Goal: Task Accomplishment & Management: Use online tool/utility

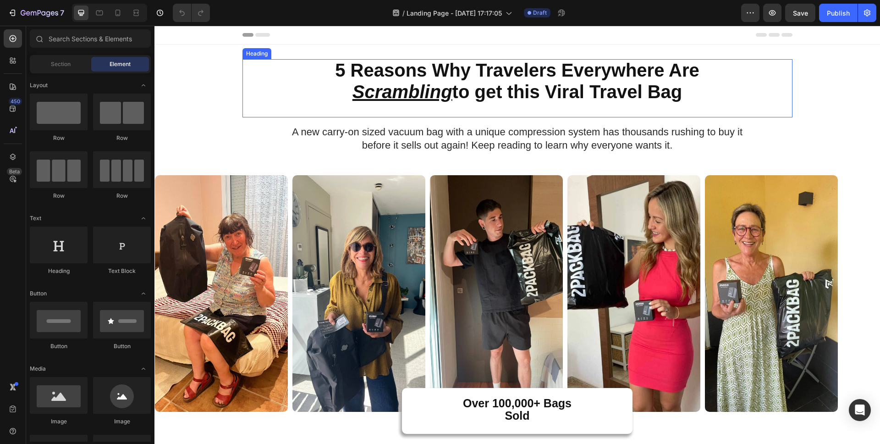
click at [385, 65] on strong "5 Reasons Why Travelers Everywhere Are" at bounding box center [517, 70] width 364 height 20
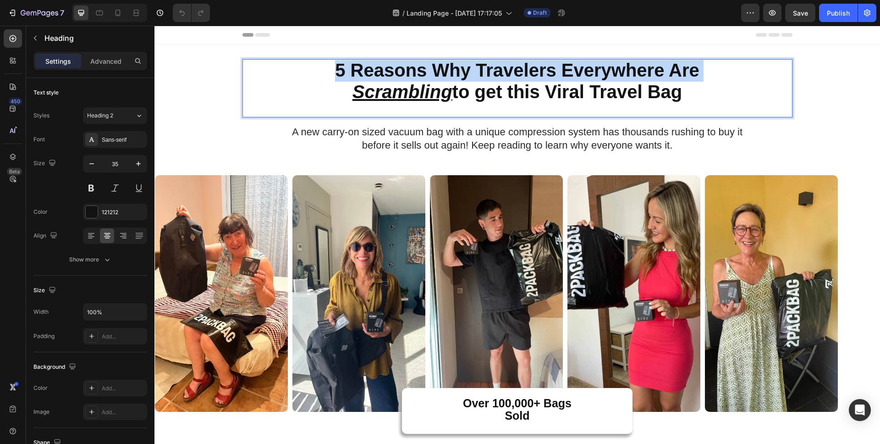
click at [385, 65] on strong "5 Reasons Why Travelers Everywhere Are" at bounding box center [517, 70] width 364 height 20
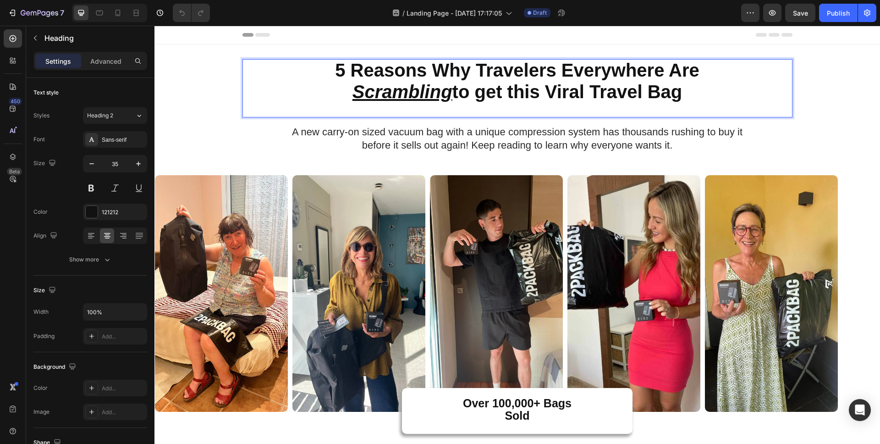
click at [588, 84] on strong "to get this Viral Travel Bag" at bounding box center [567, 92] width 230 height 20
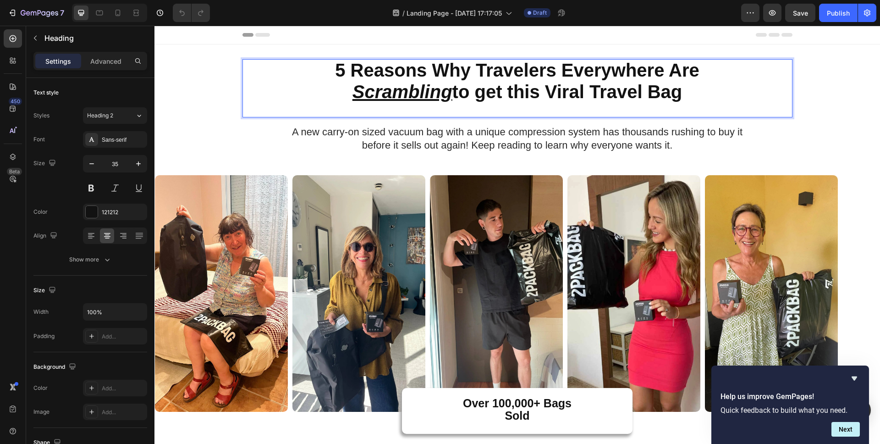
click at [675, 90] on strong "to get this Viral Travel Bag" at bounding box center [567, 92] width 230 height 20
click at [688, 93] on p "5 Reasons Why Travelers Everywhere Are Scrambling to get this Viral Travel Bag" at bounding box center [517, 81] width 548 height 43
drag, startPoint x: 689, startPoint y: 93, endPoint x: 332, endPoint y: 67, distance: 357.5
click at [332, 67] on p "5 Reasons Why Travelers Everywhere Are Scrambling to get this Viral Travel Bag" at bounding box center [517, 81] width 548 height 43
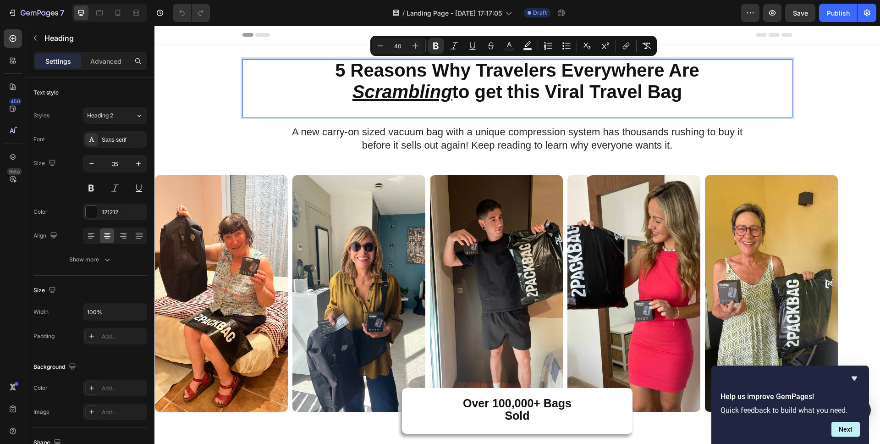
copy p "5 Reasons Why Travelers Everywhere Are Scrambling to get this Viral Travel Bag"
click at [835, 122] on div "5 Reasons Why Travelers Everywhere Are Scrambling to get this Viral Travel Bag …" at bounding box center [517, 106] width 726 height 94
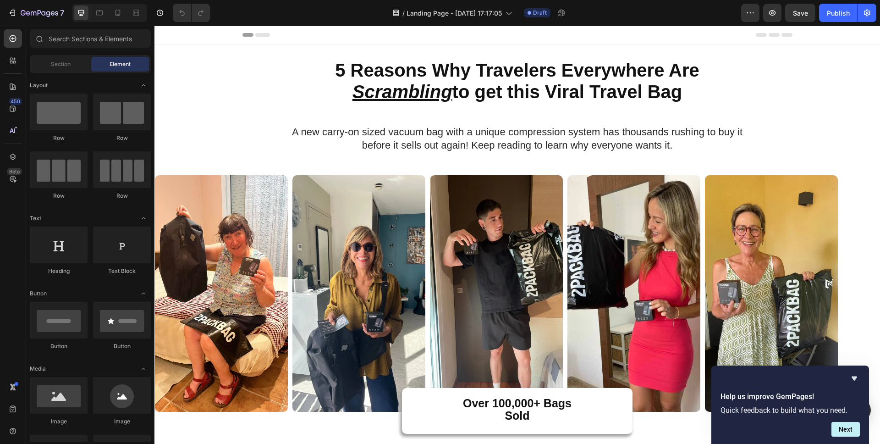
click at [501, 92] on strong "to get this Viral Travel Bag" at bounding box center [567, 92] width 230 height 20
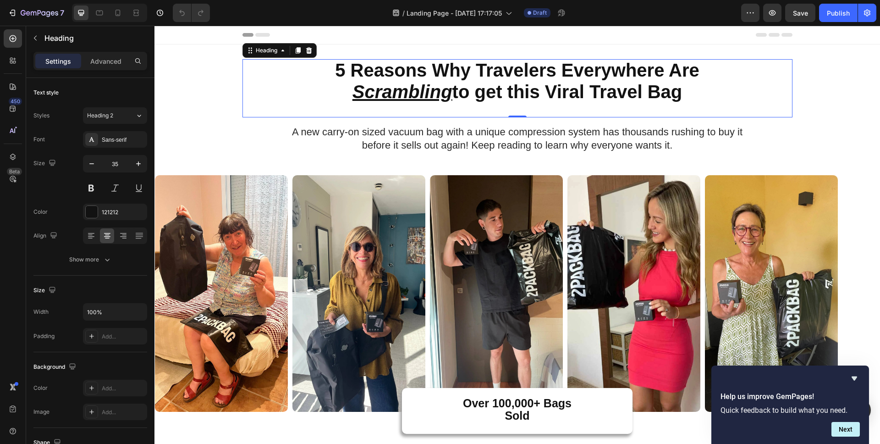
click at [501, 92] on strong "to get this Viral Travel Bag" at bounding box center [567, 92] width 230 height 20
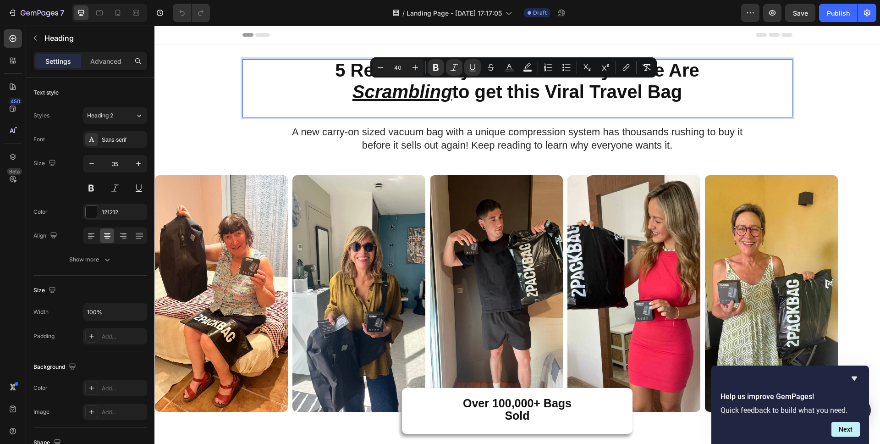
click at [675, 102] on strong "to get this Viral Travel Bag" at bounding box center [567, 92] width 230 height 20
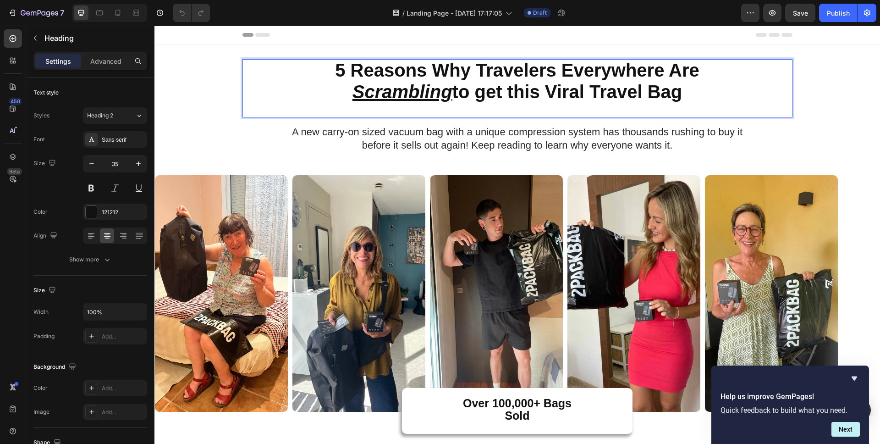
drag, startPoint x: 693, startPoint y: 94, endPoint x: 332, endPoint y: 75, distance: 361.7
click at [332, 75] on p "5 Reasons Why Travelers Everywhere Are Scrambling to get this Viral Travel Bag" at bounding box center [517, 81] width 548 height 43
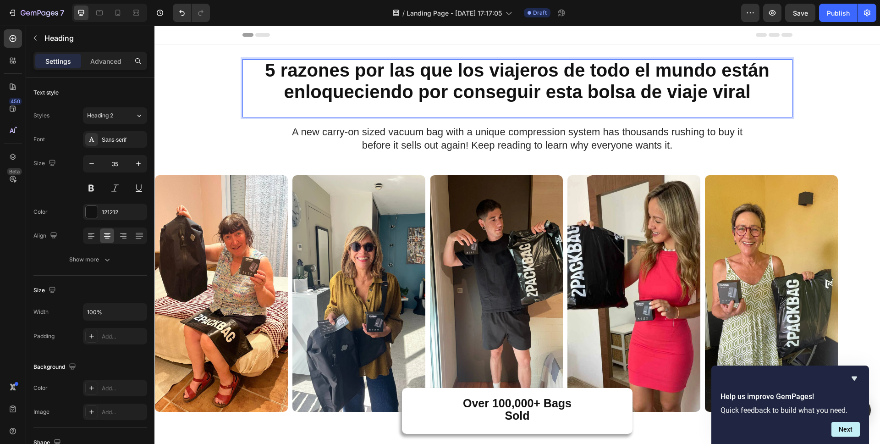
click at [358, 95] on strong "5 razones por las que los viajeros de todo el mundo están enloqueciendo por con…" at bounding box center [517, 81] width 504 height 42
drag, startPoint x: 358, startPoint y: 95, endPoint x: 374, endPoint y: 94, distance: 15.1
click at [359, 96] on strong "5 razones por las que los viajeros de todo el mundo están enloqueciendo por con…" at bounding box center [517, 81] width 504 height 42
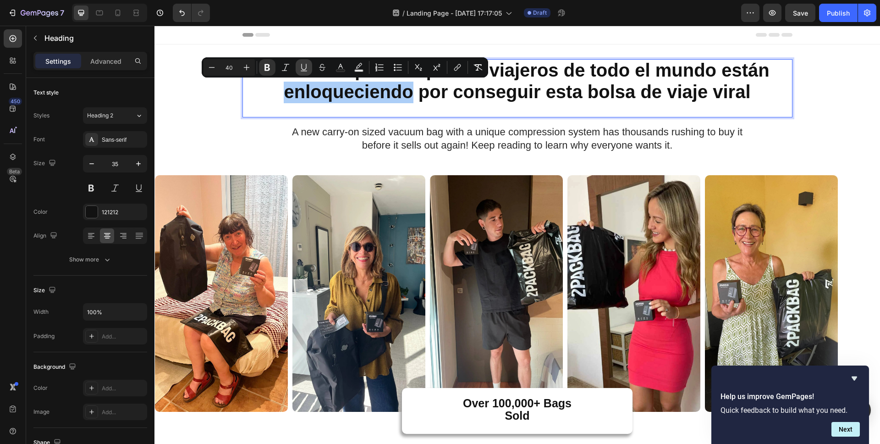
click at [303, 72] on button "Underline" at bounding box center [304, 67] width 17 height 17
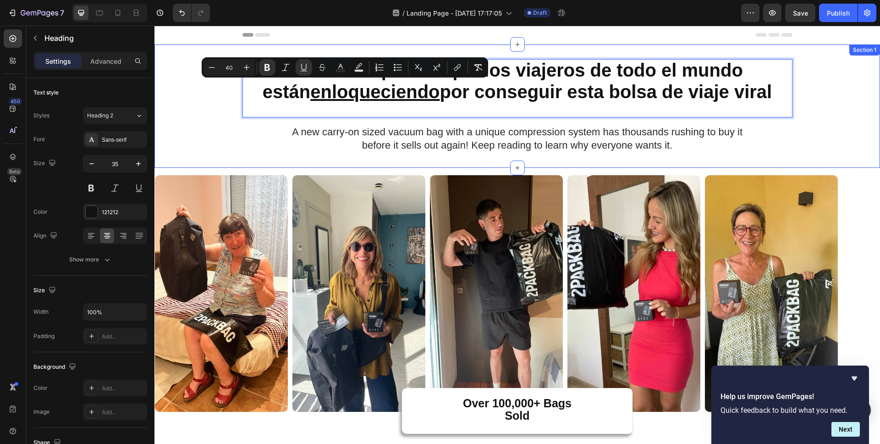
click at [827, 104] on div "5 razones por las que los viajeros de todo el mundo están enloqueciendo por con…" at bounding box center [517, 106] width 726 height 94
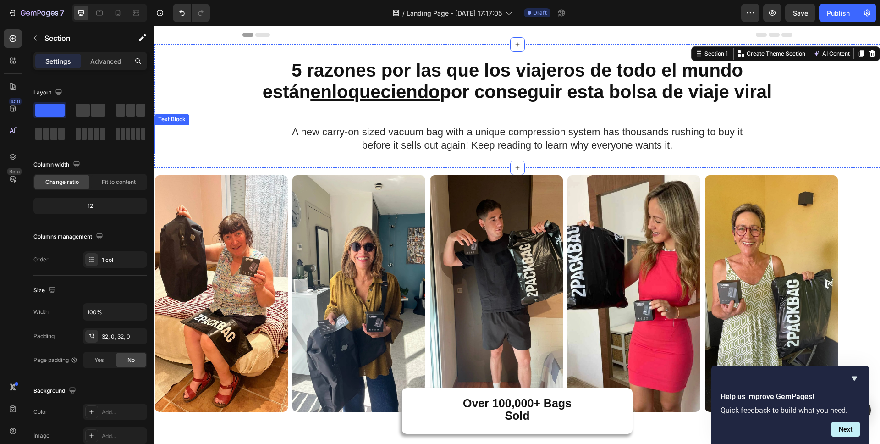
click at [748, 152] on p "before it sells out again! Keep reading to learn why everyone wants it." at bounding box center [517, 145] width 724 height 13
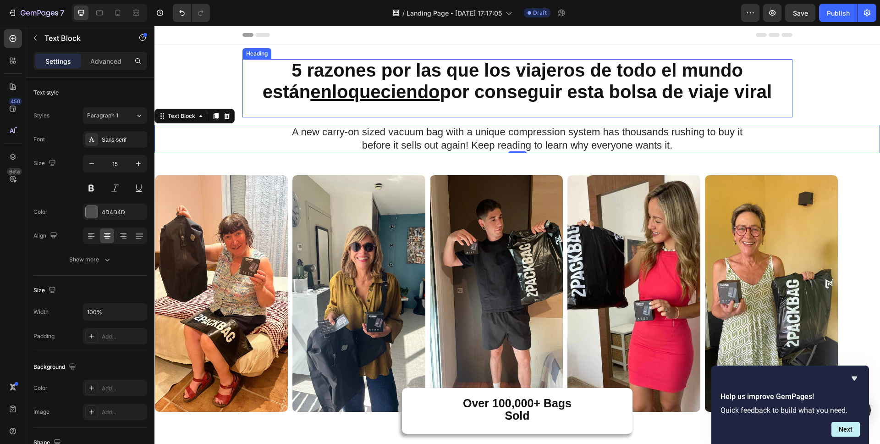
click at [290, 71] on strong "5 razones por las que los viajeros de todo el mundo están enloqueciendo por con…" at bounding box center [517, 81] width 509 height 42
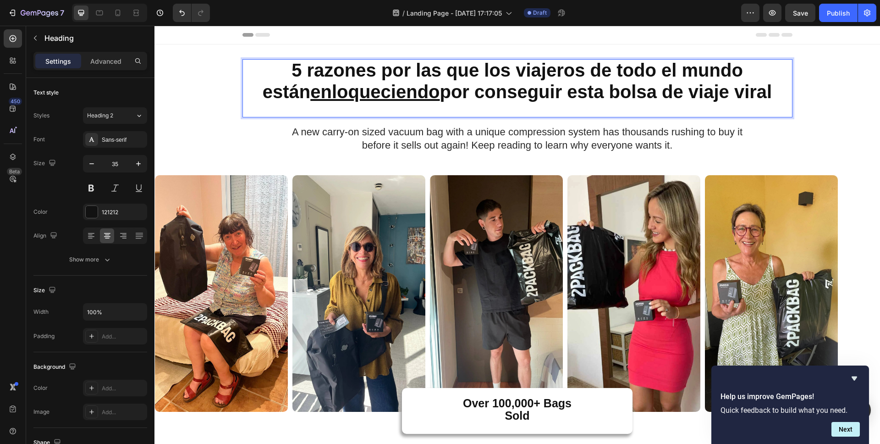
click at [285, 72] on strong "5 razones por las que los viajeros de todo el mundo están enloqueciendo por con…" at bounding box center [517, 81] width 509 height 42
click at [435, 71] on strong "5 Razones por las que los viajeros de todo el mundo están enloqueciendo por con…" at bounding box center [517, 81] width 509 height 42
click at [499, 71] on strong "5 Razones por las que los viajeros de todo el mundo están enloqueciendo por con…" at bounding box center [517, 81] width 509 height 42
drag, startPoint x: 669, startPoint y: 70, endPoint x: 661, endPoint y: 85, distance: 17.2
click at [669, 72] on strong "5 Razones por las que los Viajeros de todo el mundo están enloqueciendo por con…" at bounding box center [517, 81] width 509 height 42
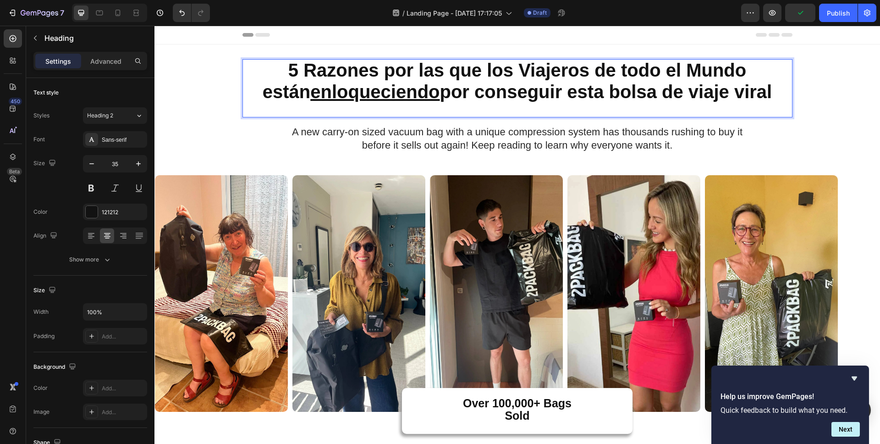
click at [593, 69] on strong "5 Razones por las que los Viajeros de todo el Mundo están enloqueciendo por con…" at bounding box center [517, 81] width 509 height 42
click at [595, 70] on strong "5 Razones por las que los Viajeros de todo el Mundo están enloqueciendo por con…" at bounding box center [517, 81] width 509 height 42
click at [310, 96] on u "enloqueciendo" at bounding box center [374, 92] width 129 height 20
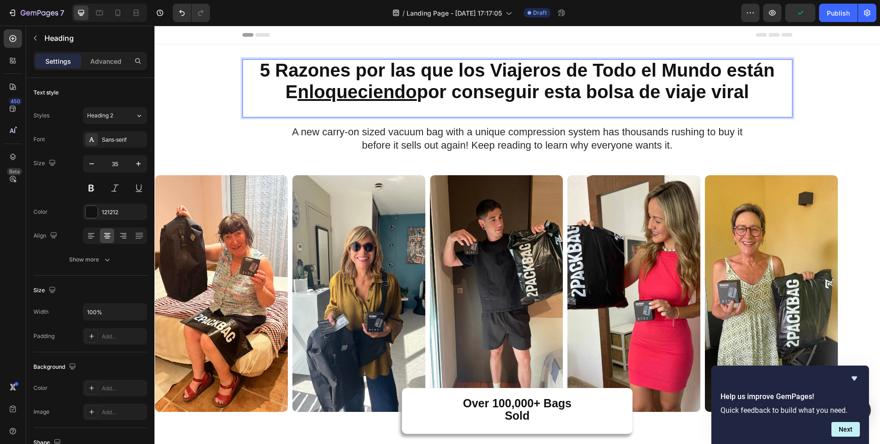
click at [675, 94] on strong "5 Razones por las que los Viajeros de Todo el Mundo están E nloqueciendo por co…" at bounding box center [517, 81] width 515 height 42
click at [722, 93] on strong "5 Razones por las que los Viajeros de Todo el Mundo están E nloqueciendo por co…" at bounding box center [517, 81] width 515 height 42
click at [596, 92] on strong "5 Razones por las que los Viajeros de Todo el Mundo están E nloqueciendo por co…" at bounding box center [517, 81] width 515 height 42
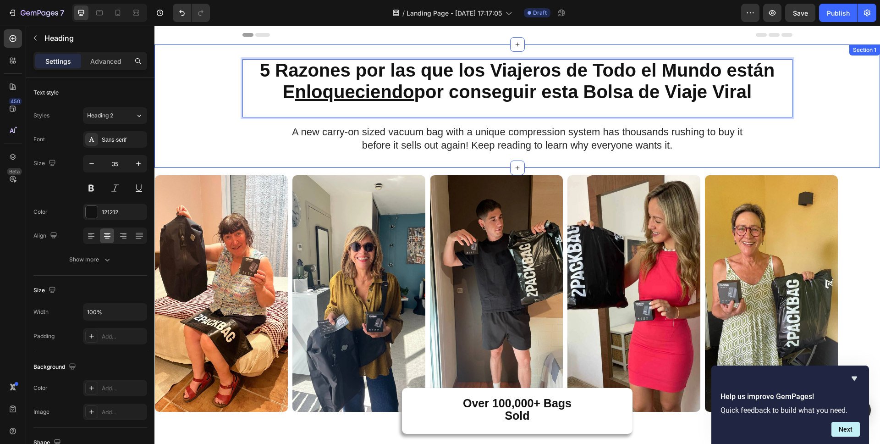
click at [815, 108] on div "5 Razones por las que los Viajeros de Todo el Mundo están E nloqueciendo por co…" at bounding box center [517, 106] width 726 height 94
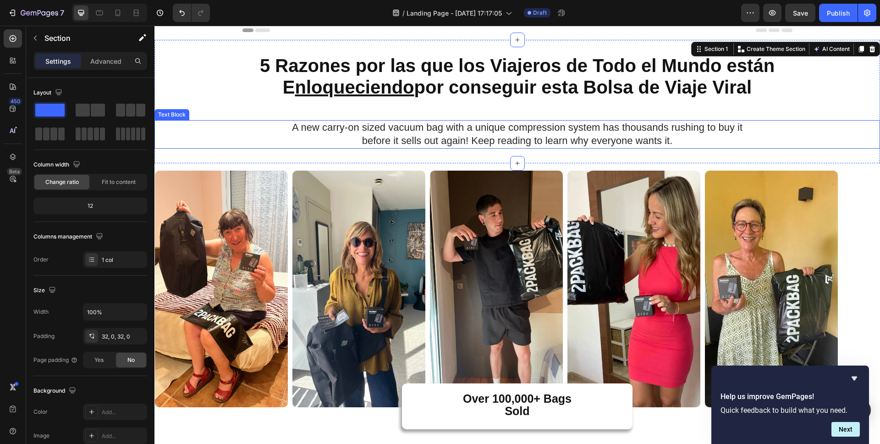
scroll to position [10, 0]
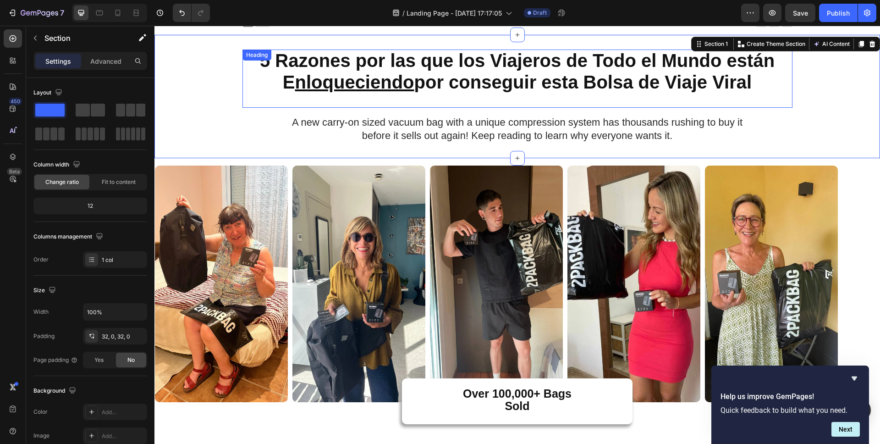
click at [296, 76] on u "nloqueciendo" at bounding box center [354, 82] width 119 height 20
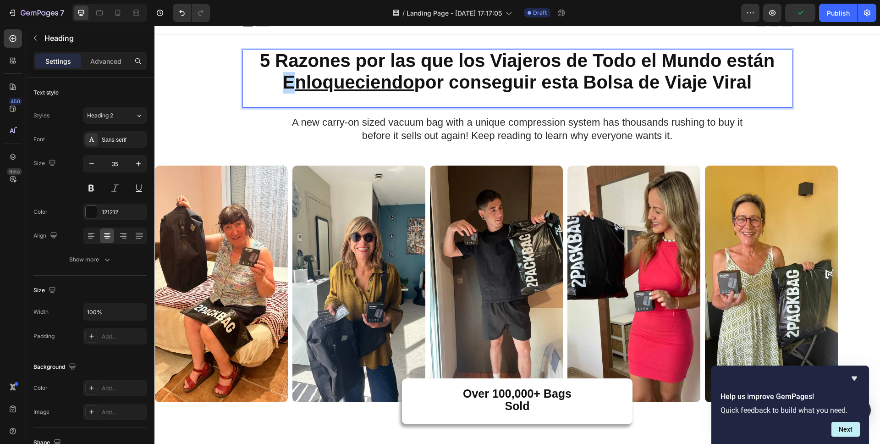
drag, startPoint x: 279, startPoint y: 82, endPoint x: 290, endPoint y: 82, distance: 11.0
click at [290, 82] on strong "5 Razones por las que los Viajeros de Todo el Mundo están E nloqueciendo por co…" at bounding box center [517, 71] width 515 height 42
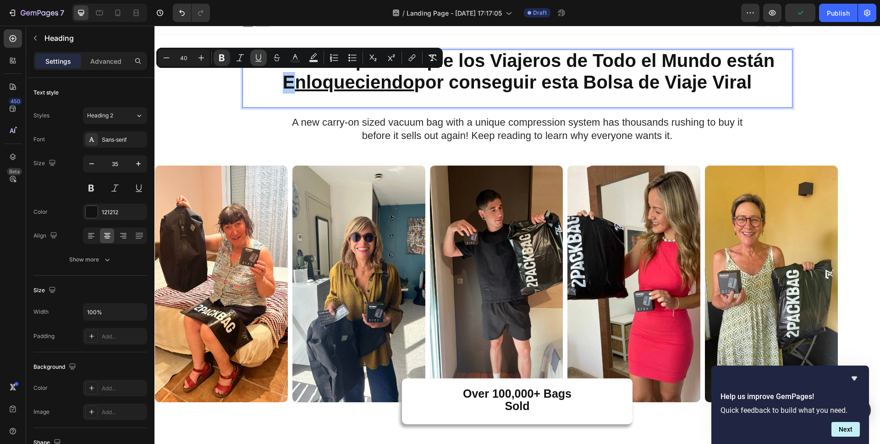
click at [251, 60] on button "Underline" at bounding box center [258, 58] width 17 height 17
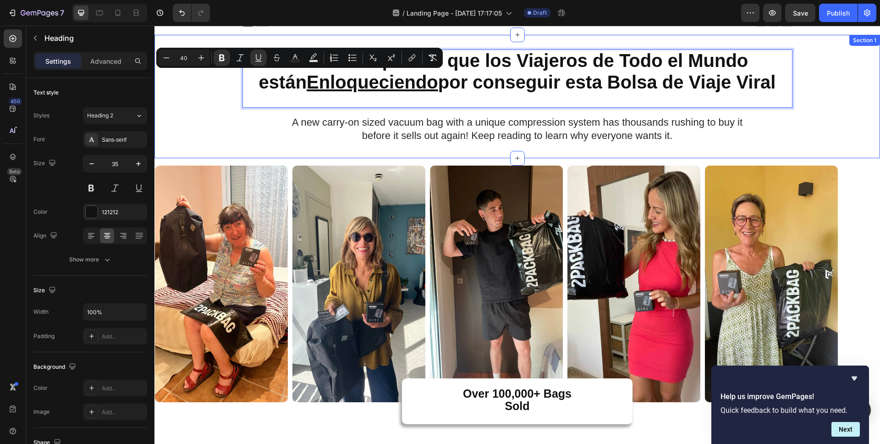
click at [208, 107] on div "5 Razones por las que los Viajeros de Todo el Mundo están Enloqueciendo por con…" at bounding box center [517, 97] width 726 height 94
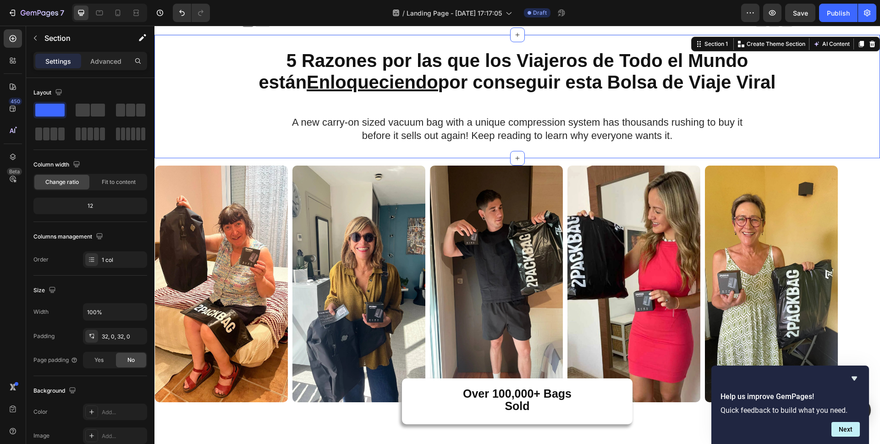
scroll to position [0, 0]
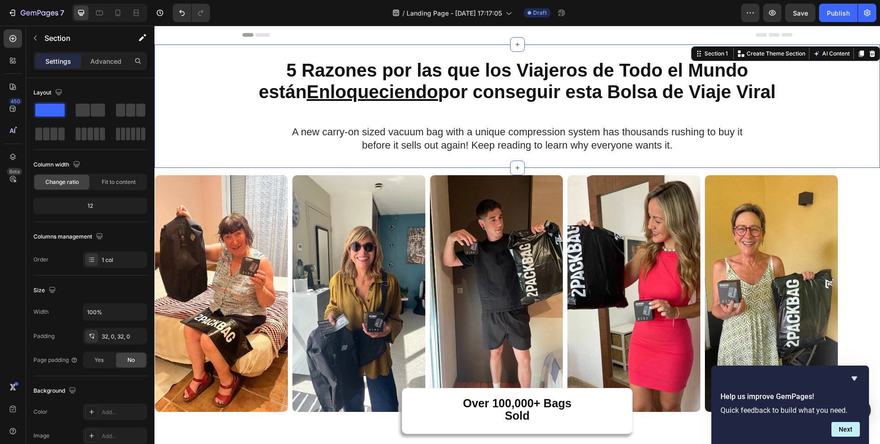
click at [422, 132] on span "A new carry-on sized vacuum bag with a unique compression system has thousands …" at bounding box center [517, 131] width 451 height 11
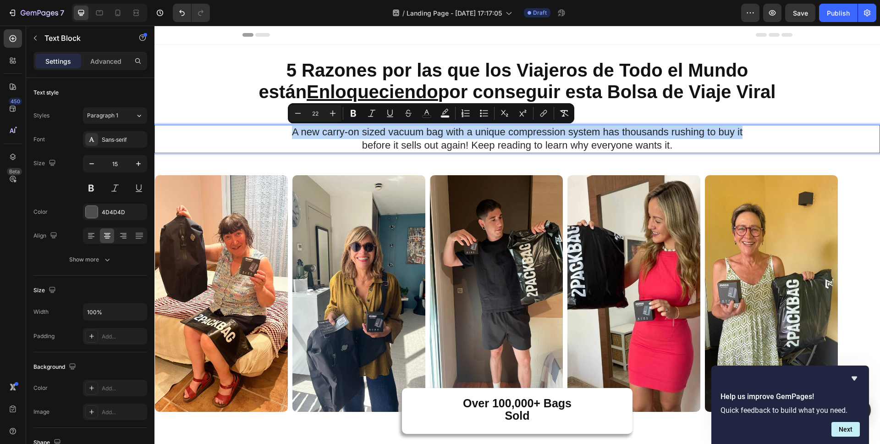
click at [422, 132] on span "A new carry-on sized vacuum bag with a unique compression system has thousands …" at bounding box center [517, 131] width 451 height 11
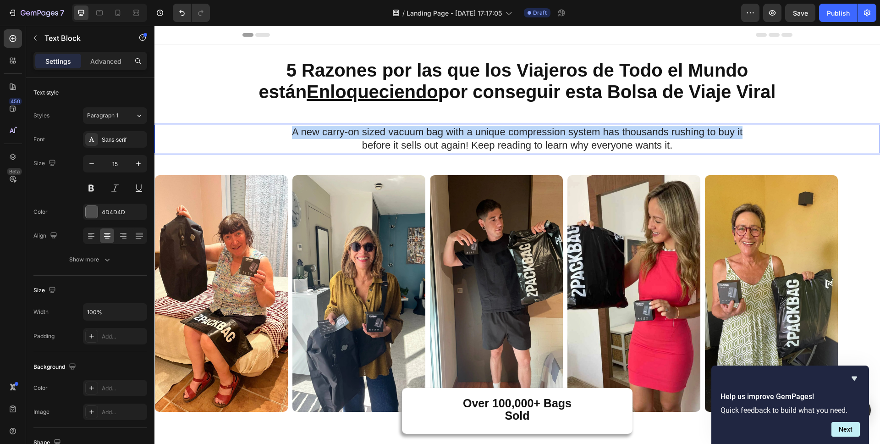
click at [422, 132] on span "A new carry-on sized vacuum bag with a unique compression system has thousands …" at bounding box center [517, 131] width 451 height 11
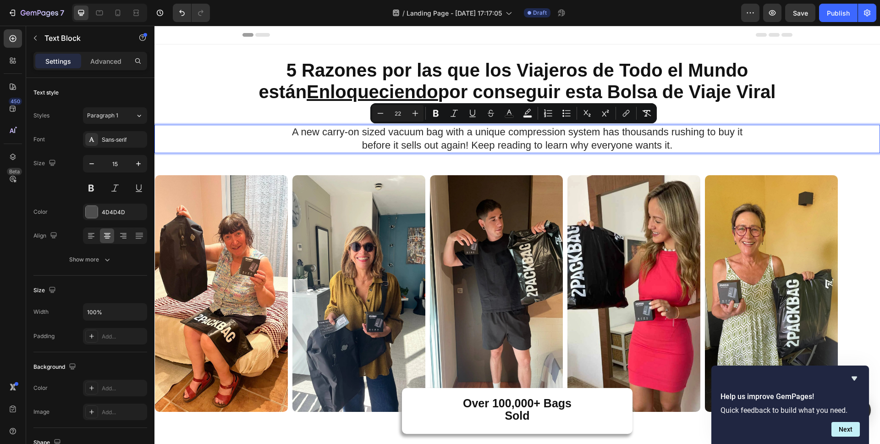
click at [672, 147] on p "before it sells out again! Keep reading to learn why everyone wants it." at bounding box center [517, 145] width 724 height 13
drag, startPoint x: 685, startPoint y: 145, endPoint x: 291, endPoint y: 132, distance: 394.0
click at [291, 132] on div "A new carry-on sized vacuum bag with a unique compression system has thousands …" at bounding box center [517, 139] width 726 height 28
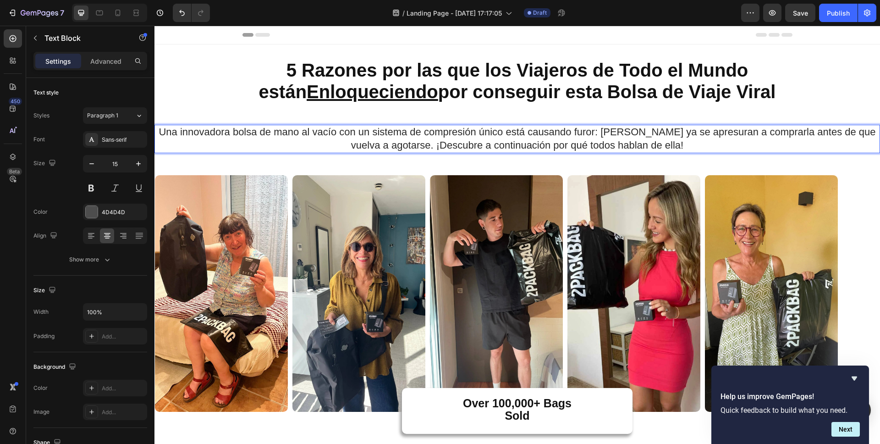
click at [616, 133] on span "Una innovadora bolsa de mano al vacío con un sistema de compresión único está c…" at bounding box center [517, 138] width 717 height 25
click at [607, 134] on span "Una innovadora bolsa de mano al vacío con un sistema de compresión único está c…" at bounding box center [517, 138] width 717 height 25
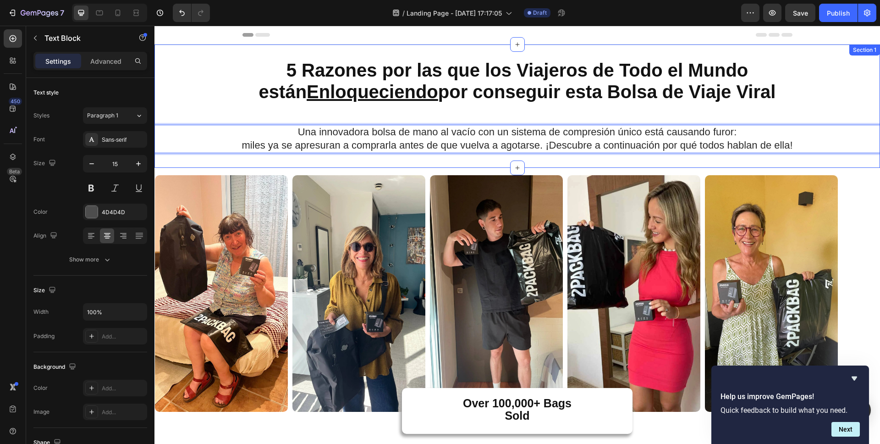
click at [300, 121] on div "⁠⁠⁠⁠⁠⁠⁠ 5 Razones por las que los Viajeros de Todo el Mundo están Enloqueciendo…" at bounding box center [517, 106] width 726 height 94
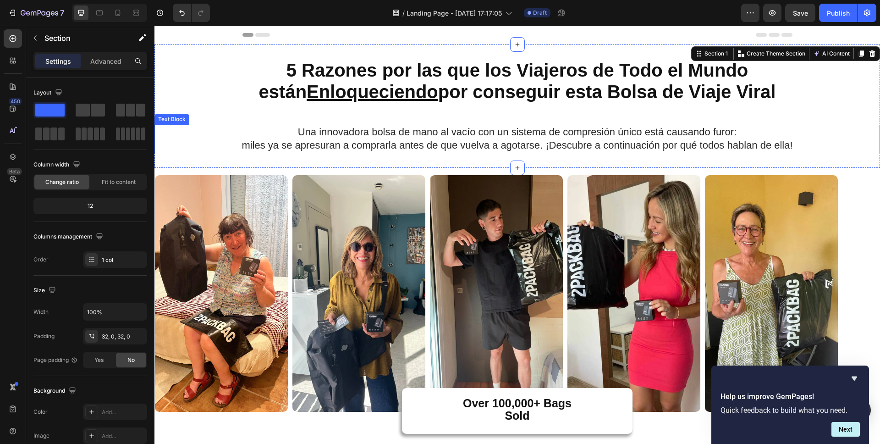
click at [386, 137] on span "Una innovadora bolsa de mano al vacío con un sistema de compresión único está c…" at bounding box center [517, 131] width 439 height 11
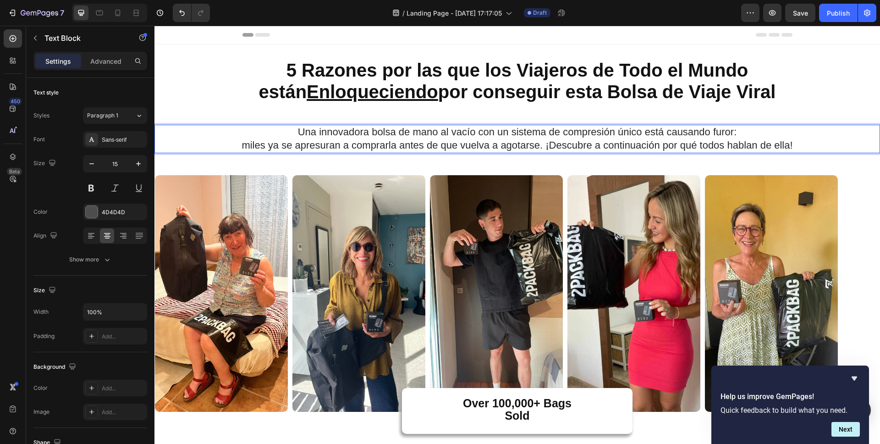
drag, startPoint x: 407, startPoint y: 133, endPoint x: 414, endPoint y: 133, distance: 7.8
click at [407, 133] on span "Una innovadora bolsa de mano al vacío con un sistema de compresión único está c…" at bounding box center [517, 131] width 439 height 11
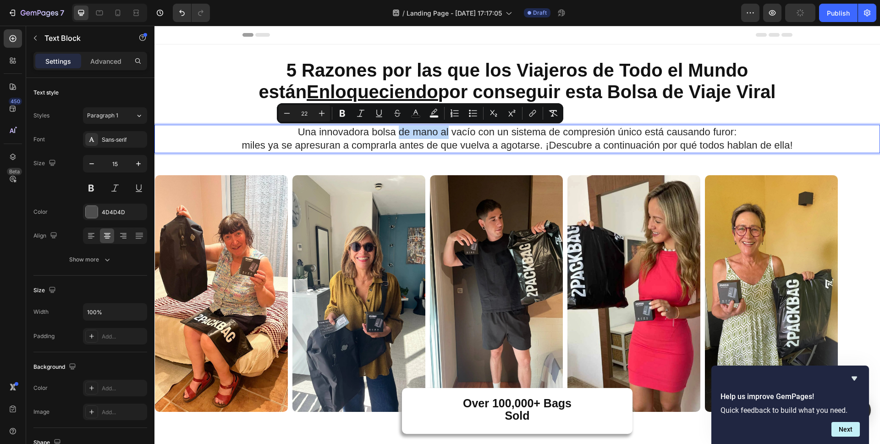
drag, startPoint x: 446, startPoint y: 133, endPoint x: 397, endPoint y: 133, distance: 49.0
click at [397, 133] on span "Una innovadora bolsa de mano al vacío con un sistema de compresión único está c…" at bounding box center [517, 131] width 439 height 11
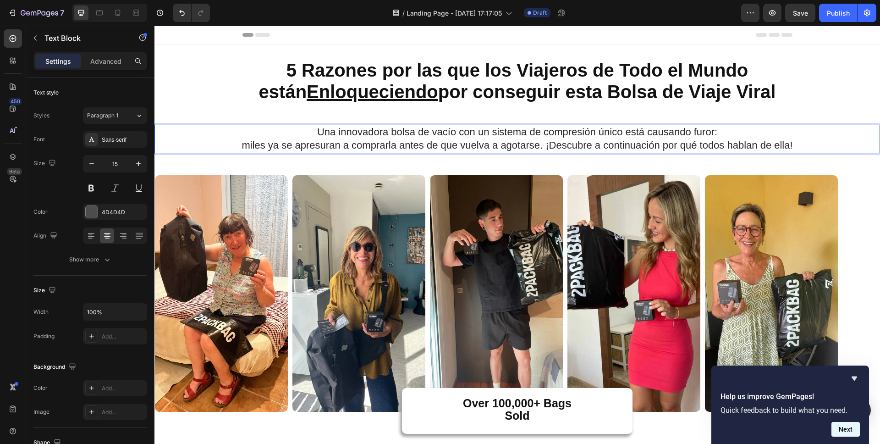
click at [851, 431] on button "Next" at bounding box center [846, 429] width 28 height 15
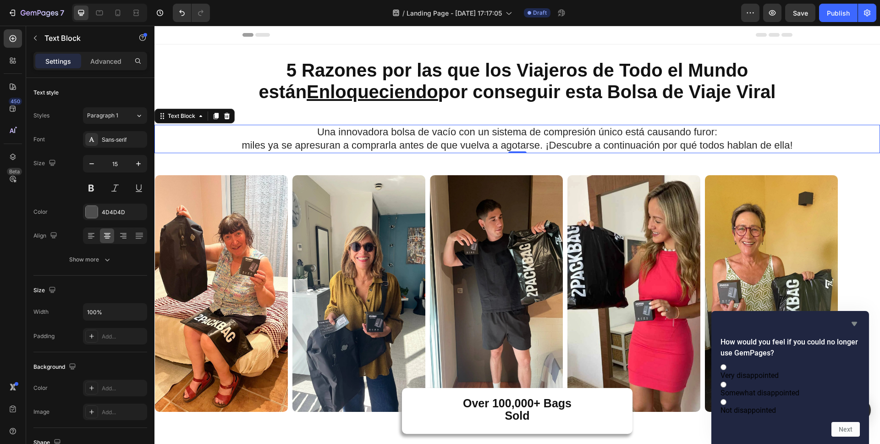
click at [855, 322] on icon "Hide survey" at bounding box center [855, 324] width 6 height 4
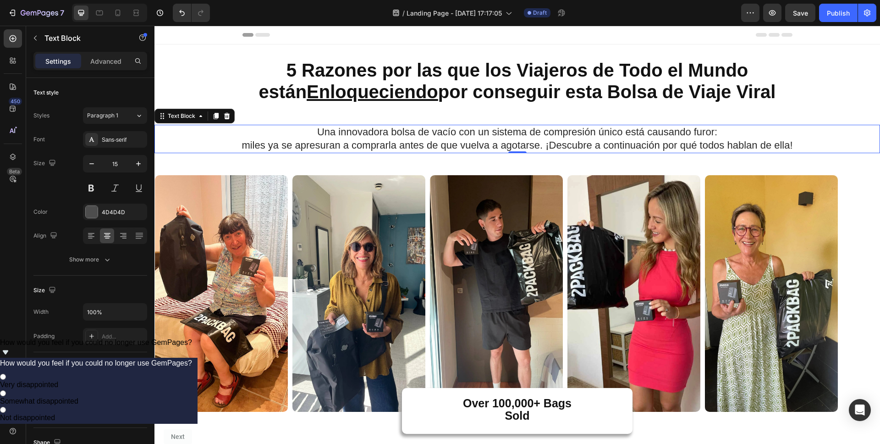
click at [718, 134] on p "Una innovadora bolsa de vacío con un sistema de compresión único está causando …" at bounding box center [517, 132] width 724 height 13
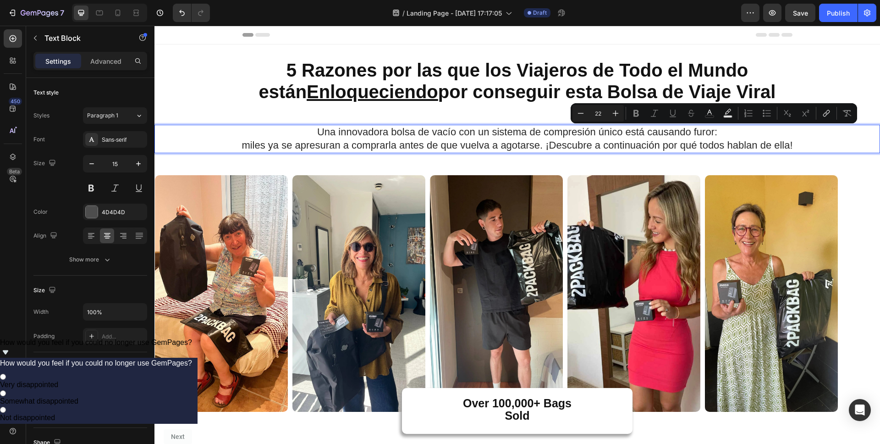
click at [723, 134] on p "Una innovadora bolsa de vacío con un sistema de compresión único está causando …" at bounding box center [517, 132] width 724 height 13
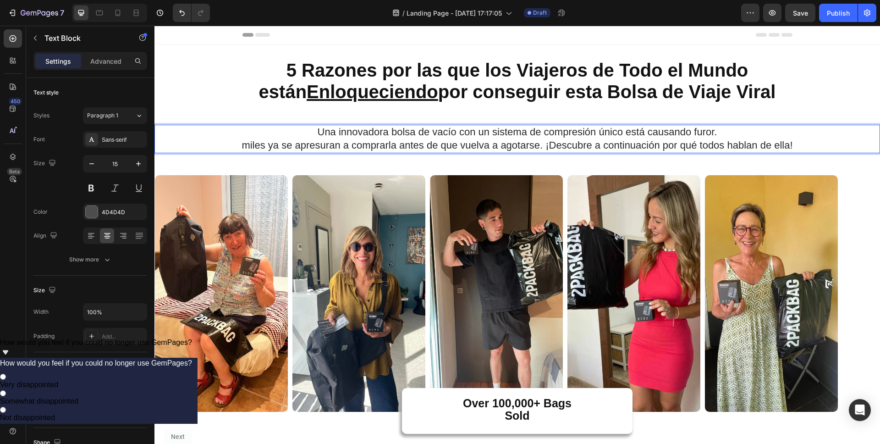
click at [247, 146] on span "miles ya se apresuran a comprarla antes de que vuelva a agotarse. ¡Descubre a c…" at bounding box center [517, 144] width 551 height 11
click at [720, 135] on p "Una innovadora bolsa de vacío con un sistema de compresión único está causando …" at bounding box center [517, 132] width 724 height 13
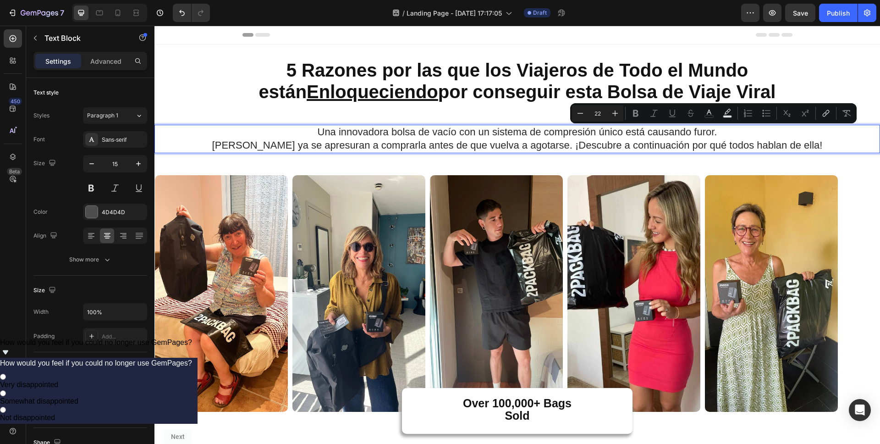
click at [731, 135] on p "Una innovadora bolsa de vacío con un sistema de compresión único está causando …" at bounding box center [517, 132] width 724 height 13
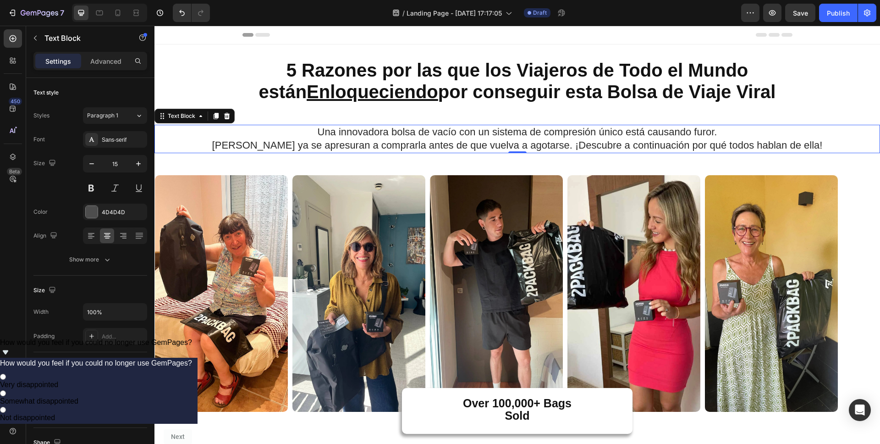
click at [349, 138] on span "Una innovadora bolsa de vacío con un sistema de compresión único está causando …" at bounding box center [518, 131] width 400 height 11
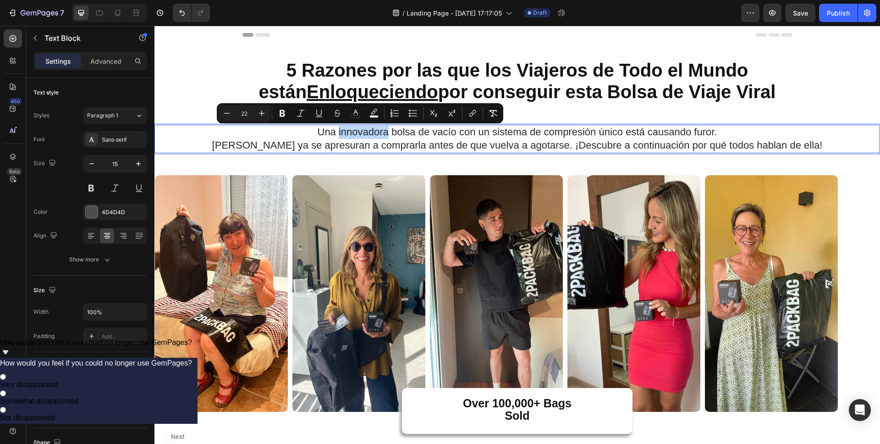
click at [349, 138] on span "Una innovadora bolsa de vacío con un sistema de compresión único está causando …" at bounding box center [518, 131] width 400 height 11
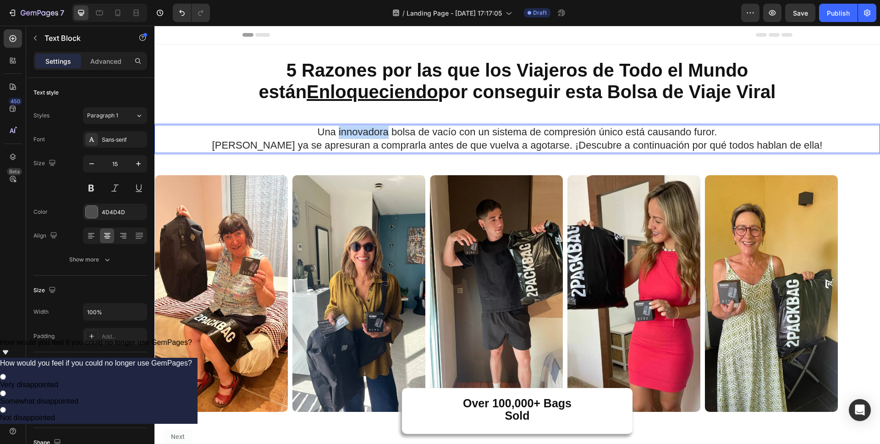
click at [349, 138] on span "Una innovadora bolsa de vacío con un sistema de compresión único está causando …" at bounding box center [518, 131] width 400 height 11
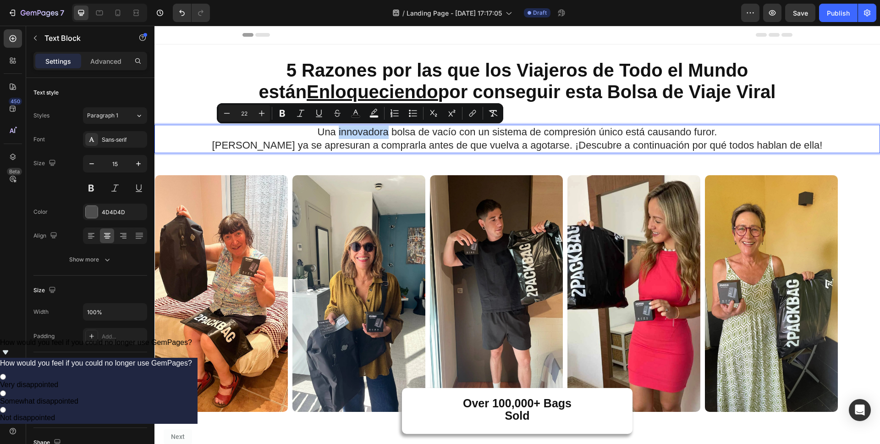
click at [349, 138] on span "Una innovadora bolsa de vacío con un sistema de compresión único está causando …" at bounding box center [518, 131] width 400 height 11
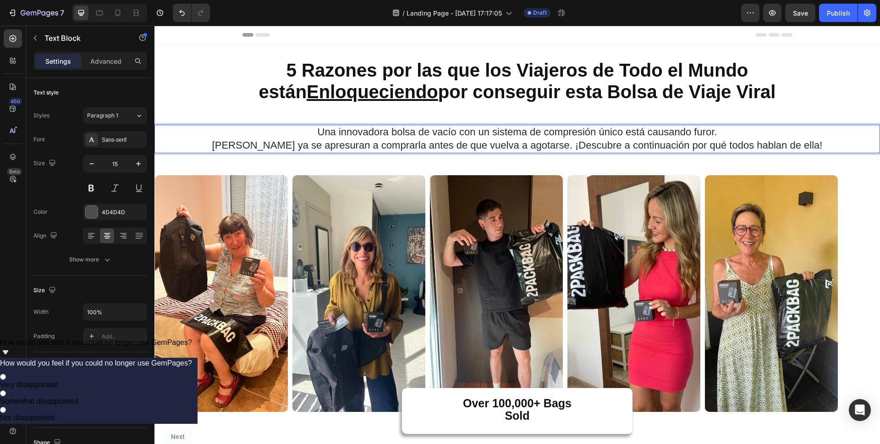
click at [382, 136] on span "Una innovadora bolsa de vacío con un sistema de compresión único está causando …" at bounding box center [518, 131] width 400 height 11
click at [386, 137] on span "Una innovadora bolsa de vacío con un sistema de compresión único está causando …" at bounding box center [518, 131] width 400 height 11
click at [717, 132] on p "Una innovadora bolsa de vacío con un sistema de compresión único está causando …" at bounding box center [517, 132] width 724 height 13
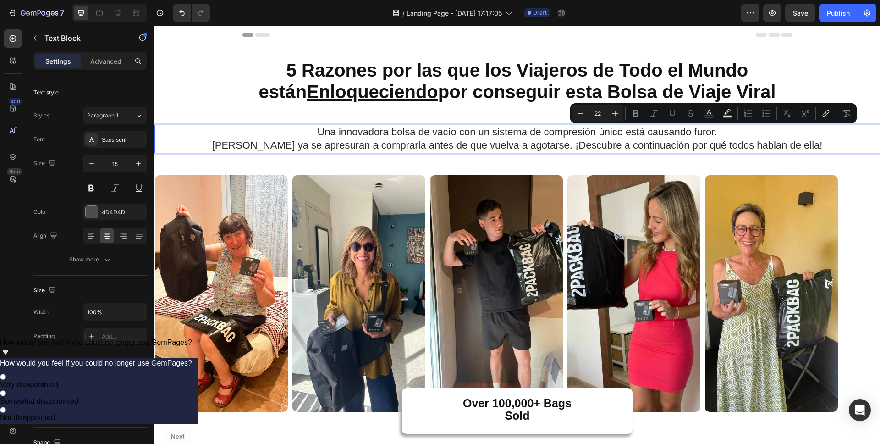
click at [719, 133] on p "Una innovadora bolsa de vacío con un sistema de compresión único está causando …" at bounding box center [517, 132] width 724 height 13
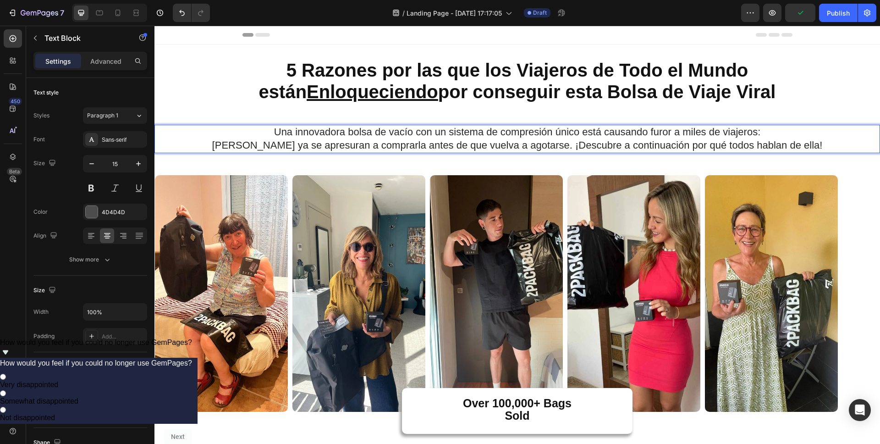
click at [253, 149] on span "[PERSON_NAME] ya se apresuran a comprarla antes de que vuelva a agotarse. ¡Desc…" at bounding box center [517, 144] width 611 height 11
click at [264, 146] on span "[PERSON_NAME] ya se apresuran a comprarla antes de que vuelva a agotarse. ¡Desc…" at bounding box center [517, 144] width 611 height 11
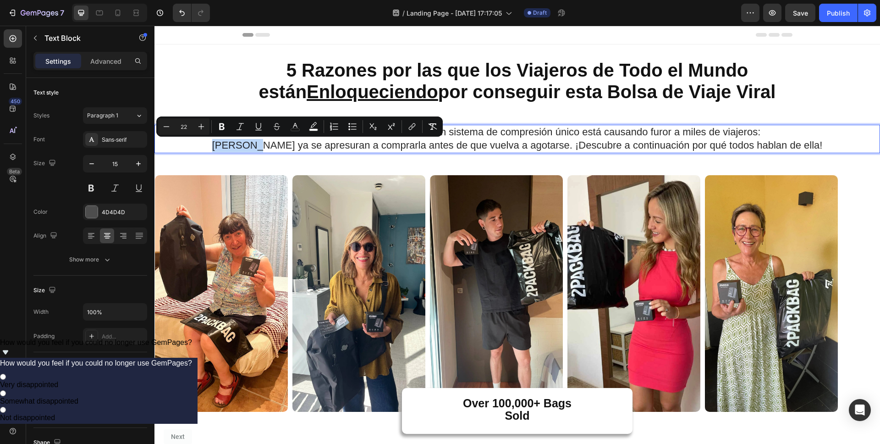
drag, startPoint x: 273, startPoint y: 147, endPoint x: 236, endPoint y: 149, distance: 37.2
click at [236, 149] on p "[PERSON_NAME] ya se apresuran a comprarla antes de que vuelva a agotarse. ¡Desc…" at bounding box center [517, 145] width 724 height 13
click at [272, 148] on span "[PERSON_NAME] ya se apresuran a comprarla antes de que vuelva a agotarse. ¡Desc…" at bounding box center [517, 144] width 611 height 11
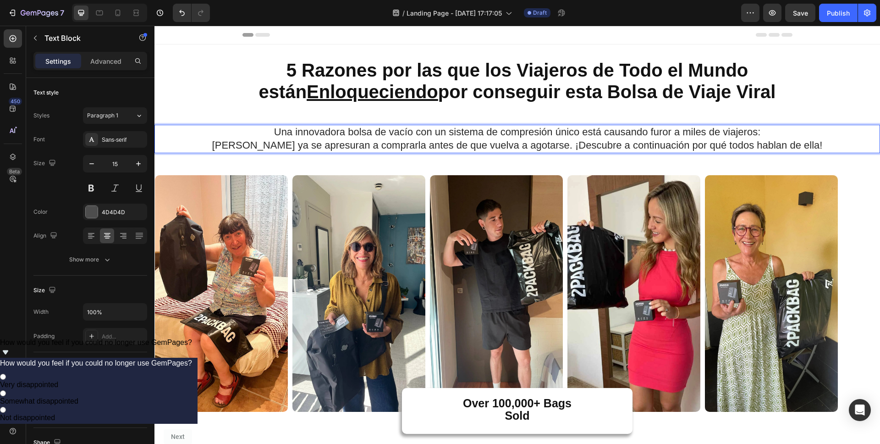
click at [279, 149] on span "[PERSON_NAME] ya se apresuran a comprarla antes de que vuelva a agotarse. ¡Desc…" at bounding box center [517, 144] width 611 height 11
click at [679, 135] on span "Una innovadora bolsa de vacío con un sistema de compresión único está causando …" at bounding box center [517, 131] width 487 height 11
click at [692, 135] on span "Una innovadora bolsa de vacío con un sistema de compresión único está causando …" at bounding box center [517, 131] width 487 height 11
click at [763, 130] on p "Una innovadora bolsa de vacío con un sistema de compresión único está causando …" at bounding box center [517, 132] width 724 height 13
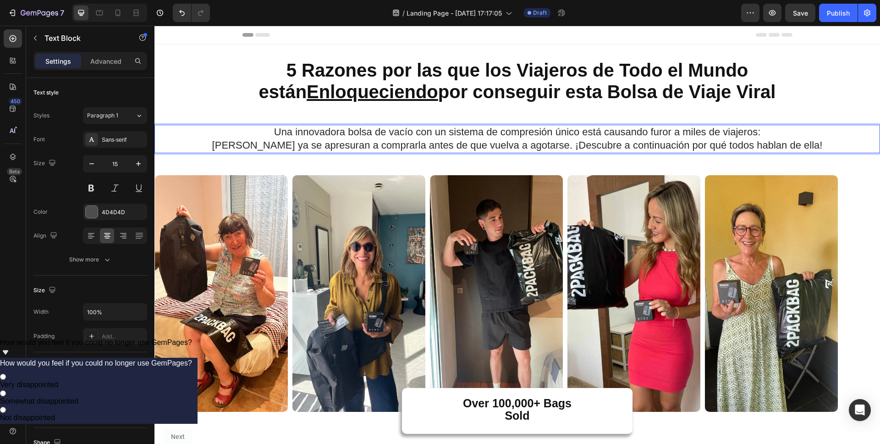
click at [759, 130] on p "Una innovadora bolsa de vacío con un sistema de compresión único está causando …" at bounding box center [517, 132] width 724 height 13
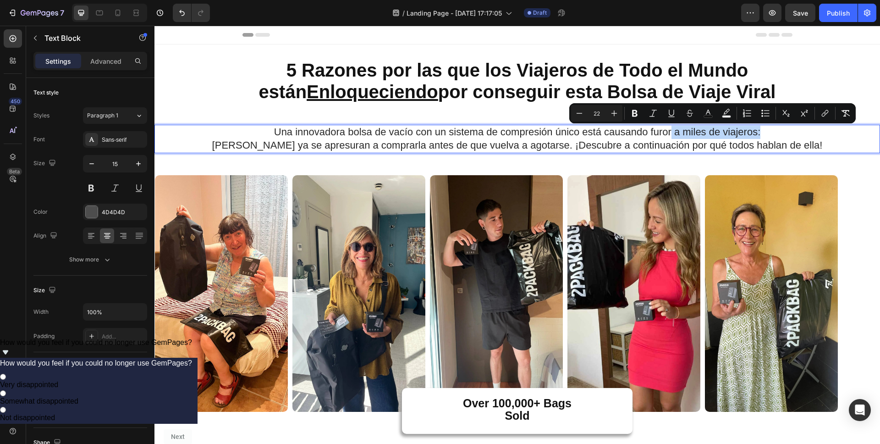
drag, startPoint x: 763, startPoint y: 131, endPoint x: 667, endPoint y: 137, distance: 95.5
click at [667, 137] on p "Una innovadora bolsa de vacío con un sistema de compresión único está causando …" at bounding box center [517, 132] width 724 height 13
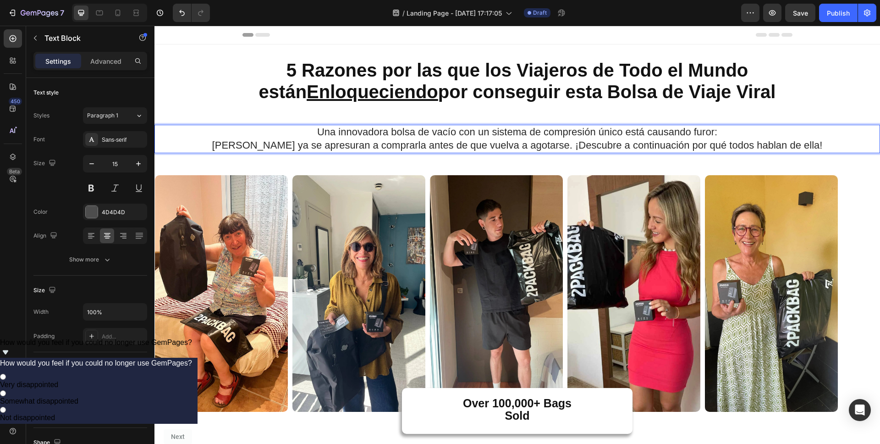
click at [280, 128] on p "Una innovadora bolsa de vacío con un sistema de compresión único está causando …" at bounding box center [517, 132] width 724 height 13
click at [244, 145] on span "[PERSON_NAME] ya se apresuran a comprarla antes de que vuelva a agotarse. ¡Desc…" at bounding box center [517, 144] width 611 height 11
click at [274, 136] on p "Una innovadora bolsa de vacío con un sistema de compresión único está causando …" at bounding box center [517, 132] width 724 height 13
click at [247, 88] on p "⁠⁠⁠⁠⁠⁠⁠ 5 Razones por las que los Viajeros de Todo el Mundo están Enloqueciendo…" at bounding box center [517, 81] width 548 height 43
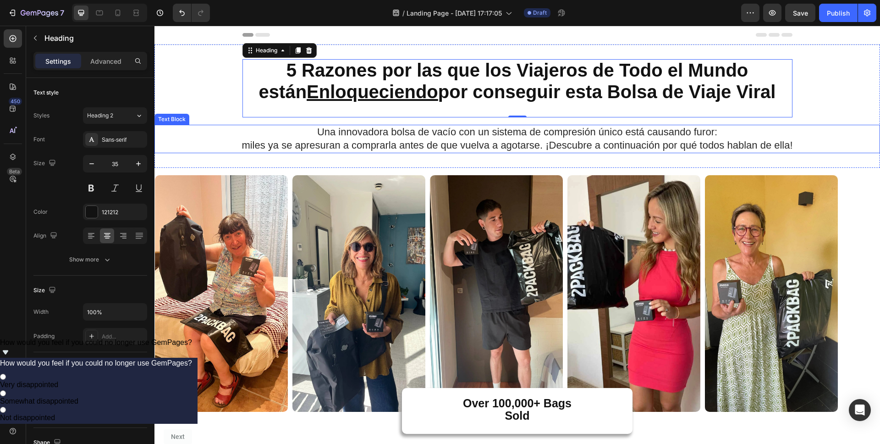
click at [700, 139] on p "Una innovadora bolsa de vacío con un sistema de compresión único está causando …" at bounding box center [517, 132] width 724 height 13
click at [712, 134] on span "Una innovadora bolsa de vacío con un sistema de compresión único está causando …" at bounding box center [517, 131] width 400 height 11
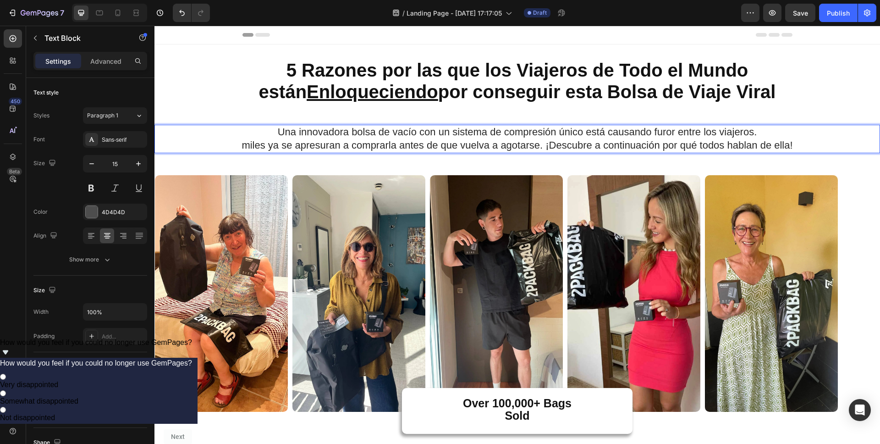
click at [243, 151] on span "miles ya se apresuran a comprarla antes de que vuelva a agotarse. ¡Descubre a c…" at bounding box center [517, 144] width 551 height 11
click at [244, 98] on p "⁠⁠⁠⁠⁠⁠⁠ 5 Razones por las que los Viajeros de Todo el Mundo están Enloqueciendo…" at bounding box center [517, 81] width 548 height 43
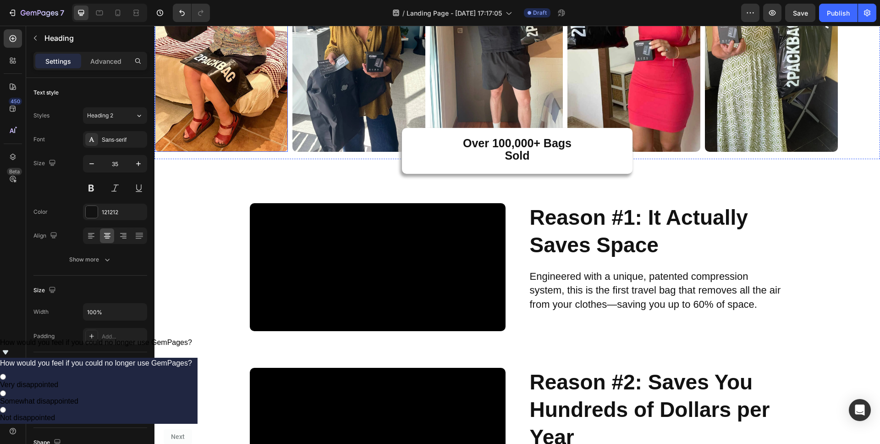
scroll to position [252, 0]
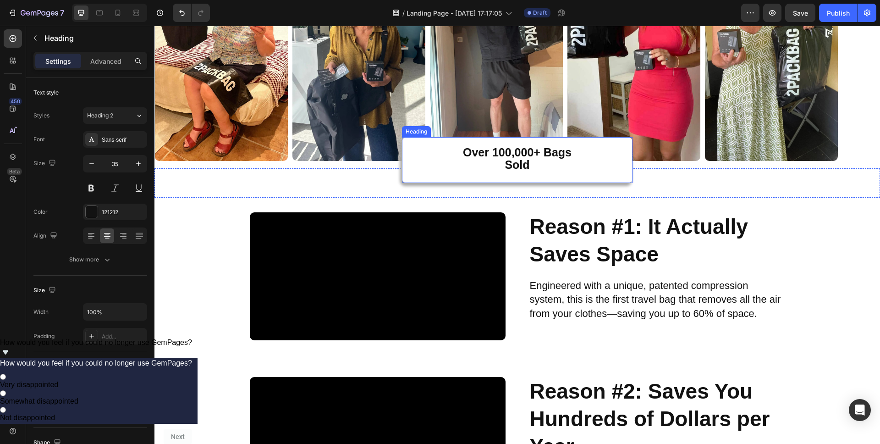
click at [497, 153] on strong "Over 100,000+ Bags" at bounding box center [517, 152] width 109 height 13
click at [512, 157] on strong "Over 100,000+ Bags" at bounding box center [517, 152] width 109 height 13
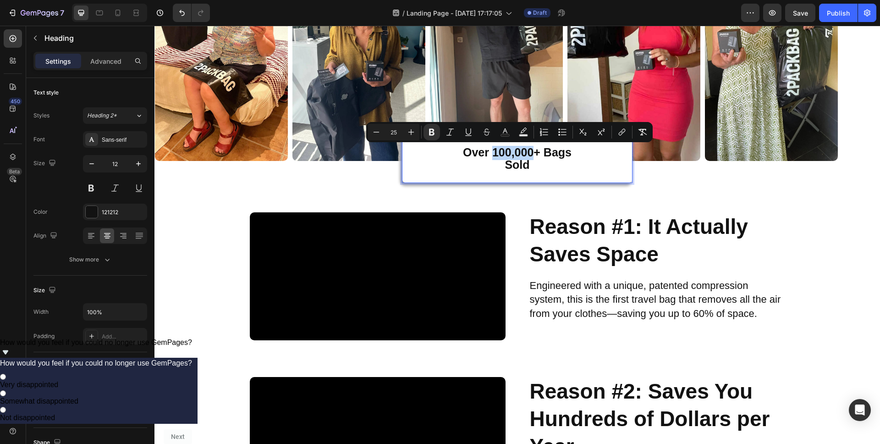
click at [491, 154] on strong "Over 100,000+ Bags" at bounding box center [517, 152] width 109 height 13
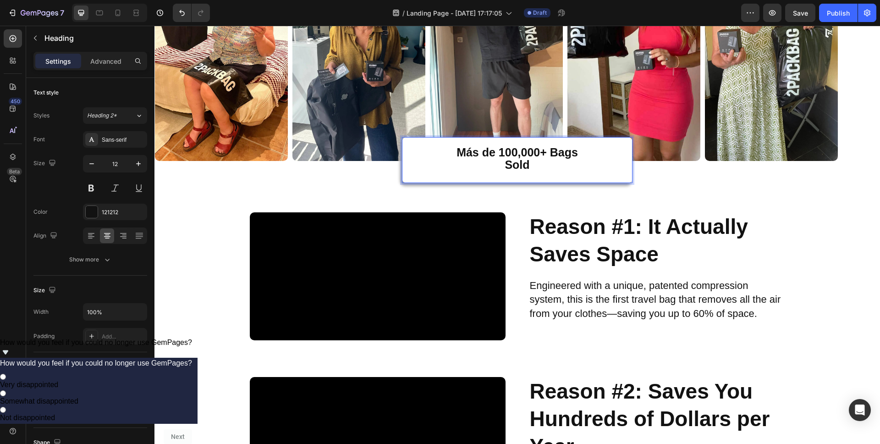
click at [543, 149] on strong "Más de 100,000+ Bags" at bounding box center [517, 152] width 121 height 13
click at [540, 170] on p "Más de 100,000 Bags Sold" at bounding box center [517, 160] width 229 height 44
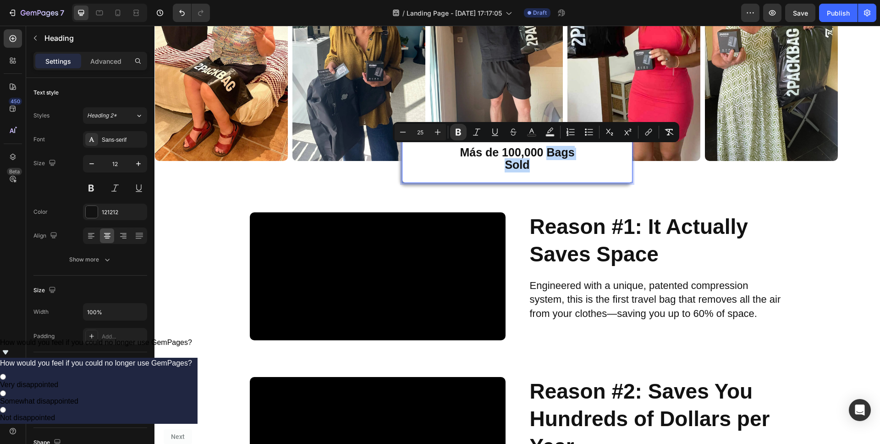
drag, startPoint x: 542, startPoint y: 165, endPoint x: 545, endPoint y: 150, distance: 15.8
click at [545, 150] on p "Más de 100,000 Bags Sold" at bounding box center [517, 160] width 229 height 44
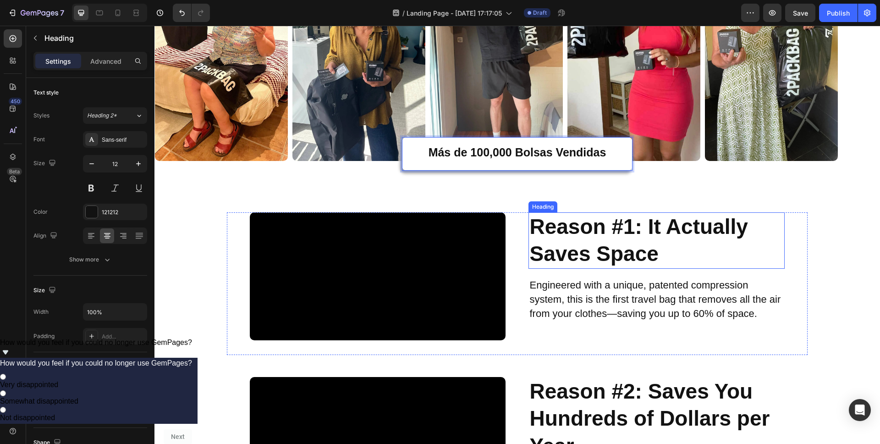
click at [564, 266] on h2 "Reason #1: It Actually Saves Space" at bounding box center [657, 240] width 256 height 57
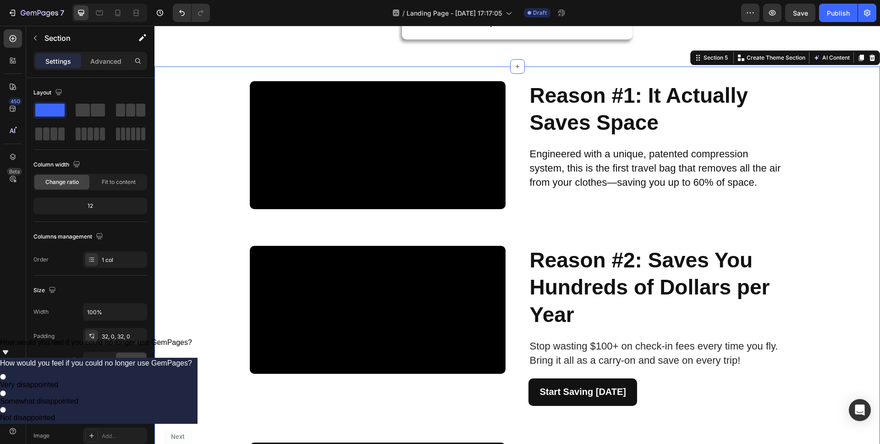
scroll to position [398, 0]
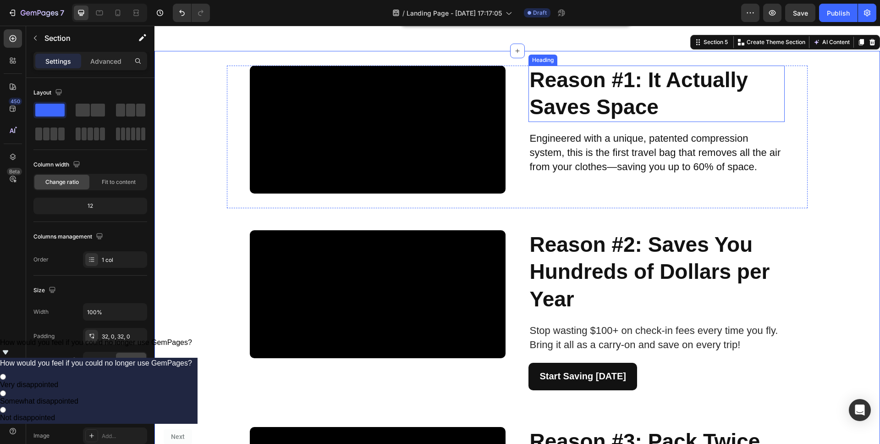
click at [570, 81] on strong "Reason #1: It Actually Saves Space" at bounding box center [638, 93] width 218 height 51
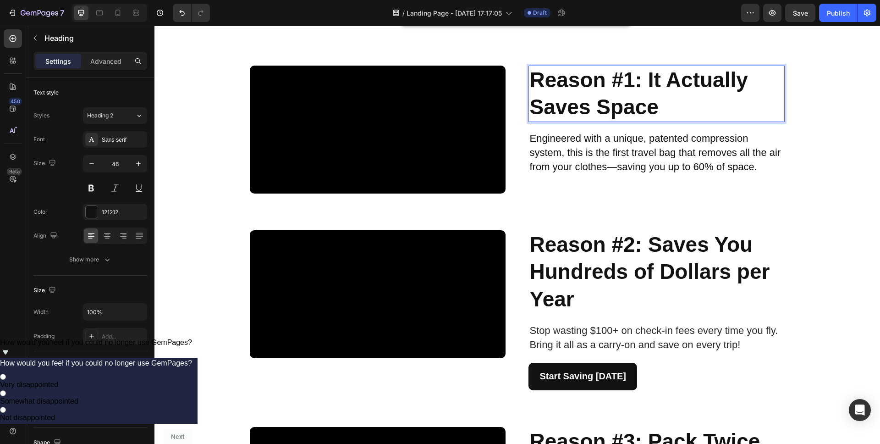
click at [570, 81] on strong "Reason #1: It Actually Saves Space" at bounding box center [638, 93] width 218 height 51
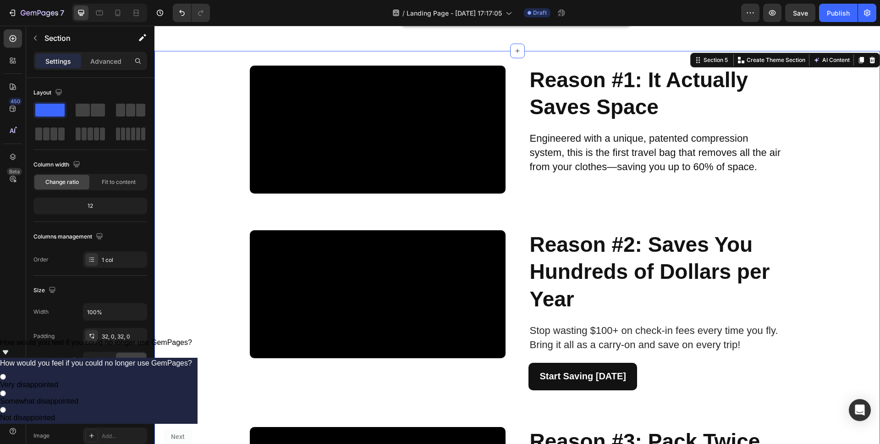
click at [571, 81] on strong "Reason #1: It Actually Saves Space" at bounding box center [638, 93] width 218 height 51
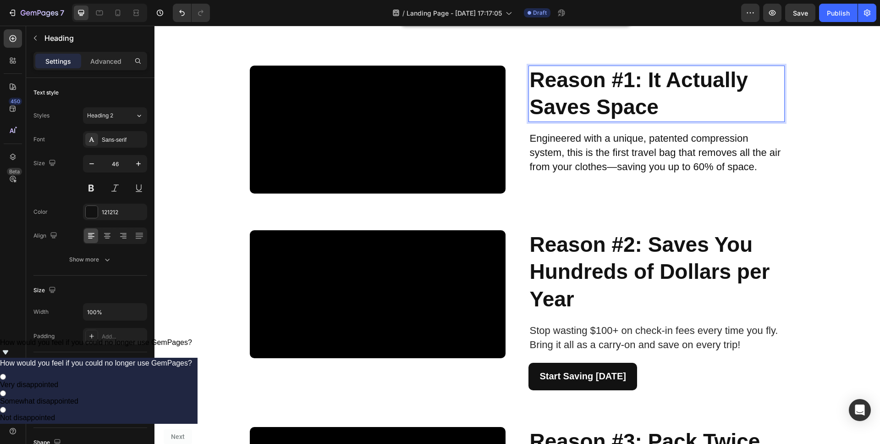
click at [571, 81] on strong "Reason #1: It Actually Saves Space" at bounding box center [638, 93] width 218 height 51
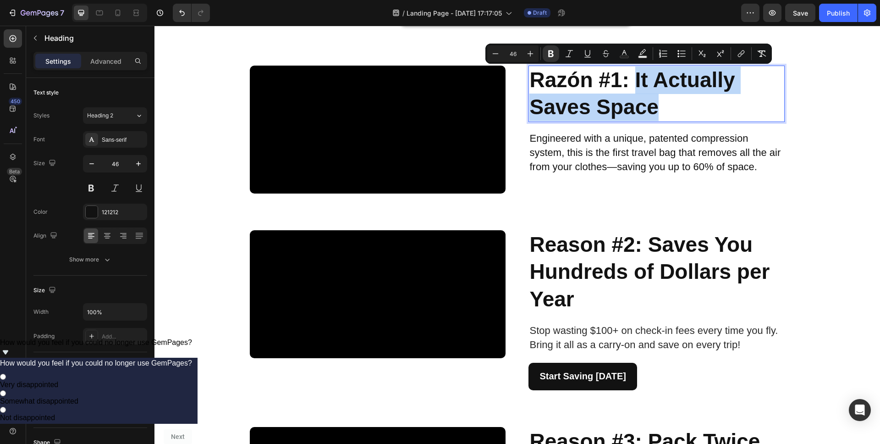
drag, startPoint x: 659, startPoint y: 104, endPoint x: 632, endPoint y: 80, distance: 35.7
click at [632, 80] on p "Razón #1: It Actually Saves Space" at bounding box center [656, 93] width 254 height 55
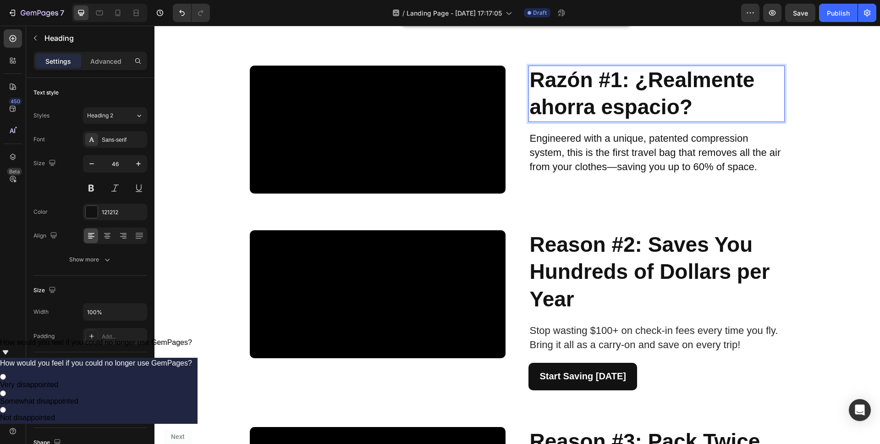
click at [630, 155] on span "Engineered with a unique, patented compression system, this is the first travel…" at bounding box center [654, 152] width 251 height 40
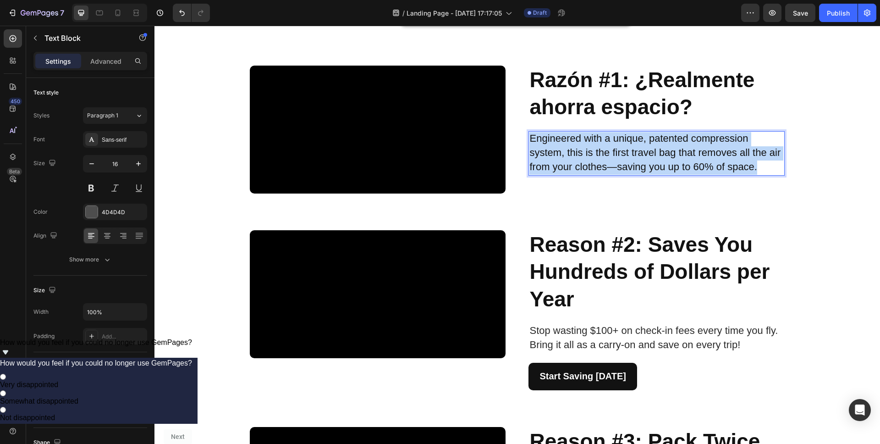
drag, startPoint x: 756, startPoint y: 166, endPoint x: 528, endPoint y: 138, distance: 229.9
click at [529, 138] on p "Engineered with a unique, patented compression system, this is the first travel…" at bounding box center [656, 153] width 254 height 42
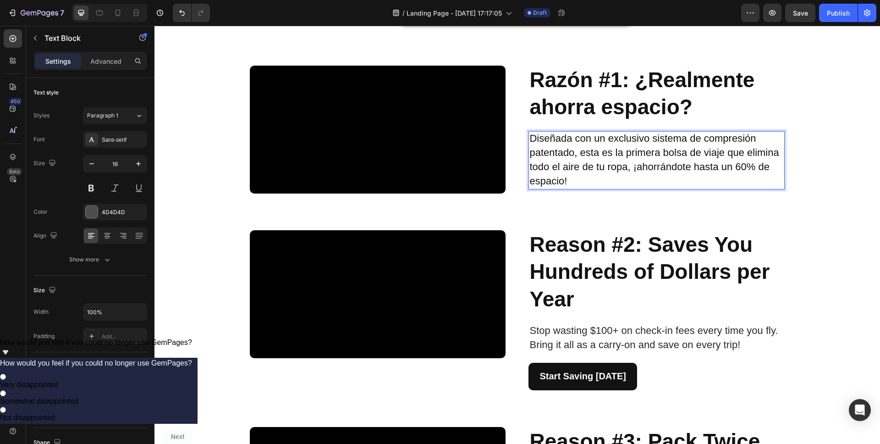
click at [583, 169] on span "Diseñada con un exclusivo sistema de compresión patentado, esta es la primera b…" at bounding box center [653, 159] width 249 height 54
click at [580, 168] on span "Diseñada con un exclusivo sistema de compresión patentado, esta es la primera b…" at bounding box center [653, 159] width 249 height 54
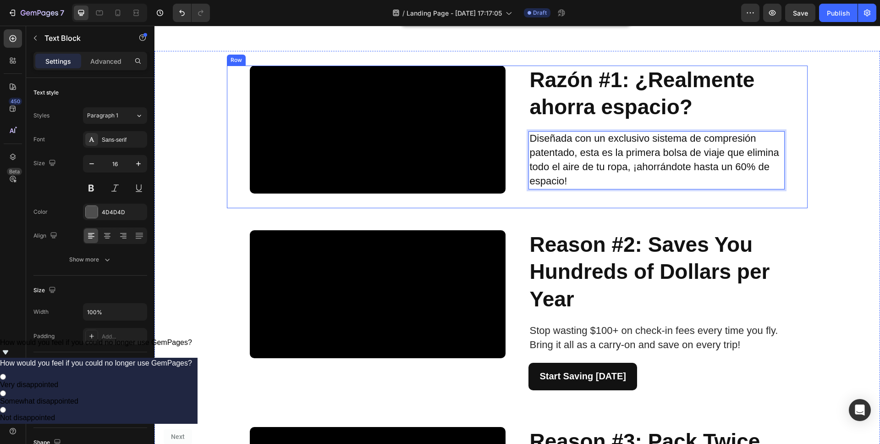
click at [586, 193] on div "⁠⁠⁠⁠⁠⁠⁠ Razón #1: ¿Realmente ahorra espacio? Heading Diseñada con un exclusivo …" at bounding box center [657, 130] width 256 height 128
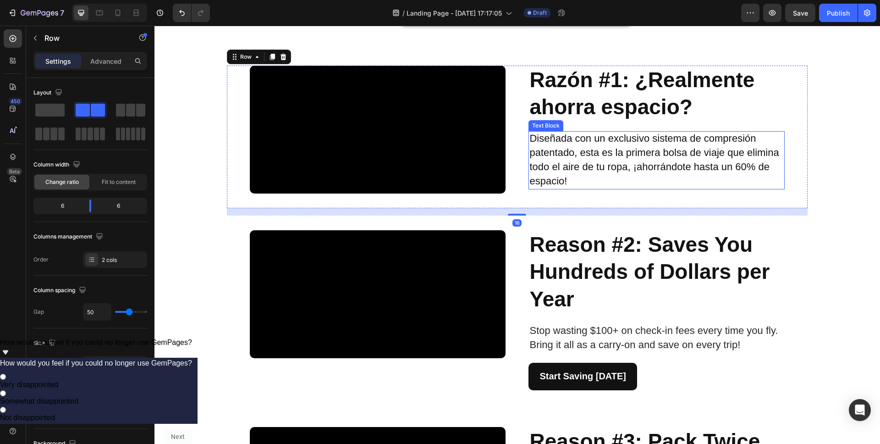
click at [590, 173] on p "Diseñada con un exclusivo sistema de compresión patentado, esta es la primera b…" at bounding box center [656, 160] width 254 height 56
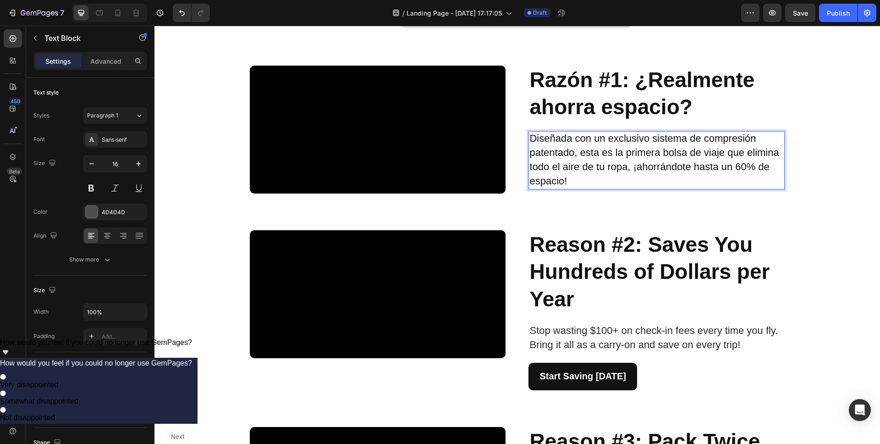
click at [639, 179] on p "Diseñada con un exclusivo sistema de compresión patentado, esta es la primera b…" at bounding box center [656, 160] width 254 height 56
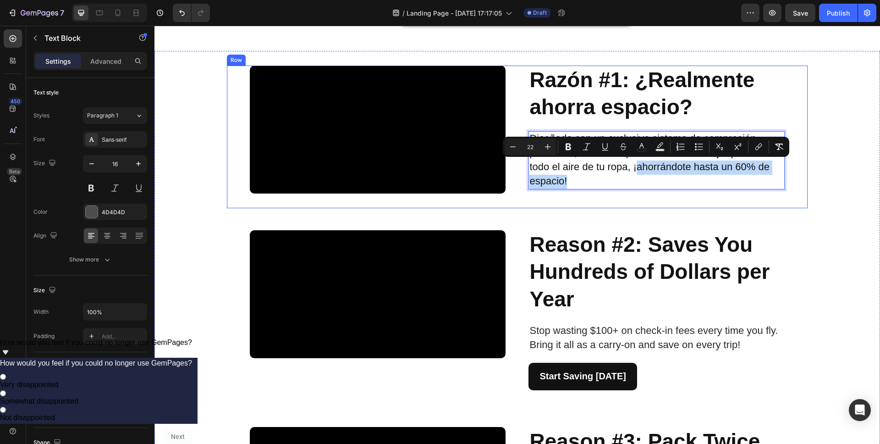
drag, startPoint x: 635, startPoint y: 169, endPoint x: 573, endPoint y: 185, distance: 64.0
click at [573, 185] on p "Diseñada con un exclusivo sistema de compresión patentado, esta es la primera b…" at bounding box center [656, 160] width 254 height 56
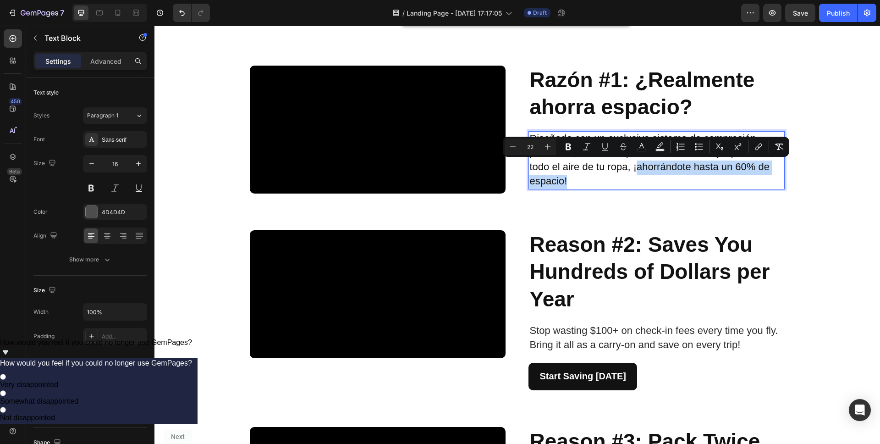
click at [621, 187] on p "Diseñada con un exclusivo sistema de compresión patentado, esta es la primera b…" at bounding box center [656, 160] width 254 height 56
drag, startPoint x: 629, startPoint y: 170, endPoint x: 630, endPoint y: 179, distance: 8.8
click at [630, 179] on p "Diseñada con un exclusivo sistema de compresión patentado, esta es la primera b…" at bounding box center [656, 160] width 254 height 56
copy span "¡ahorrándote hasta un 60% de espacio!"
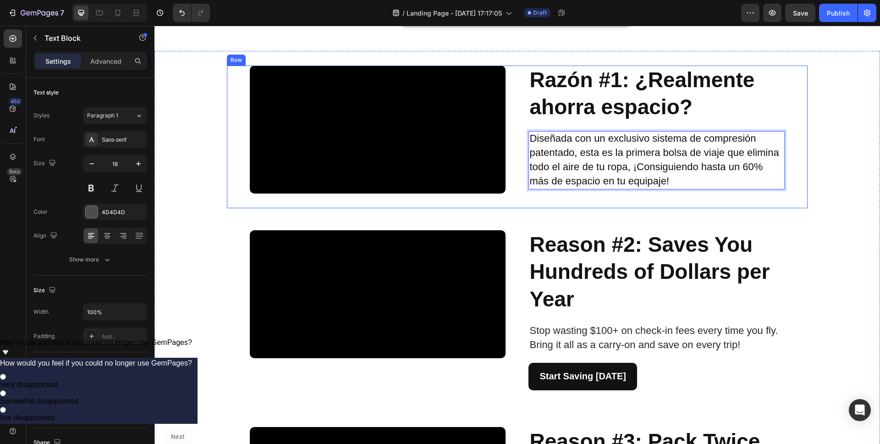
click at [655, 193] on div "⁠⁠⁠⁠⁠⁠⁠ Razón #1: ¿Realmente ahorra espacio? Heading Diseñada con un exclusivo …" at bounding box center [657, 130] width 256 height 128
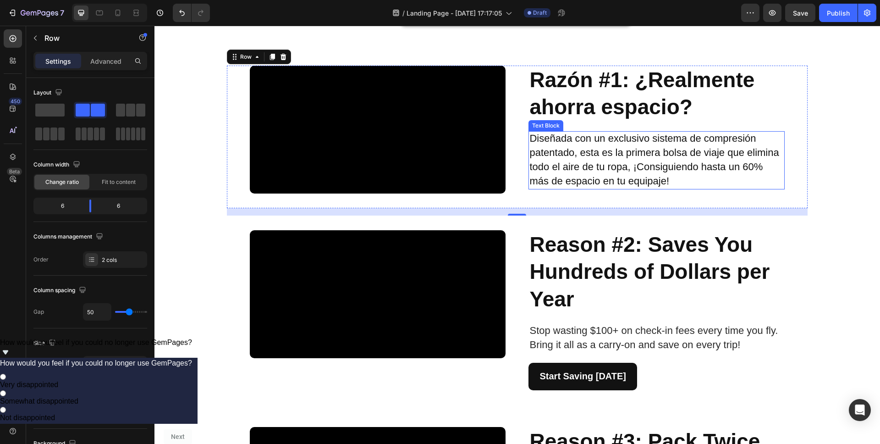
click at [535, 137] on span "Diseñada con un exclusivo sistema de compresión patentado, esta es la primera b…" at bounding box center [653, 159] width 249 height 54
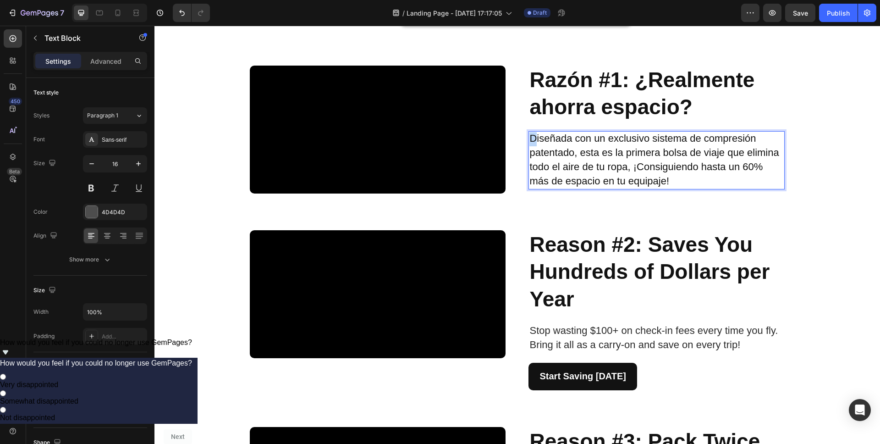
drag, startPoint x: 533, startPoint y: 138, endPoint x: 526, endPoint y: 138, distance: 6.9
click at [529, 138] on span "Diseñada con un exclusivo sistema de compresión patentado, esta es la primera b…" at bounding box center [653, 159] width 249 height 54
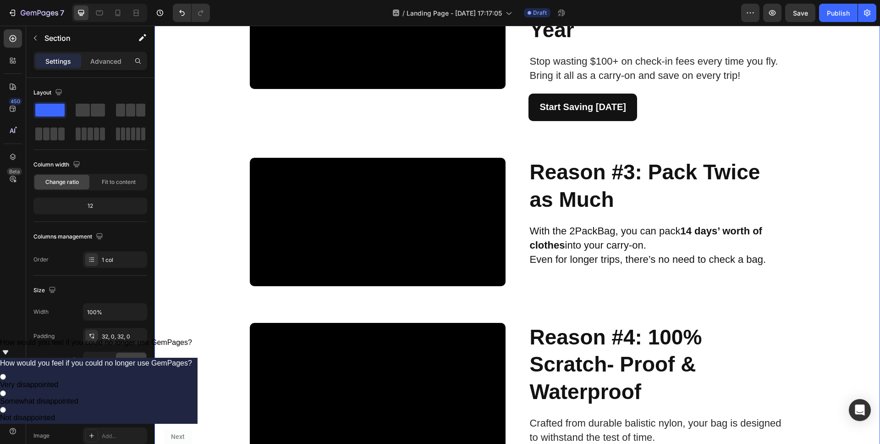
scroll to position [669, 0]
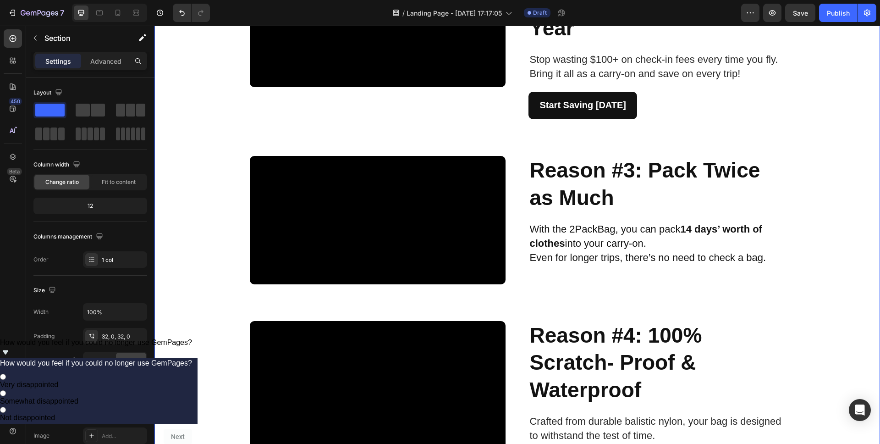
click at [573, 40] on strong "Reason #2: Saves You Hundreds of Dollars per Year" at bounding box center [649, 0] width 240 height 79
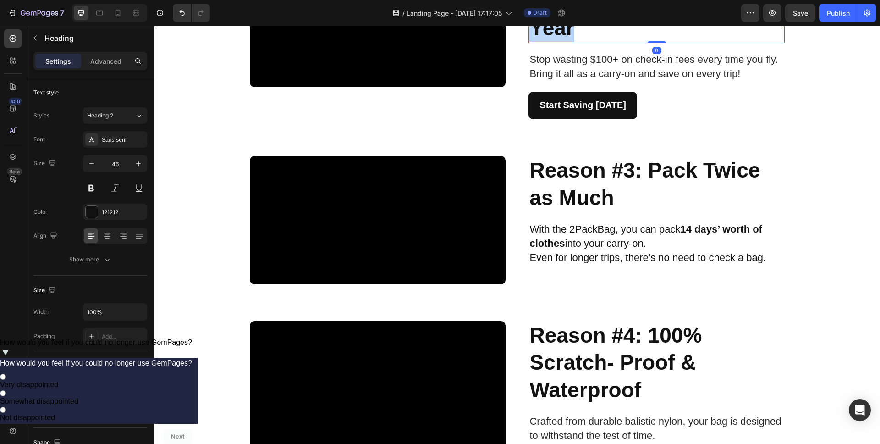
click at [573, 40] on strong "Reason #2: Saves You Hundreds of Dollars per Year" at bounding box center [649, 0] width 240 height 79
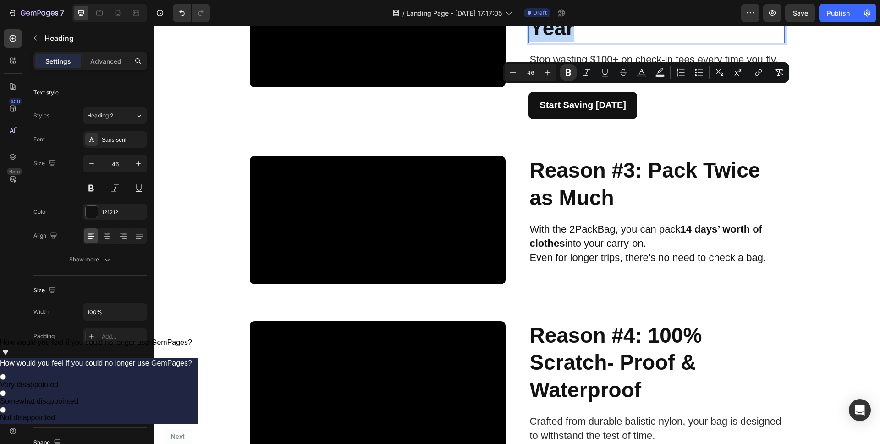
click at [573, 40] on strong "Reason #2: Saves You Hundreds of Dollars per Year" at bounding box center [649, 0] width 240 height 79
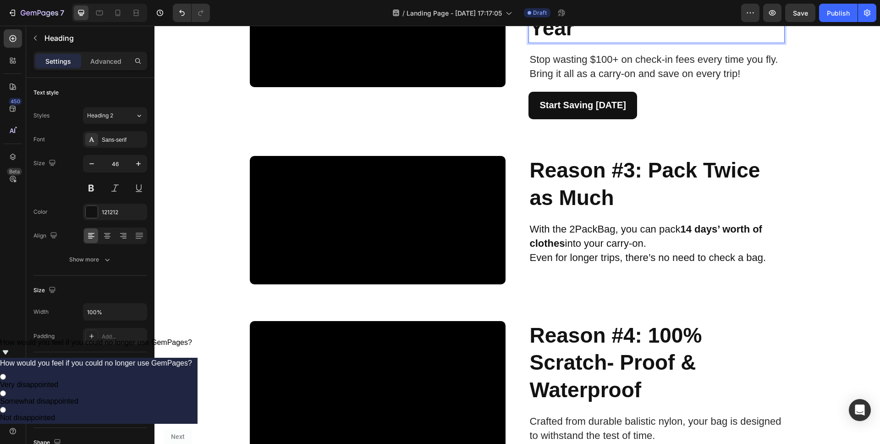
click at [573, 40] on strong "Reason #2: Saves You Hundreds of Dollars per Year" at bounding box center [649, 0] width 240 height 79
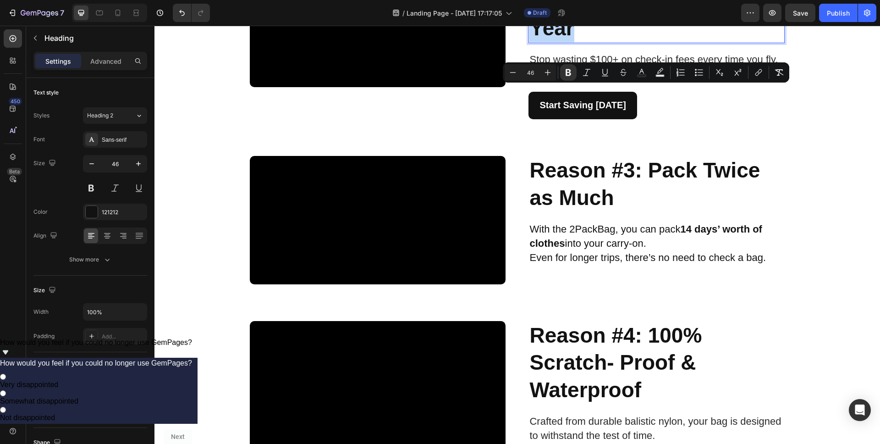
click at [573, 40] on strong "Reason #2: Saves You Hundreds of Dollars per Year" at bounding box center [649, 0] width 240 height 79
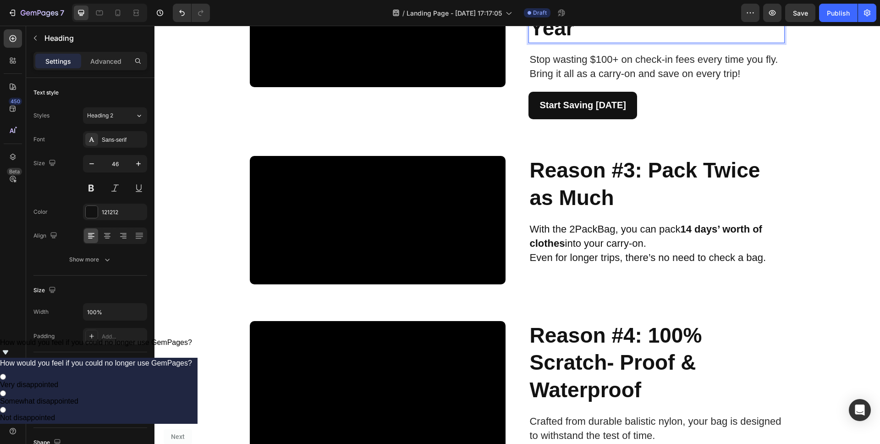
click at [573, 40] on strong "Reason #2: Saves You Hundreds of Dollars per Year" at bounding box center [649, 0] width 240 height 79
click at [637, 42] on p "Razón #2: Saves You Hundreds of Dollars per Year" at bounding box center [656, 1] width 254 height 82
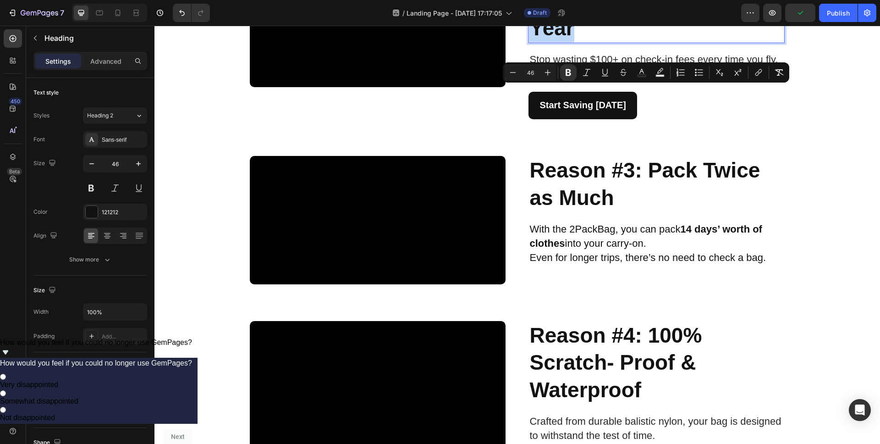
drag, startPoint x: 637, startPoint y: 148, endPoint x: 635, endPoint y: 100, distance: 48.2
click at [635, 42] on p "Razón #2: Saves You Hundreds of Dollars per Year" at bounding box center [656, 1] width 254 height 82
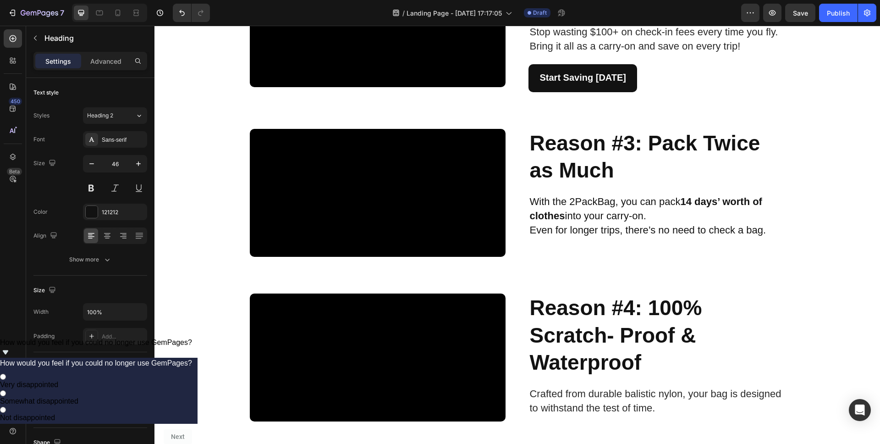
click at [799, 107] on div "Video Razón #2: Te ahorra cientos de dólares al año Heading 0 Stop wasting $100…" at bounding box center [517, 26] width 580 height 162
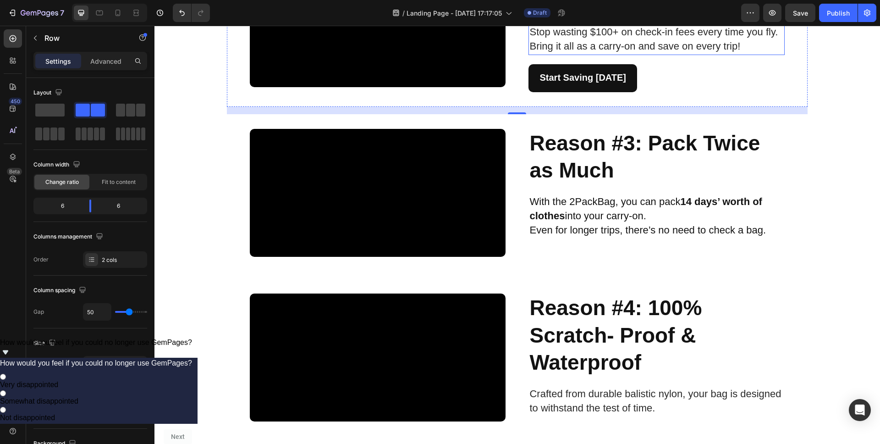
click at [622, 54] on p "Stop wasting $100+ on check-in fees every time you fly. Bring it all as a carry…" at bounding box center [656, 40] width 254 height 28
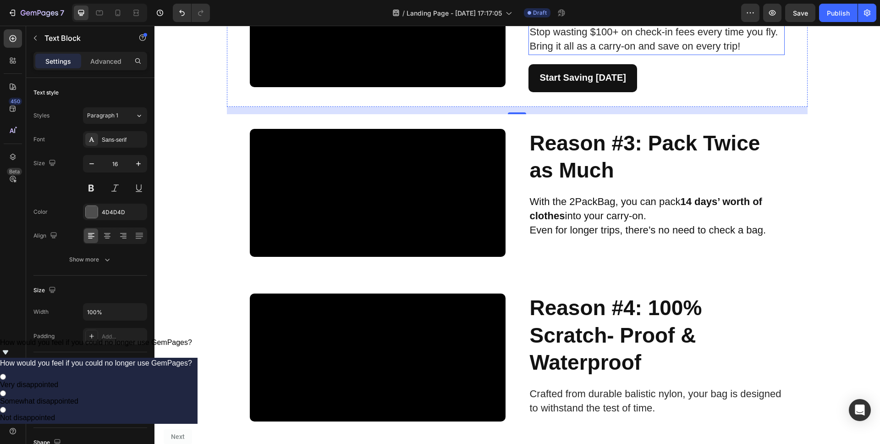
click at [622, 54] on p "Stop wasting $100+ on check-in fees every time you fly. Bring it all as a carry…" at bounding box center [656, 40] width 254 height 28
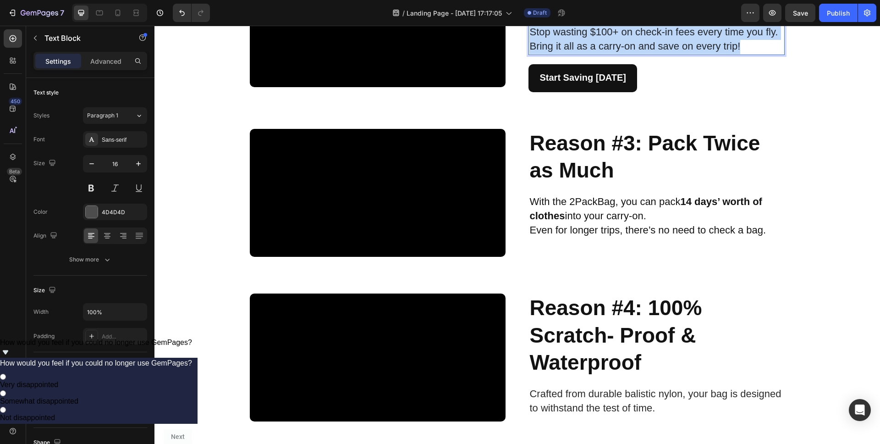
click at [622, 54] on p "Stop wasting $100+ on check-in fees every time you fly. Bring it all as a carry…" at bounding box center [656, 40] width 254 height 28
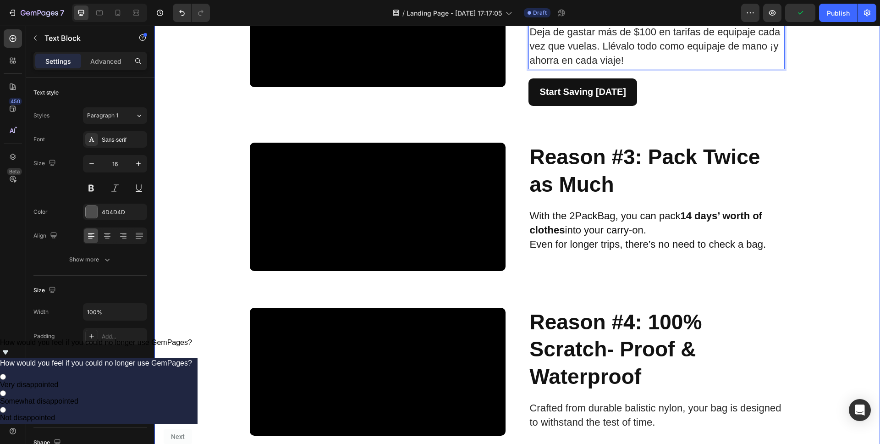
click at [824, 175] on div "Video ⁠⁠⁠⁠⁠⁠⁠ Razón #1: ¿Realmente ahorra espacio? Heading Está diseñada con un…" at bounding box center [517, 356] width 726 height 1122
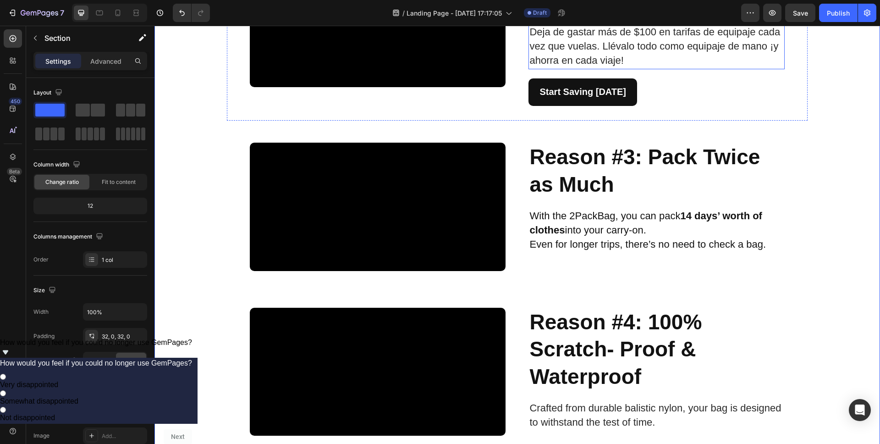
click at [762, 66] on span "Deja de gastar más de $100 en tarifas de equipaje cada vez que vuelas. Llévalo …" at bounding box center [654, 46] width 251 height 40
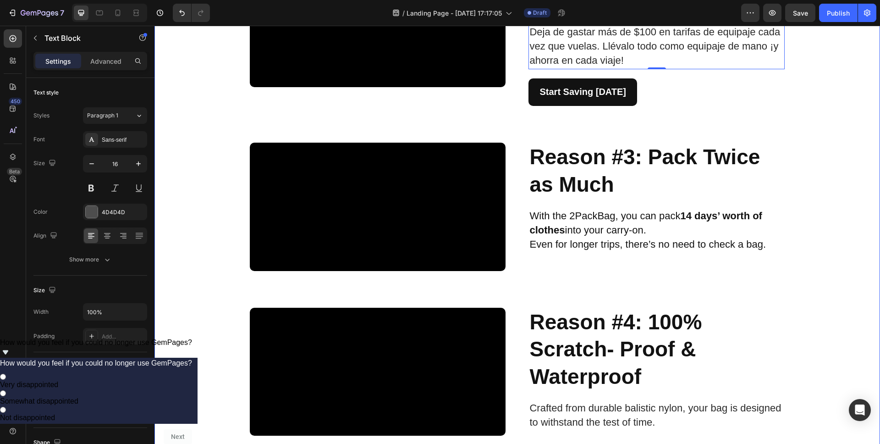
click at [807, 202] on div "Video ⁠⁠⁠⁠⁠⁠⁠ Razón #1: ¿Realmente ahorra espacio? Heading Está diseñada con un…" at bounding box center [517, 356] width 726 height 1122
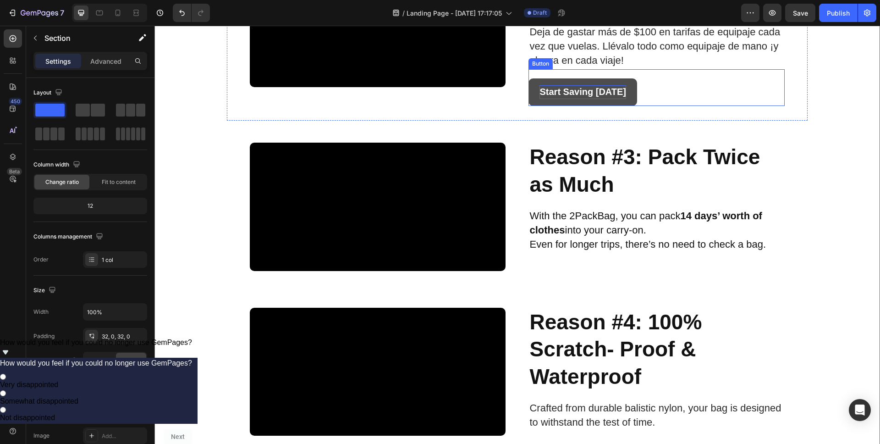
click at [580, 97] on strong "Start Saving [DATE]" at bounding box center [583, 92] width 87 height 10
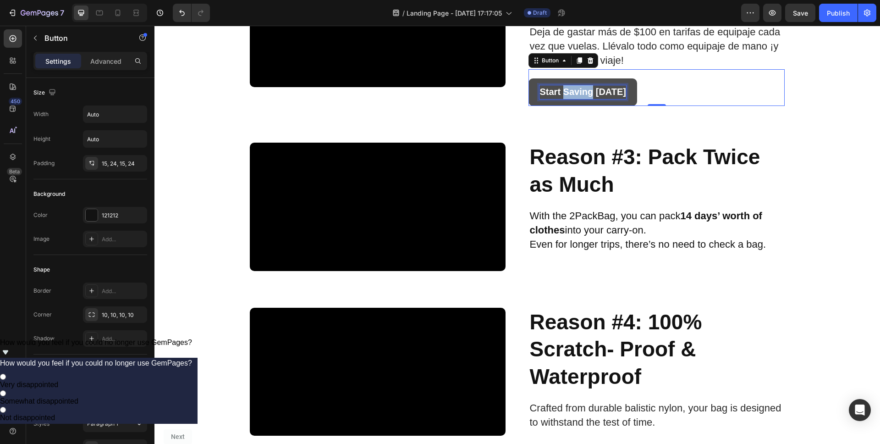
click at [580, 97] on strong "Start Saving [DATE]" at bounding box center [583, 92] width 87 height 10
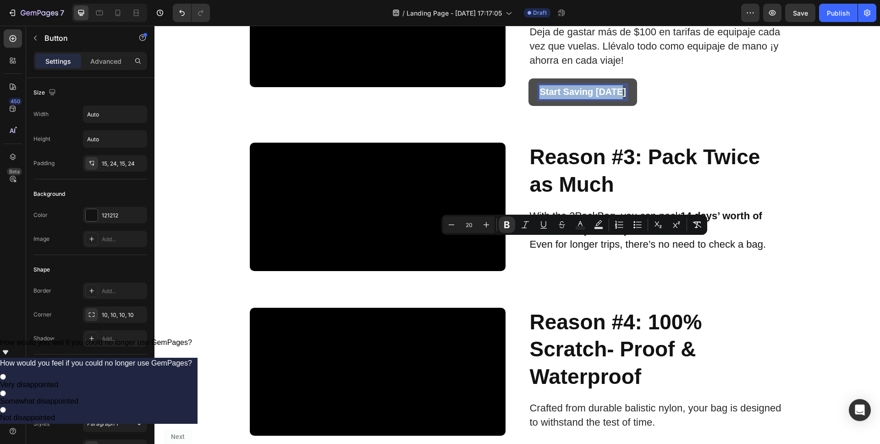
click at [580, 97] on strong "Start Saving [DATE]" at bounding box center [583, 92] width 87 height 10
click at [815, 123] on div "Video ⁠⁠⁠⁠⁠⁠⁠ Razón #1: ¿Realmente ahorra espacio? Heading Está diseñada con un…" at bounding box center [517, 356] width 726 height 1122
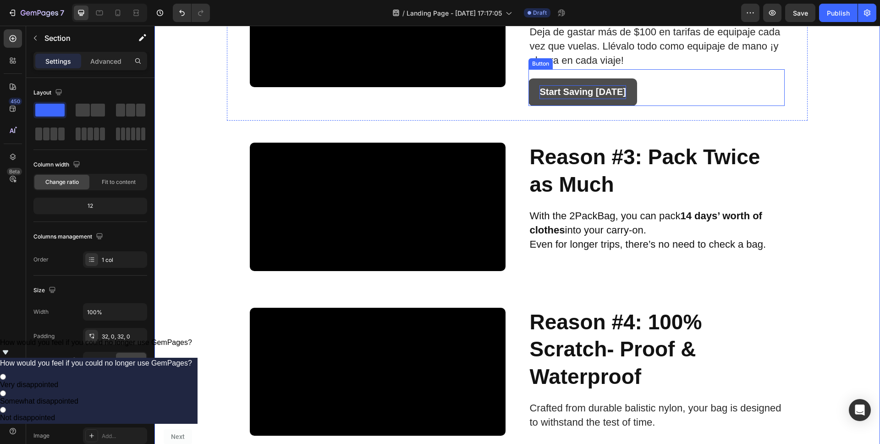
click at [574, 97] on strong "Start Saving [DATE]" at bounding box center [583, 92] width 87 height 10
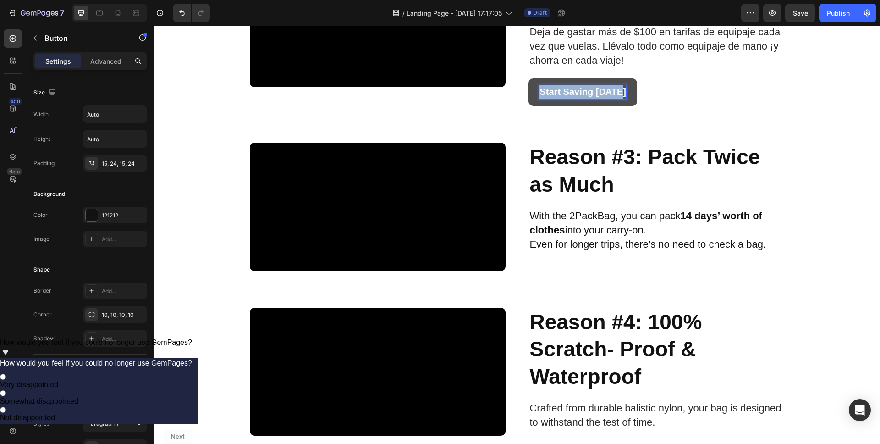
click at [574, 97] on strong "Start Saving [DATE]" at bounding box center [583, 92] width 87 height 10
click at [720, 106] on div "⁠⁠⁠⁠⁠⁠⁠ Razón #2: Te ahorra cientos de dólares al año Heading Deja de gastar má…" at bounding box center [657, 32] width 256 height 147
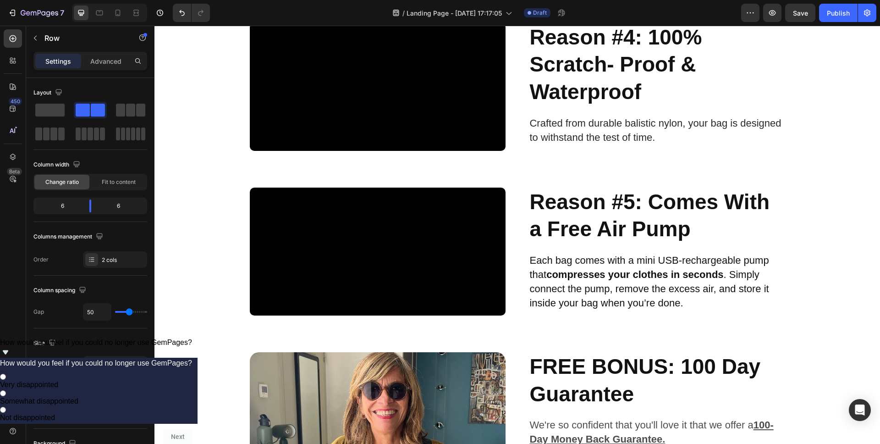
scroll to position [959, 0]
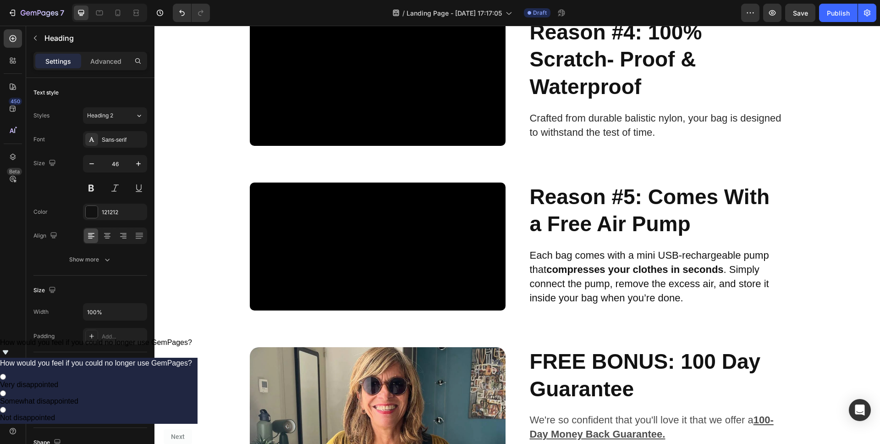
click at [812, 188] on div "Video Razón #1: ¿Realmente ahorra espacio? Heading Está diseñada con un exclusi…" at bounding box center [517, 66] width 726 height 1122
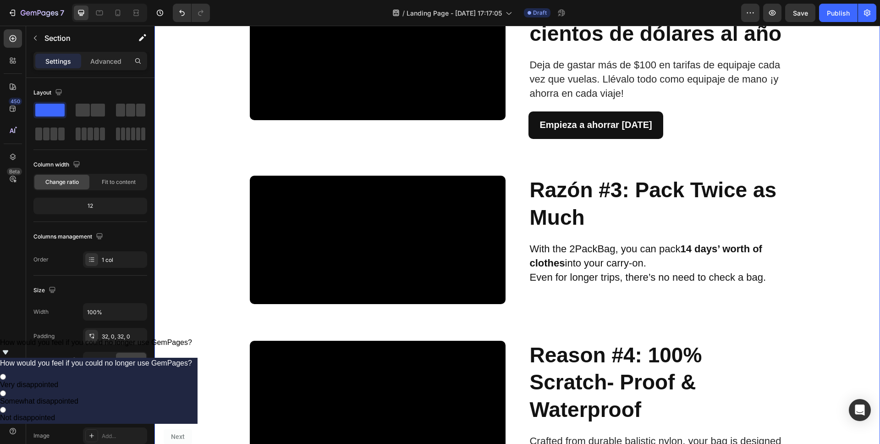
scroll to position [646, 0]
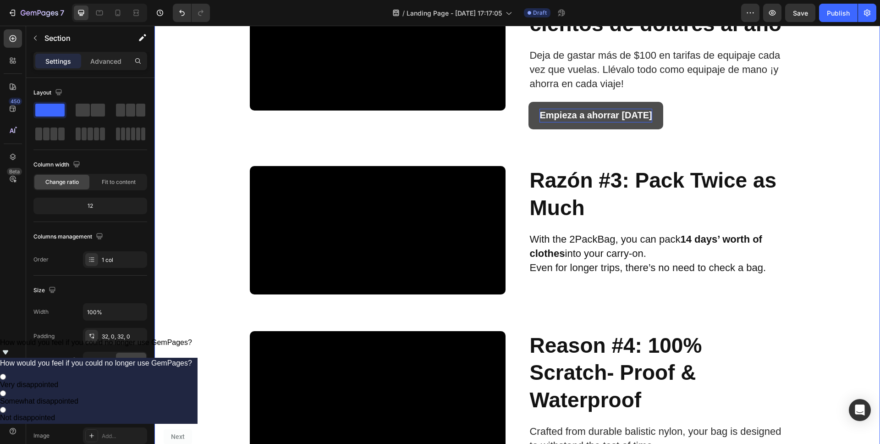
click at [600, 120] on strong "Empieza a ahorrar [DATE]" at bounding box center [596, 115] width 112 height 10
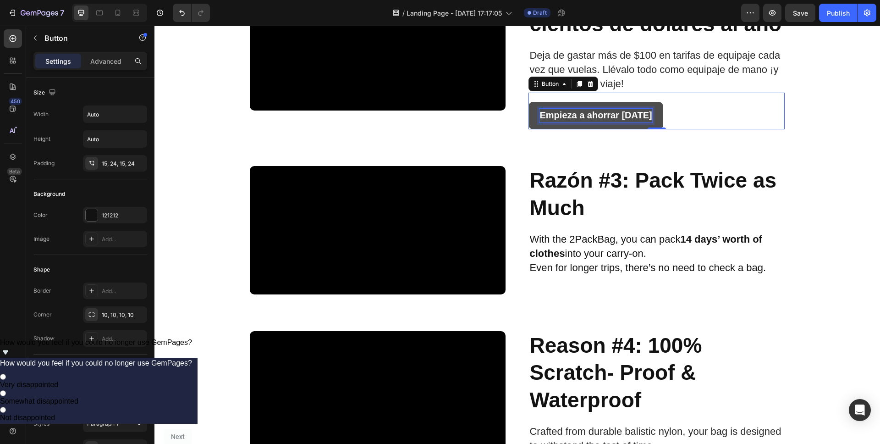
click at [600, 120] on strong "Empieza a ahorrar [DATE]" at bounding box center [596, 115] width 112 height 10
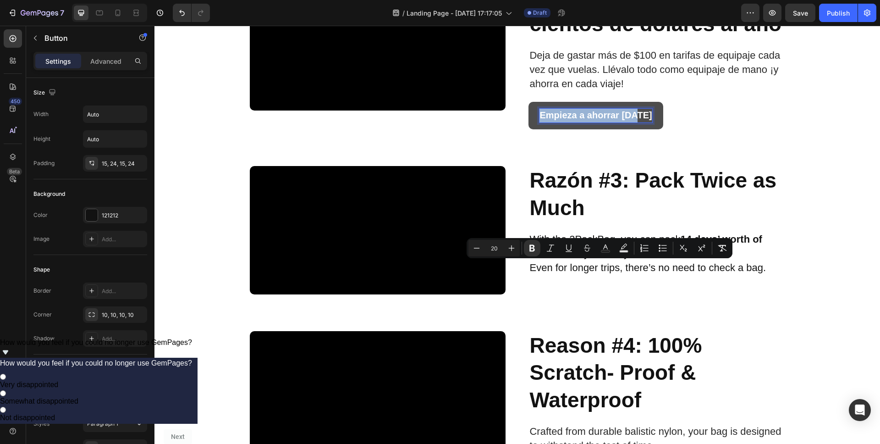
click at [600, 120] on strong "Empieza a ahorrar [DATE]" at bounding box center [596, 115] width 112 height 10
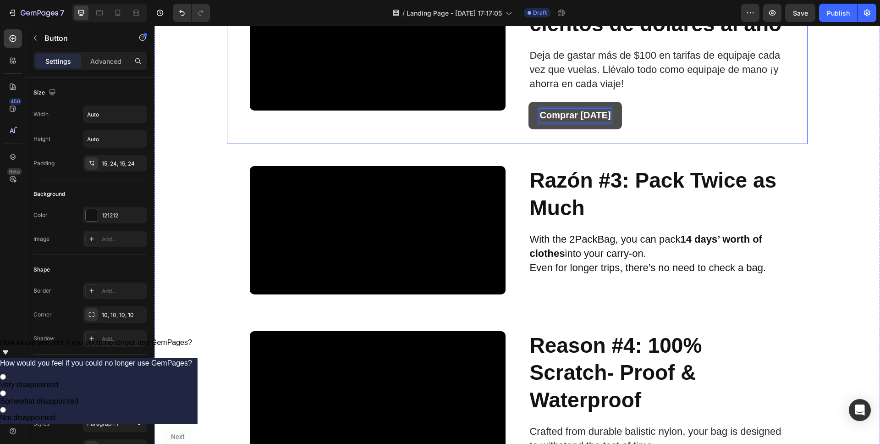
click at [696, 130] on div "Comprar [DATE] Button 0" at bounding box center [657, 111] width 256 height 37
click at [794, 144] on div "Video Razón #2: Te ahorra cientos de dólares al año Heading Deja de gastar más …" at bounding box center [517, 56] width 580 height 176
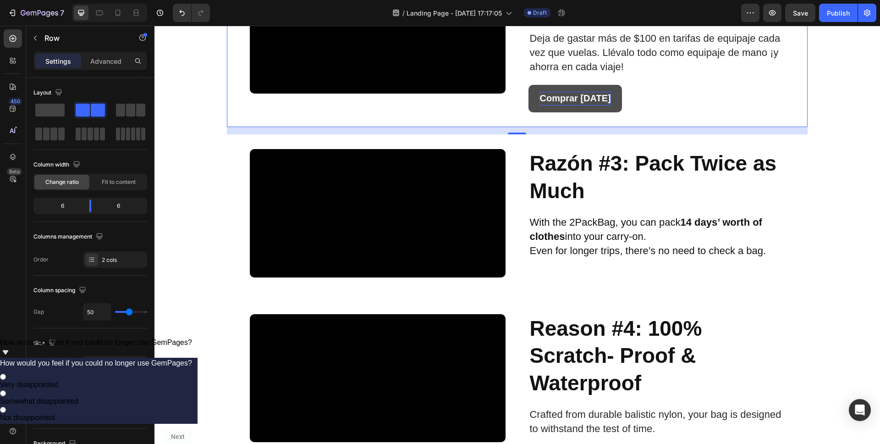
scroll to position [637, 0]
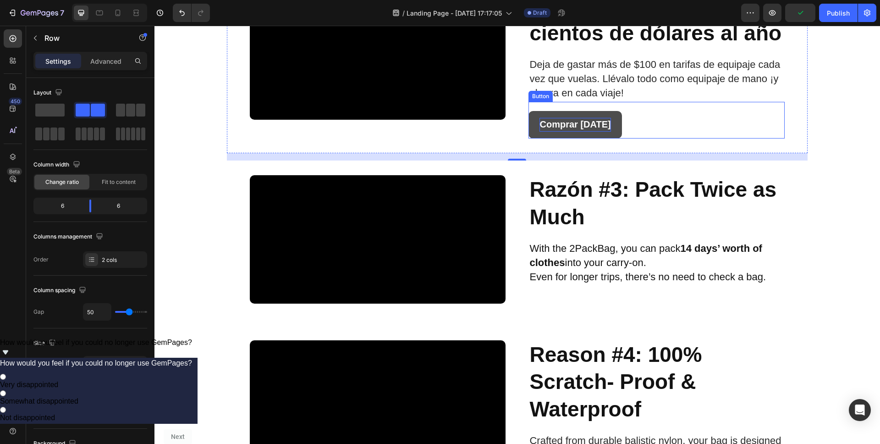
click at [558, 129] on strong "Comprar [DATE]" at bounding box center [575, 124] width 71 height 10
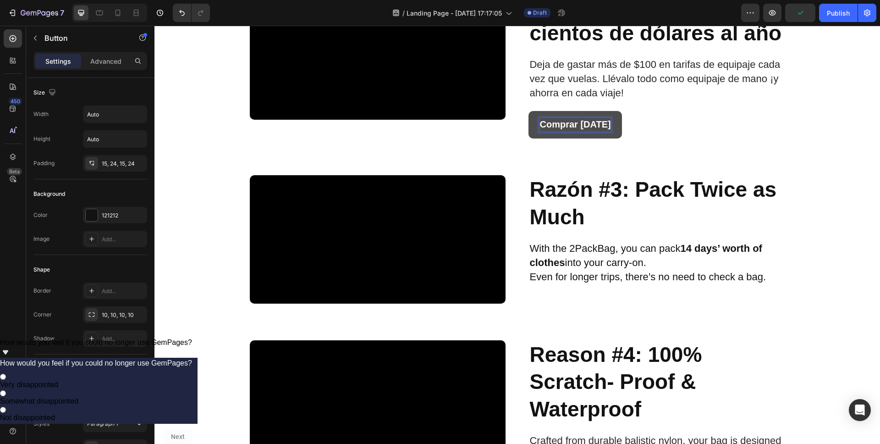
click at [584, 129] on strong "Comprar [DATE]" at bounding box center [575, 124] width 71 height 10
click at [786, 154] on div "Video Razón #2: Te ahorra cientos de dólares al año Heading Deja de gastar más …" at bounding box center [517, 65] width 580 height 176
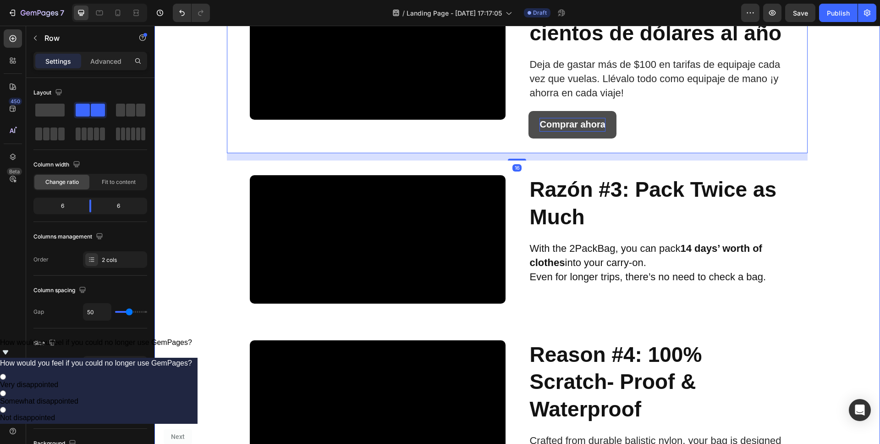
click at [814, 274] on div "Video Razón #1: ¿Realmente ahorra espacio? Heading Está diseñada con un exclusi…" at bounding box center [517, 388] width 726 height 1122
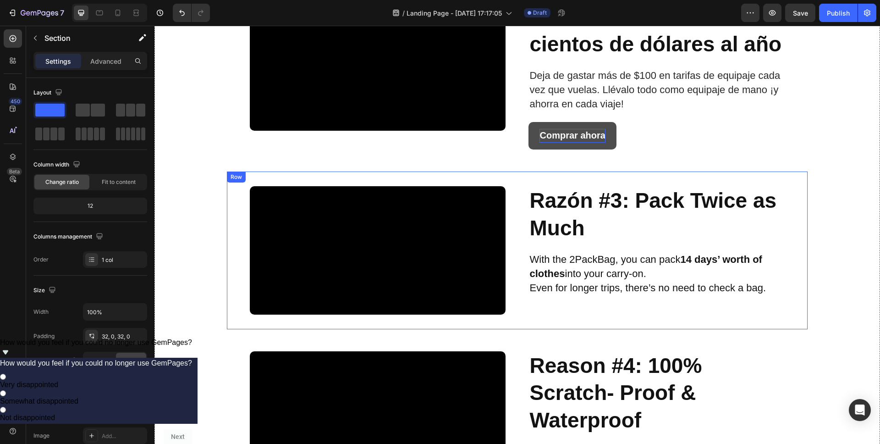
scroll to position [617, 0]
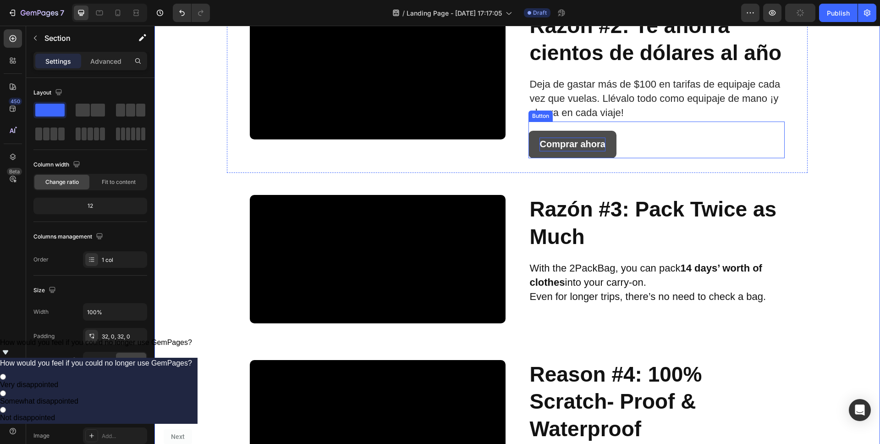
click at [563, 149] on strong "Comprar ahora" at bounding box center [573, 144] width 66 height 10
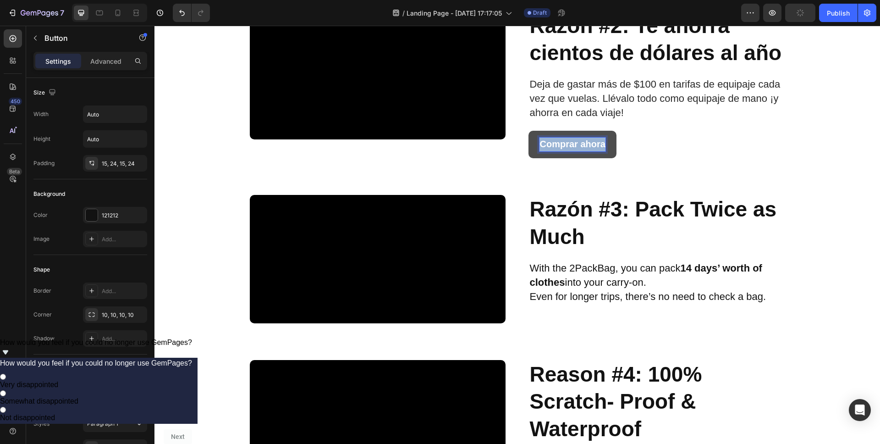
click at [563, 149] on strong "Comprar ahora" at bounding box center [573, 144] width 66 height 10
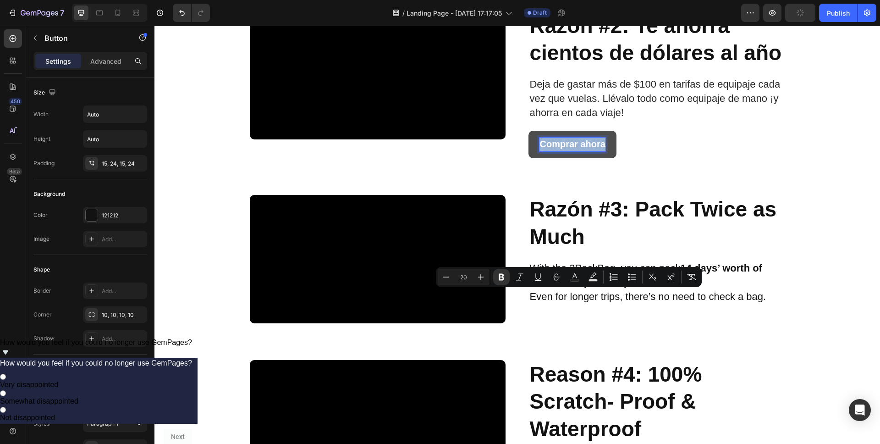
click at [563, 149] on strong "Comprar ahora" at bounding box center [573, 144] width 66 height 10
click at [794, 173] on div "Video Razón #2: Te ahorra cientos de dólares al año Heading Deja de gastar más …" at bounding box center [517, 85] width 580 height 176
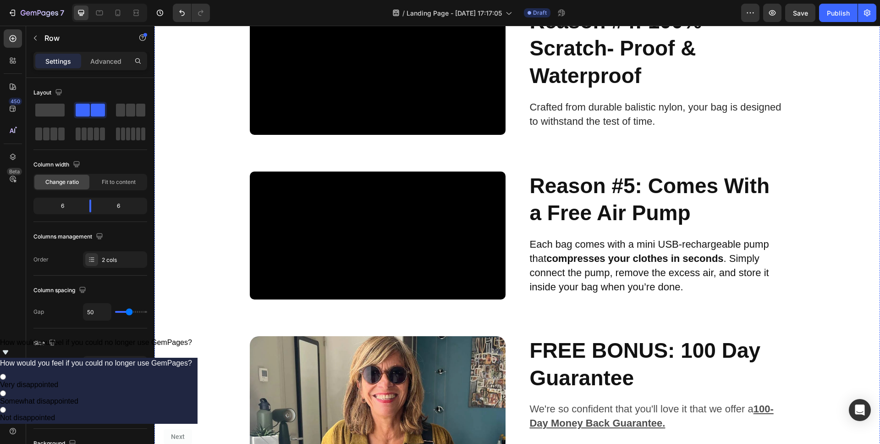
scroll to position [962, 0]
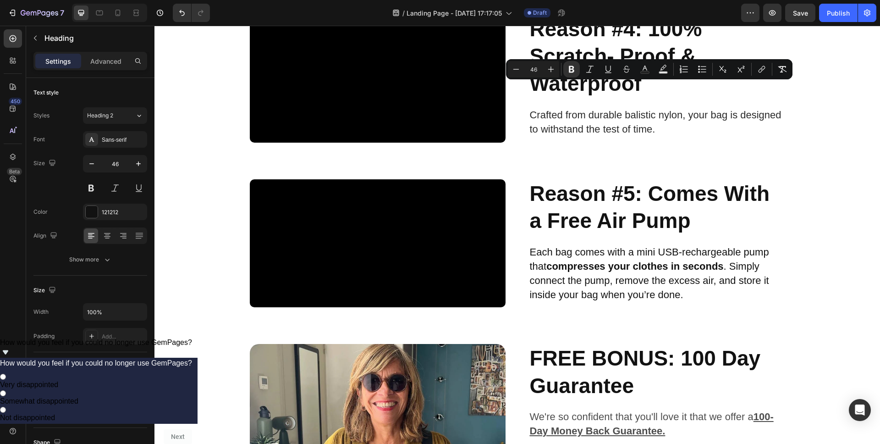
drag, startPoint x: 633, startPoint y: 94, endPoint x: 640, endPoint y: 115, distance: 22.2
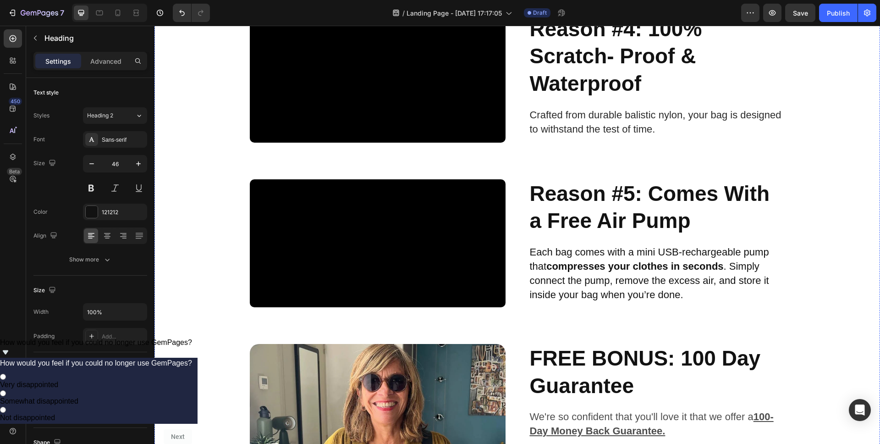
click at [812, 195] on div "Video Razón #1: ¿Realmente ahorra espacio? Heading Está diseñada con un exclusi…" at bounding box center [517, 63] width 726 height 1122
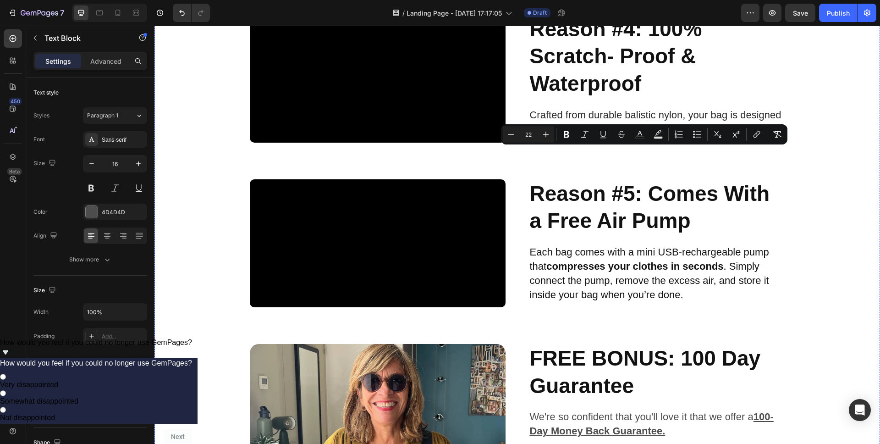
drag, startPoint x: 766, startPoint y: 184, endPoint x: 522, endPoint y: 158, distance: 245.8
type input "16"
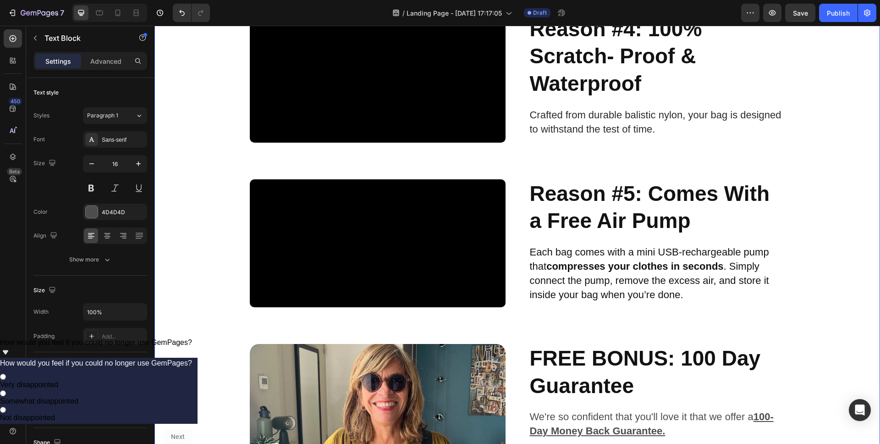
click at [808, 214] on div "Video Razón #1: ¿Realmente ahorra espacio? Heading Está diseñada con un exclusi…" at bounding box center [517, 63] width 726 height 1122
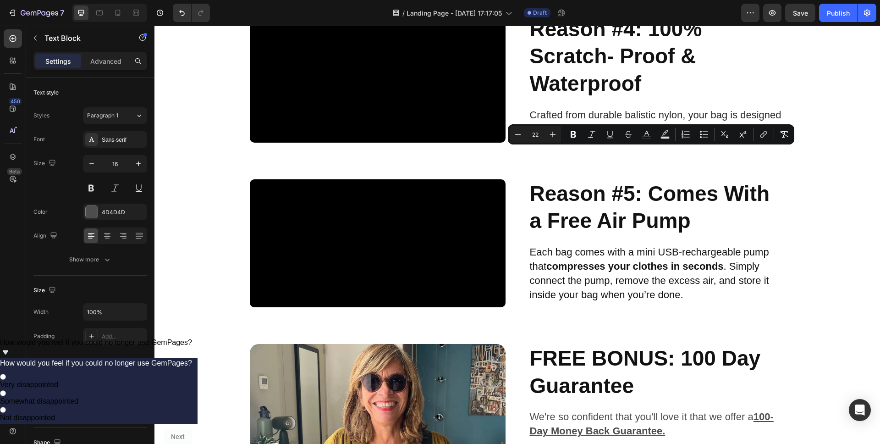
drag, startPoint x: 718, startPoint y: 154, endPoint x: 611, endPoint y: 166, distance: 108.4
click at [574, 136] on icon "Editor contextual toolbar" at bounding box center [573, 134] width 9 height 9
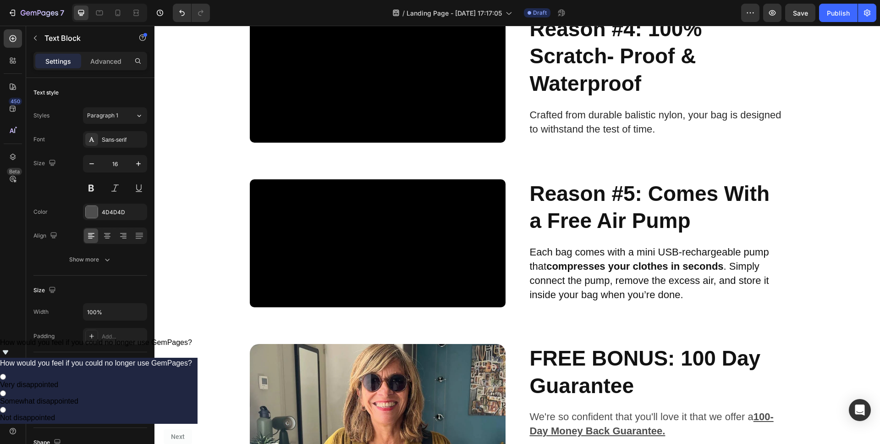
click at [821, 186] on div "Video Razón #1: ¿Realmente ahorra espacio? Heading Está diseñada con un exclusi…" at bounding box center [517, 63] width 726 height 1122
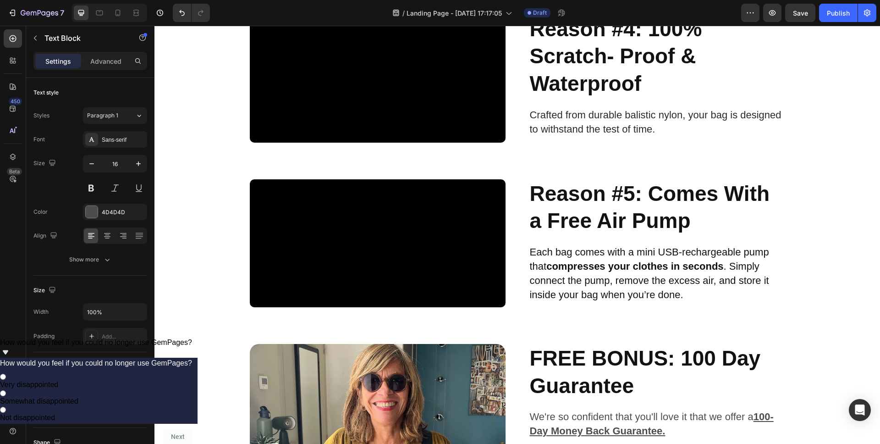
click at [813, 235] on div "Video Razón #1: ¿Realmente ahorra espacio? Heading Está diseñada con un exclusi…" at bounding box center [517, 63] width 726 height 1122
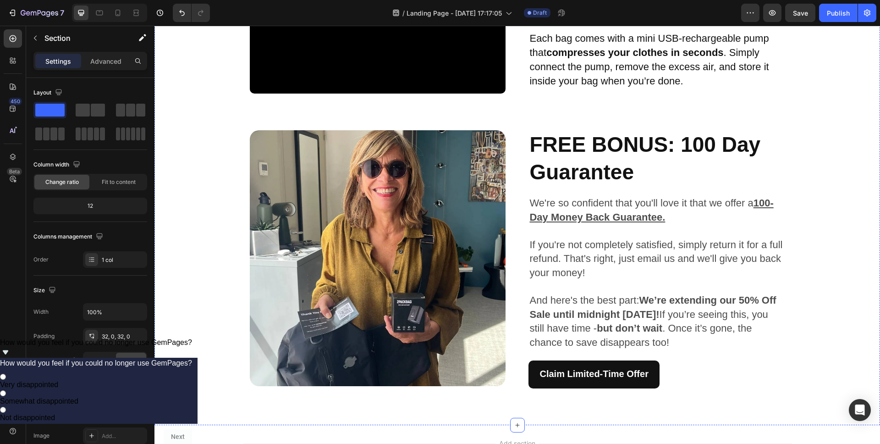
scroll to position [1260, 0]
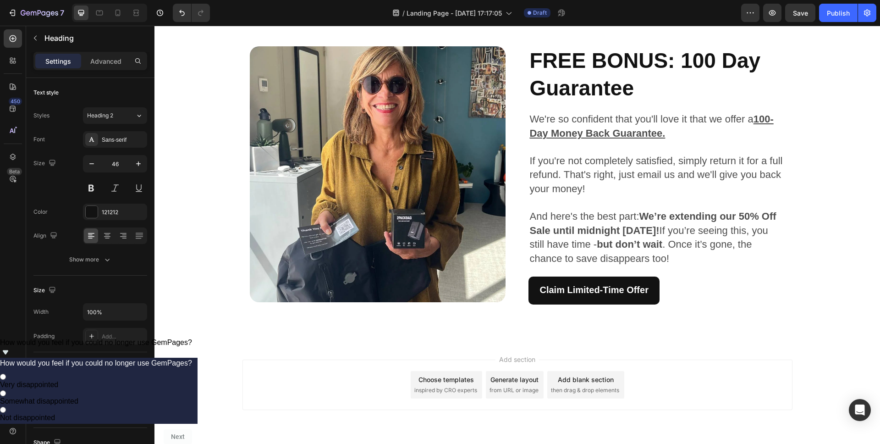
drag, startPoint x: 652, startPoint y: 144, endPoint x: 534, endPoint y: 85, distance: 131.2
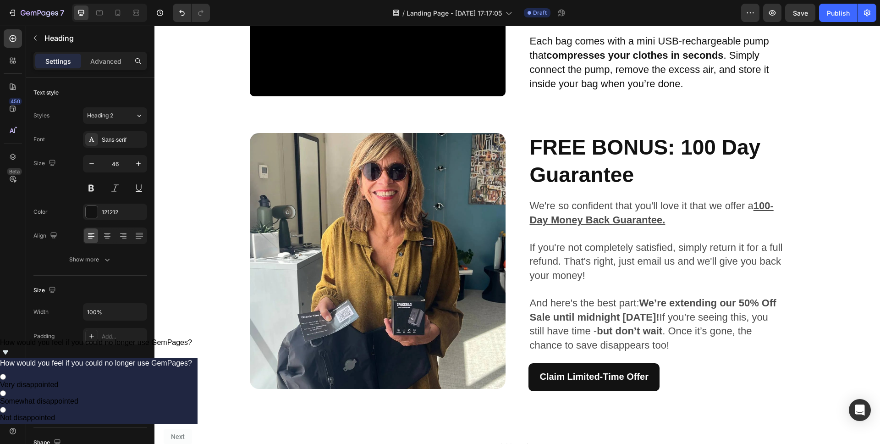
scroll to position [1183, 0]
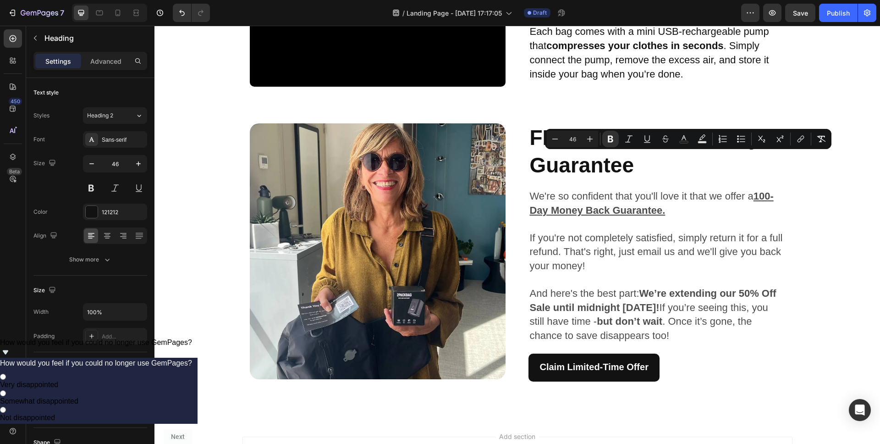
drag, startPoint x: 687, startPoint y: 165, endPoint x: 635, endPoint y: 161, distance: 52.4
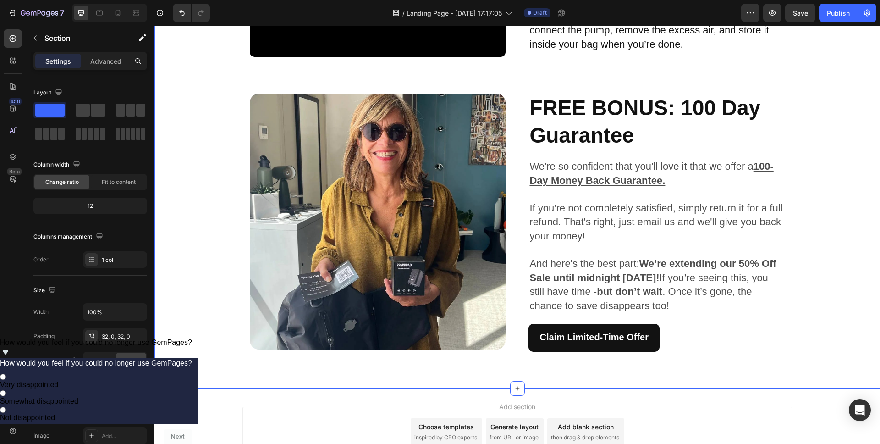
scroll to position [1239, 0]
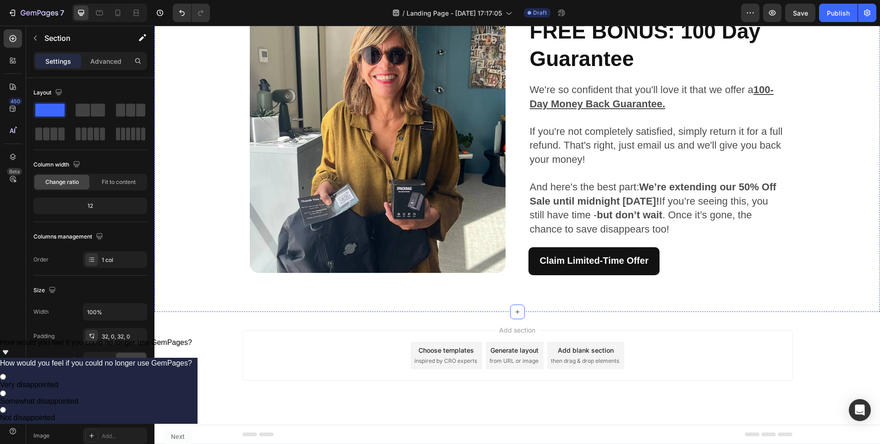
scroll to position [1509, 0]
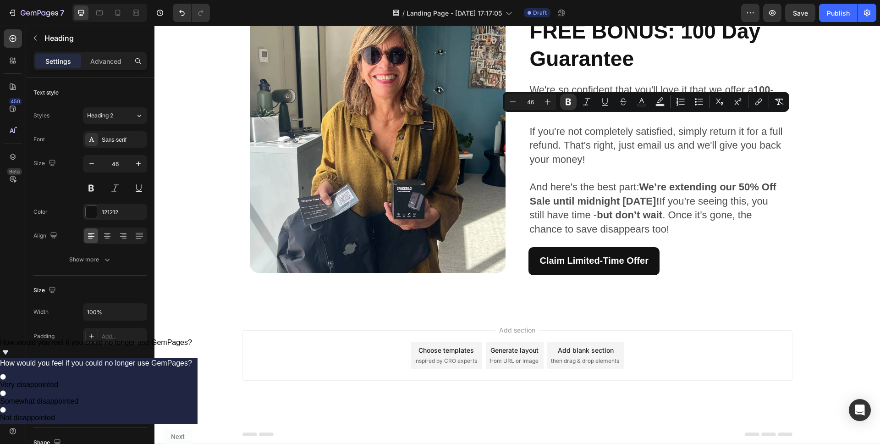
drag, startPoint x: 698, startPoint y: 160, endPoint x: 529, endPoint y: 133, distance: 170.7
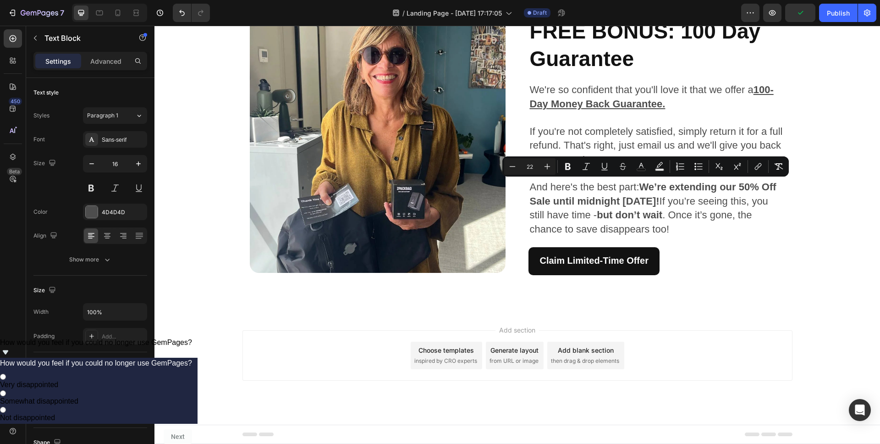
drag, startPoint x: 678, startPoint y: 226, endPoint x: 529, endPoint y: 183, distance: 155.5
type input "16"
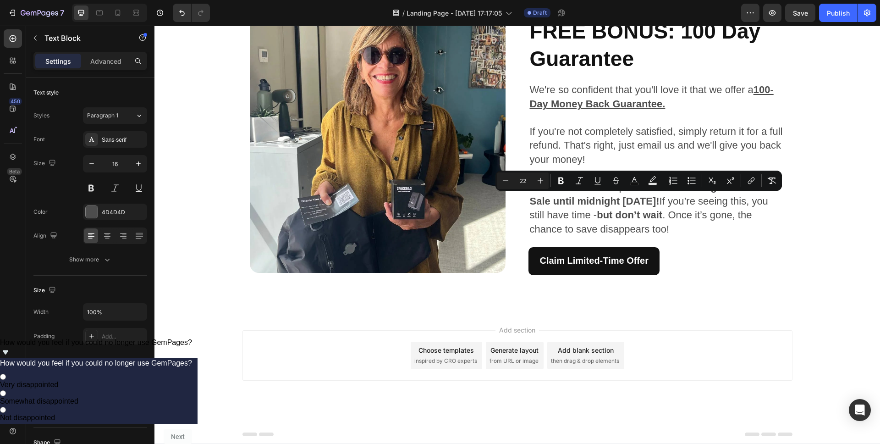
drag, startPoint x: 570, startPoint y: 202, endPoint x: 708, endPoint y: 204, distance: 138.0
click at [563, 176] on icon "Editor contextual toolbar" at bounding box center [560, 180] width 9 height 9
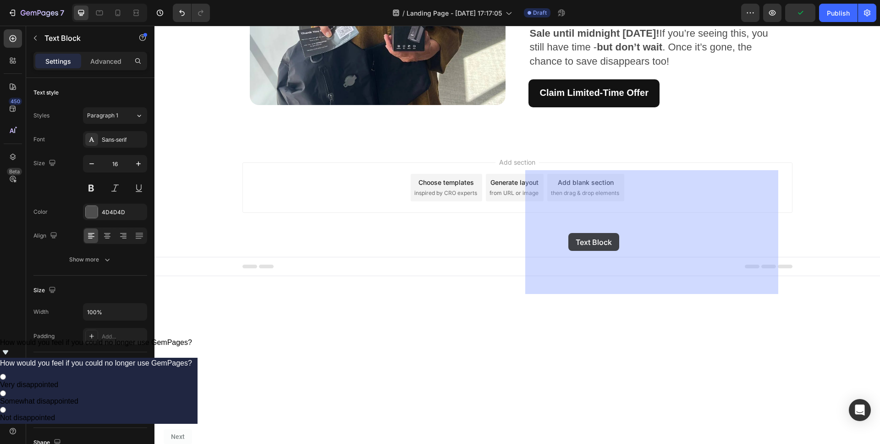
drag, startPoint x: 629, startPoint y: 285, endPoint x: 568, endPoint y: 233, distance: 79.9
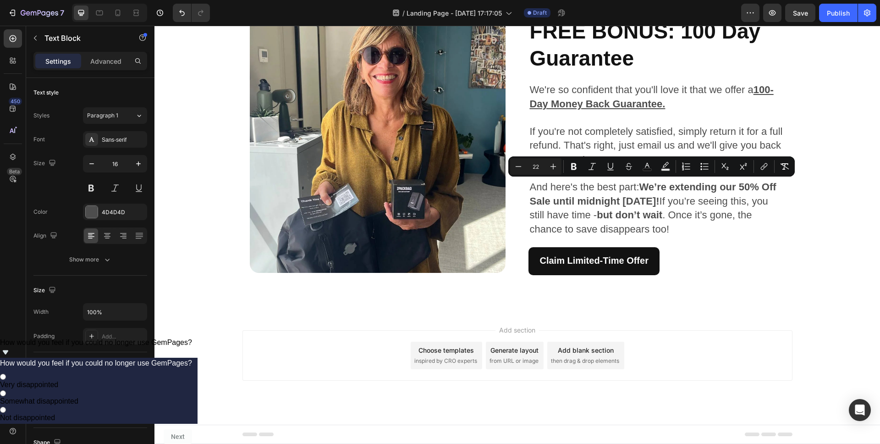
drag, startPoint x: 624, startPoint y: 286, endPoint x: 529, endPoint y: 187, distance: 136.5
copy div "Cada bolsa viene con una mini bomba recargable por USB que comprime tu ropa en …"
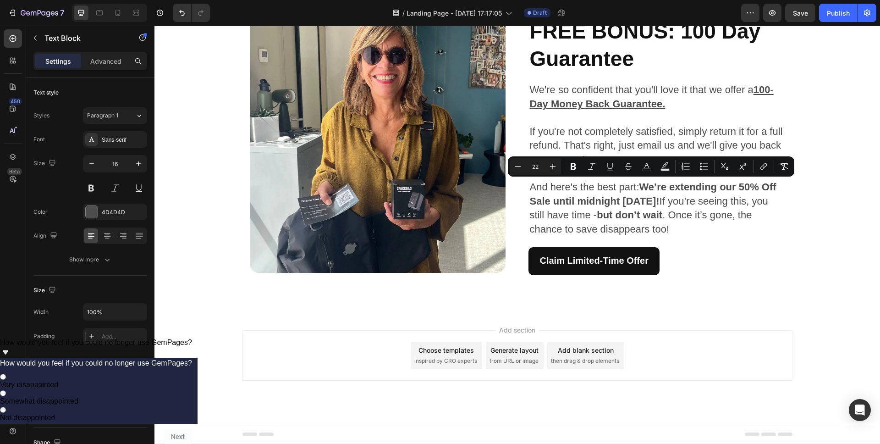
drag, startPoint x: 626, startPoint y: 198, endPoint x: 712, endPoint y: 187, distance: 86.4
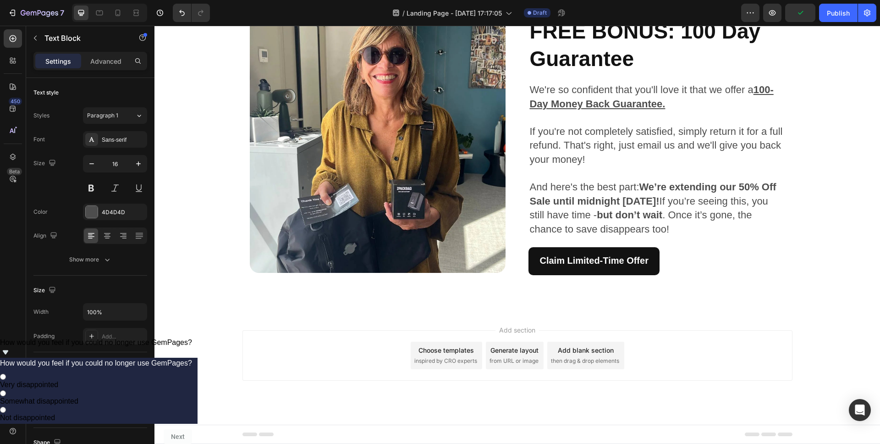
drag, startPoint x: 732, startPoint y: 186, endPoint x: 622, endPoint y: 202, distance: 111.2
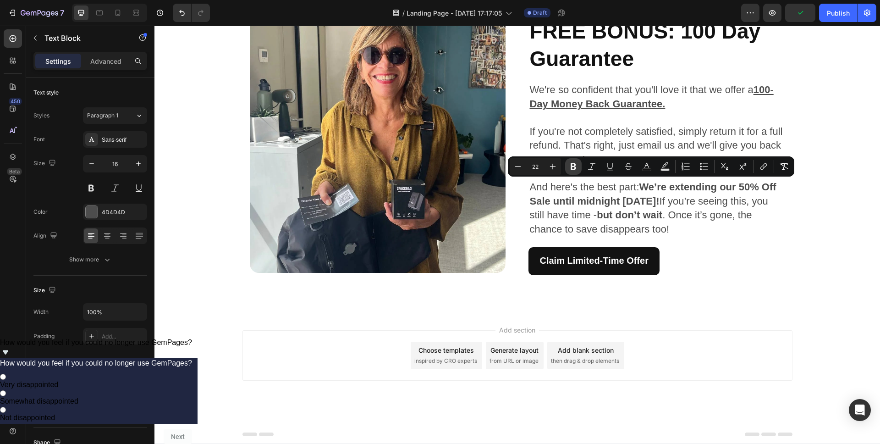
click at [580, 164] on button "Bold" at bounding box center [573, 166] width 17 height 17
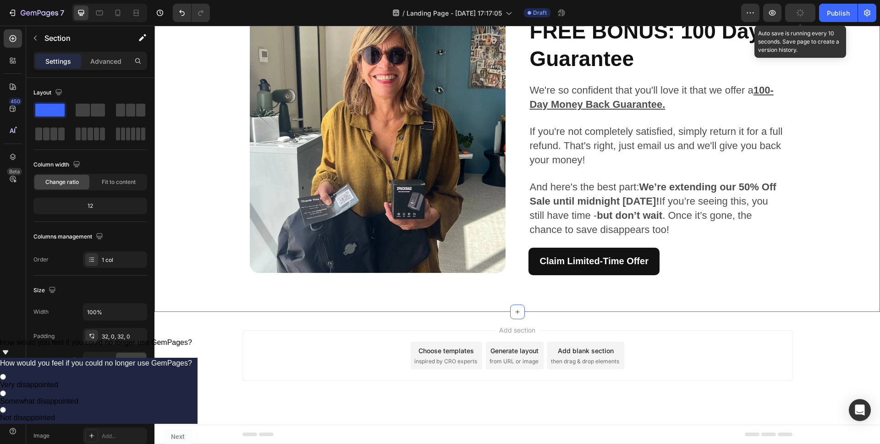
click at [799, 13] on icon "button" at bounding box center [800, 12] width 9 height 9
click at [592, 71] on strong "FREE BONUS: 100 Day Guarantee" at bounding box center [644, 44] width 231 height 51
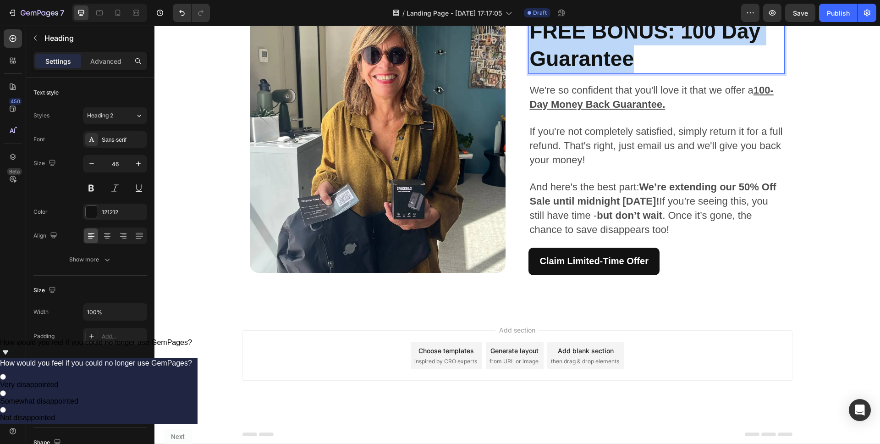
drag, startPoint x: 637, startPoint y: 154, endPoint x: 530, endPoint y: 125, distance: 110.5
click at [530, 73] on p "FREE BONUS: 100 Day Guarantee" at bounding box center [656, 45] width 254 height 55
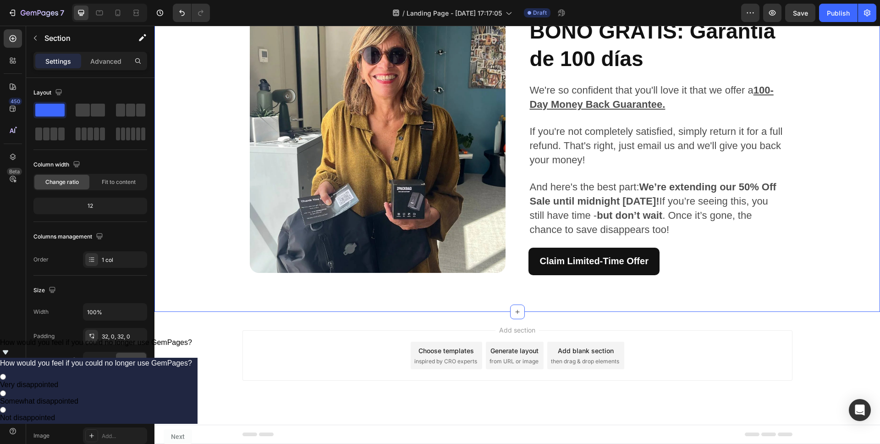
click at [585, 165] on span "If you're not completely satisfied, simply return it for a full refund. That's …" at bounding box center [655, 146] width 253 height 40
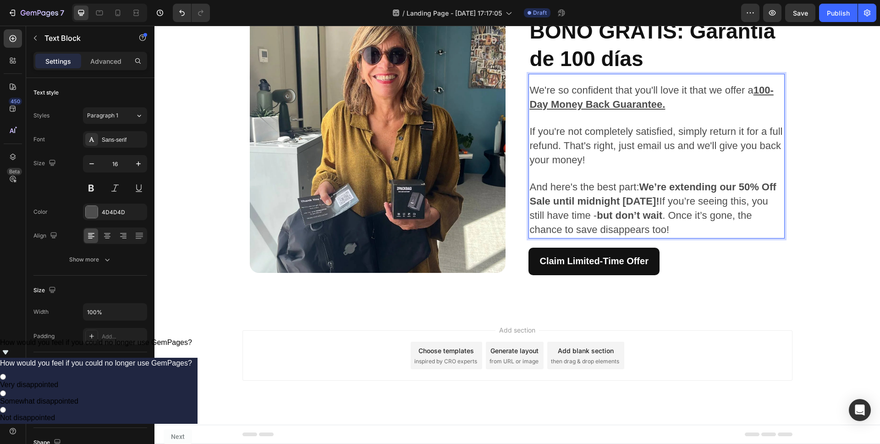
click at [675, 237] on p "And here's the best part: We’re extending our 50% Off Sale until midnight [DATE…" at bounding box center [656, 209] width 254 height 56
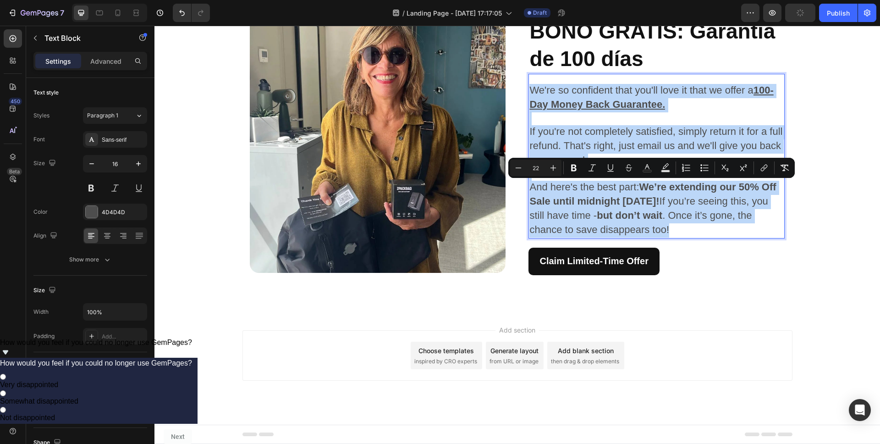
drag, startPoint x: 666, startPoint y: 323, endPoint x: 531, endPoint y: 187, distance: 191.9
click at [531, 187] on div "We're so confident that you'll love it that we offer a 100-Day Money Back Guara…" at bounding box center [657, 160] width 256 height 155
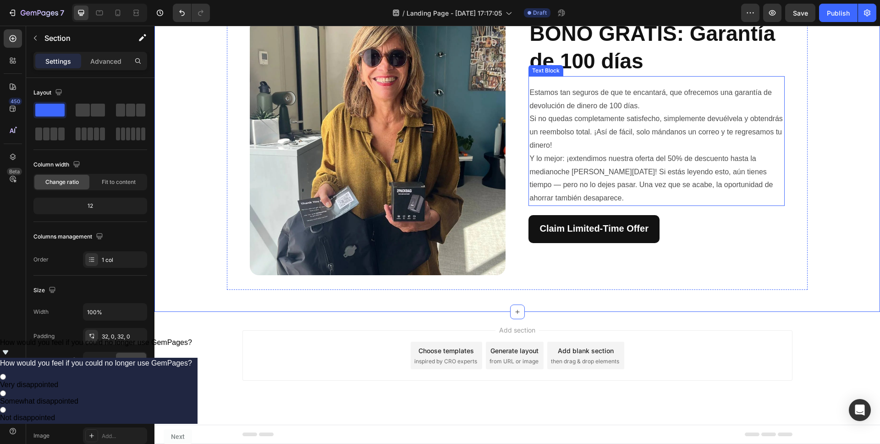
click at [625, 205] on p "Y lo mejor: ¡extendimos nuestra oferta del 50% de descuento hasta la medianoche…" at bounding box center [656, 178] width 254 height 53
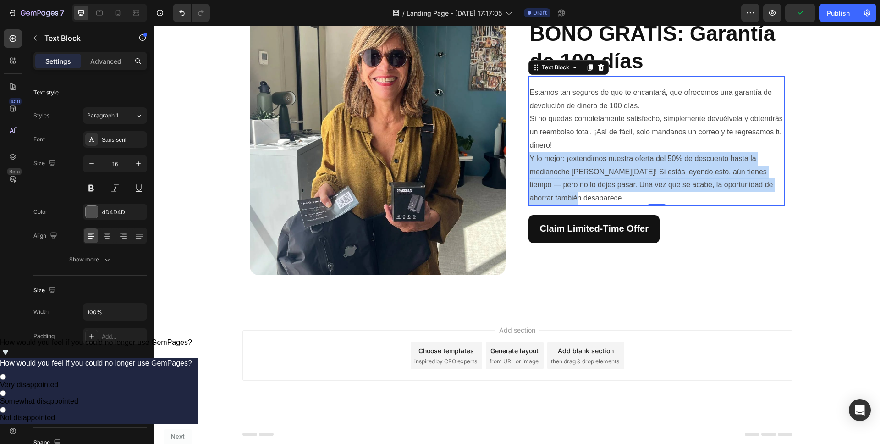
click at [625, 205] on p "Y lo mejor: ¡extendimos nuestra oferta del 50% de descuento hasta la medianoche…" at bounding box center [656, 178] width 254 height 53
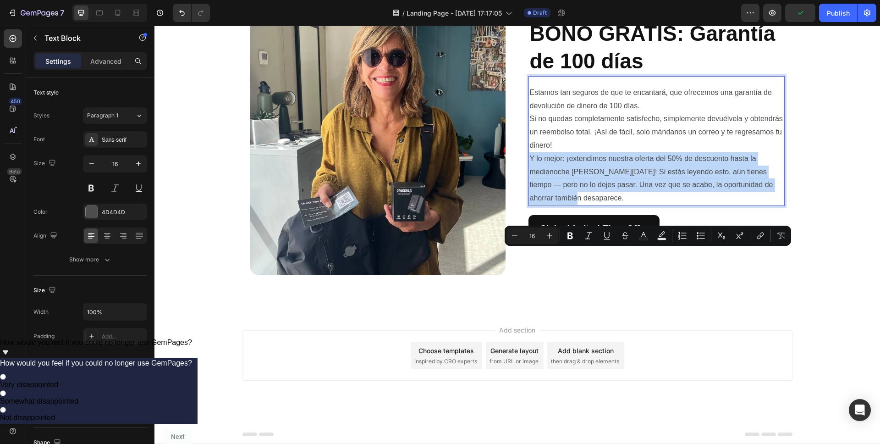
click at [625, 205] on p "Y lo mejor: ¡extendimos nuestra oferta del 50% de descuento hasta la medianoche…" at bounding box center [656, 178] width 254 height 53
click at [603, 205] on p "Y lo mejor: ¡extendimos nuestra oferta del 50% de descuento hasta la medianoche…" at bounding box center [656, 178] width 254 height 53
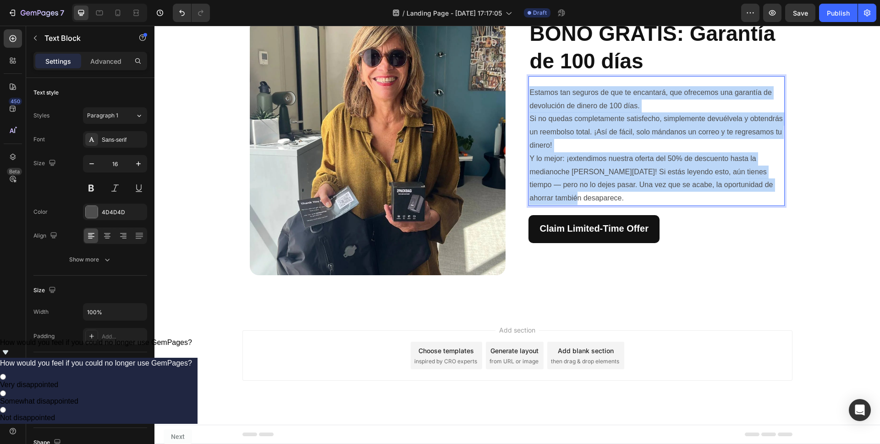
drag, startPoint x: 591, startPoint y: 292, endPoint x: 528, endPoint y: 190, distance: 120.6
click at [529, 190] on div "Estamos tan seguros de que te encantará, que ofrecemos una garantía de devoluci…" at bounding box center [657, 145] width 256 height 121
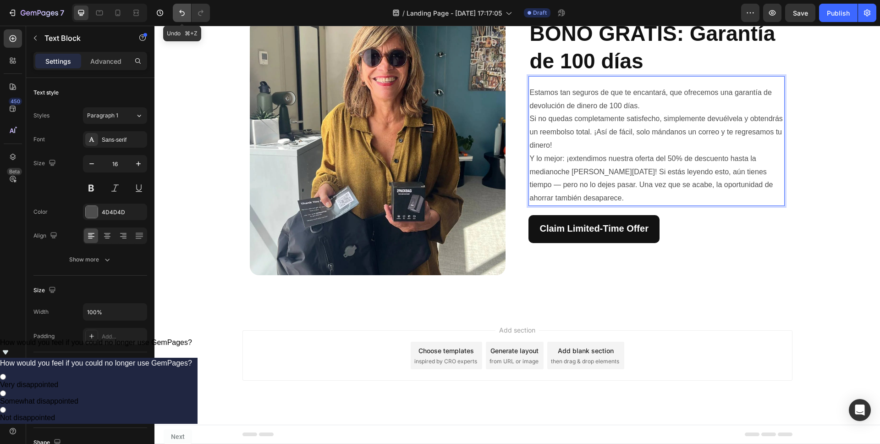
click at [182, 15] on icon "Undo/Redo" at bounding box center [182, 13] width 6 height 6
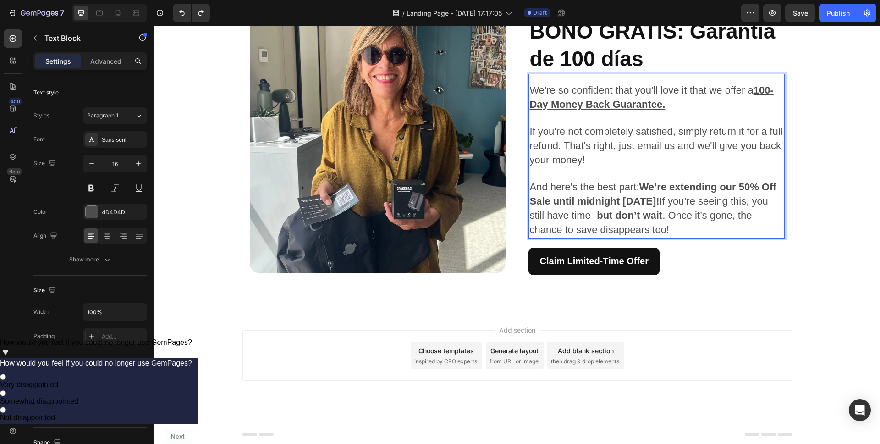
click at [562, 165] on span "If you're not completely satisfied, simply return it for a full refund. That's …" at bounding box center [655, 146] width 253 height 40
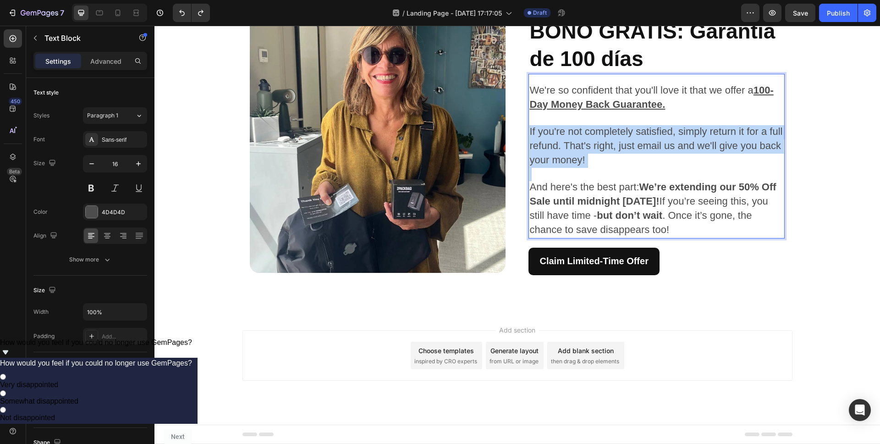
click at [562, 165] on span "If you're not completely satisfied, simply return it for a full refund. That's …" at bounding box center [655, 146] width 253 height 40
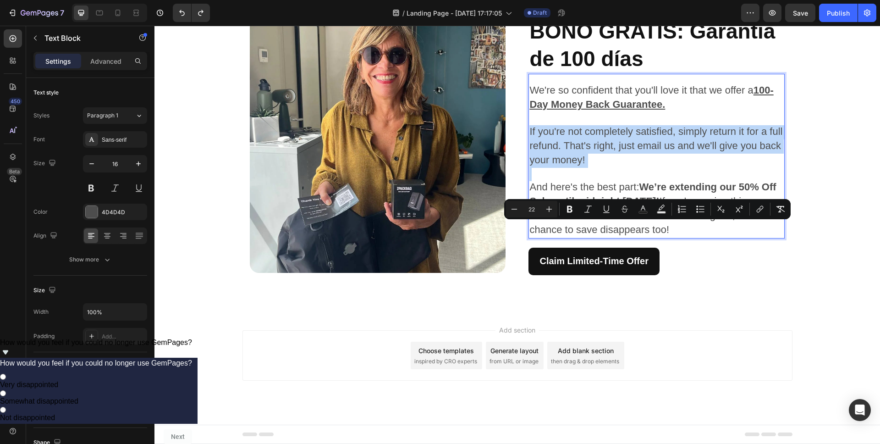
click at [692, 181] on p "Rich Text Editor. Editing area: main" at bounding box center [656, 174] width 254 height 13
click at [674, 167] on p "If you're not completely satisfied, simply return it for a full refund. That's …" at bounding box center [656, 146] width 254 height 42
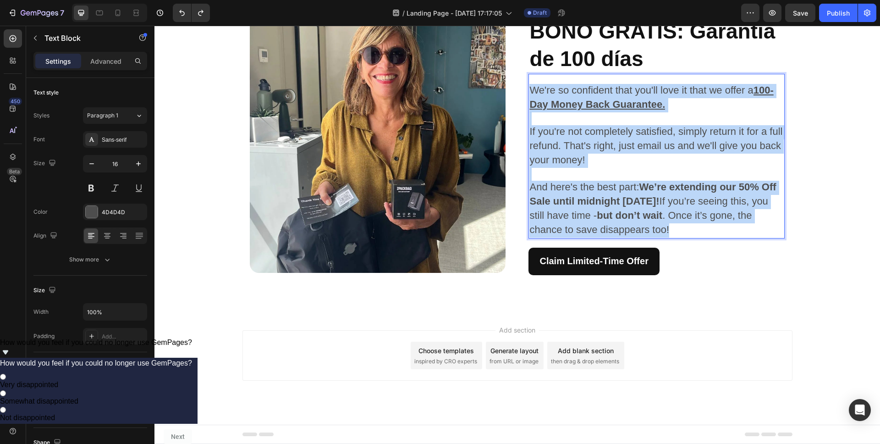
drag, startPoint x: 672, startPoint y: 324, endPoint x: 529, endPoint y: 183, distance: 200.6
click at [529, 183] on div "We're so confident that you'll love it that we offer a 100-Day Money Back Guara…" at bounding box center [657, 160] width 256 height 155
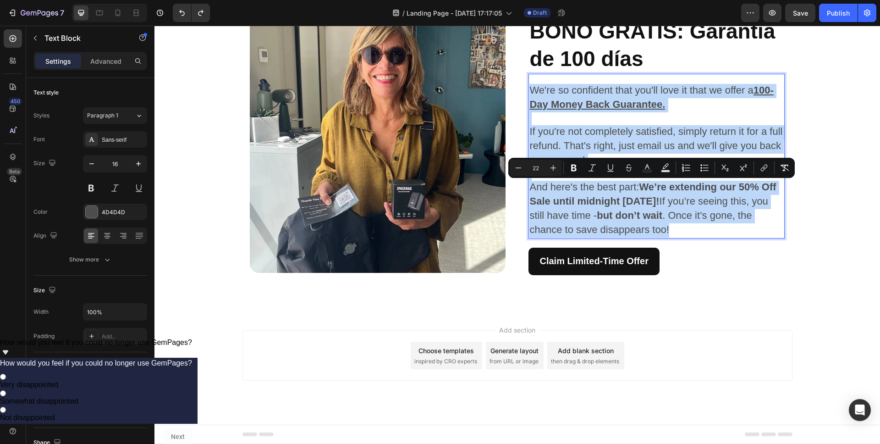
click at [663, 167] on p "If you're not completely satisfied, simply return it for a full refund. That's …" at bounding box center [656, 146] width 254 height 42
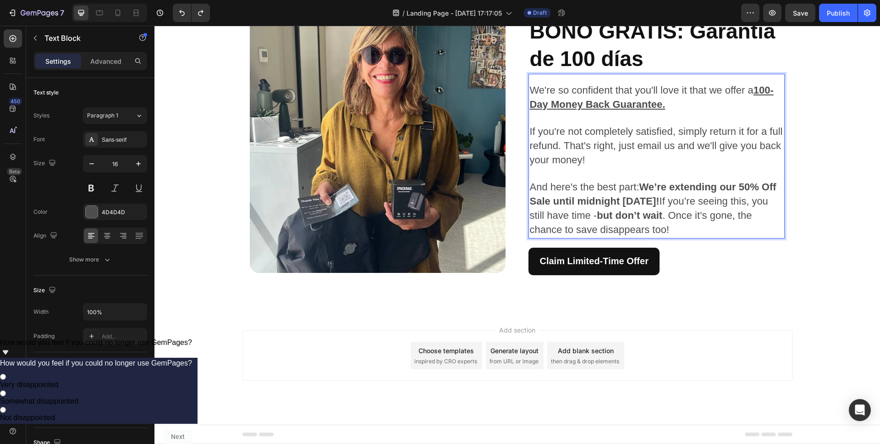
click at [677, 237] on p "And here's the best part: We’re extending our 50% Off Sale until midnight [DATE…" at bounding box center [656, 209] width 254 height 56
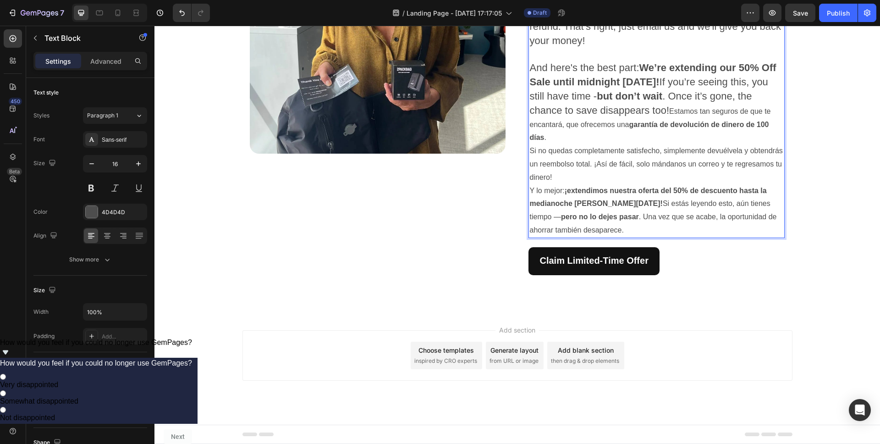
scroll to position [1814, 0]
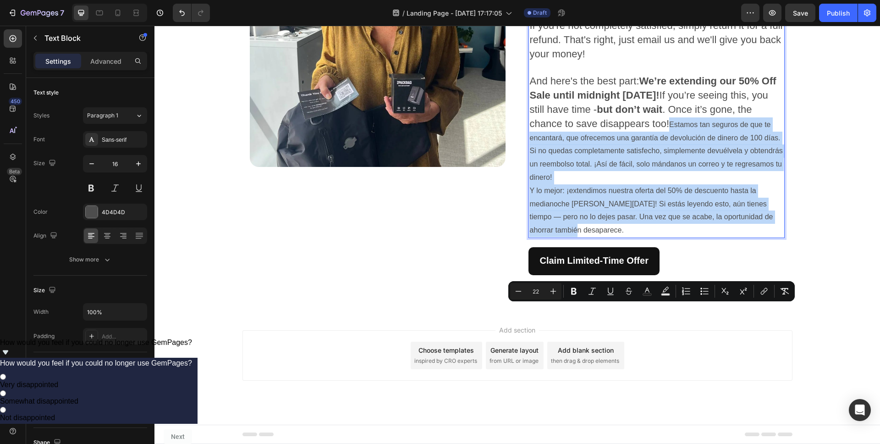
type input "16"
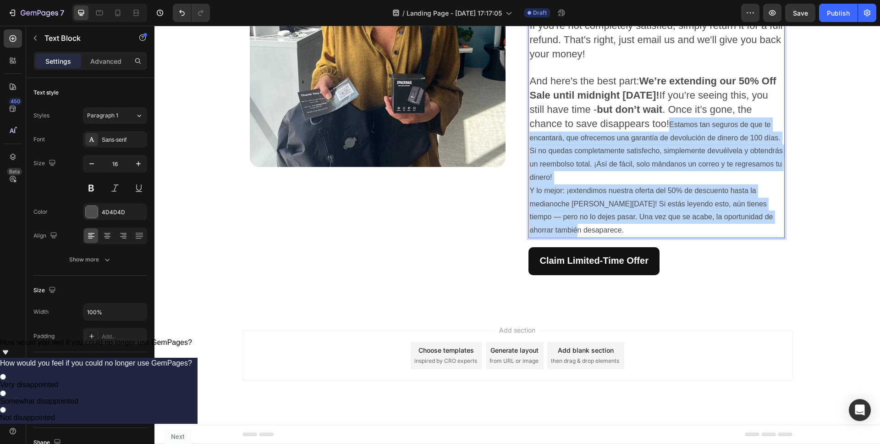
drag, startPoint x: 645, startPoint y: 413, endPoint x: 669, endPoint y: 310, distance: 105.0
click at [669, 238] on div "We're so confident that you'll love it that we offer a 100-Day Money Back Guara…" at bounding box center [657, 107] width 256 height 261
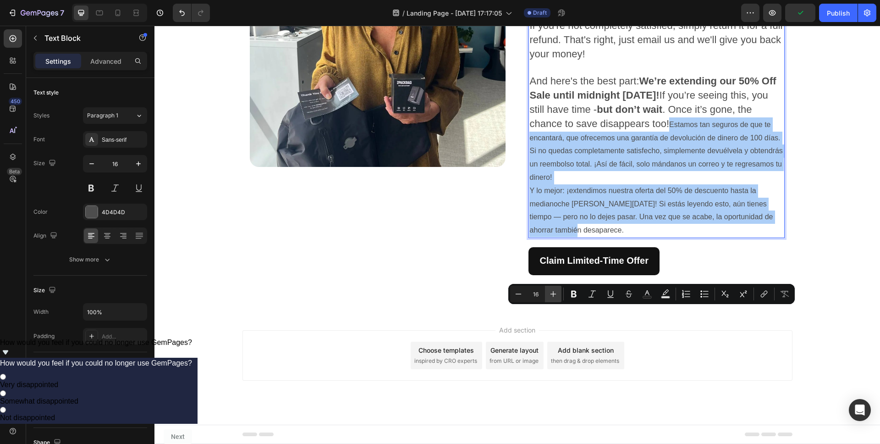
click at [555, 293] on icon "Editor contextual toolbar" at bounding box center [553, 293] width 9 height 9
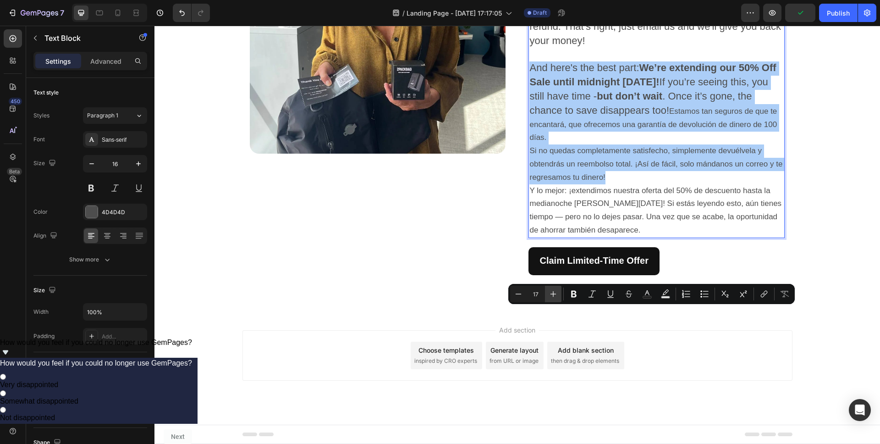
click at [555, 293] on icon "Editor contextual toolbar" at bounding box center [553, 293] width 9 height 9
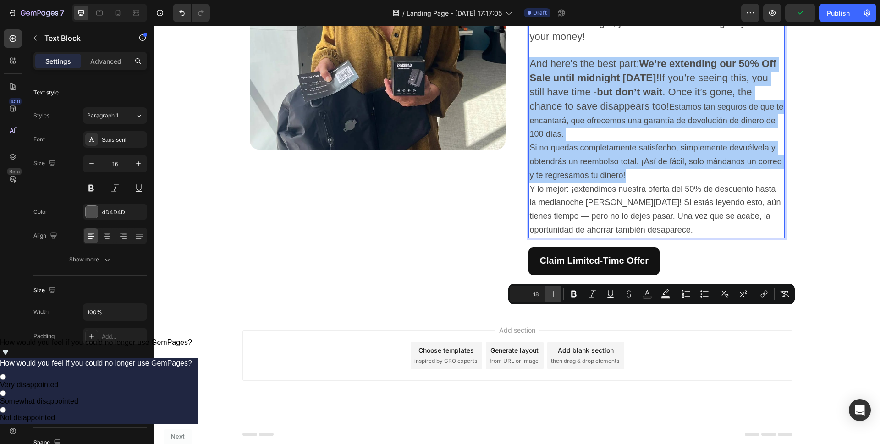
click at [555, 293] on icon "Editor contextual toolbar" at bounding box center [553, 293] width 9 height 9
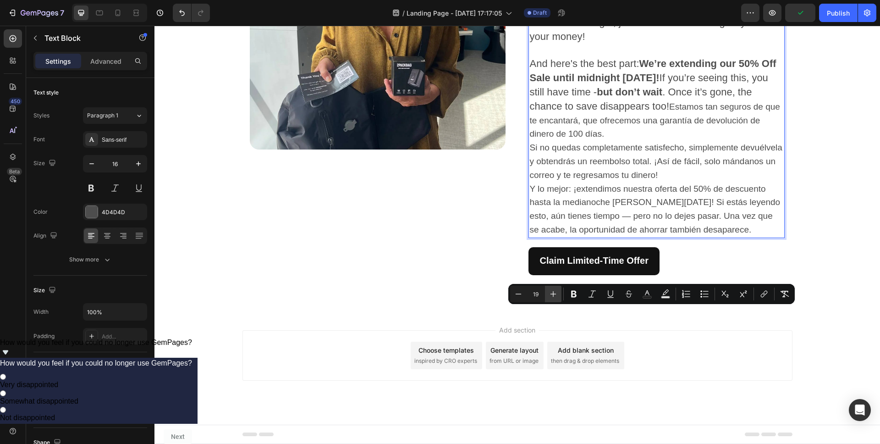
click at [555, 293] on icon "Editor contextual toolbar" at bounding box center [553, 293] width 9 height 9
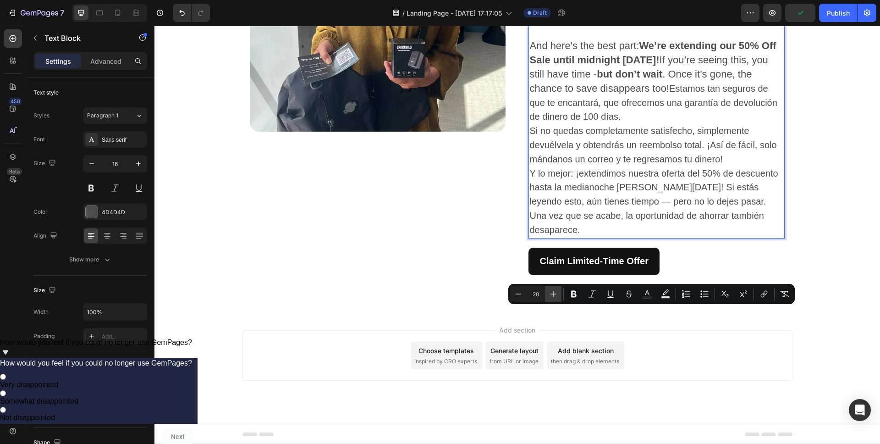
click at [555, 293] on icon "Editor contextual toolbar" at bounding box center [553, 293] width 9 height 9
type input "22"
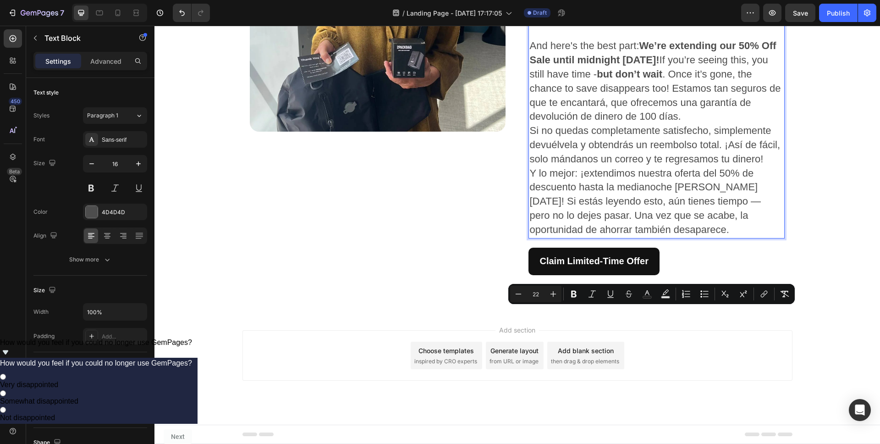
click at [671, 122] on span "And here's the best part: We’re extending our 50% Off Sale until midnight [DATE…" at bounding box center [654, 81] width 251 height 82
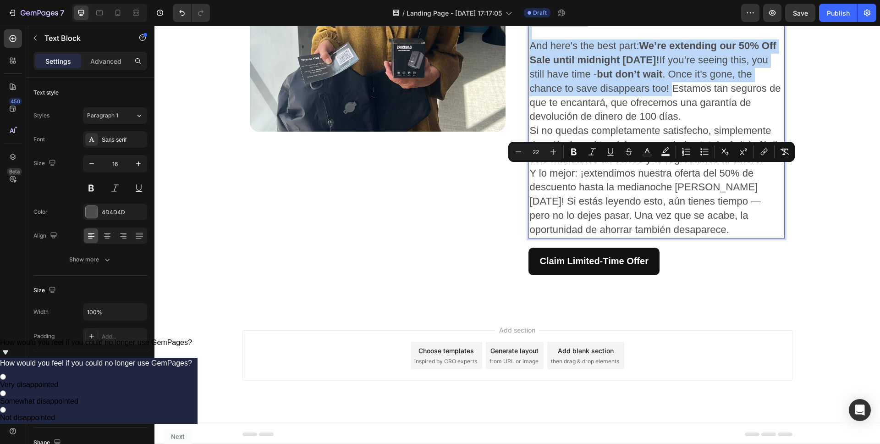
drag, startPoint x: 668, startPoint y: 314, endPoint x: 529, endPoint y: 174, distance: 197.4
click at [529, 174] on div "We're so confident that you'll love it that we offer a 100-Day Money Back Guara…" at bounding box center [657, 90] width 256 height 297
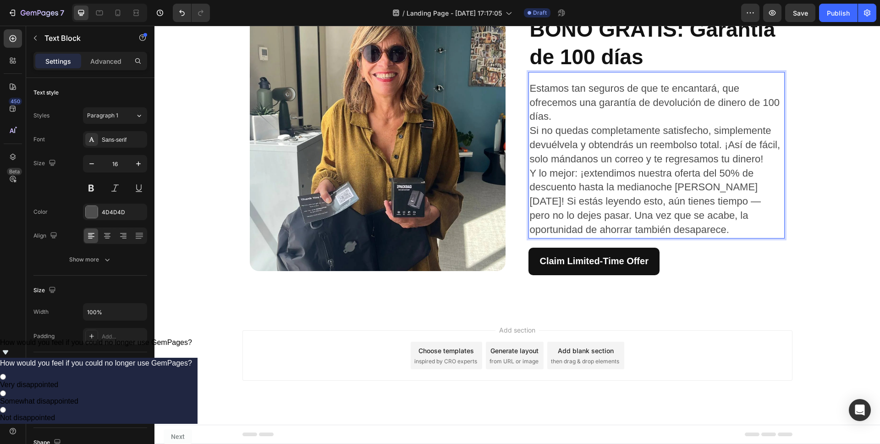
click at [606, 124] on p "Estamos tan seguros de que te encantará, que ofrecemos una garantía de devoluci…" at bounding box center [656, 103] width 254 height 42
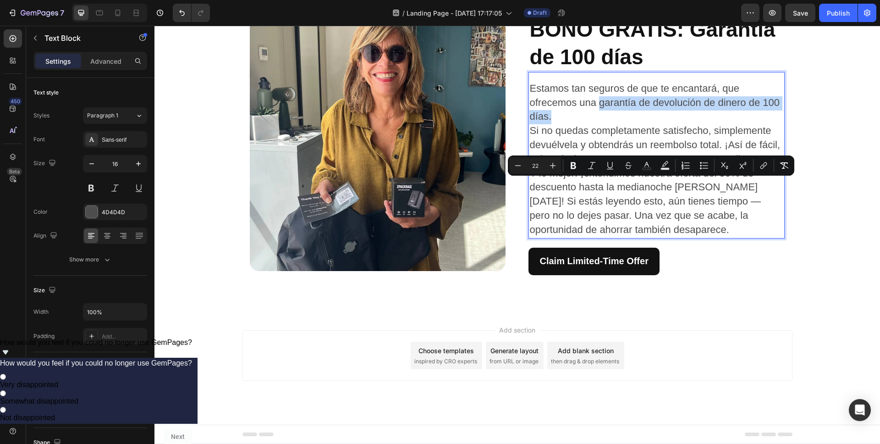
drag, startPoint x: 597, startPoint y: 187, endPoint x: 553, endPoint y: 202, distance: 46.5
click at [553, 124] on p "Estamos tan seguros de que te encantará, que ofrecemos una garantía de devoluci…" at bounding box center [656, 103] width 254 height 42
click at [576, 160] on button "Bold" at bounding box center [573, 165] width 17 height 17
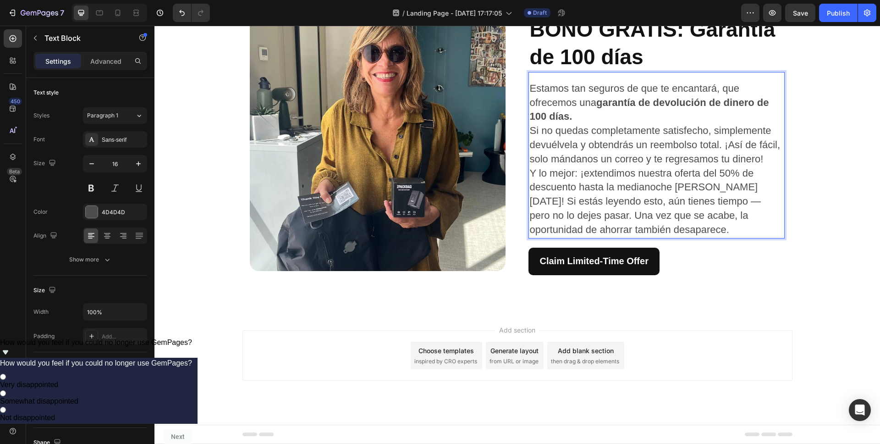
click at [588, 124] on p "Estamos tan seguros de que te encantará, que ofrecemos una garantía de devoluci…" at bounding box center [656, 103] width 254 height 42
drag, startPoint x: 596, startPoint y: 197, endPoint x: 595, endPoint y: 187, distance: 10.6
click at [595, 124] on p "Estamos tan seguros de que te encantará, que ofrecemos una garantía de devoluci…" at bounding box center [656, 103] width 254 height 42
click at [598, 122] on strong "garantía de devolución de dinero de 100 días." at bounding box center [648, 110] width 239 height 26
drag, startPoint x: 599, startPoint y: 200, endPoint x: 597, endPoint y: 186, distance: 14.3
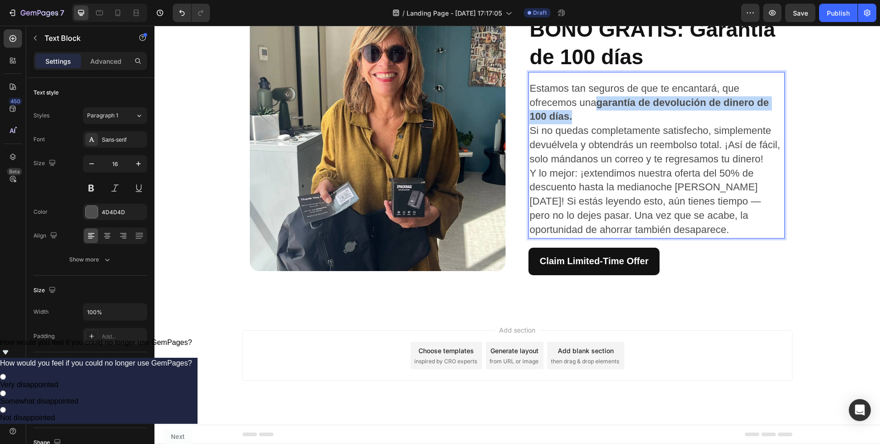
click at [597, 124] on p "Estamos tan seguros de que te encantará, que ofrecemos una garantía de devoluci…" at bounding box center [656, 103] width 254 height 42
click at [639, 122] on span "Estamos tan seguros de que te encantará, que ofrecemos una garantía de devoluci…" at bounding box center [648, 103] width 239 height 40
drag, startPoint x: 608, startPoint y: 302, endPoint x: 593, endPoint y: 302, distance: 15.1
click at [593, 124] on p "Estamos tan seguros de que te encantará, que ofrecemos una garantía de devoluci…" at bounding box center [656, 103] width 254 height 42
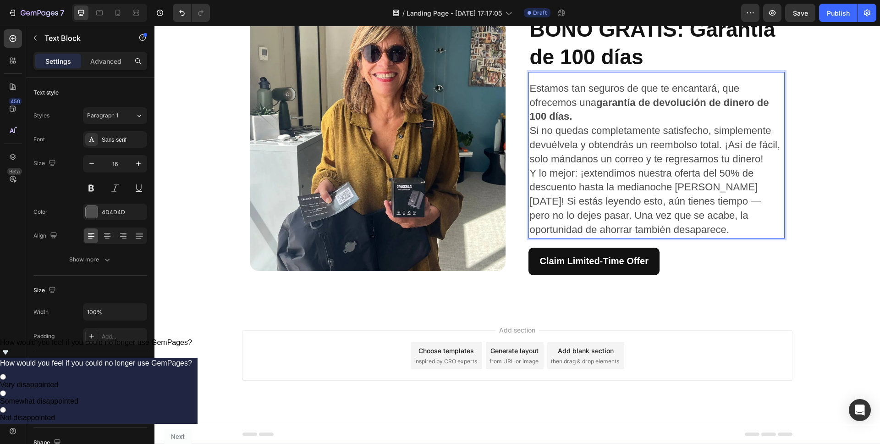
click at [590, 124] on p "Estamos tan seguros de que te encantará, que ofrecemos una garantía de devoluci…" at bounding box center [656, 103] width 254 height 42
drag, startPoint x: 586, startPoint y: 305, endPoint x: 599, endPoint y: 298, distance: 14.3
click at [597, 124] on p "Estamos tan seguros de que te encantará, que ofrecemos una garantía de devoluci…" at bounding box center [656, 103] width 254 height 42
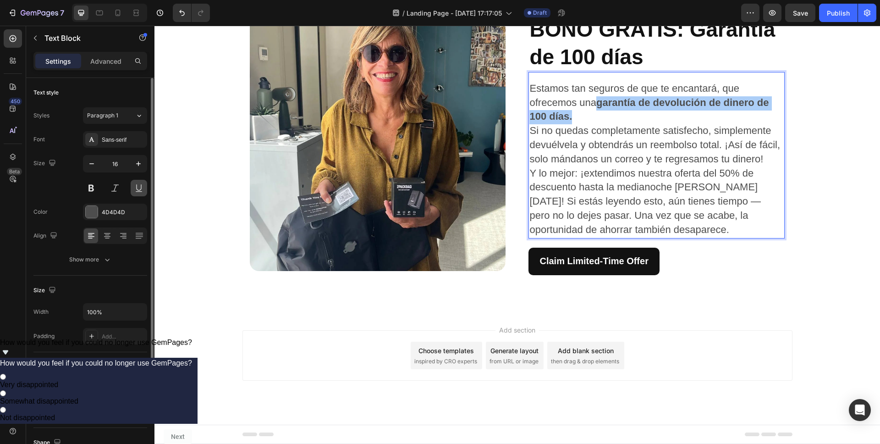
click at [140, 187] on button at bounding box center [139, 188] width 17 height 17
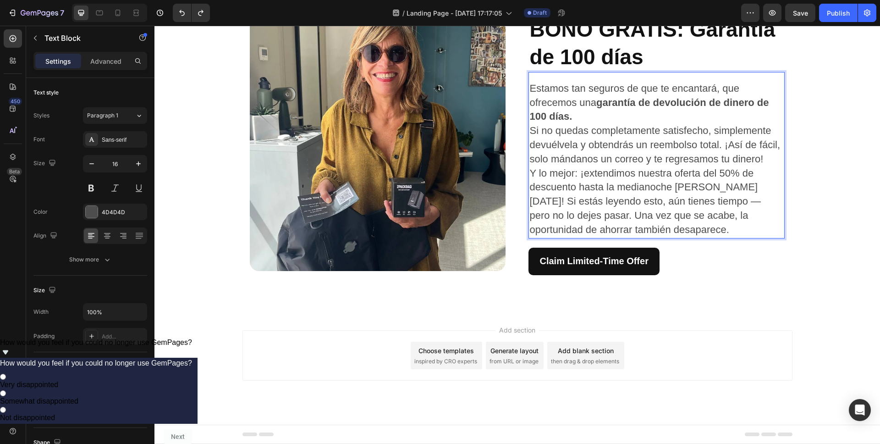
click at [607, 124] on p "Estamos tan seguros de que te encantará, que ofrecemos una garantía de devoluci…" at bounding box center [656, 103] width 254 height 42
click at [600, 124] on p "Estamos tan seguros de que te encantará, que ofrecemos una garantía de devoluci…" at bounding box center [656, 103] width 254 height 42
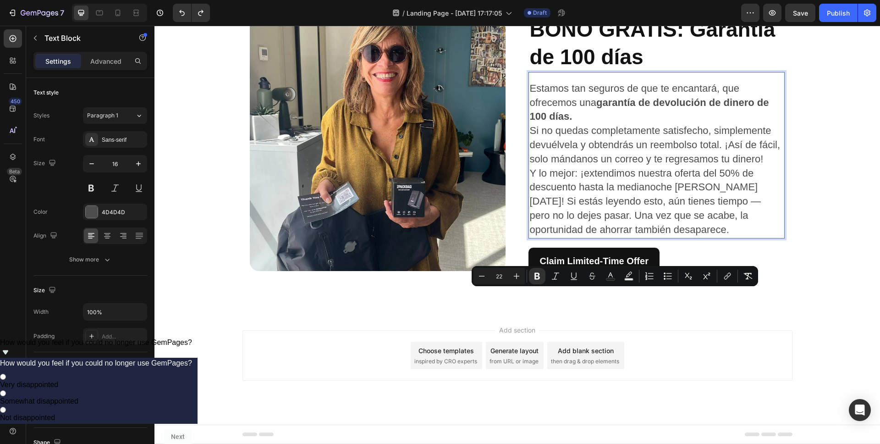
click at [592, 122] on span "Estamos tan seguros de que te encantará, que ofrecemos una garantía de devoluci…" at bounding box center [648, 103] width 239 height 40
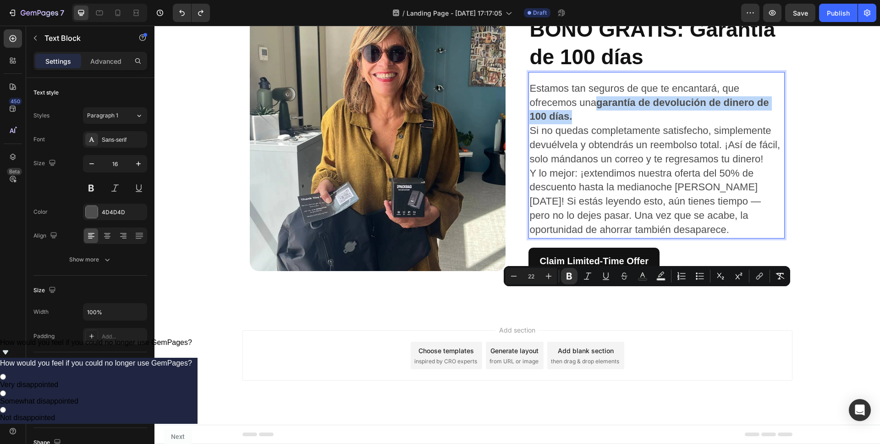
drag, startPoint x: 600, startPoint y: 309, endPoint x: 597, endPoint y: 297, distance: 11.8
click at [597, 124] on p "Estamos tan seguros de que te encantará, que ofrecemos una garantía de devoluci…" at bounding box center [656, 103] width 254 height 42
click at [606, 274] on icon "Editor contextual toolbar" at bounding box center [605, 275] width 9 height 9
click at [619, 124] on p "Estamos tan seguros de que te encantará, que ofrecemos una garantía de devoluci…" at bounding box center [656, 103] width 254 height 42
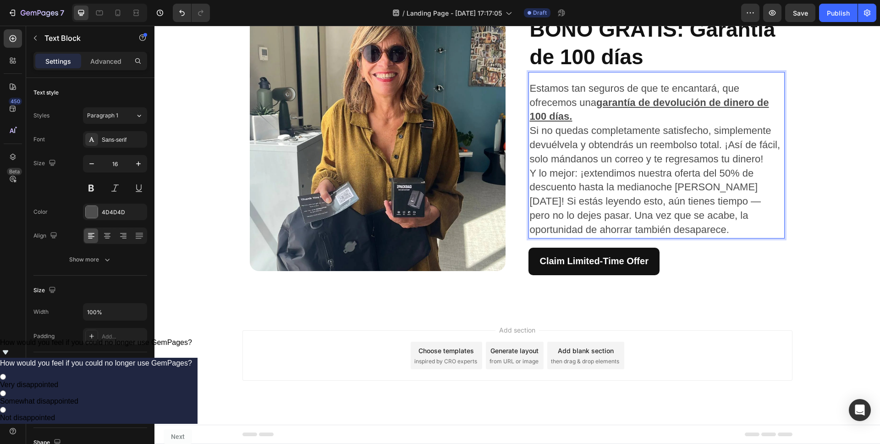
click at [600, 122] on u "garantía de devolución de dinero de 100 días." at bounding box center [648, 110] width 239 height 26
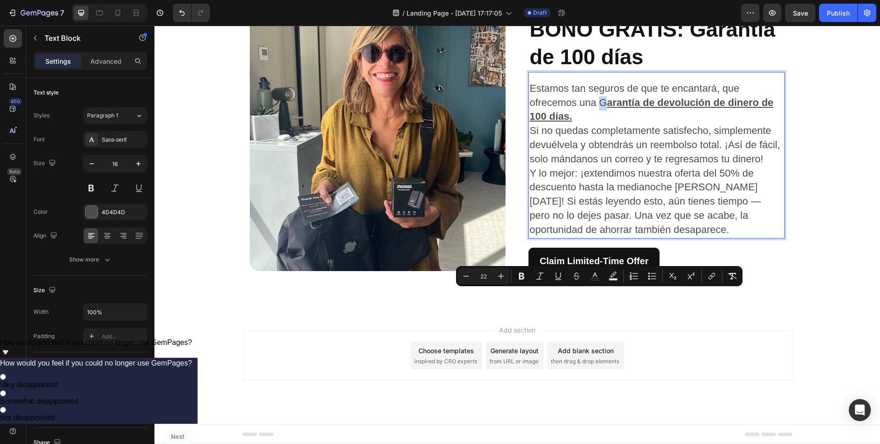
drag, startPoint x: 606, startPoint y: 297, endPoint x: 597, endPoint y: 297, distance: 8.3
click at [597, 122] on span "Estamos tan seguros de que te encantará, que ofrecemos una G arantía de devoluc…" at bounding box center [651, 103] width 244 height 40
click at [520, 277] on icon "Editor contextual toolbar" at bounding box center [521, 275] width 9 height 9
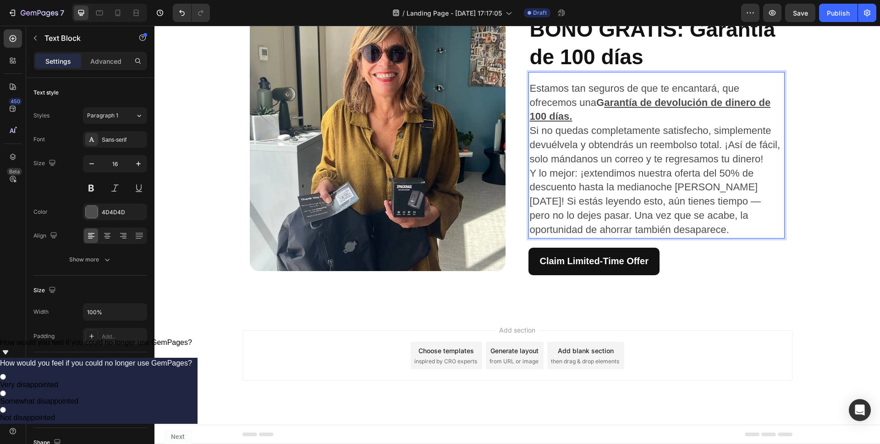
click at [557, 122] on span "Estamos tan seguros de que te encantará, que ofrecemos una G arantía de devoluc…" at bounding box center [649, 103] width 241 height 40
drag, startPoint x: 606, startPoint y: 300, endPoint x: 600, endPoint y: 297, distance: 7.8
click at [600, 122] on strong "G arantía de devolución de dinero de 100 días." at bounding box center [649, 110] width 241 height 26
click at [603, 122] on u "arantía de devolución de dinero de 100 días." at bounding box center [649, 110] width 241 height 26
drag, startPoint x: 597, startPoint y: 297, endPoint x: 601, endPoint y: 296, distance: 4.6
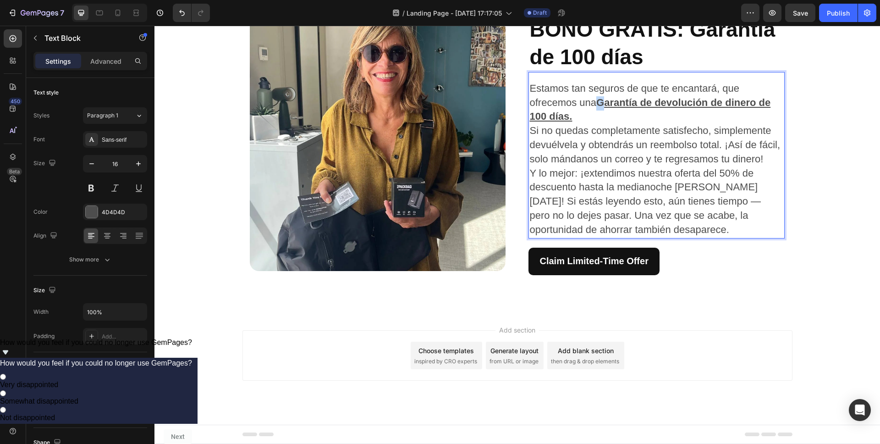
click at [601, 122] on strong "G arantía de devolución de dinero de 100 días." at bounding box center [649, 110] width 241 height 26
click at [580, 124] on p "Estamos tan seguros de que te encantará, que ofrecemos una G arantía de devoluc…" at bounding box center [656, 103] width 254 height 42
drag, startPoint x: 641, startPoint y: 296, endPoint x: 596, endPoint y: 296, distance: 44.5
click at [596, 122] on strong "G arantía de devolución de dinero de 100 días." at bounding box center [649, 110] width 241 height 26
click at [675, 165] on span "Si no quedas completamente satisfecho, simplemente devuélvela y obtendrás un re…" at bounding box center [654, 145] width 251 height 40
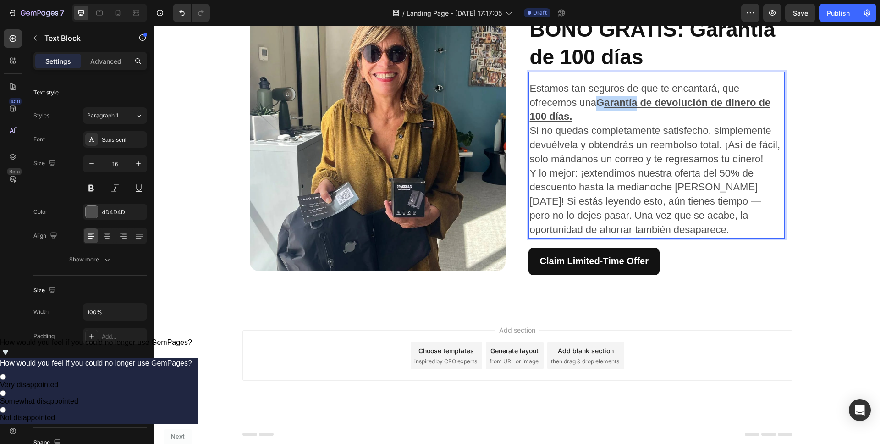
drag, startPoint x: 633, startPoint y: 297, endPoint x: 599, endPoint y: 297, distance: 34.4
click at [599, 122] on strong "G arantía de devolución de dinero de 100 días." at bounding box center [649, 110] width 241 height 26
click at [590, 122] on span "Estamos tan seguros de que te encantará, que ofrecemos una G arantía de devoluc…" at bounding box center [649, 103] width 241 height 40
drag, startPoint x: 587, startPoint y: 282, endPoint x: 618, endPoint y: 280, distance: 31.3
click at [618, 122] on span "Estamos tan seguros de que te encantará, que ofrecemos una G arantía de devoluc…" at bounding box center [649, 103] width 241 height 40
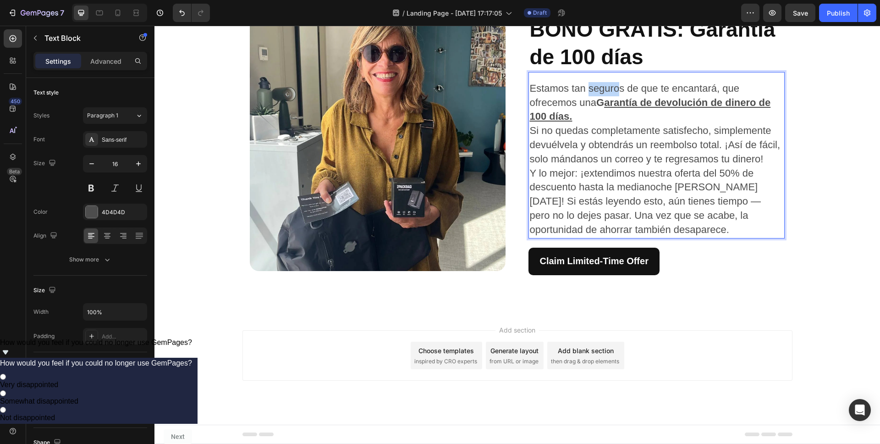
scroll to position [1757, 0]
click at [623, 235] on span "Y lo mejor: ¡extendimos nuestra oferta del 50% de descuento hasta la medianoche…" at bounding box center [644, 201] width 231 height 68
click at [765, 166] on p "Si no quedas completamente satisfecho, simplemente devuélvela y obtendrás un re…" at bounding box center [656, 145] width 254 height 42
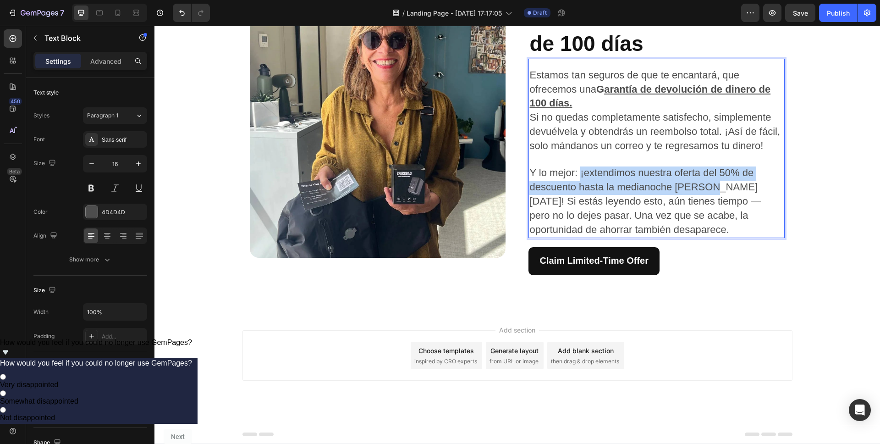
drag, startPoint x: 576, startPoint y: 328, endPoint x: 705, endPoint y: 341, distance: 128.9
click at [705, 235] on span "Y lo mejor: ¡extendimos nuestra oferta del 50% de descuento hasta la medianoche…" at bounding box center [644, 201] width 231 height 68
click at [736, 314] on div "Add section Choose templates inspired by CRO experts Generate layout from URL o…" at bounding box center [517, 368] width 726 height 113
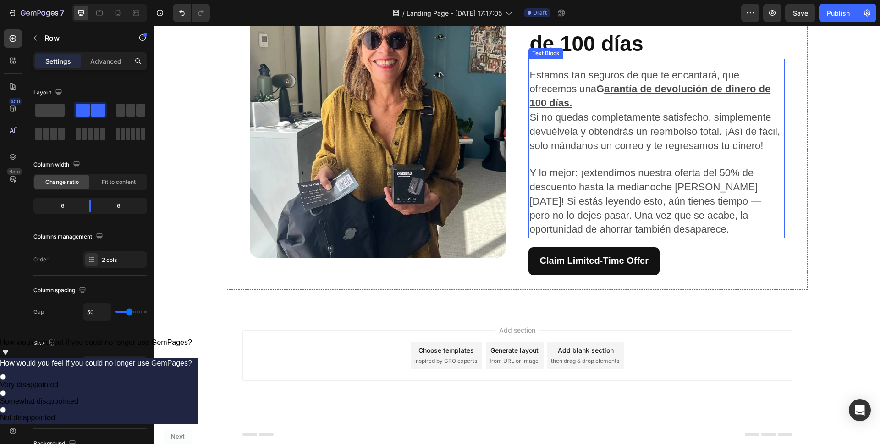
scroll to position [1883, 0]
click at [621, 235] on span "Y lo mejor: ¡extendimos nuestra oferta del 50% de descuento hasta la medianoche…" at bounding box center [644, 201] width 231 height 68
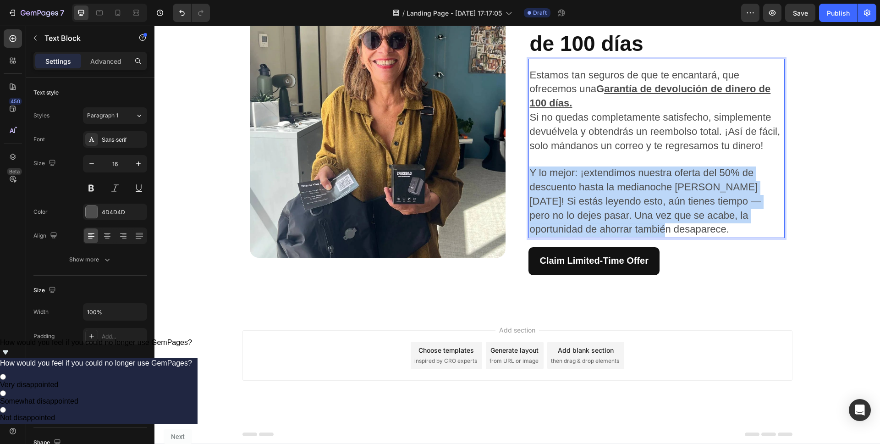
click at [621, 235] on span "Y lo mejor: ¡extendimos nuestra oferta del 50% de descuento hasta la medianoche…" at bounding box center [644, 201] width 231 height 68
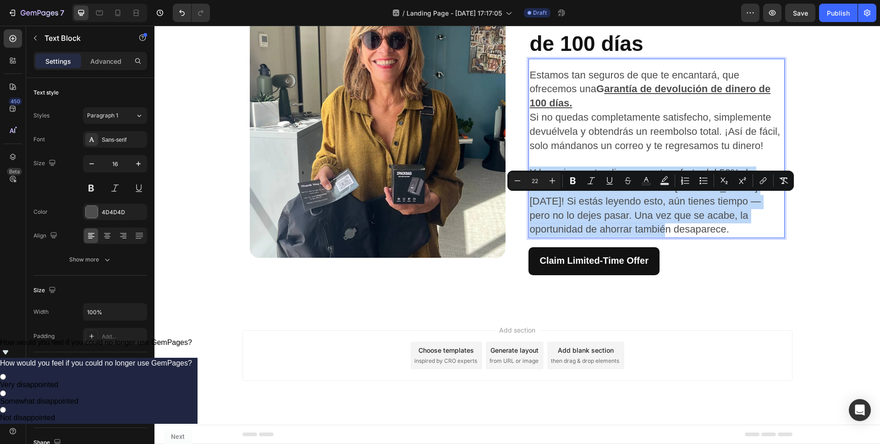
click at [579, 201] on span "Y lo mejor: ¡extendimos nuestra oferta del 50% de descuento hasta la medianoche…" at bounding box center [644, 201] width 231 height 68
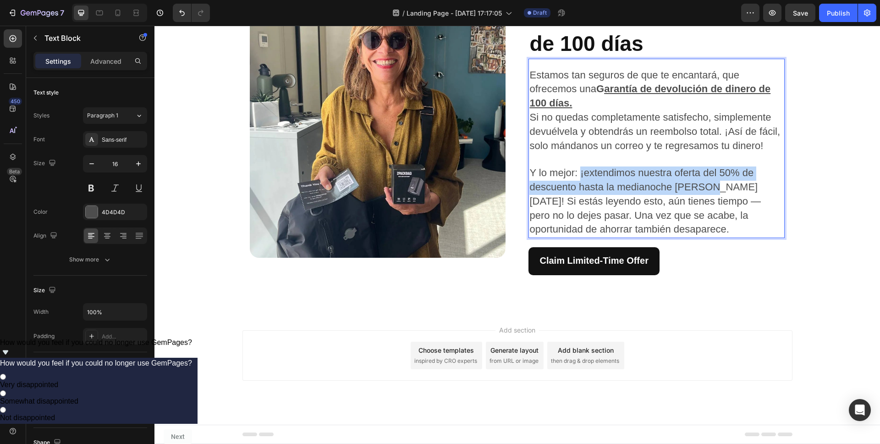
drag, startPoint x: 577, startPoint y: 202, endPoint x: 704, endPoint y: 213, distance: 127.0
click at [704, 213] on span "Y lo mejor: ¡extendimos nuestra oferta del 50% de descuento hasta la medianoche…" at bounding box center [644, 201] width 231 height 68
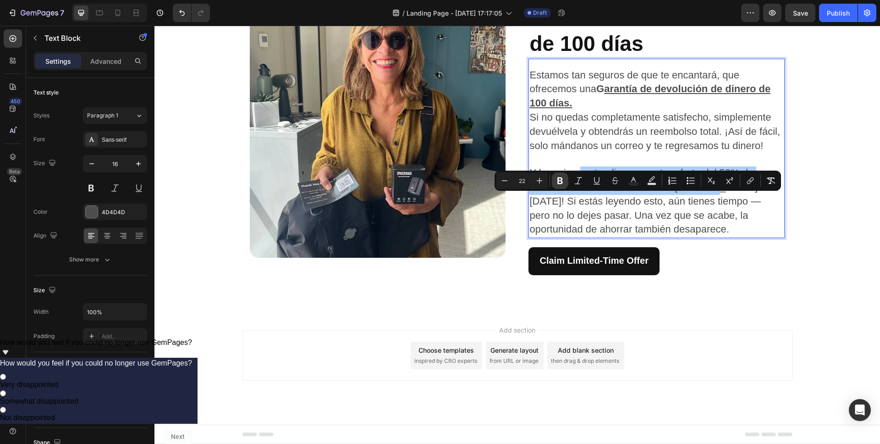
click at [557, 182] on icon "Editor contextual toolbar" at bounding box center [560, 180] width 6 height 7
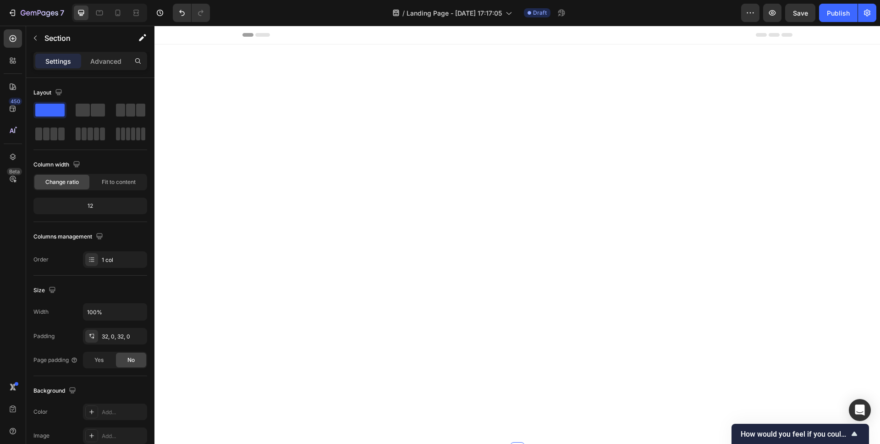
scroll to position [1883, 0]
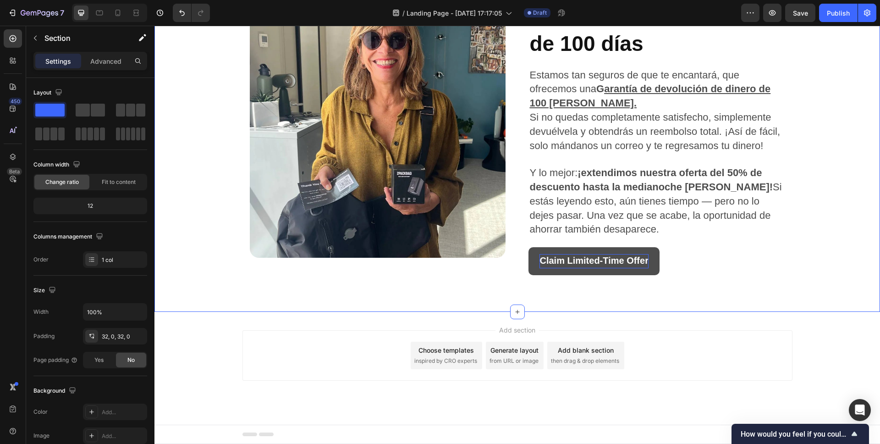
click at [582, 265] on strong "Claim Limited-Time Offer" at bounding box center [594, 260] width 109 height 10
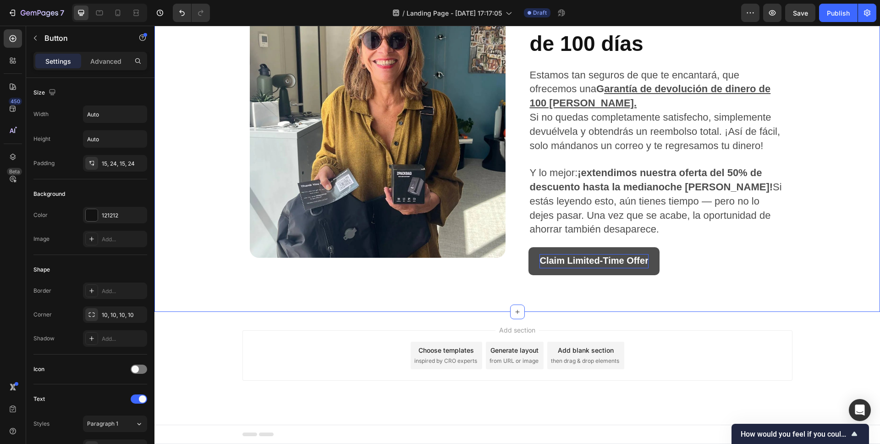
click at [582, 265] on strong "Claim Limited-Time Offer" at bounding box center [594, 260] width 109 height 10
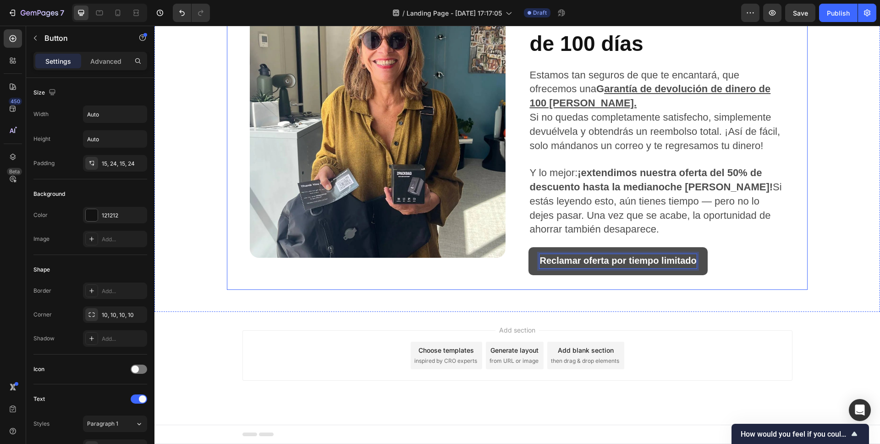
click at [791, 290] on div "Image ⁠⁠⁠⁠⁠⁠⁠ BONO GRATIS: Garantía de 100 días Heading Estamos tan seguros de …" at bounding box center [517, 138] width 580 height 303
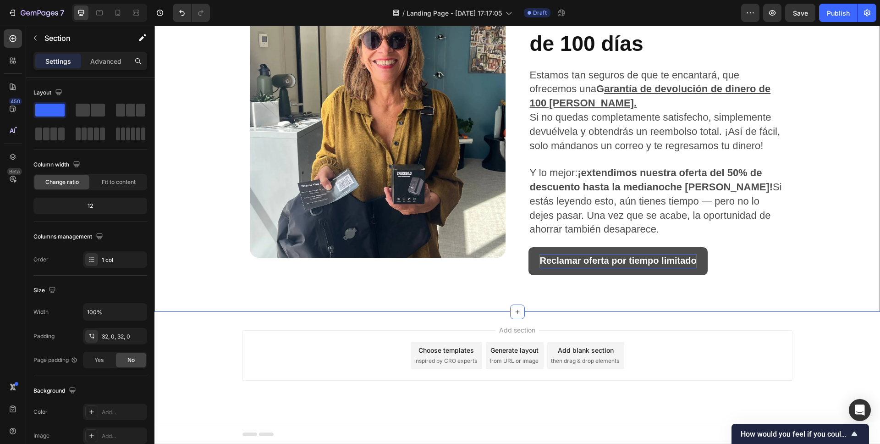
scroll to position [1906, 0]
click at [557, 264] on strong "Reclamar oferta por tiempo limitado" at bounding box center [618, 260] width 157 height 10
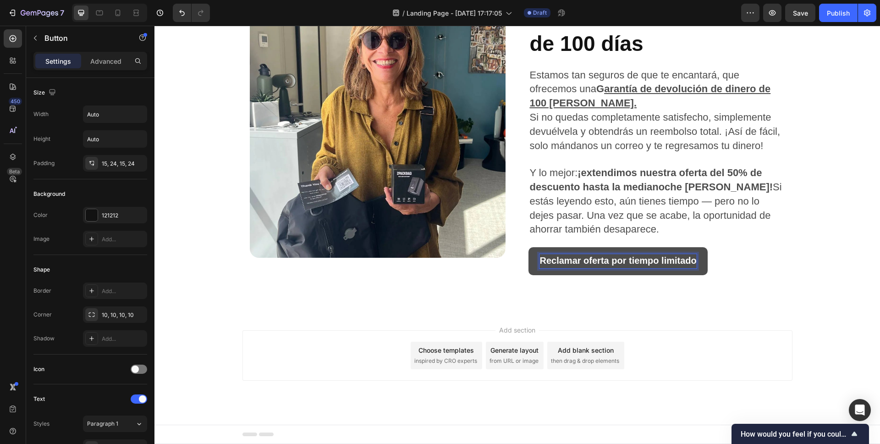
click at [557, 264] on strong "Reclamar oferta por tiempo limitado" at bounding box center [618, 260] width 157 height 10
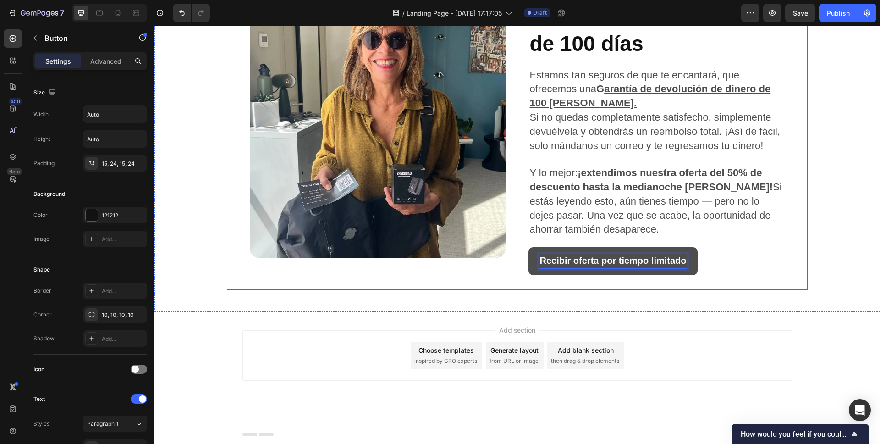
click at [797, 263] on div "Image ⁠⁠⁠⁠⁠⁠⁠ BONO GRATIS: Garantía de 100 días Heading Estamos tan seguros de …" at bounding box center [517, 138] width 580 height 303
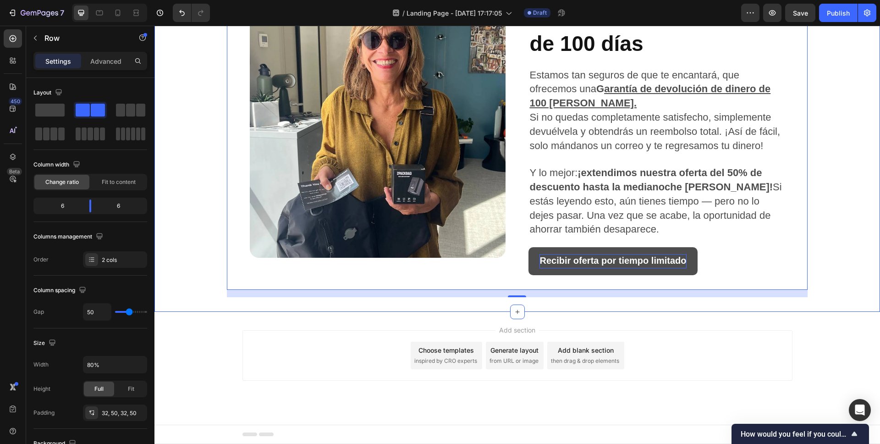
drag, startPoint x: 860, startPoint y: 263, endPoint x: 835, endPoint y: 265, distance: 25.8
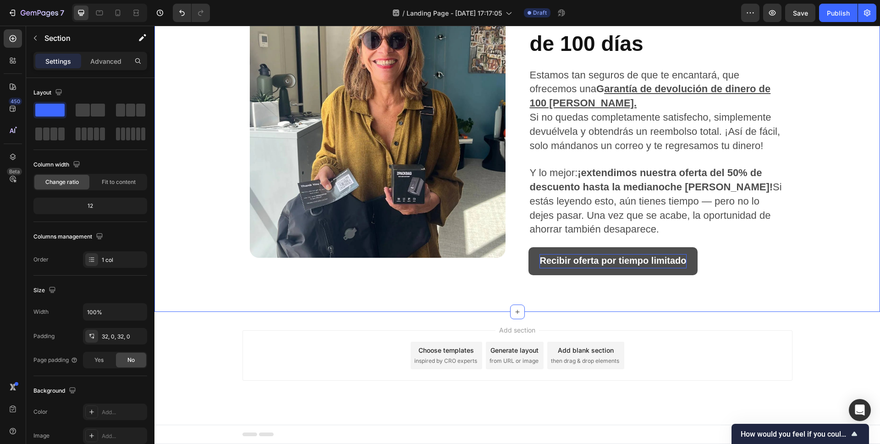
scroll to position [1811, 0]
click at [600, 109] on strong "G arantía de devolución de dinero de 100 días." at bounding box center [649, 96] width 241 height 26
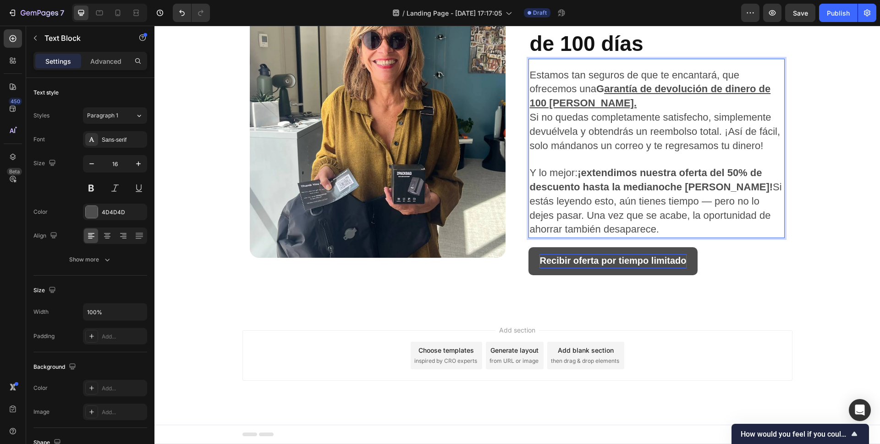
drag, startPoint x: 597, startPoint y: 189, endPoint x: 620, endPoint y: 189, distance: 23.4
click at [636, 109] on u "arantía de devolución de dinero de 100 días." at bounding box center [649, 96] width 241 height 26
drag, startPoint x: 637, startPoint y: 191, endPoint x: 597, endPoint y: 190, distance: 39.9
click at [597, 109] on strong "G arantía de devolución de dinero de 100 días." at bounding box center [649, 96] width 241 height 26
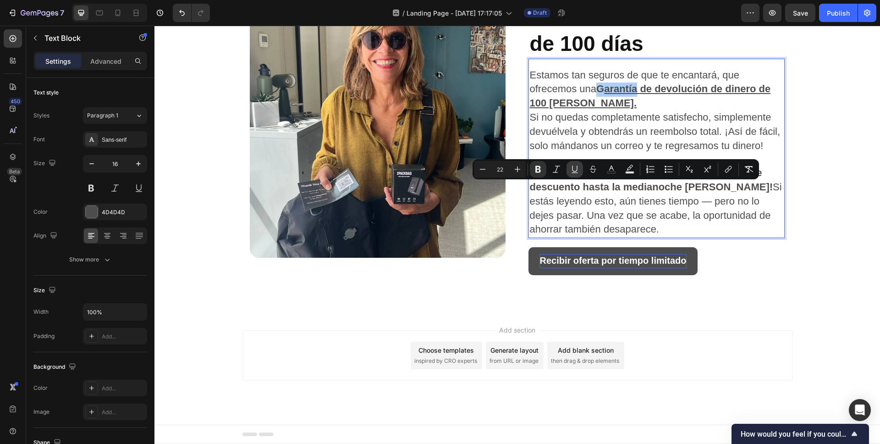
click at [578, 168] on icon "Editor contextual toolbar" at bounding box center [574, 169] width 9 height 9
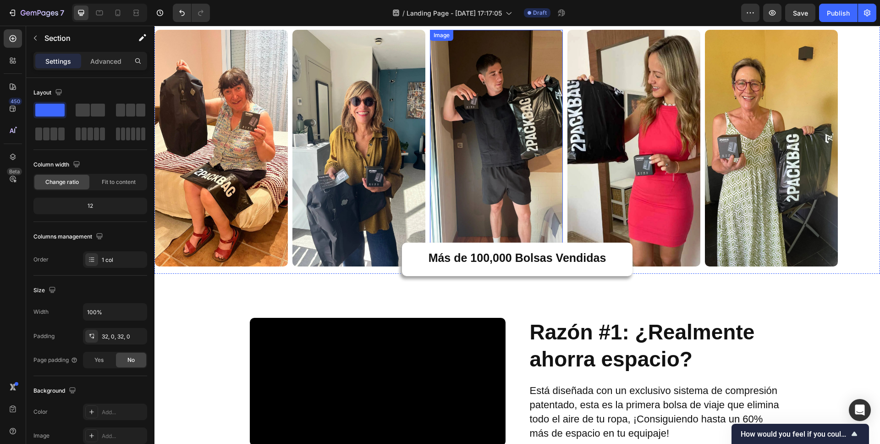
scroll to position [0, 0]
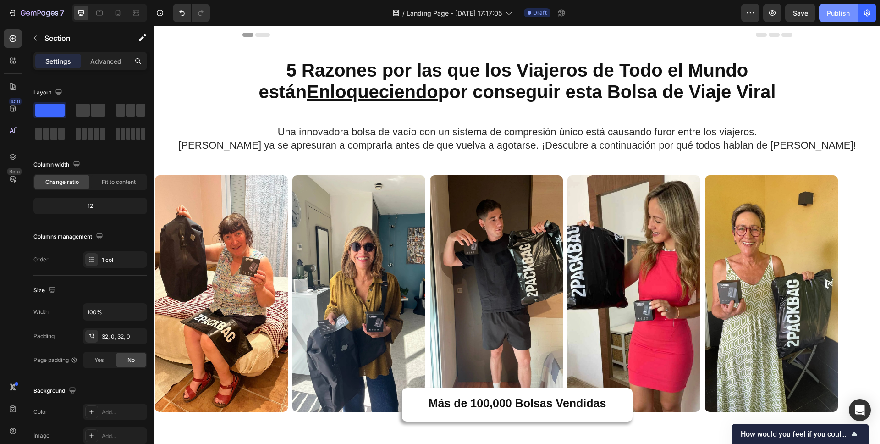
click at [842, 12] on div "Publish" at bounding box center [838, 13] width 23 height 10
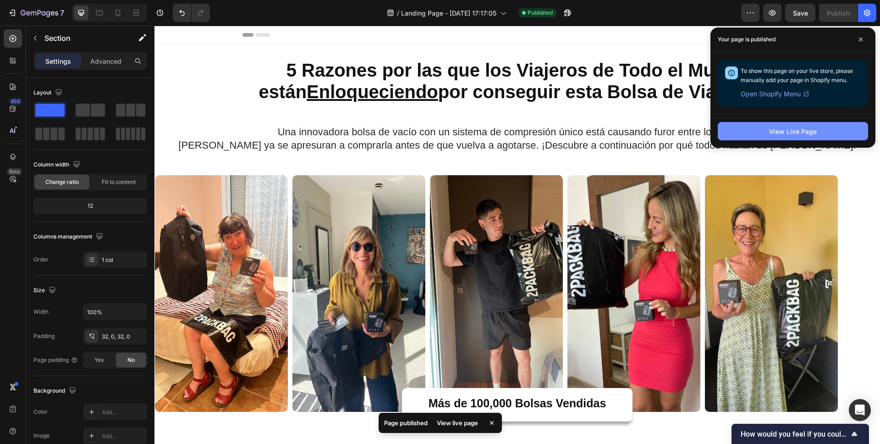
click at [795, 131] on div "View Live Page" at bounding box center [793, 132] width 48 height 10
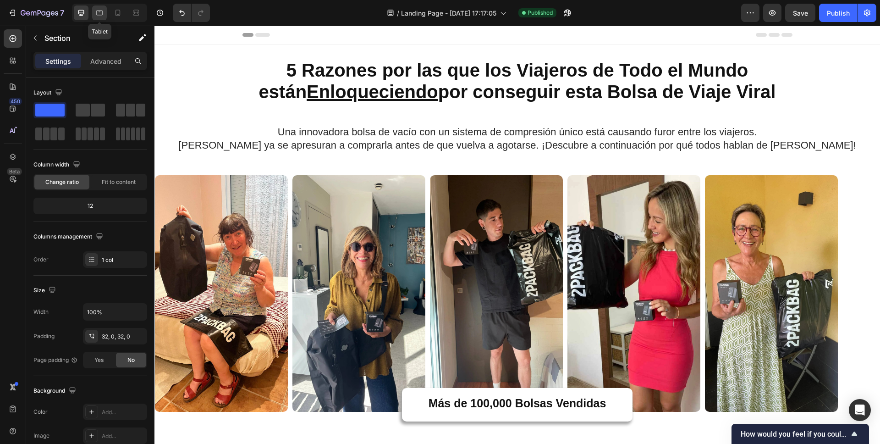
click at [95, 9] on icon at bounding box center [99, 12] width 9 height 9
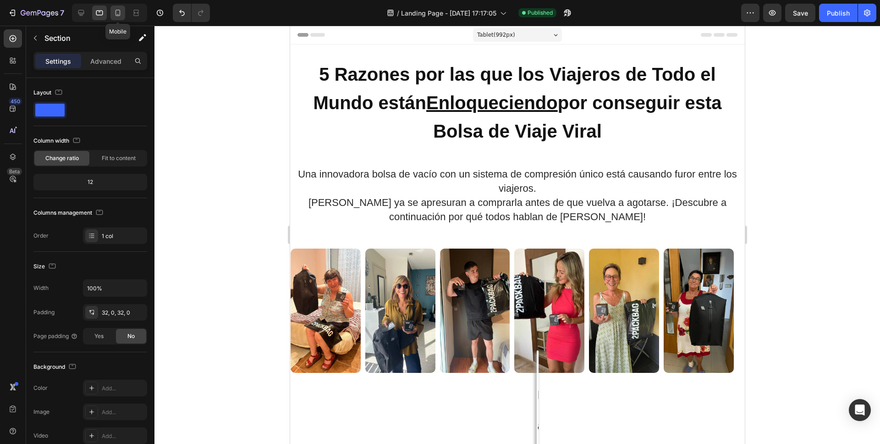
click at [116, 13] on icon at bounding box center [117, 12] width 9 height 9
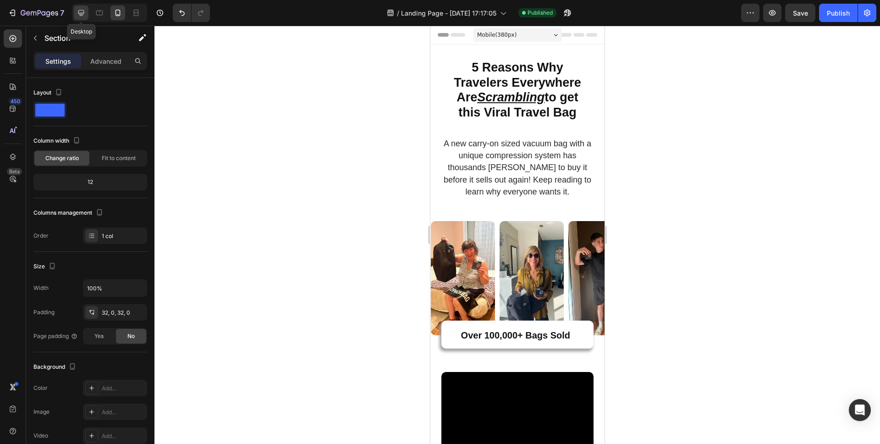
click at [81, 13] on icon at bounding box center [81, 12] width 9 height 9
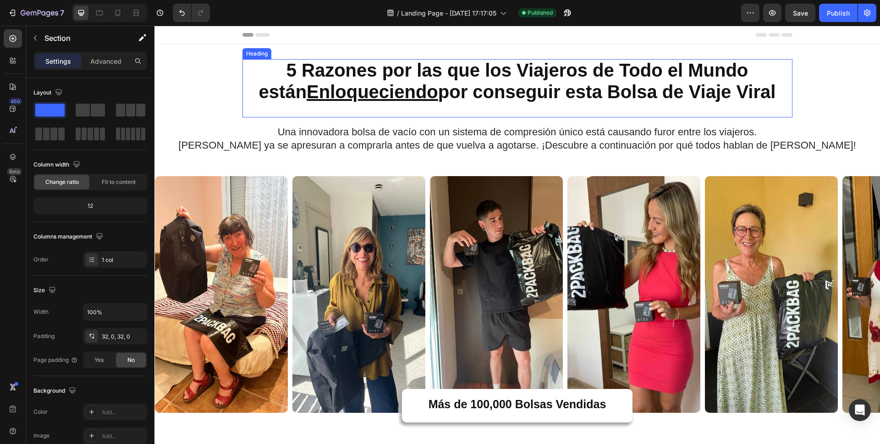
click at [382, 85] on u "Enloqueciendo" at bounding box center [373, 92] width 132 height 20
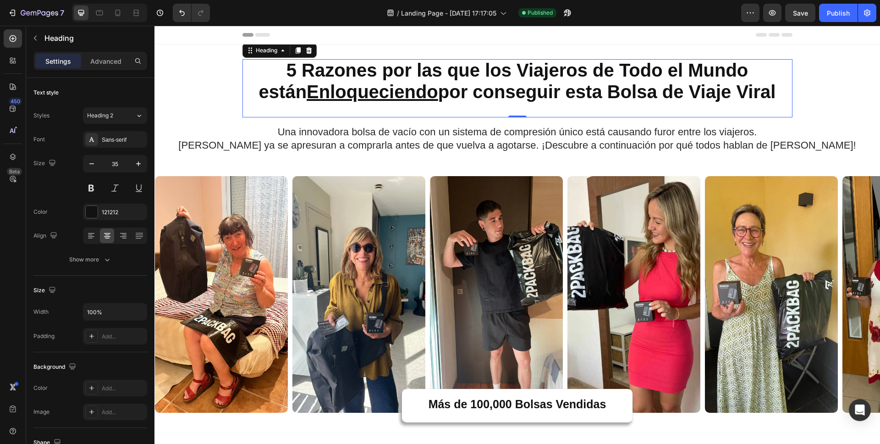
click at [382, 85] on u "Enloqueciendo" at bounding box center [373, 92] width 132 height 20
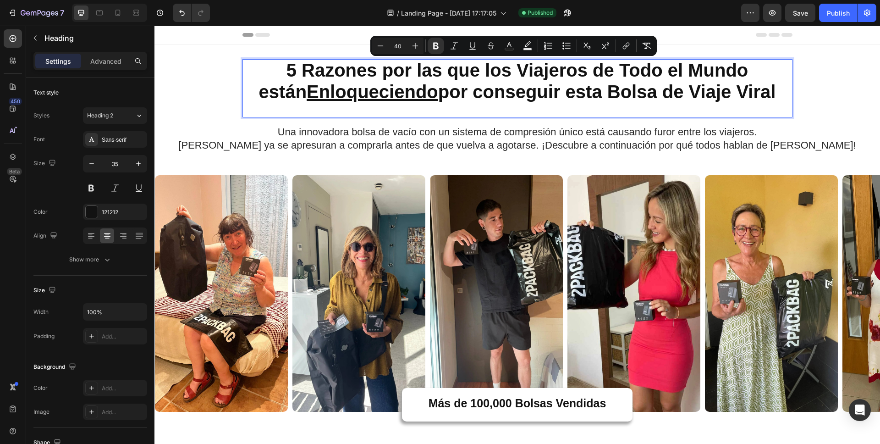
copy strong "5 Razones por las que los Viajeros de Todo el Mundo están Enloqueciendo por con…"
drag, startPoint x: 118, startPoint y: 14, endPoint x: 0, endPoint y: 15, distance: 118.3
click at [118, 14] on icon at bounding box center [117, 12] width 9 height 9
type input "41"
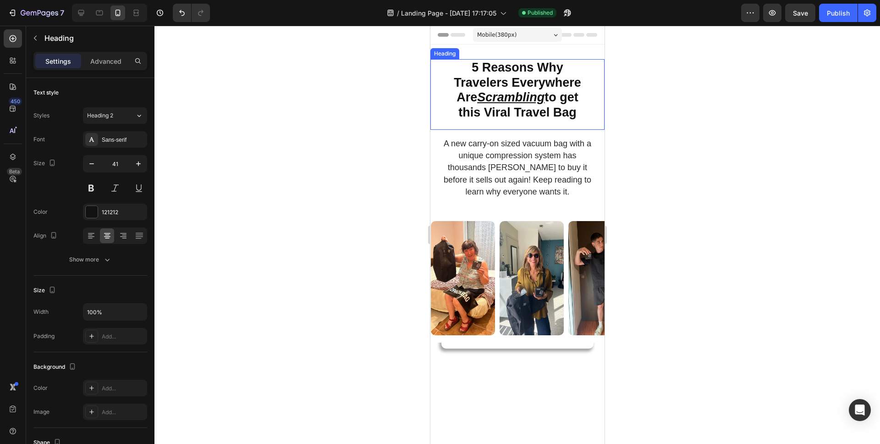
click at [506, 80] on strong "Travelers Everywhere" at bounding box center [516, 83] width 127 height 14
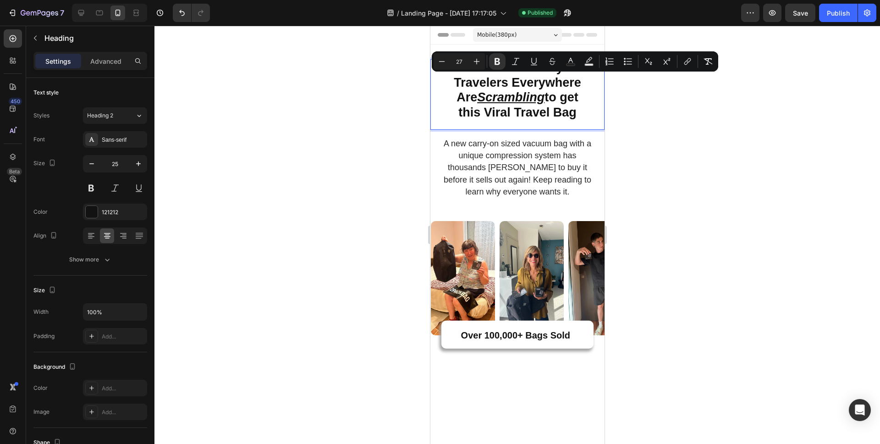
click at [548, 109] on strong "this Viral Travel Bag" at bounding box center [517, 112] width 118 height 14
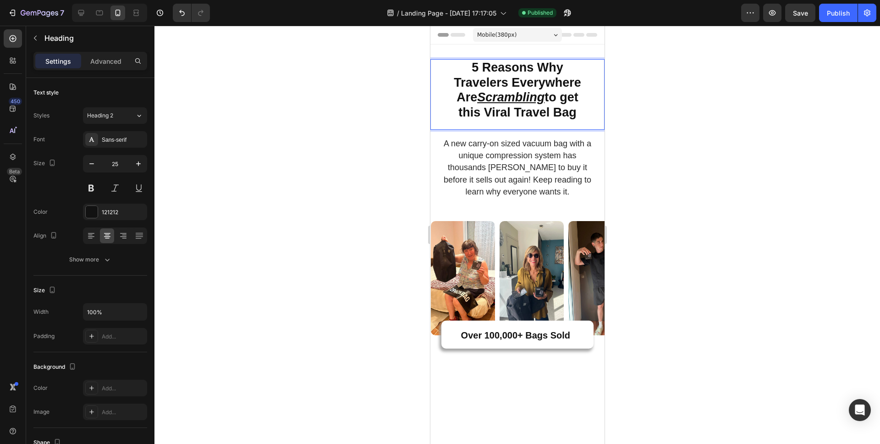
drag, startPoint x: 581, startPoint y: 113, endPoint x: 469, endPoint y: 66, distance: 121.6
click at [469, 66] on p "5 Reasons Why Travelers Everywhere Are Scrambling to get this Viral Travel Bag" at bounding box center [517, 90] width 172 height 60
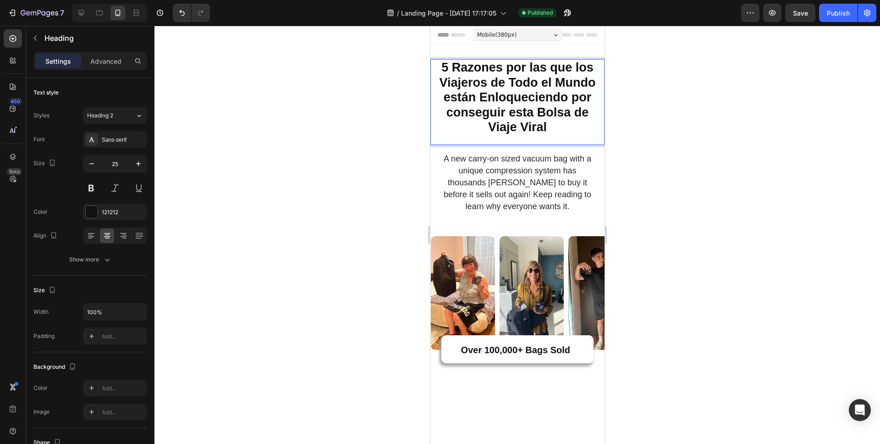
click at [494, 97] on strong "5 Razones por las que los Viajeros de Todo el Mundo están Enloqueciendo por con…" at bounding box center [517, 97] width 156 height 73
drag, startPoint x: 479, startPoint y: 99, endPoint x: 562, endPoint y: 99, distance: 82.5
click at [562, 99] on strong "5 Razones por las que los Viajeros de Todo el Mundo están Enloqueciendo por con…" at bounding box center [517, 97] width 156 height 73
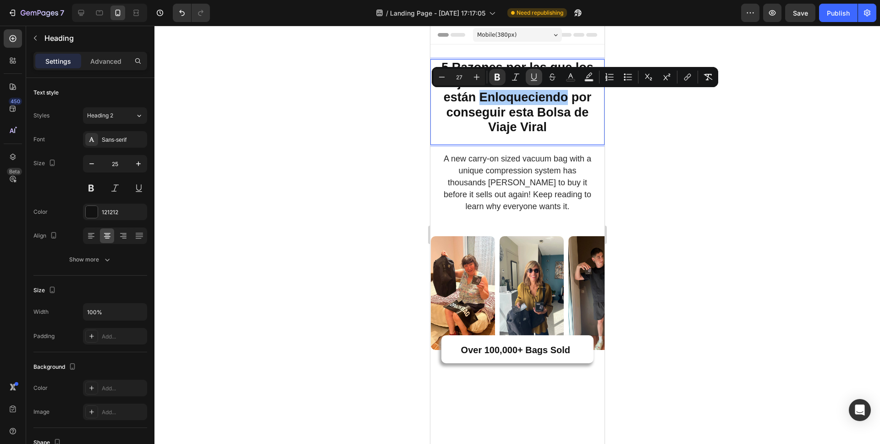
click at [534, 77] on icon "Editor contextual toolbar" at bounding box center [533, 76] width 9 height 9
click at [626, 129] on div at bounding box center [517, 235] width 726 height 418
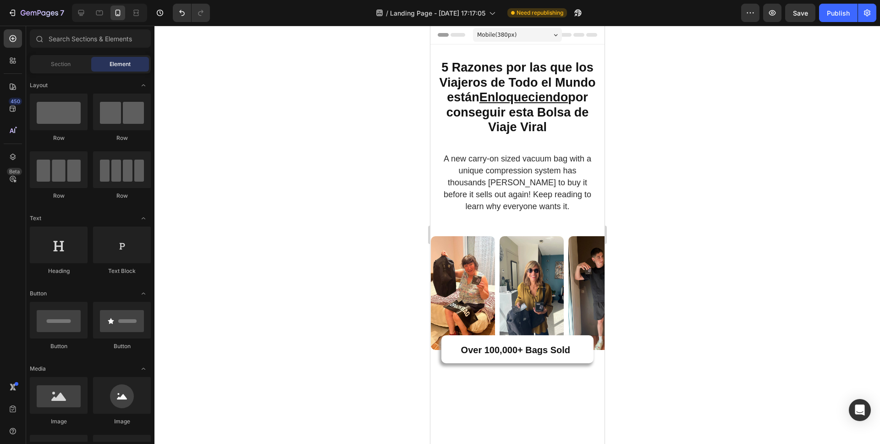
click at [645, 130] on div at bounding box center [517, 235] width 726 height 418
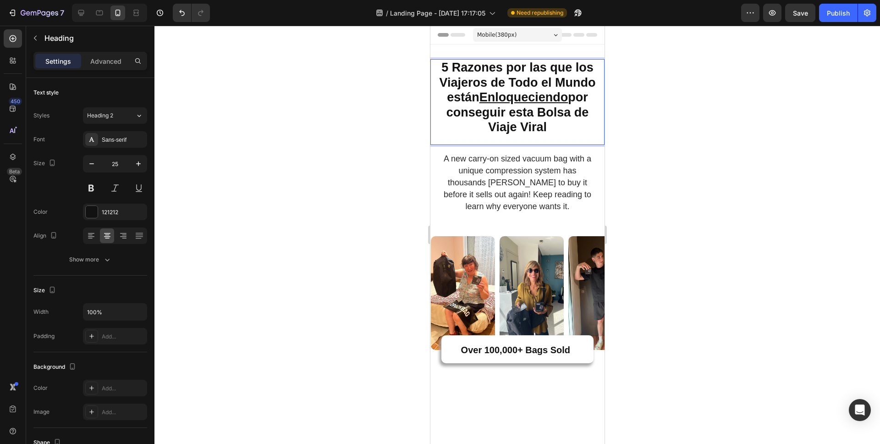
click at [535, 112] on strong "5 Razones por las que los Viajeros de Todo el Mundo están Enloqueciendo por con…" at bounding box center [517, 97] width 156 height 73
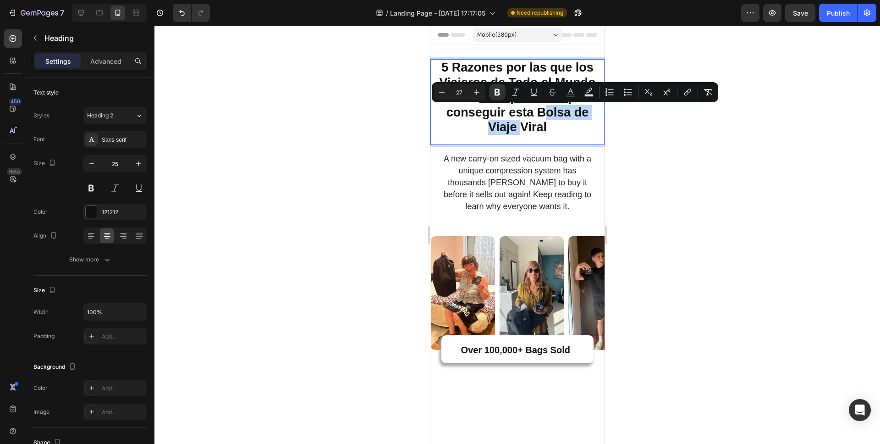
drag, startPoint x: 535, startPoint y: 112, endPoint x: 511, endPoint y: 125, distance: 27.3
click at [511, 125] on strong "5 Razones por las que los Viajeros de Todo el Mundo están Enloqueciendo por con…" at bounding box center [517, 97] width 156 height 73
click at [498, 91] on icon "Editor contextual toolbar" at bounding box center [498, 92] width 6 height 7
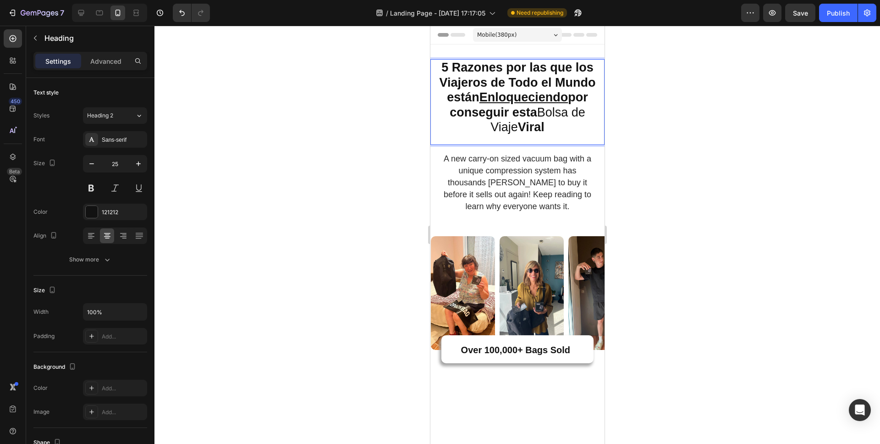
click at [663, 139] on div at bounding box center [517, 235] width 726 height 418
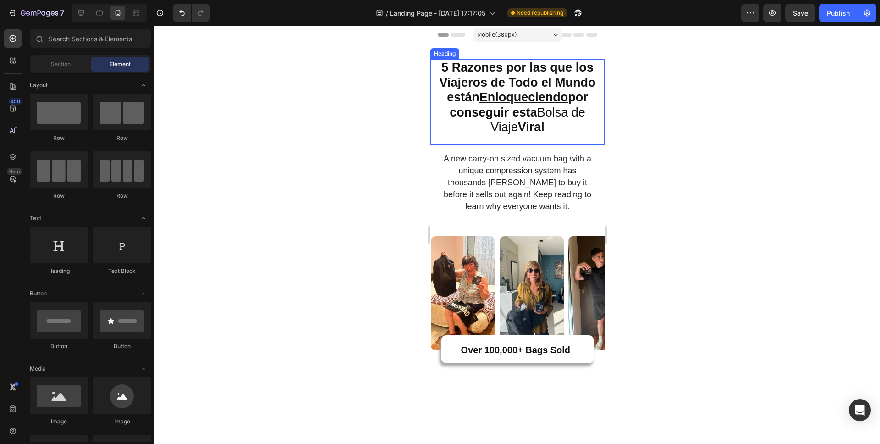
click at [564, 124] on p "⁠⁠⁠⁠⁠⁠⁠ 5 Razones por las que los Viajeros de Todo el Mundo están Enloqueciendo…" at bounding box center [517, 97] width 172 height 75
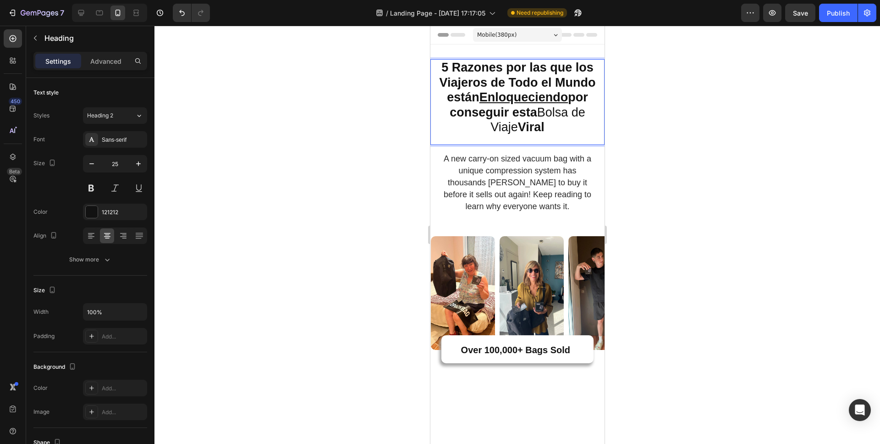
click at [539, 113] on span "5 Razones por las que los Viajeros de Todo el Mundo están Enloqueciendo por con…" at bounding box center [517, 97] width 156 height 73
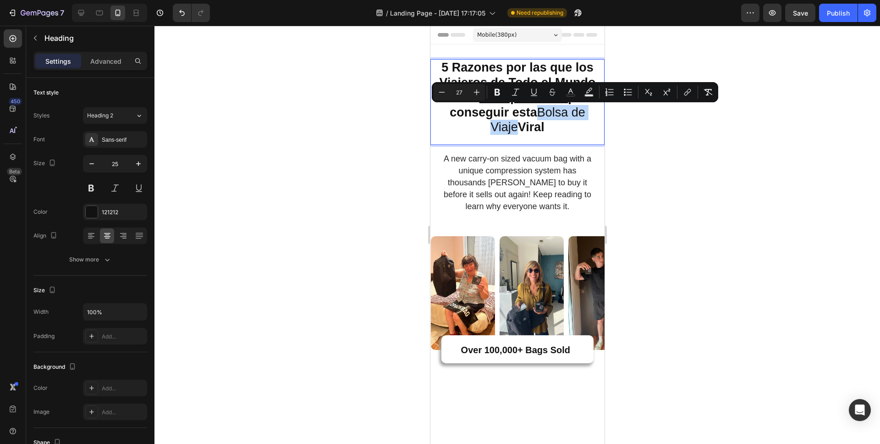
drag, startPoint x: 537, startPoint y: 113, endPoint x: 510, endPoint y: 125, distance: 29.4
click at [510, 125] on span "5 Razones por las que los Viajeros de Todo el Mundo están Enloqueciendo por con…" at bounding box center [517, 97] width 156 height 73
click at [497, 92] on icon "Editor contextual toolbar" at bounding box center [498, 92] width 6 height 7
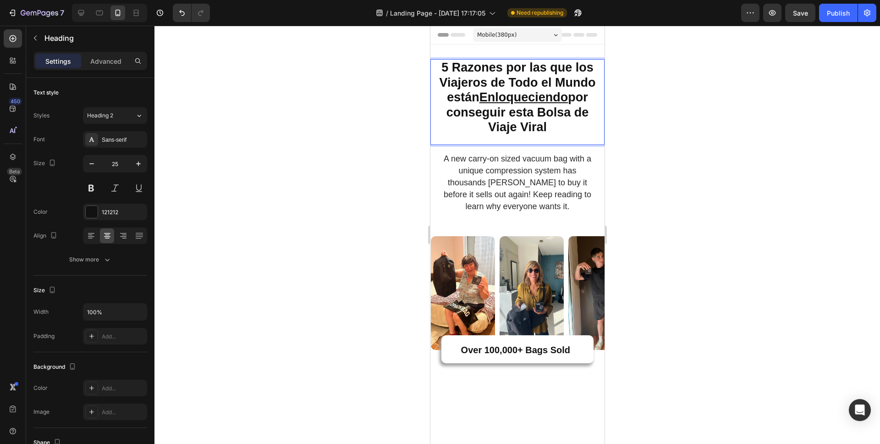
click at [565, 123] on p "5 Razones por las que los Viajeros de Todo el Mundo están Enloqueciendo por con…" at bounding box center [517, 97] width 172 height 75
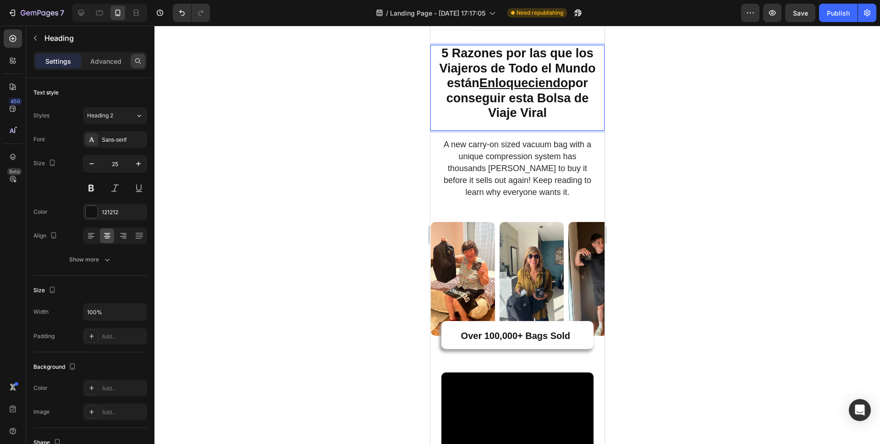
scroll to position [15, 0]
click at [80, 14] on icon at bounding box center [81, 13] width 6 height 6
type input "35"
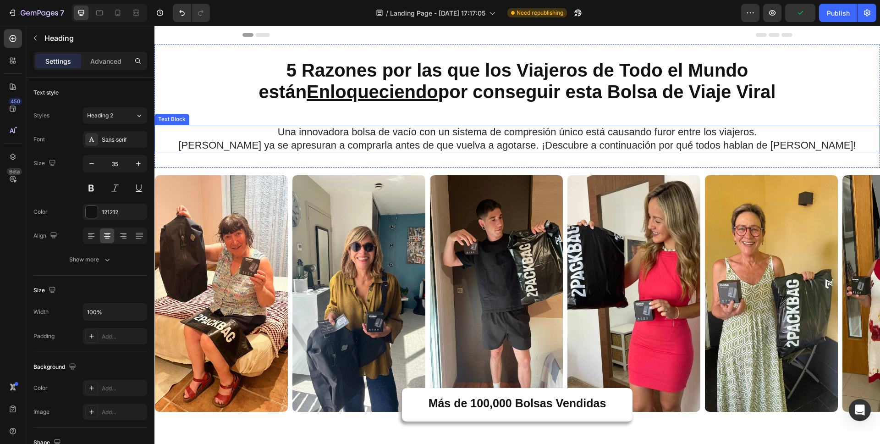
click at [409, 142] on span "[PERSON_NAME] ya se apresuran a comprarla antes de que vuelva a agotarse. ¡Desc…" at bounding box center [516, 144] width 677 height 11
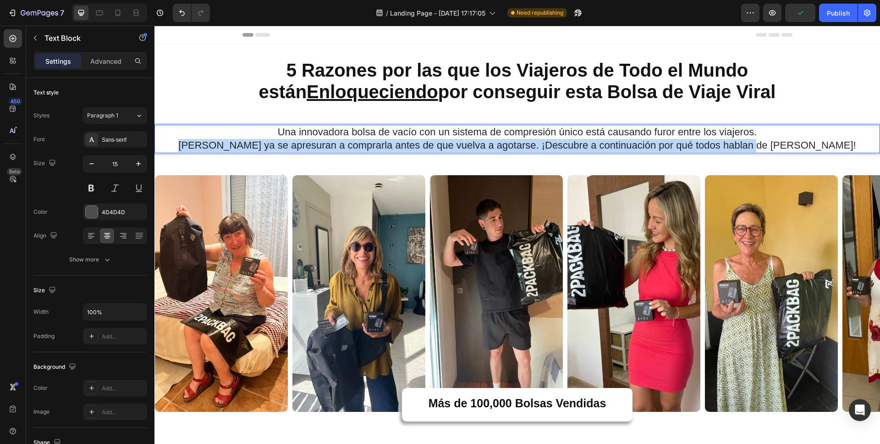
click at [409, 142] on span "[PERSON_NAME] ya se apresuran a comprarla antes de que vuelva a agotarse. ¡Desc…" at bounding box center [516, 144] width 677 height 11
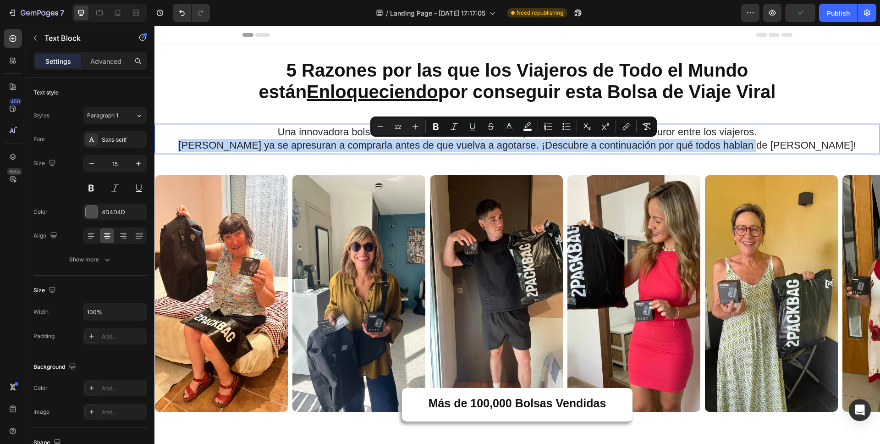
click at [819, 147] on p "[PERSON_NAME] ya se apresuran a comprarla antes de que vuelva a agotarse. ¡Desc…" at bounding box center [517, 145] width 724 height 13
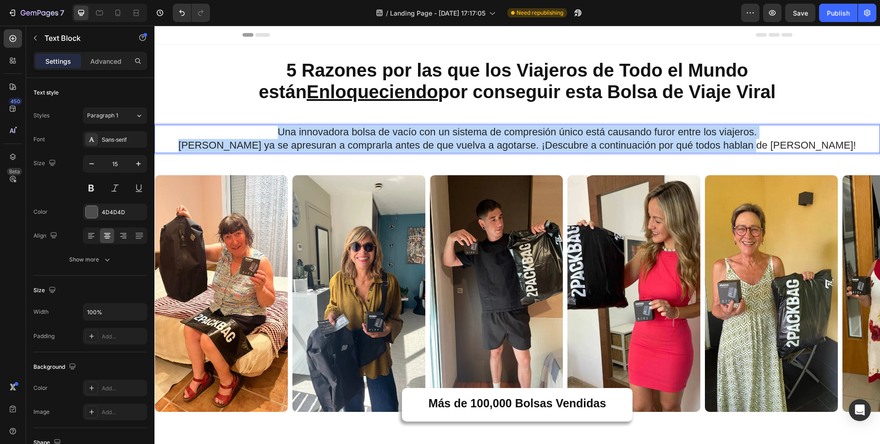
drag, startPoint x: 800, startPoint y: 145, endPoint x: 274, endPoint y: 137, distance: 525.8
click at [274, 137] on div "Una innovadora bolsa de vacío con un sistema de compresión único está causando …" at bounding box center [517, 139] width 726 height 28
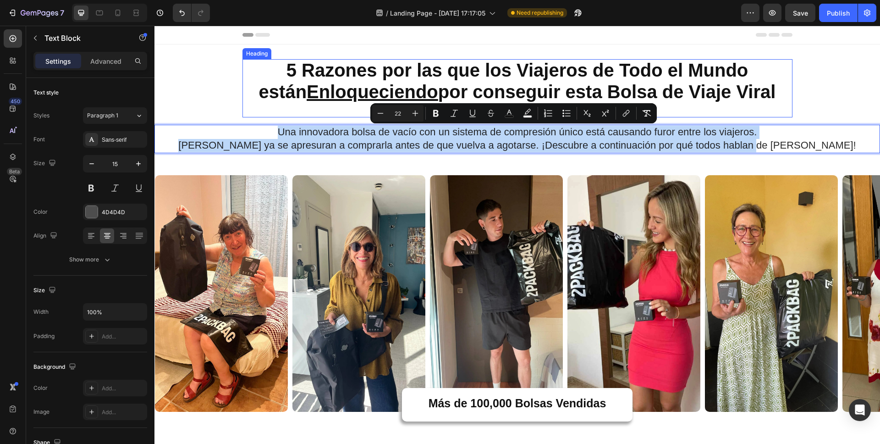
click at [250, 103] on p "⁠⁠⁠⁠⁠⁠⁠ 5 Razones por las que los Viajeros de Todo el Mundo están Enloqueciendo…" at bounding box center [517, 81] width 548 height 43
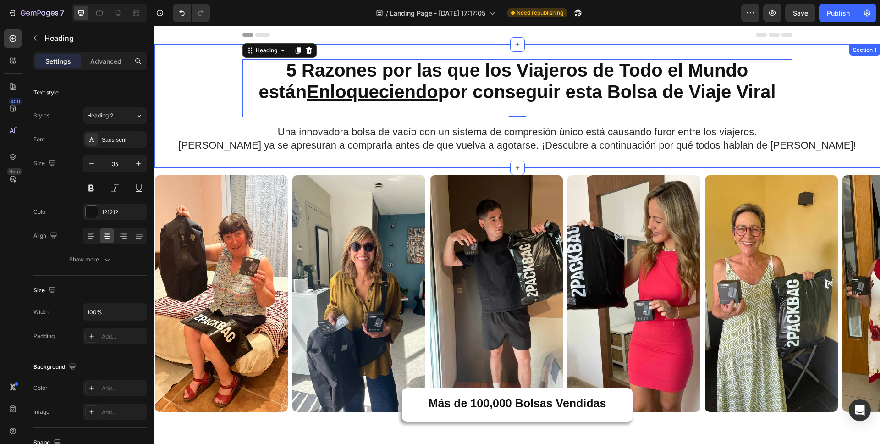
click at [648, 141] on span "[PERSON_NAME] ya se apresuran a comprarla antes de que vuelva a agotarse. ¡Desc…" at bounding box center [516, 144] width 677 height 11
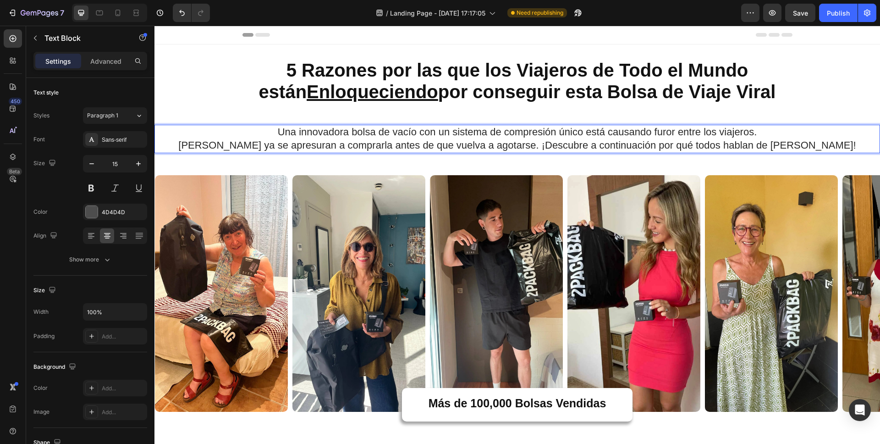
click at [646, 142] on span "[PERSON_NAME] ya se apresuran a comprarla antes de que vuelva a agotarse. ¡Desc…" at bounding box center [516, 144] width 677 height 11
click at [789, 143] on span "[PERSON_NAME] ya se apresuran a comprarla antes de que vuelva a agotarse. ¡Desc…" at bounding box center [516, 144] width 677 height 11
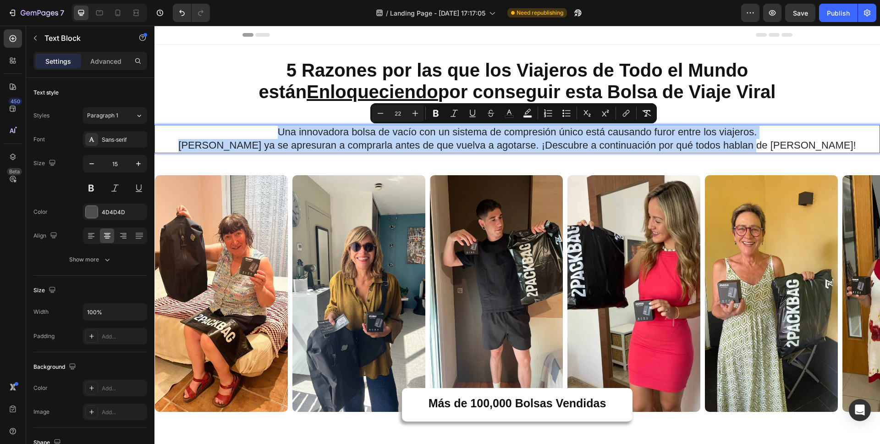
drag, startPoint x: 799, startPoint y: 143, endPoint x: 277, endPoint y: 137, distance: 521.2
click at [277, 137] on div "Una innovadora bolsa de vacío con un sistema de compresión único está causando …" at bounding box center [517, 139] width 726 height 28
copy div "Una innovadora bolsa de vacío con un sistema de compresión único está causando …"
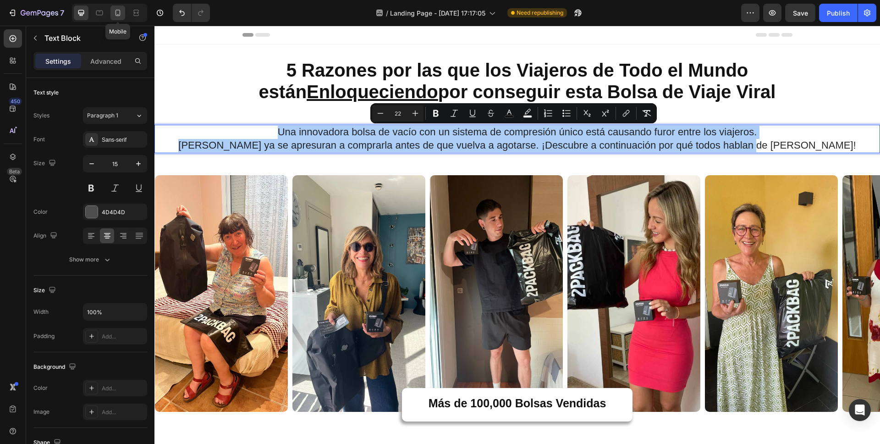
click at [122, 11] on div at bounding box center [117, 13] width 15 height 15
type input "14"
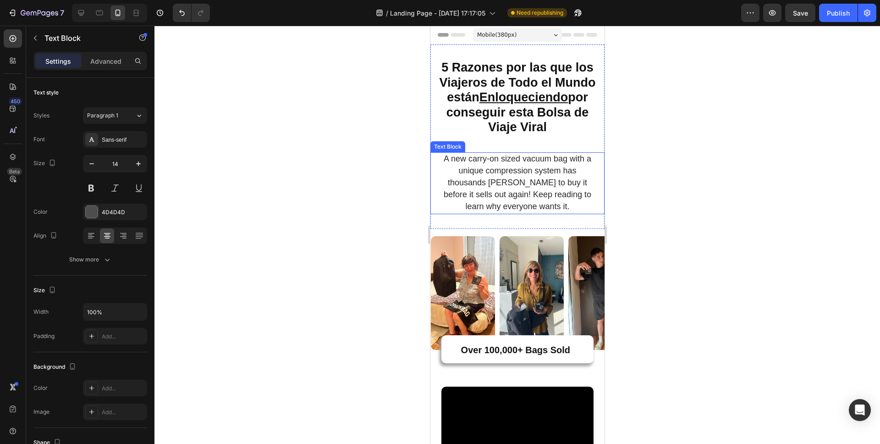
click at [504, 166] on p "A new carry-on sized vacuum bag with a unique compression system has thousands …" at bounding box center [517, 183] width 150 height 60
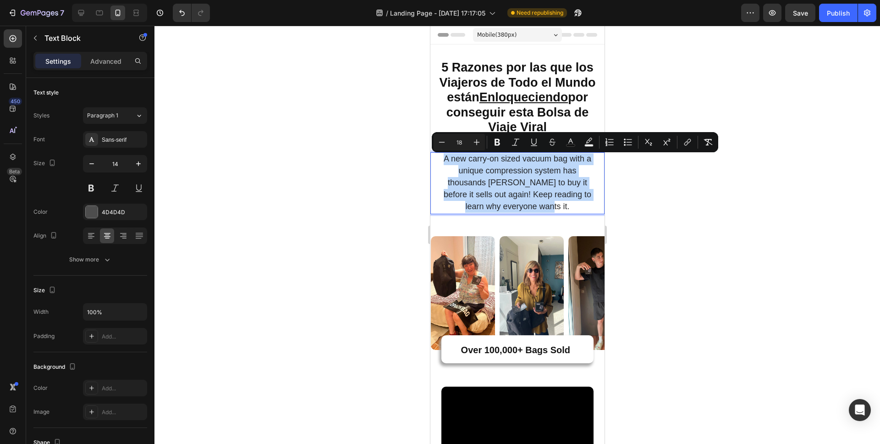
drag, startPoint x: 559, startPoint y: 208, endPoint x: 444, endPoint y: 164, distance: 123.3
click at [444, 164] on p "A new carry-on sized vacuum bag with a unique compression system has thousands …" at bounding box center [517, 183] width 150 height 60
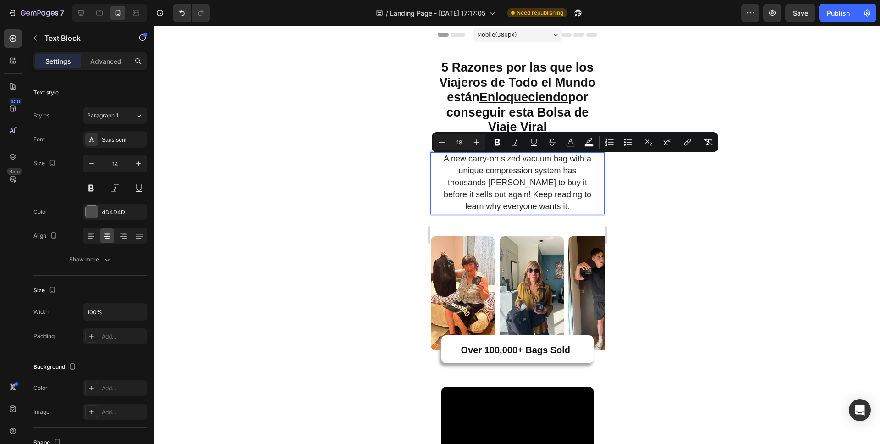
click at [562, 211] on p "A new carry-on sized vacuum bag with a unique compression system has thousands …" at bounding box center [517, 183] width 150 height 60
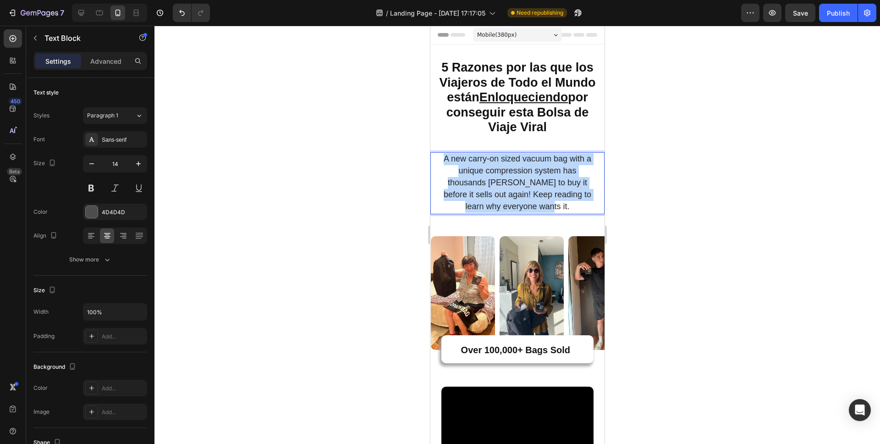
drag, startPoint x: 560, startPoint y: 210, endPoint x: 444, endPoint y: 158, distance: 126.8
click at [444, 158] on p "A new carry-on sized vacuum bag with a unique compression system has thousands …" at bounding box center [517, 183] width 150 height 60
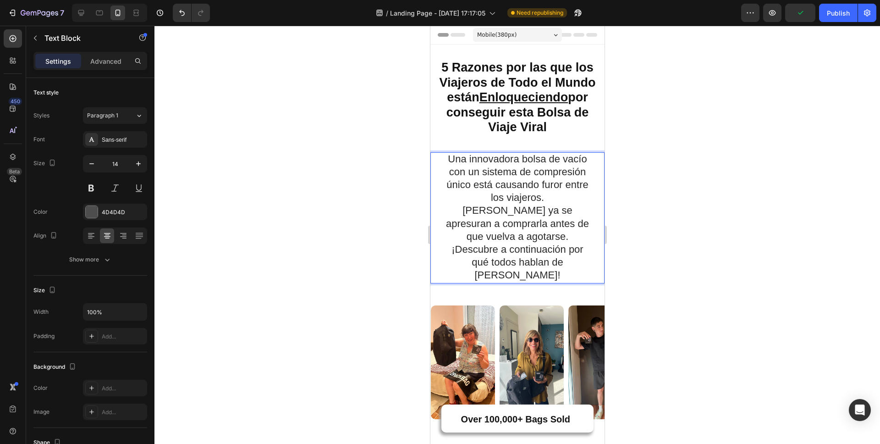
click at [516, 195] on span "Una innovadora bolsa de vacío con un sistema de compresión único está causando …" at bounding box center [517, 178] width 142 height 50
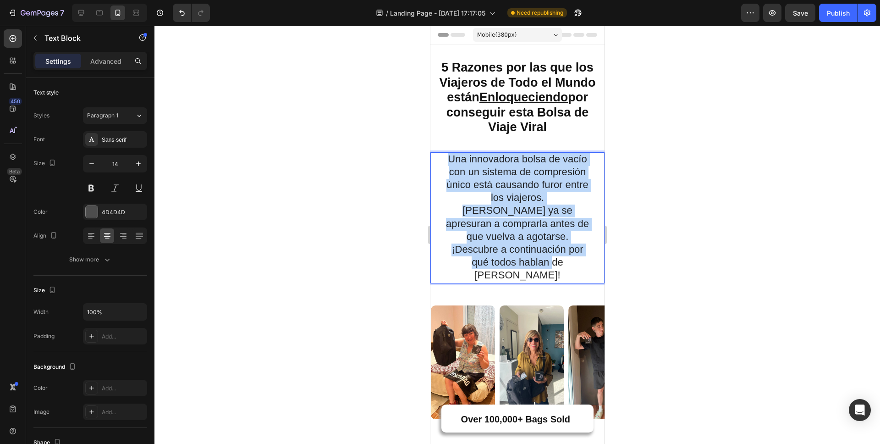
drag, startPoint x: 554, startPoint y: 262, endPoint x: 446, endPoint y: 161, distance: 147.9
click at [446, 161] on div "Una innovadora bolsa de vacío con un sistema de compresión único está causando …" at bounding box center [517, 217] width 152 height 131
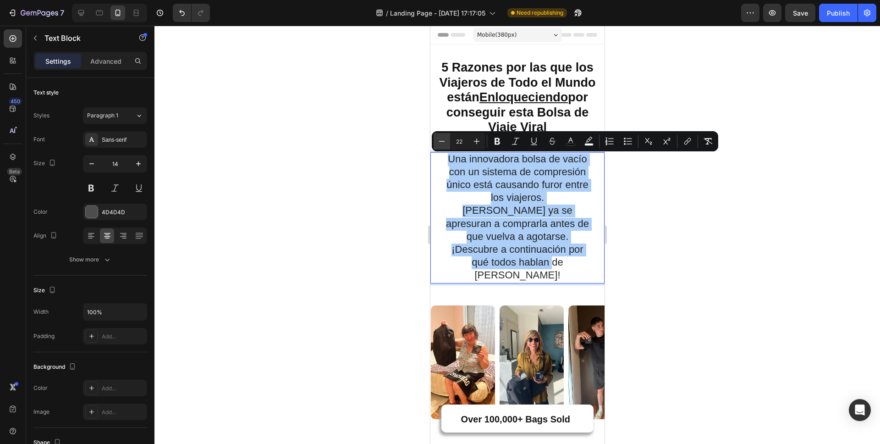
click at [443, 142] on icon "Editor contextual toolbar" at bounding box center [441, 141] width 9 height 9
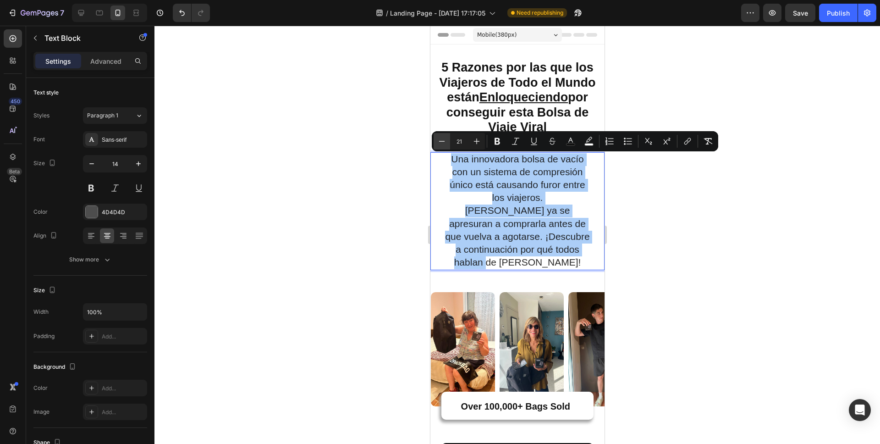
click at [443, 142] on icon "Editor contextual toolbar" at bounding box center [441, 141] width 9 height 9
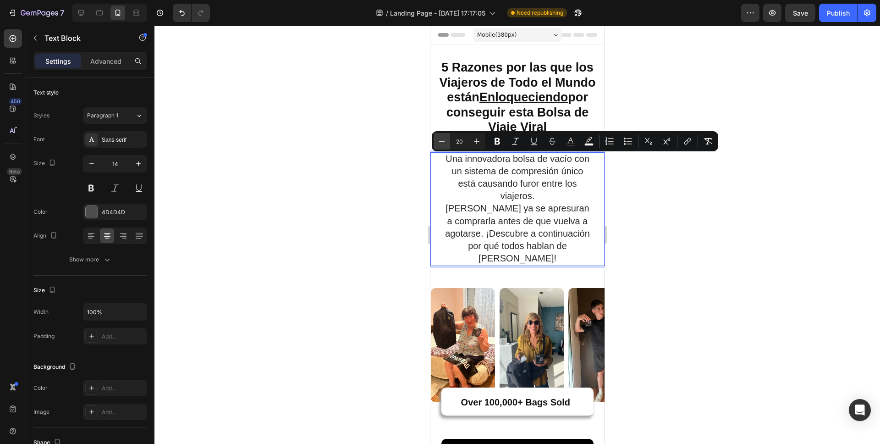
click at [443, 142] on icon "Editor contextual toolbar" at bounding box center [441, 141] width 9 height 9
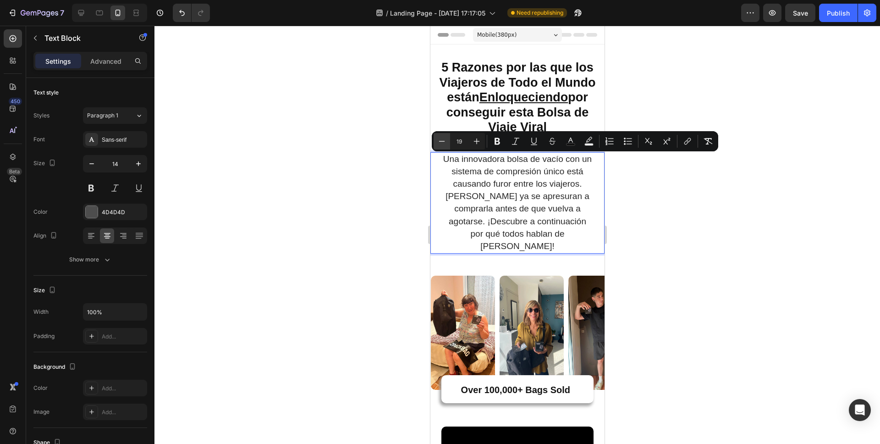
click at [443, 142] on icon "Editor contextual toolbar" at bounding box center [441, 141] width 9 height 9
type input "18"
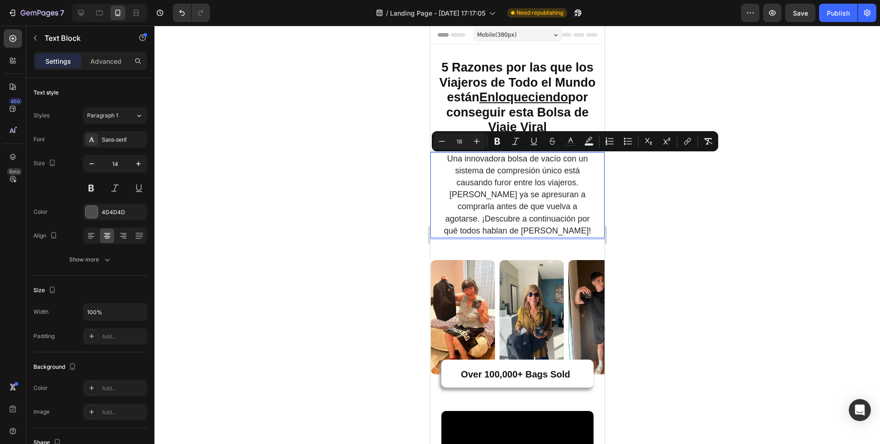
click at [670, 220] on div at bounding box center [517, 235] width 726 height 418
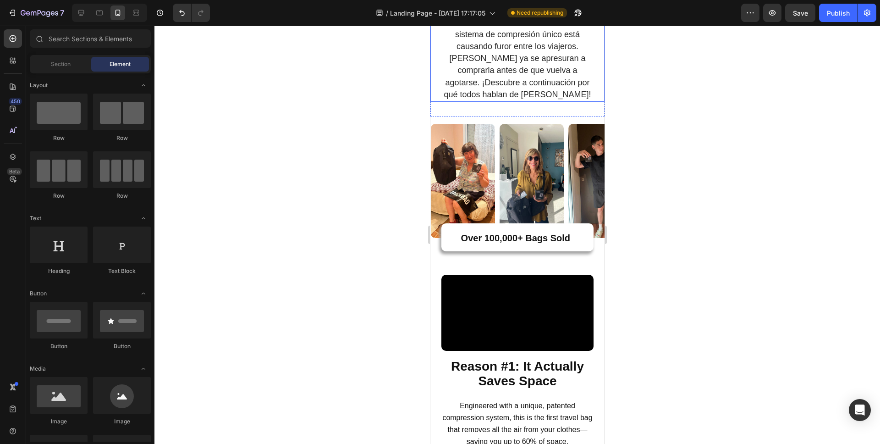
scroll to position [142, 0]
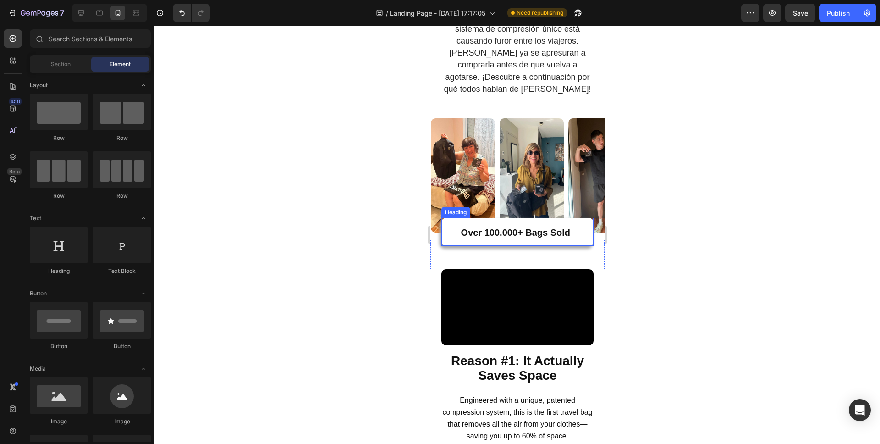
click at [492, 237] on strong "Over 100,000+ Bags Sold" at bounding box center [515, 232] width 109 height 10
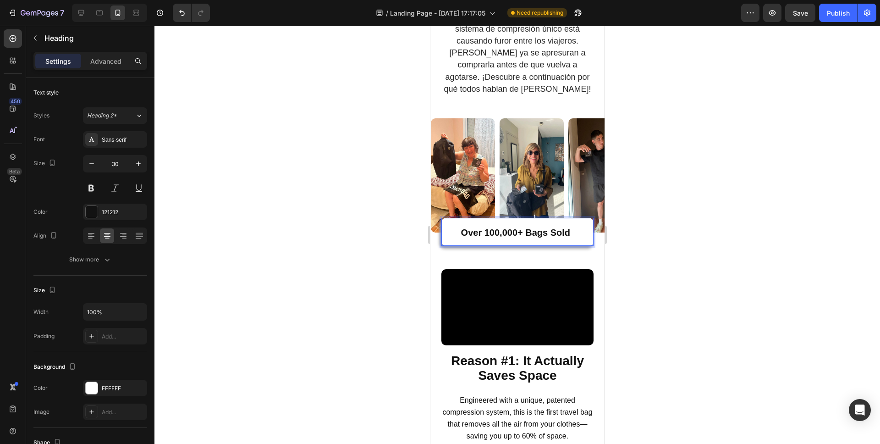
click at [492, 237] on strong "Over 100,000+ Bags Sold" at bounding box center [515, 232] width 109 height 10
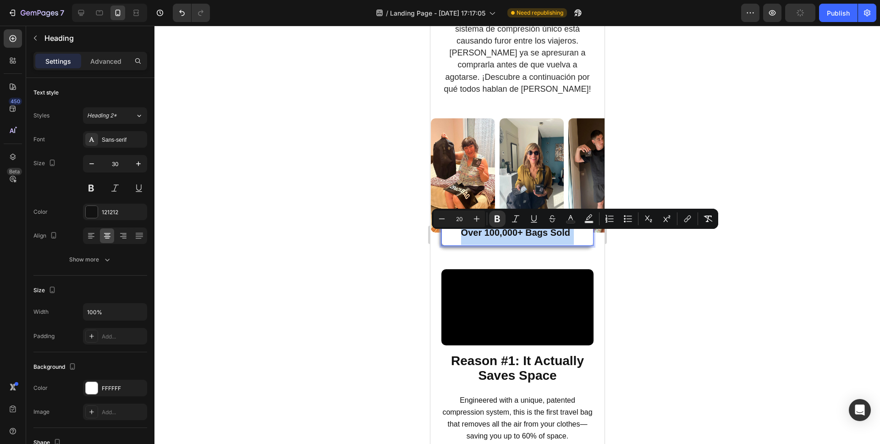
click at [492, 237] on strong "Over 100,000+ Bags Sold" at bounding box center [515, 232] width 109 height 10
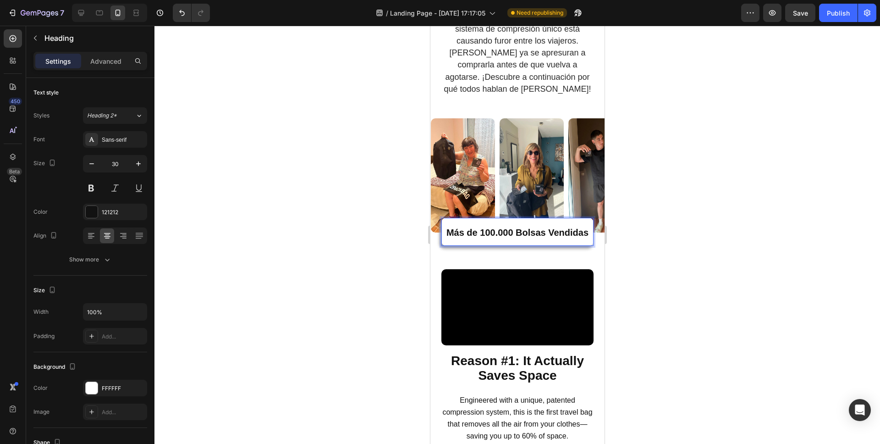
click at [644, 244] on div at bounding box center [517, 235] width 726 height 418
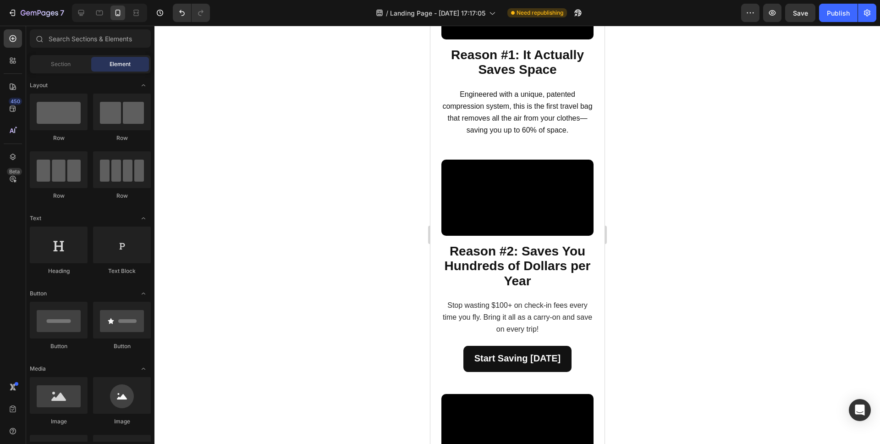
scroll to position [460, 0]
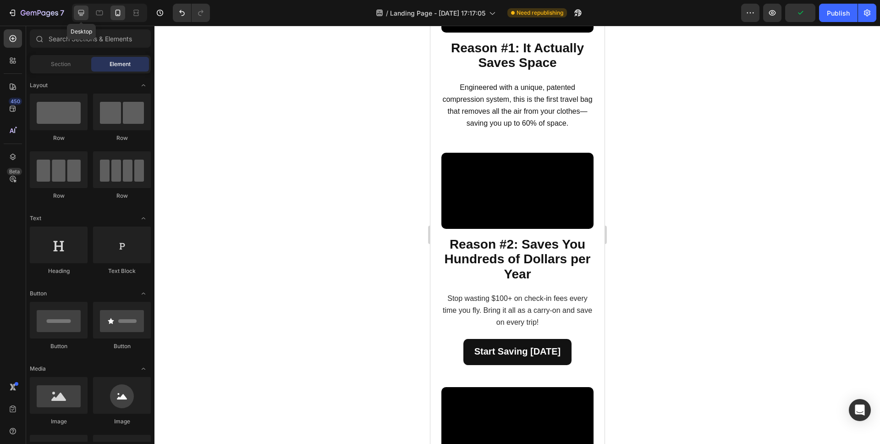
click at [81, 13] on icon at bounding box center [81, 12] width 9 height 9
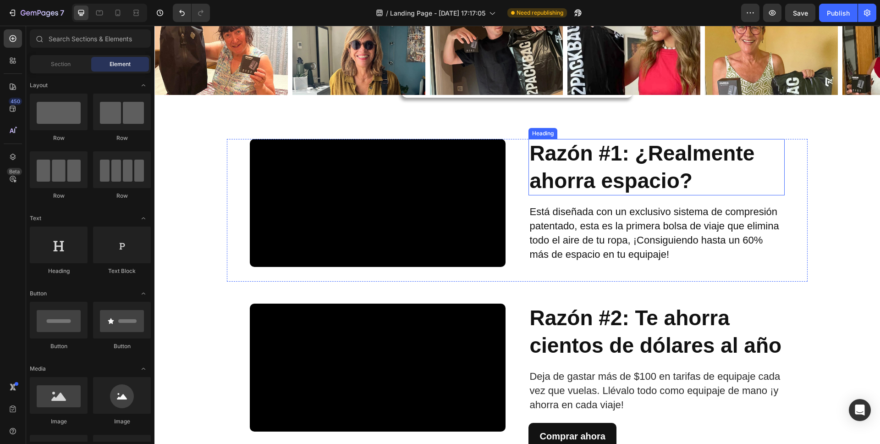
click at [703, 174] on h2 "Razón #1: ¿Realmente ahorra espacio?" at bounding box center [657, 167] width 256 height 57
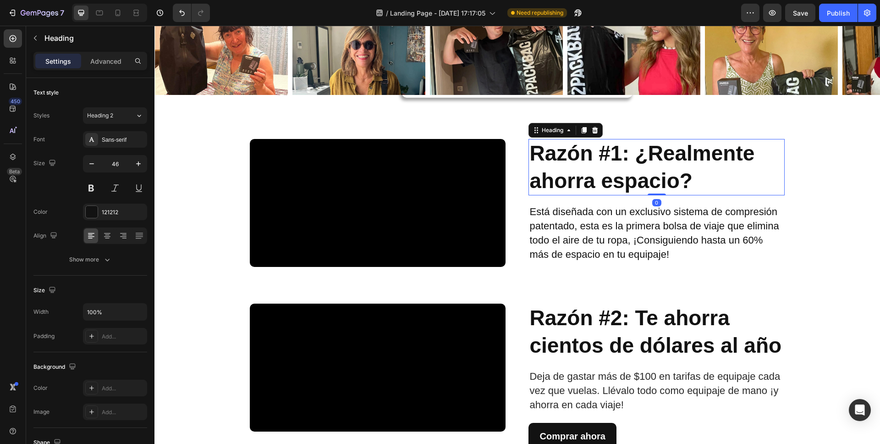
click at [703, 174] on h2 "Razón #1: ¿Realmente ahorra espacio?" at bounding box center [657, 167] width 256 height 57
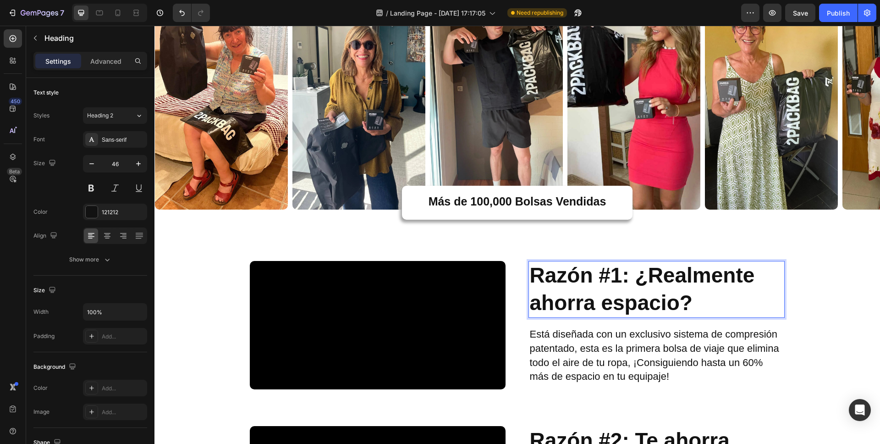
scroll to position [414, 0]
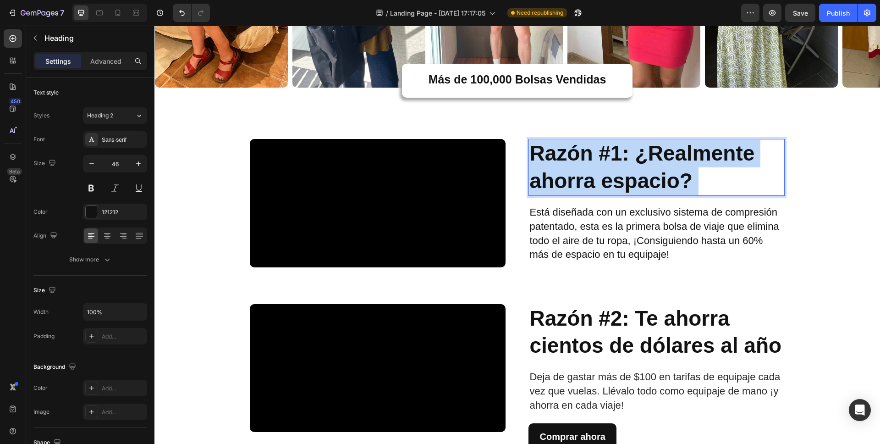
drag, startPoint x: 717, startPoint y: 178, endPoint x: 536, endPoint y: 158, distance: 182.1
click at [535, 158] on p "Razón #1: ¿Realmente ahorra espacio?" at bounding box center [656, 167] width 254 height 55
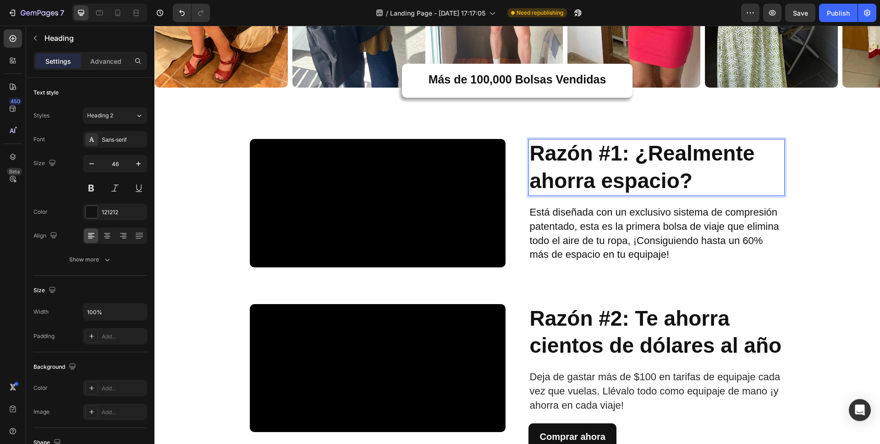
click at [553, 157] on strong "Razón #1: ¿Realmente ahorra espacio?" at bounding box center [641, 166] width 225 height 51
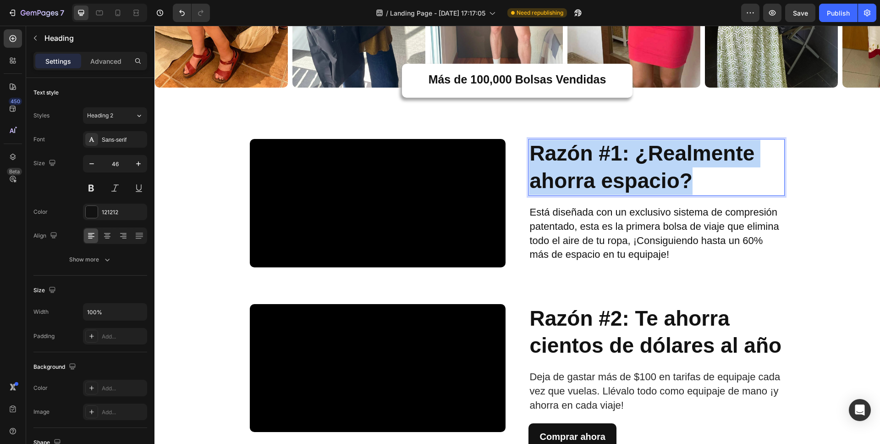
drag, startPoint x: 532, startPoint y: 150, endPoint x: 691, endPoint y: 186, distance: 162.9
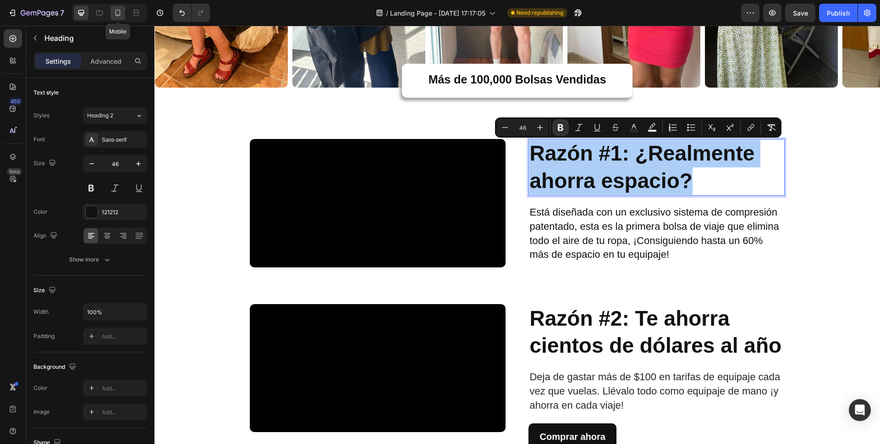
click at [122, 11] on div at bounding box center [117, 13] width 15 height 15
type input "41"
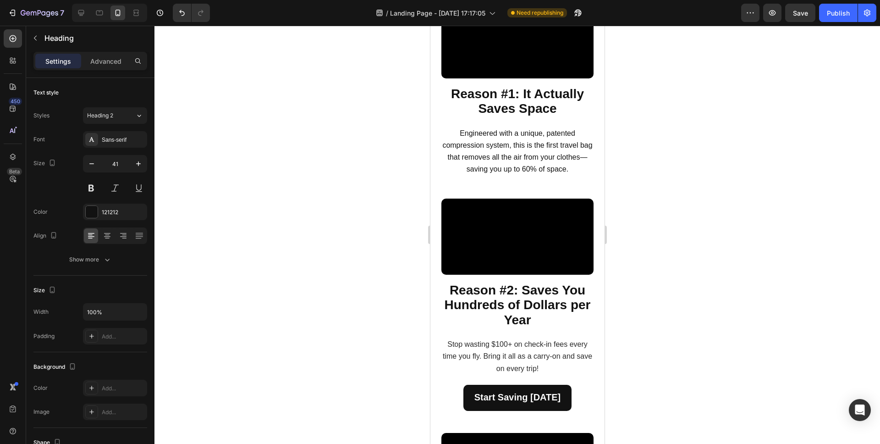
scroll to position [382, 0]
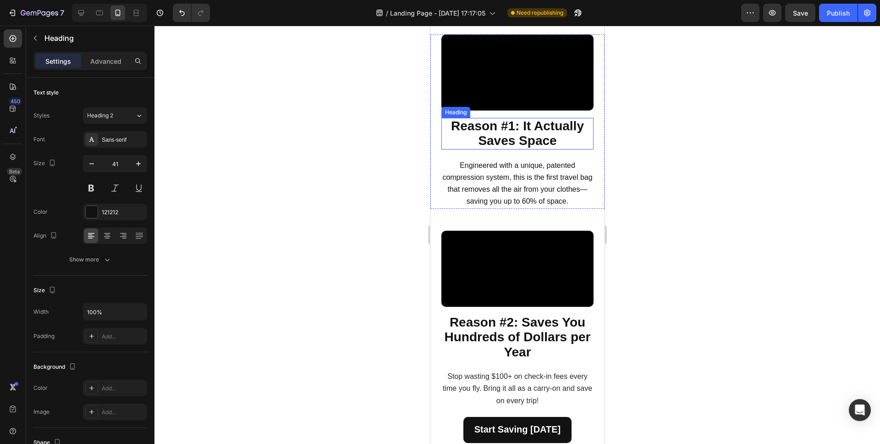
click at [527, 148] on strong "Reason #1: It Actually Saves Space" at bounding box center [517, 133] width 133 height 29
click at [551, 148] on strong "Reason #1: It Actually Saves Space" at bounding box center [517, 133] width 133 height 29
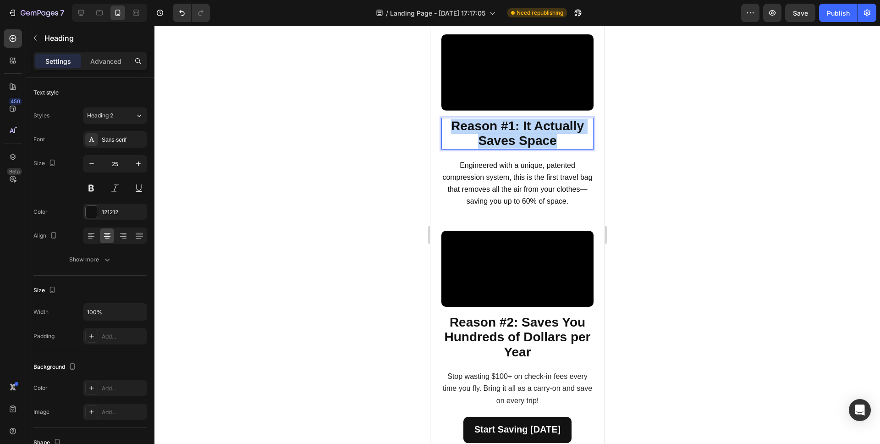
drag, startPoint x: 562, startPoint y: 211, endPoint x: 448, endPoint y: 197, distance: 114.1
click at [448, 149] on p "Reason #1: It Actually Saves Space" at bounding box center [517, 134] width 150 height 30
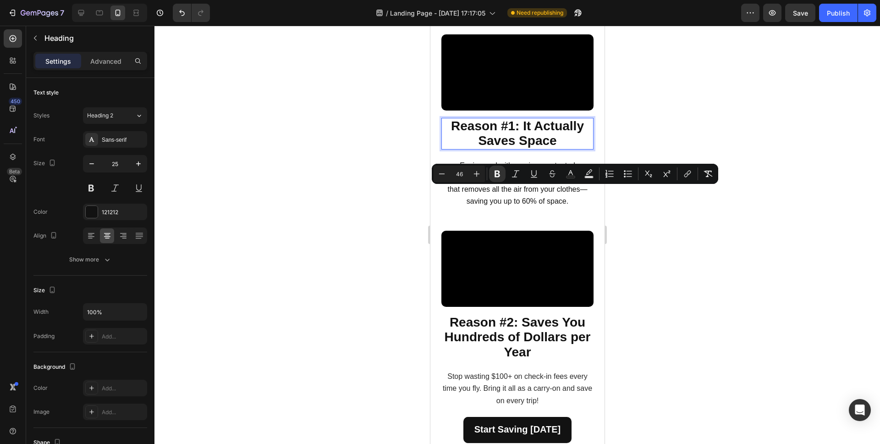
scroll to position [0, 0]
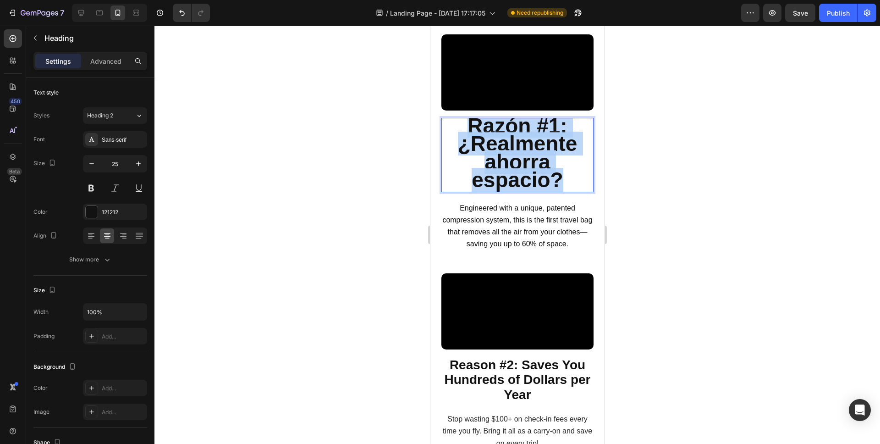
drag, startPoint x: 563, startPoint y: 251, endPoint x: 465, endPoint y: 196, distance: 112.9
click at [465, 191] on p "Razón #1: ¿Realmente ahorra espacio?" at bounding box center [517, 154] width 150 height 72
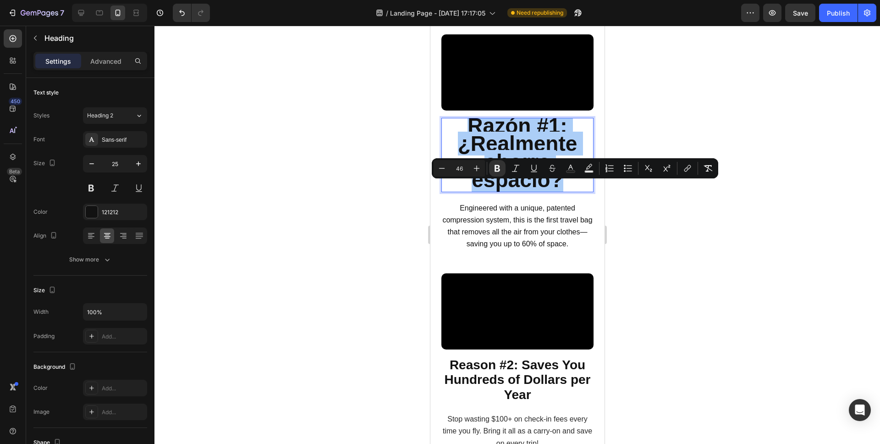
click at [451, 168] on input "46" at bounding box center [459, 168] width 18 height 11
click at [446, 169] on icon "Editor contextual toolbar" at bounding box center [441, 168] width 9 height 9
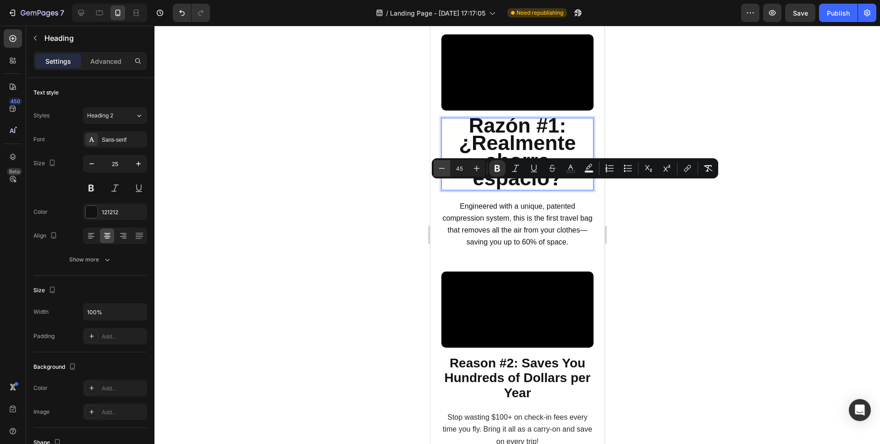
scroll to position [0, 0]
click at [446, 169] on icon "Editor contextual toolbar" at bounding box center [441, 168] width 9 height 9
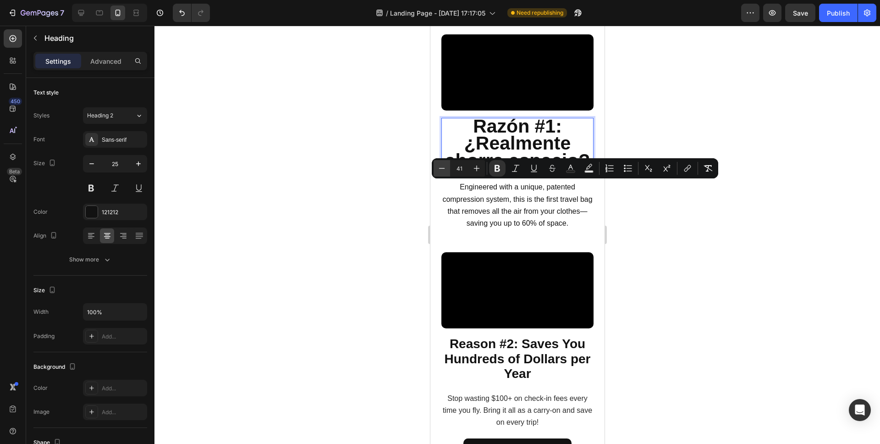
click at [446, 169] on icon "Editor contextual toolbar" at bounding box center [441, 168] width 9 height 9
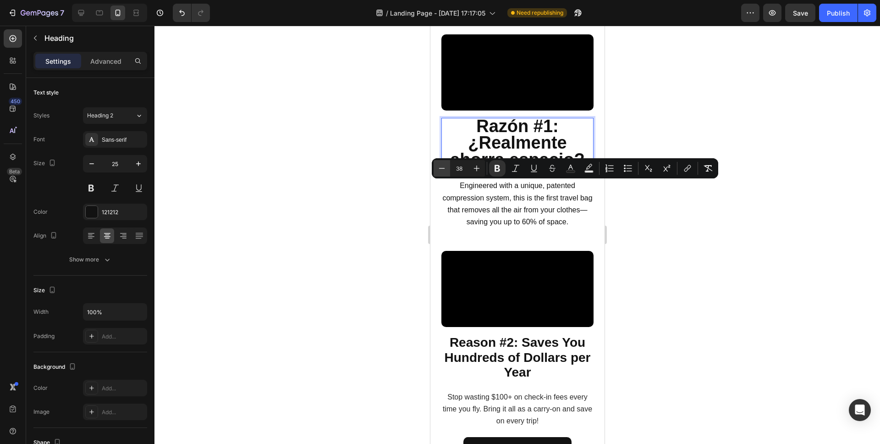
click at [446, 169] on icon "Editor contextual toolbar" at bounding box center [441, 168] width 9 height 9
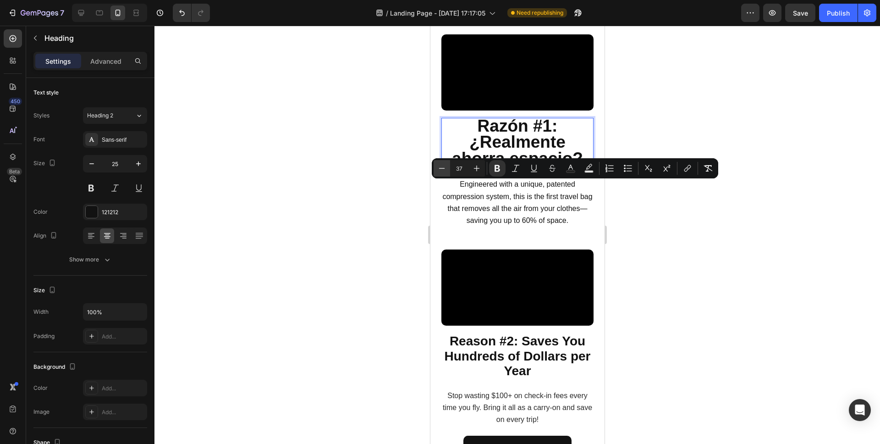
click at [446, 169] on icon "Editor contextual toolbar" at bounding box center [441, 168] width 9 height 9
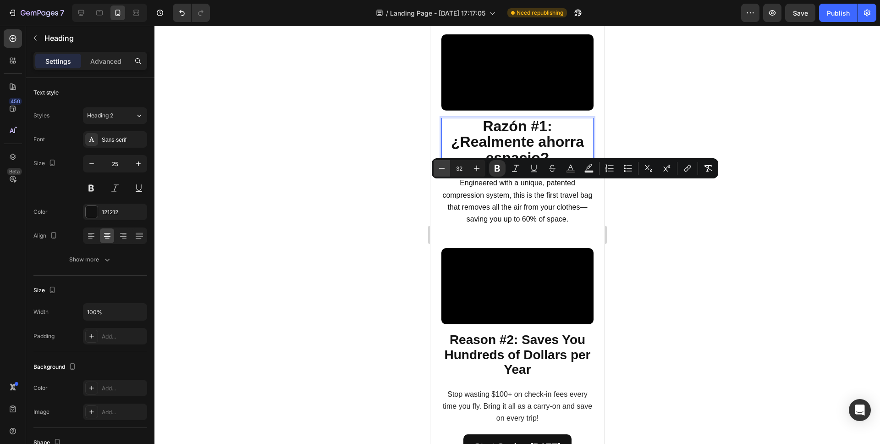
click at [445, 170] on icon "Editor contextual toolbar" at bounding box center [441, 168] width 9 height 9
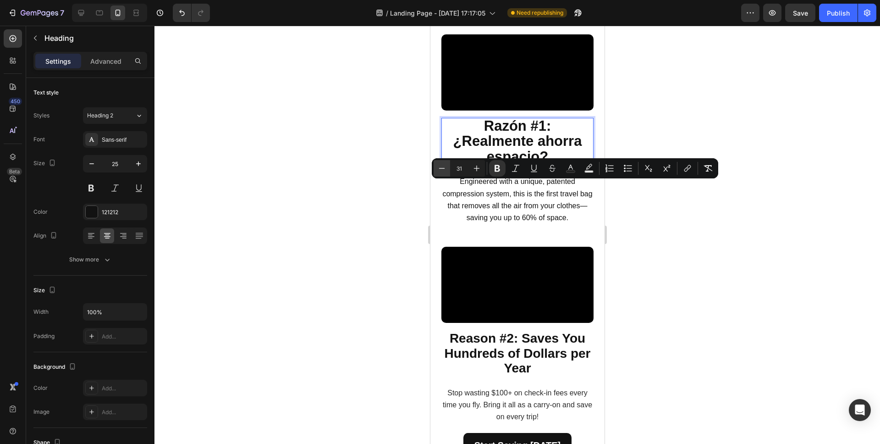
click at [445, 170] on icon "Editor contextual toolbar" at bounding box center [441, 168] width 9 height 9
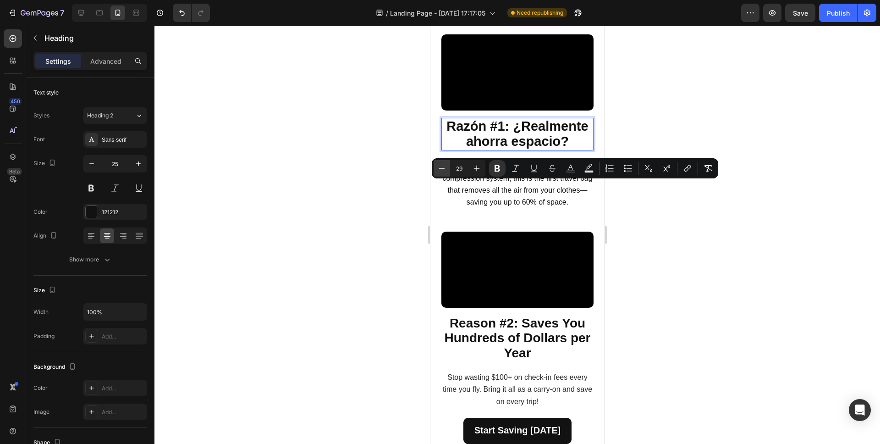
click at [445, 170] on icon "Editor contextual toolbar" at bounding box center [441, 168] width 9 height 9
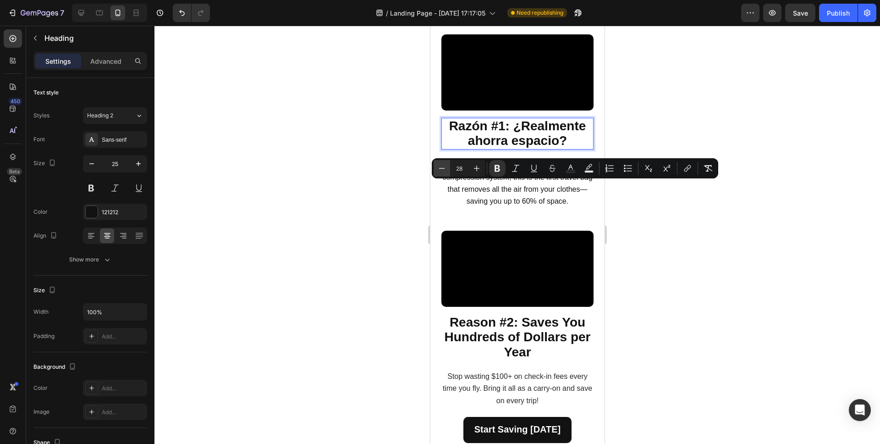
click at [445, 170] on icon "Editor contextual toolbar" at bounding box center [441, 168] width 9 height 9
click at [479, 168] on icon "Editor contextual toolbar" at bounding box center [476, 168] width 9 height 9
type input "28"
click at [674, 245] on div at bounding box center [517, 235] width 726 height 418
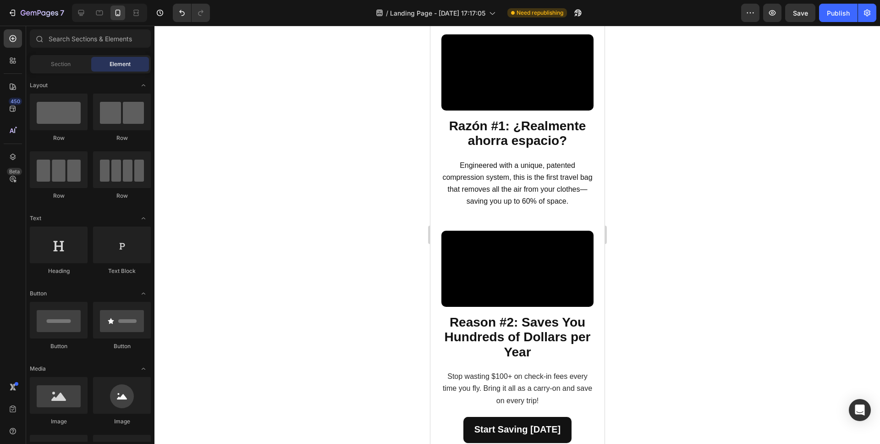
click at [84, 12] on icon at bounding box center [81, 12] width 9 height 9
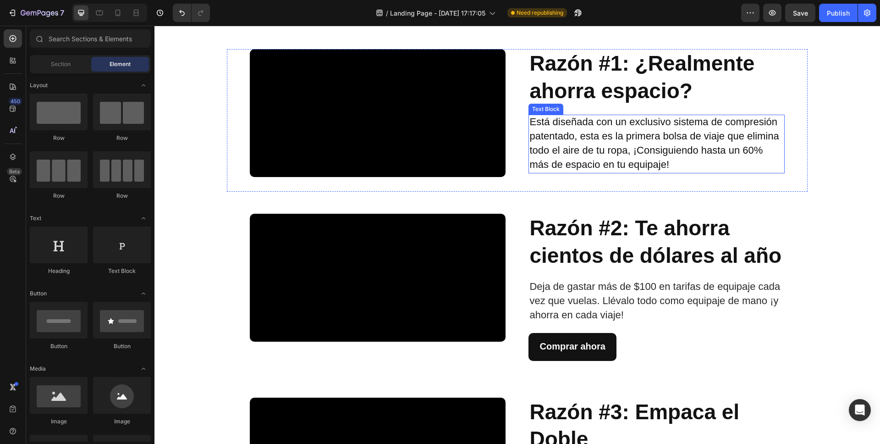
click at [552, 133] on span "Está diseñada con un exclusivo sistema de compresión patentado, esta es la prim…" at bounding box center [653, 143] width 249 height 54
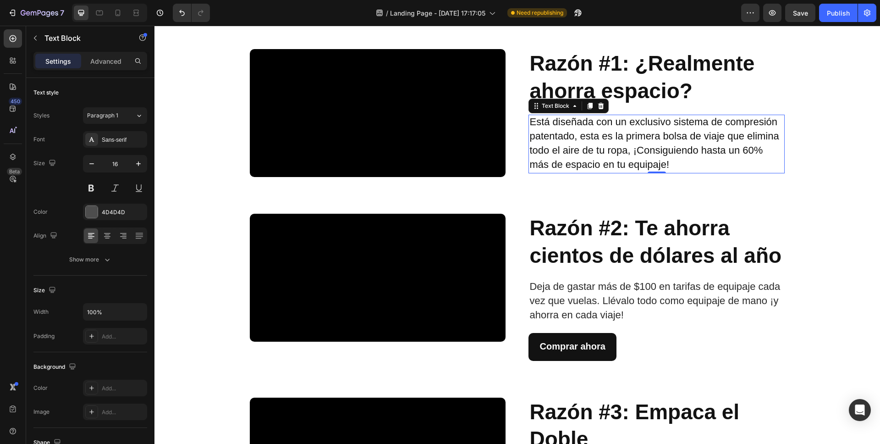
click at [552, 133] on span "Está diseñada con un exclusivo sistema de compresión patentado, esta es la prim…" at bounding box center [653, 143] width 249 height 54
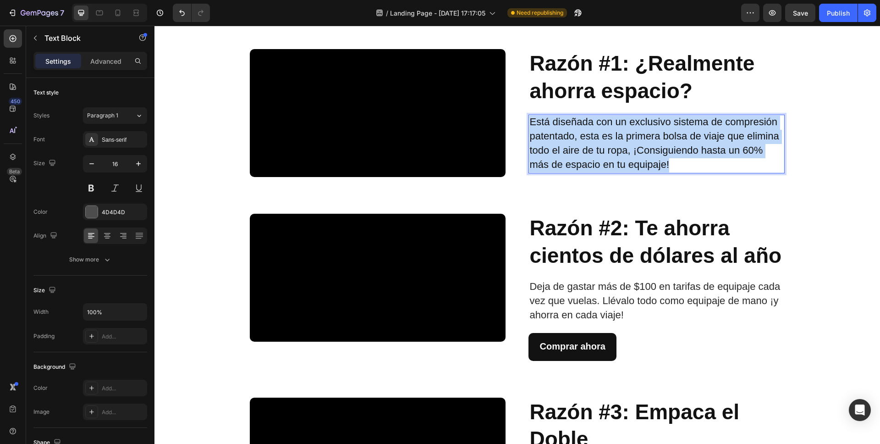
click at [552, 133] on span "Está diseñada con un exclusivo sistema de compresión patentado, esta es la prim…" at bounding box center [653, 143] width 249 height 54
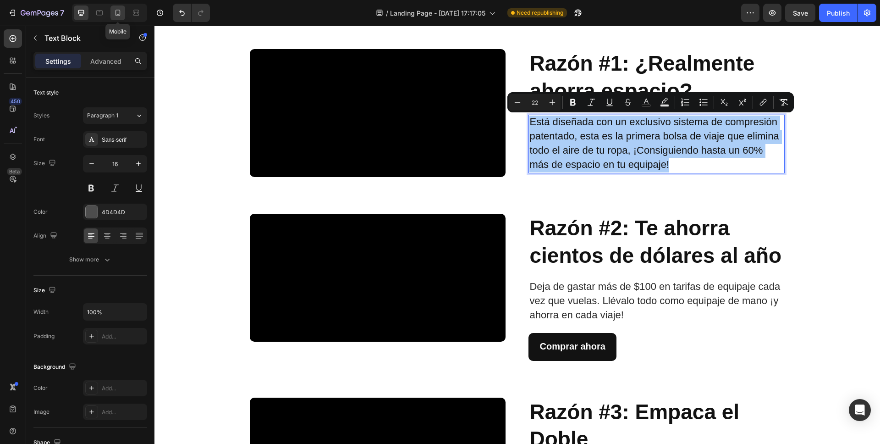
drag, startPoint x: 121, startPoint y: 14, endPoint x: 0, endPoint y: 19, distance: 120.2
click at [121, 14] on icon at bounding box center [117, 12] width 9 height 9
type input "14"
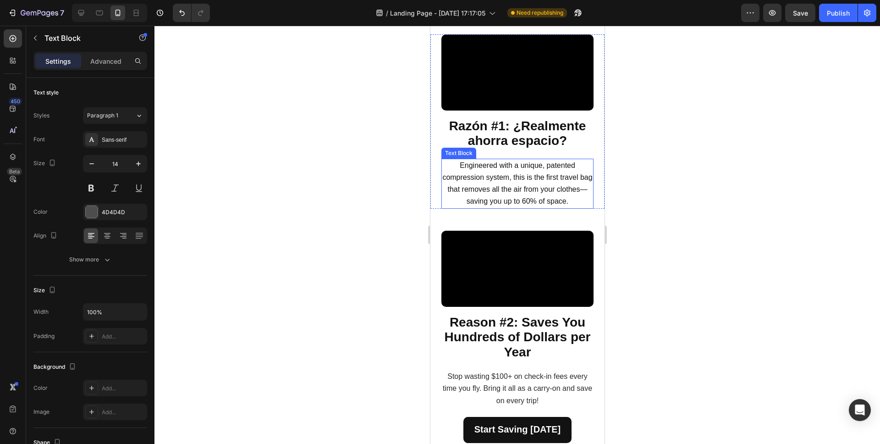
scroll to position [350, 0]
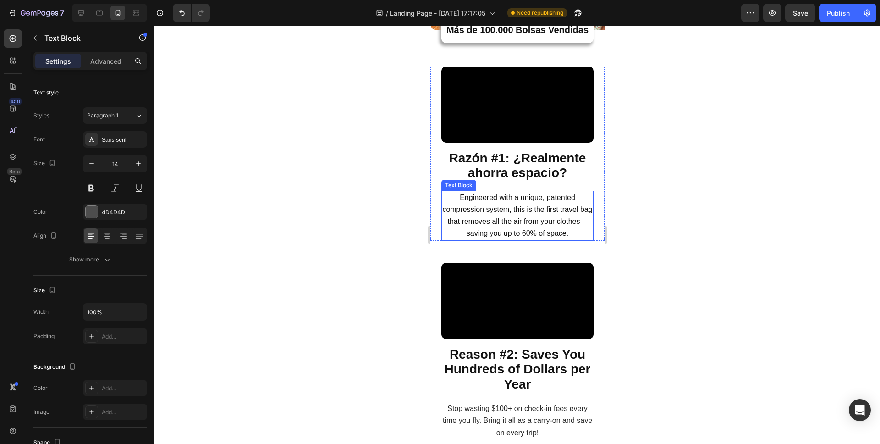
click at [531, 237] on span "Engineered with a unique, patented compression system, this is the first travel…" at bounding box center [517, 215] width 150 height 44
click at [535, 237] on span "Engineered with a unique, patented compression system, this is the first travel…" at bounding box center [517, 215] width 150 height 44
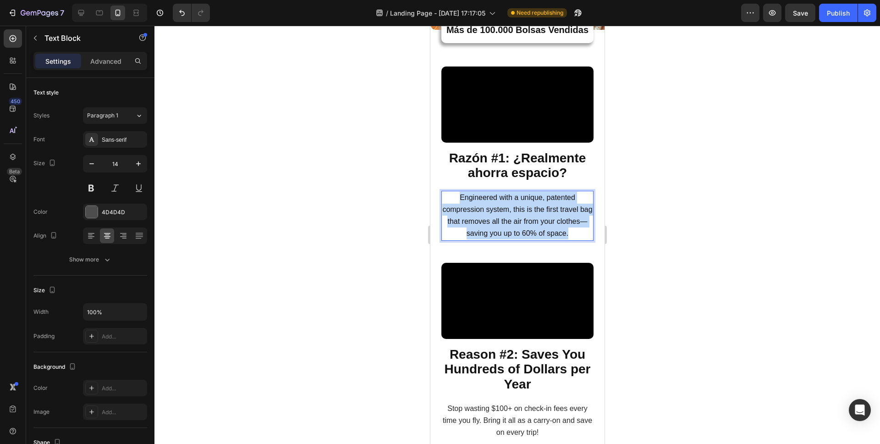
drag, startPoint x: 581, startPoint y: 302, endPoint x: 455, endPoint y: 270, distance: 129.9
click at [455, 240] on p "Engineered with a unique, patented compression system, this is the first travel…" at bounding box center [517, 216] width 150 height 48
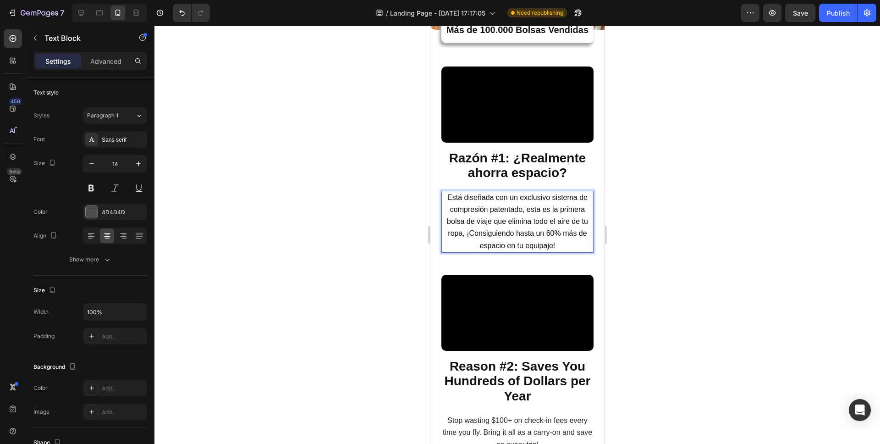
click at [743, 288] on div at bounding box center [517, 235] width 726 height 418
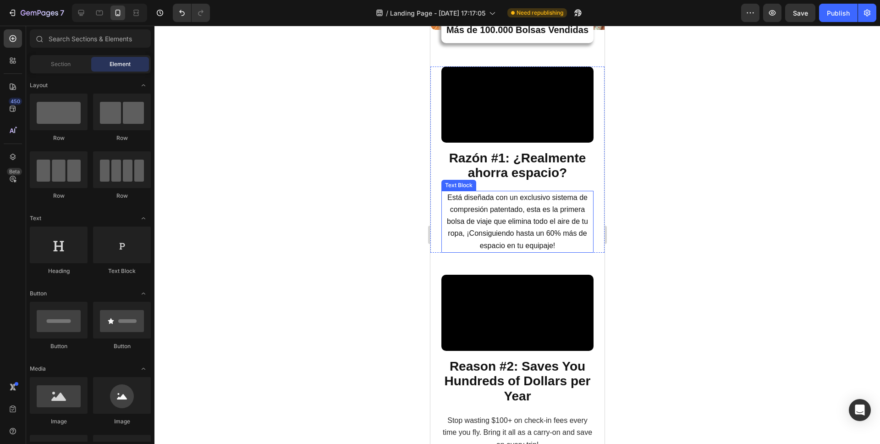
click at [545, 252] on p "Está diseñada con un exclusivo sistema de compresión patentado, esta es la prim…" at bounding box center [517, 222] width 150 height 60
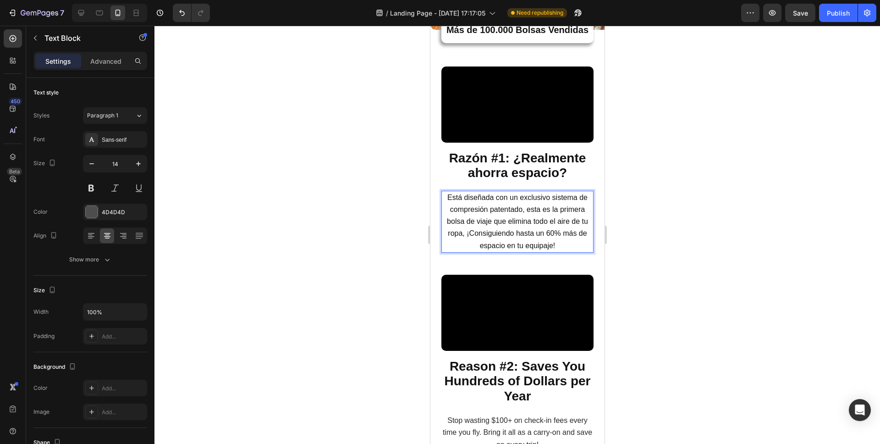
click at [561, 252] on p "Está diseñada con un exclusivo sistema de compresión patentado, esta es la prim…" at bounding box center [517, 222] width 150 height 60
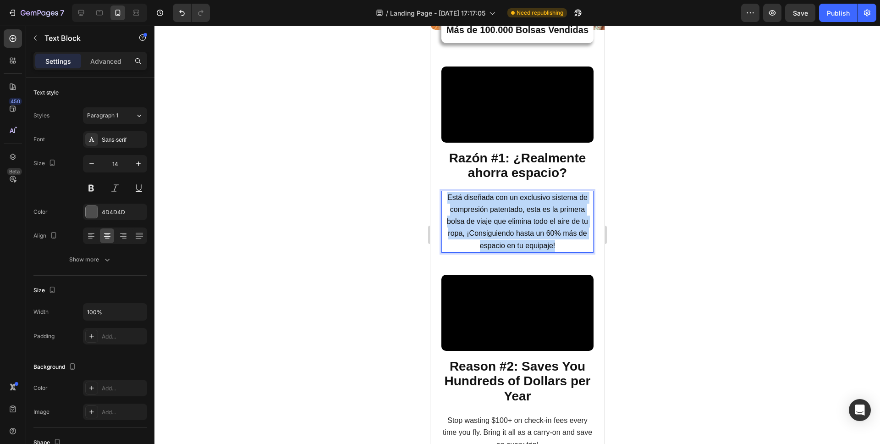
drag, startPoint x: 557, startPoint y: 315, endPoint x: 443, endPoint y: 266, distance: 123.6
click at [443, 252] on p "Está diseñada con un exclusivo sistema de compresión patentado, esta es la prim…" at bounding box center [517, 222] width 150 height 60
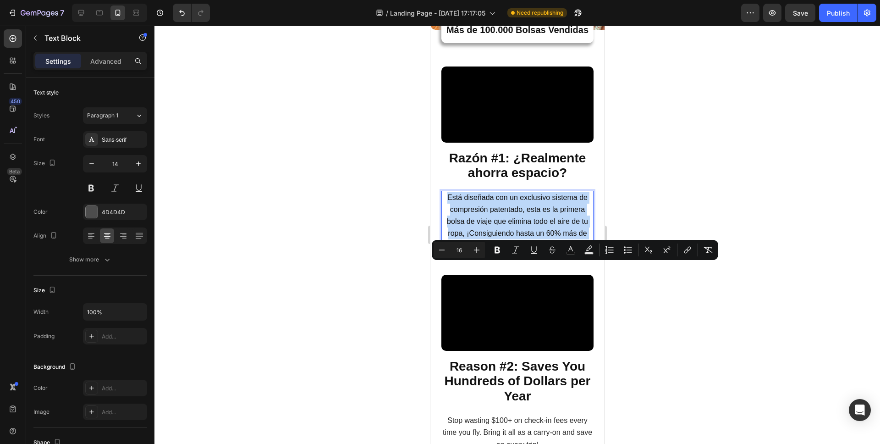
click at [540, 249] on span "Está diseñada con un exclusivo sistema de compresión patentado, esta es la prim…" at bounding box center [516, 221] width 141 height 56
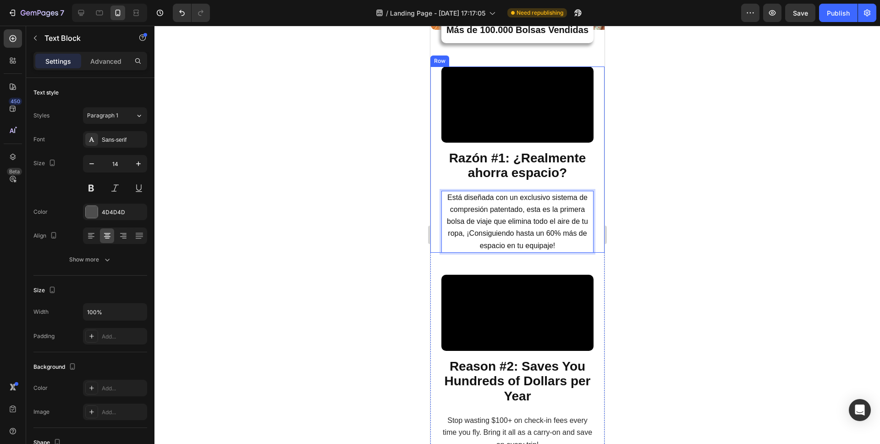
click at [655, 313] on div at bounding box center [517, 235] width 726 height 418
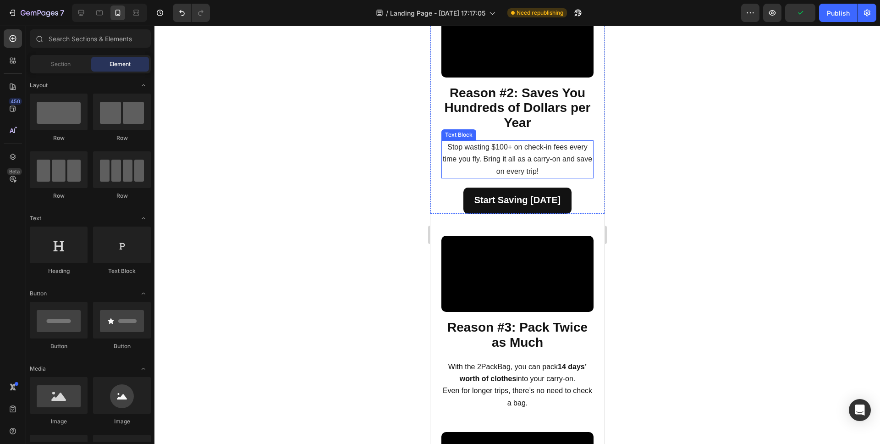
scroll to position [628, 0]
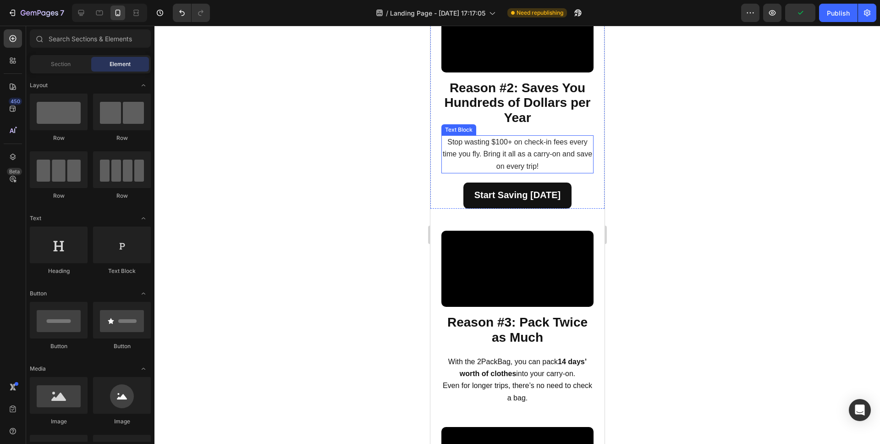
click at [510, 172] on p "Stop wasting $100+ on check-in fees every time you fly. Bring it all as a carry…" at bounding box center [517, 154] width 150 height 36
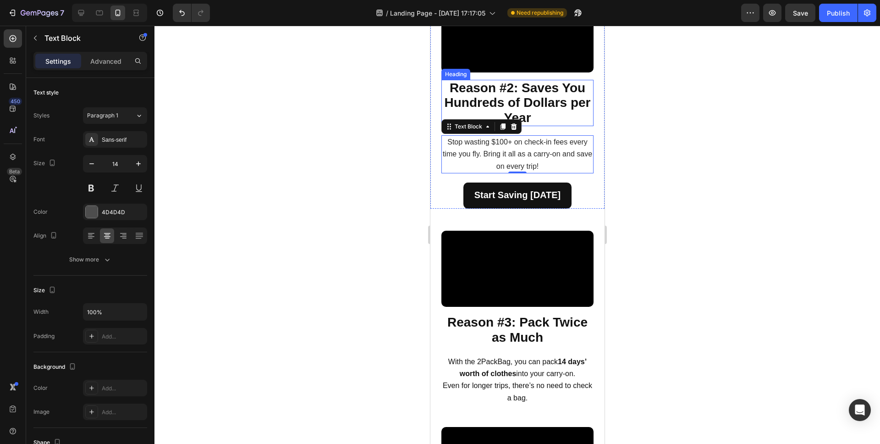
click at [521, 125] on strong "Reason #2: Saves You Hundreds of Dollars per Year" at bounding box center [517, 103] width 146 height 44
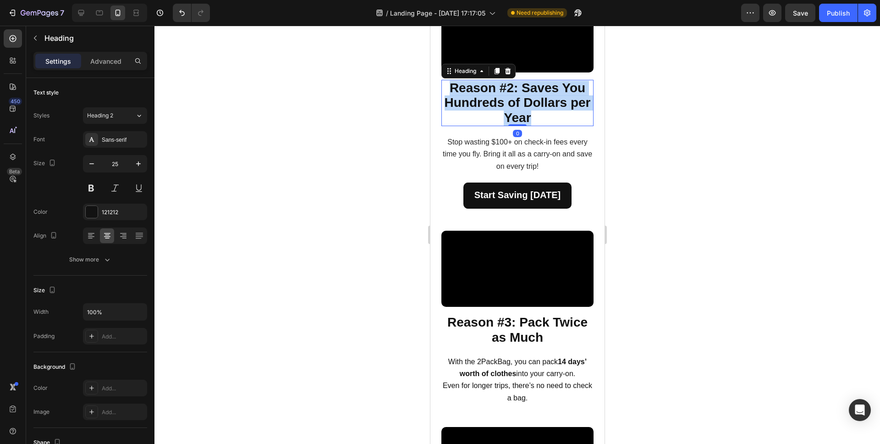
click at [521, 125] on strong "Reason #2: Saves You Hundreds of Dollars per Year" at bounding box center [517, 103] width 146 height 44
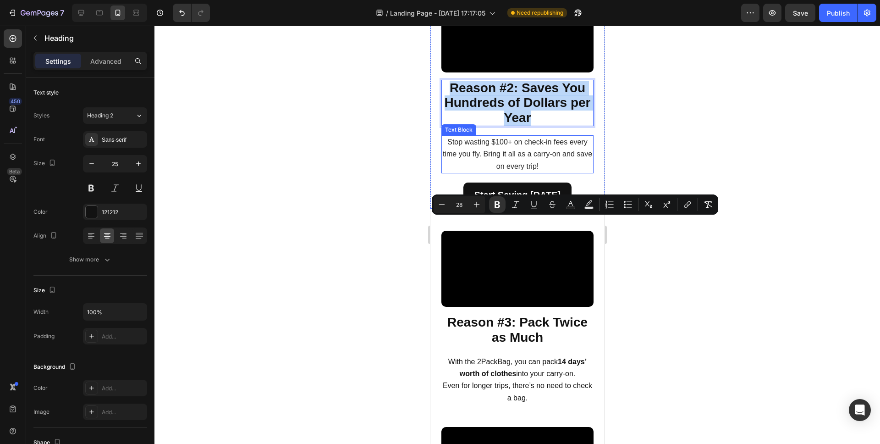
click at [521, 170] on span "Stop wasting $100+ on check-in fees every time you fly. Bring it all as a carry…" at bounding box center [516, 154] width 149 height 32
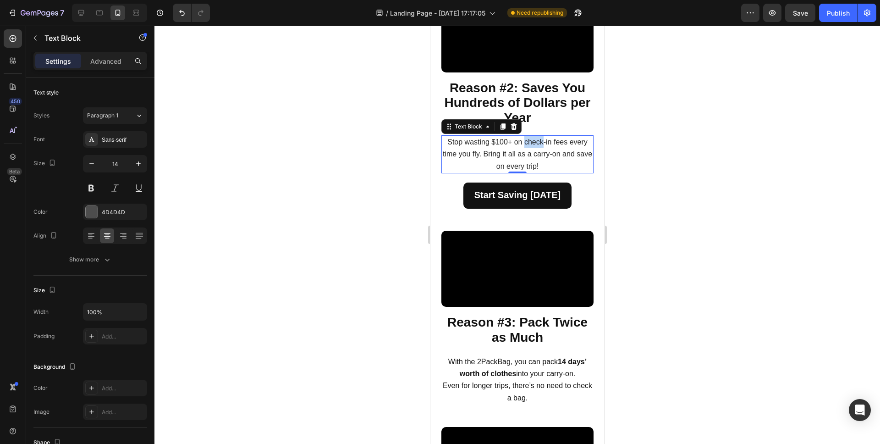
click at [521, 170] on span "Stop wasting $100+ on check-in fees every time you fly. Bring it all as a carry…" at bounding box center [516, 154] width 149 height 32
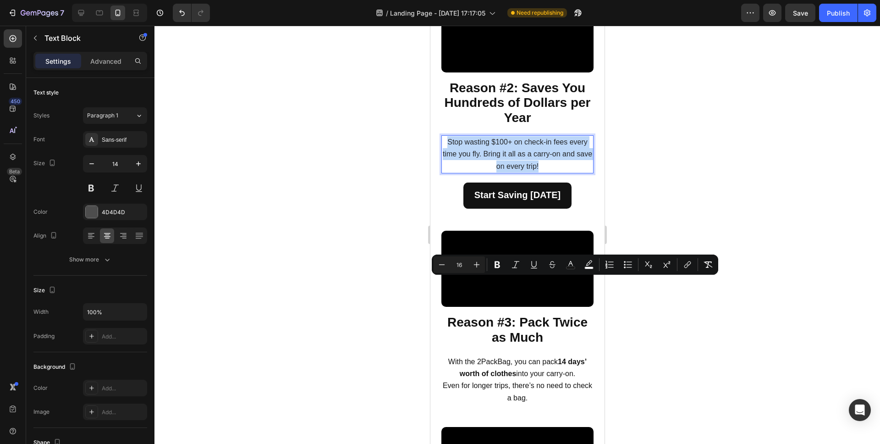
click at [521, 170] on span "Stop wasting $100+ on check-in fees every time you fly. Bring it all as a carry…" at bounding box center [516, 154] width 149 height 32
click at [725, 297] on div at bounding box center [517, 235] width 726 height 418
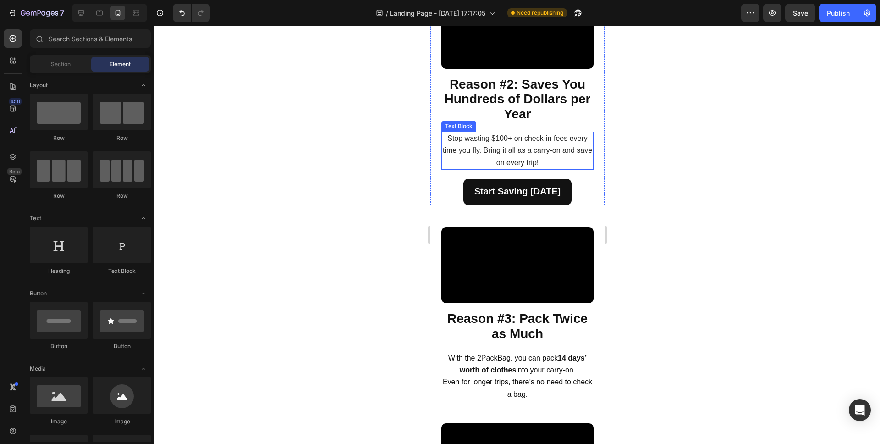
scroll to position [641, 0]
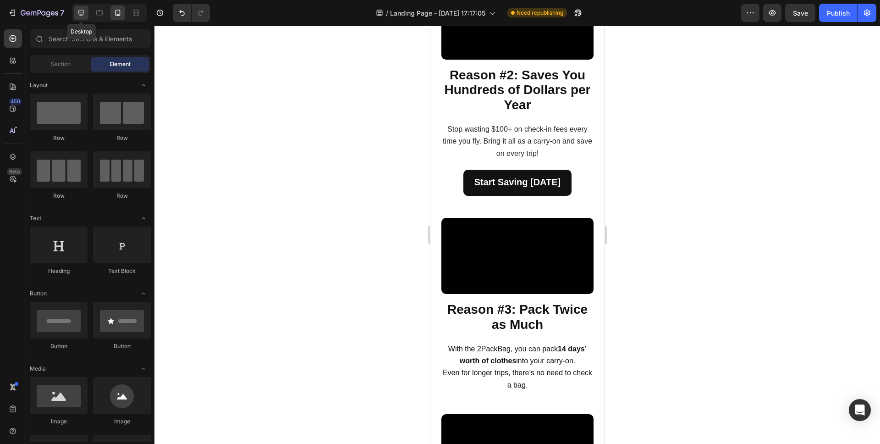
click at [82, 15] on icon at bounding box center [81, 12] width 9 height 9
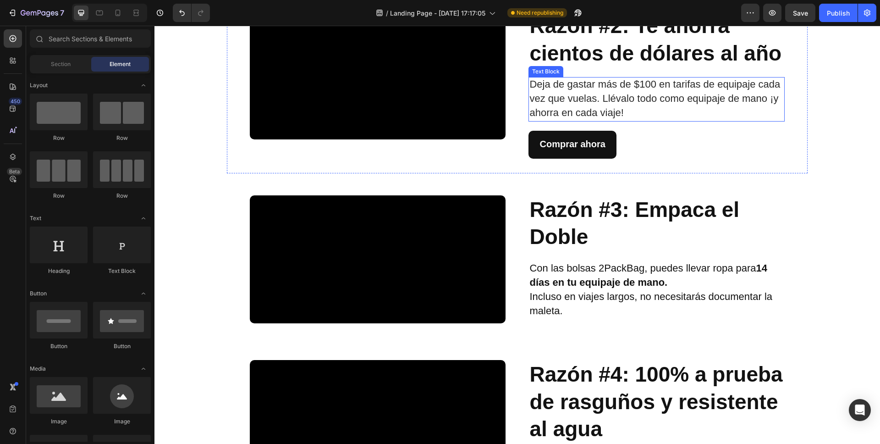
scroll to position [582, 0]
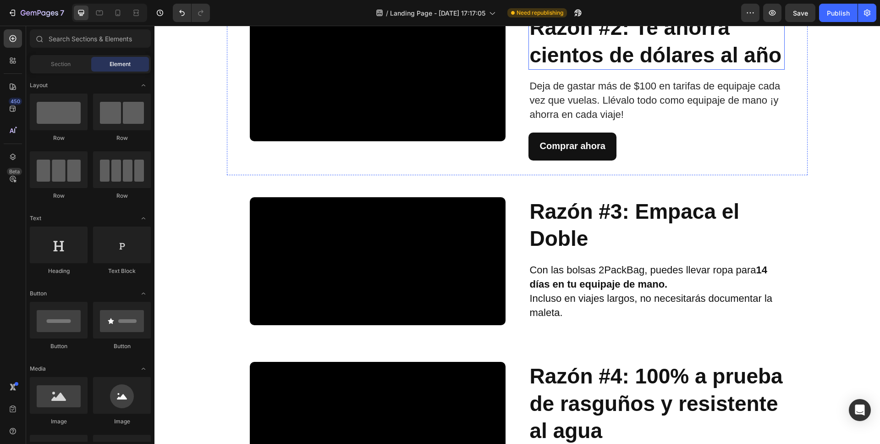
click at [577, 70] on h2 "Razón #2: Te ahorra cientos de dólares al año" at bounding box center [657, 41] width 256 height 57
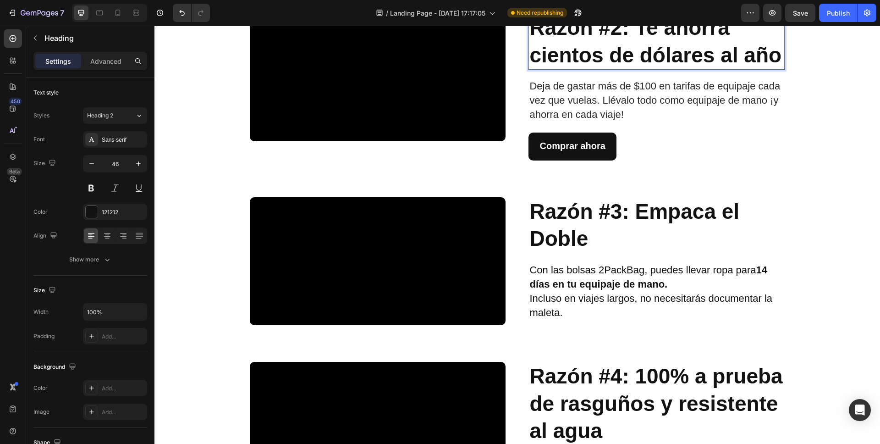
click at [577, 70] on h2 "Razón #2: Te ahorra cientos de dólares al año" at bounding box center [657, 41] width 256 height 57
click at [575, 69] on p "Razón #2: Te ahorra cientos de dólares al año" at bounding box center [656, 41] width 254 height 55
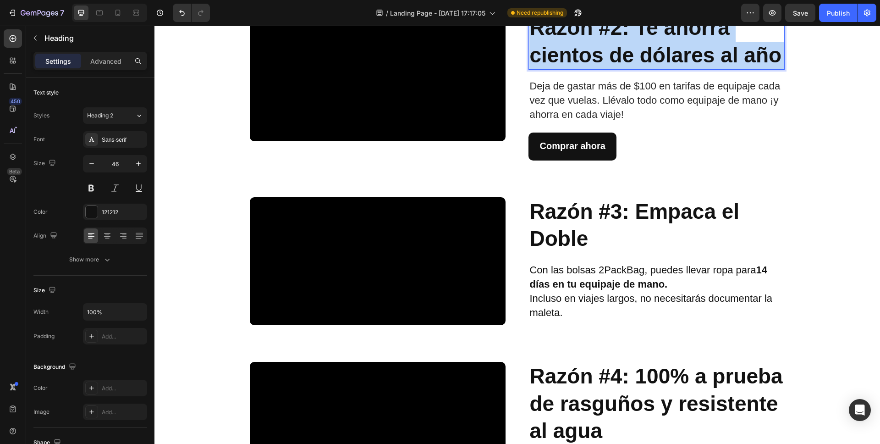
drag, startPoint x: 583, startPoint y: 214, endPoint x: 532, endPoint y: 154, distance: 79.1
click at [532, 69] on p "Razón #2: Te ahorra cientos de dólares al año" at bounding box center [656, 41] width 254 height 55
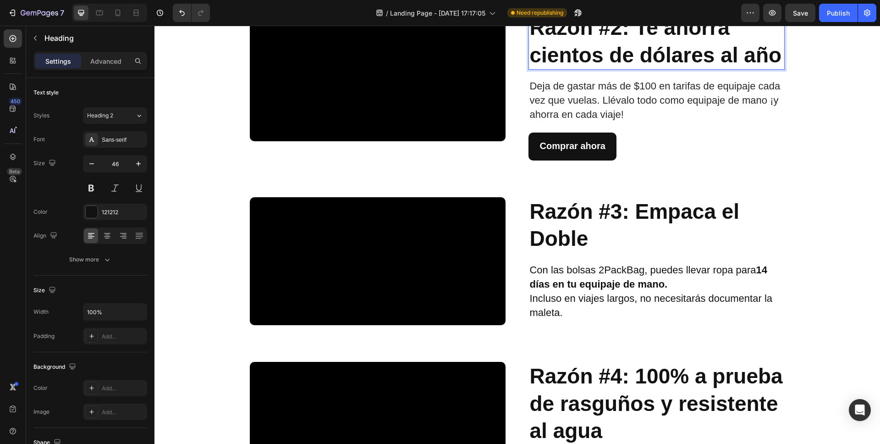
click at [571, 69] on p "Razón #2: Te ahorra cientos de dólares al año" at bounding box center [656, 41] width 254 height 55
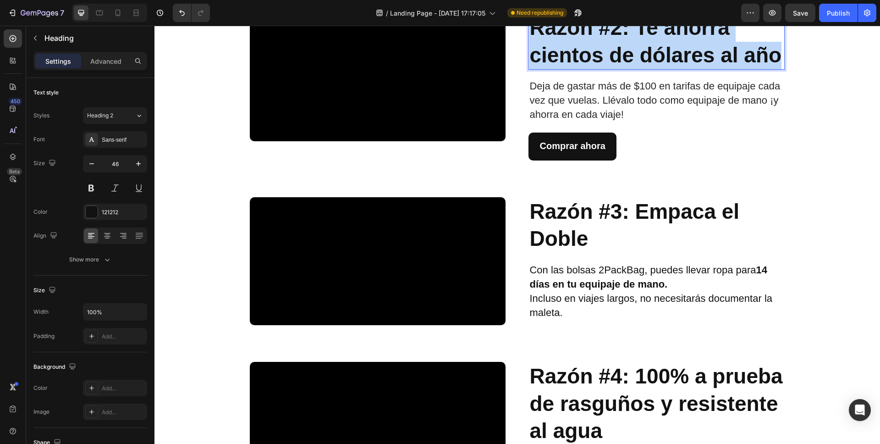
drag, startPoint x: 567, startPoint y: 208, endPoint x: 532, endPoint y: 149, distance: 68.9
click at [532, 69] on p "Razón #2: Te ahorra cientos de dólares al año" at bounding box center [656, 41] width 254 height 55
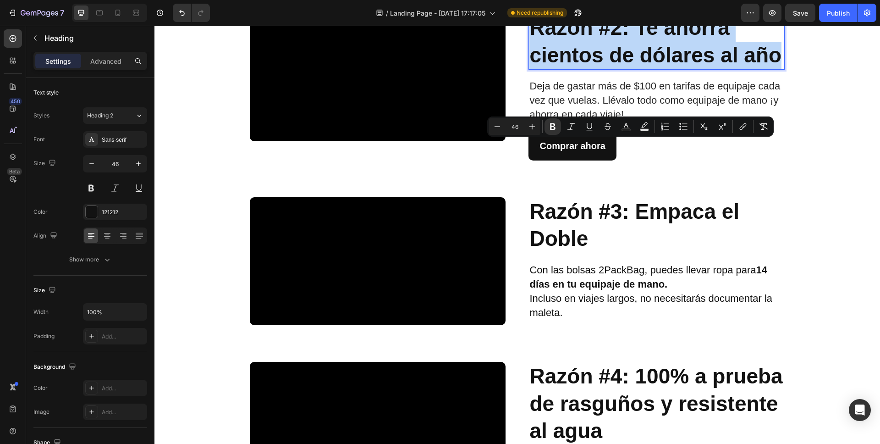
copy strong "Razón #2: Te ahorra cientos de dólares al año"
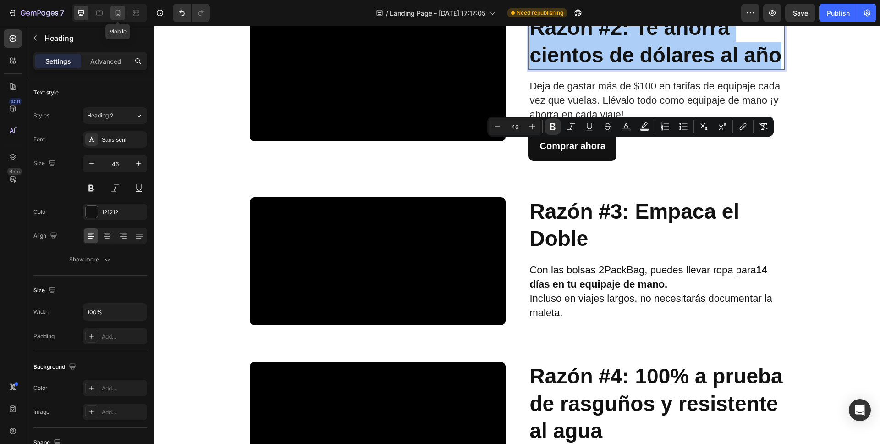
click at [118, 11] on icon at bounding box center [117, 12] width 9 height 9
type input "41"
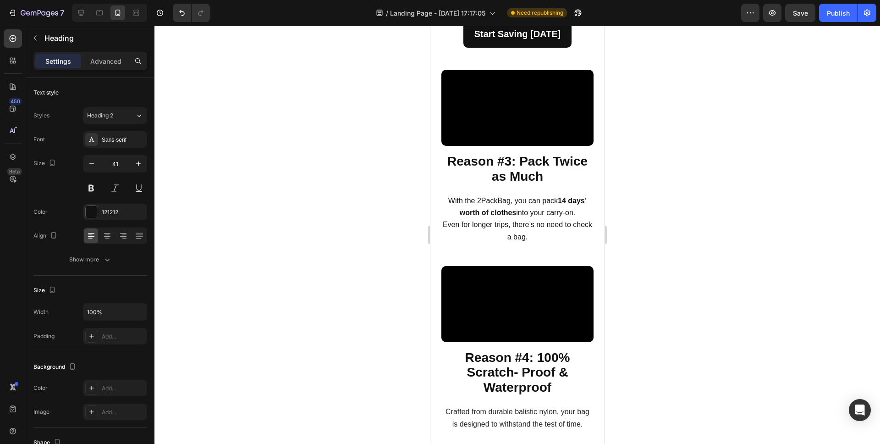
scroll to position [642, 0]
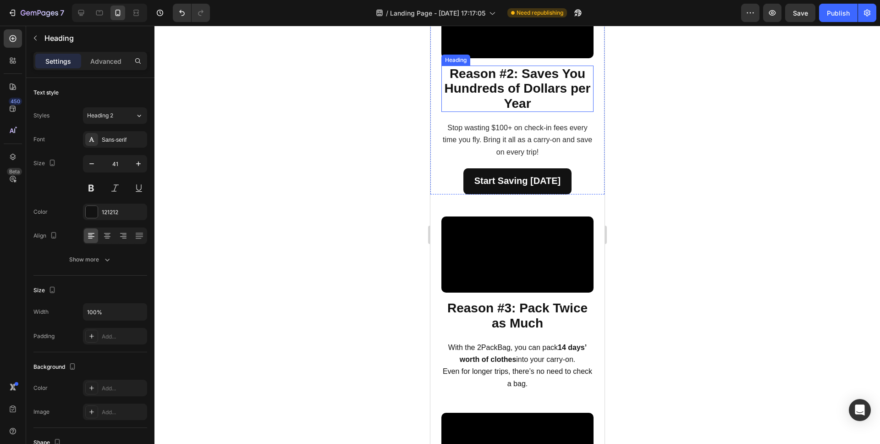
click at [526, 110] on strong "Reason #2: Saves You Hundreds of Dollars per Year" at bounding box center [517, 88] width 146 height 44
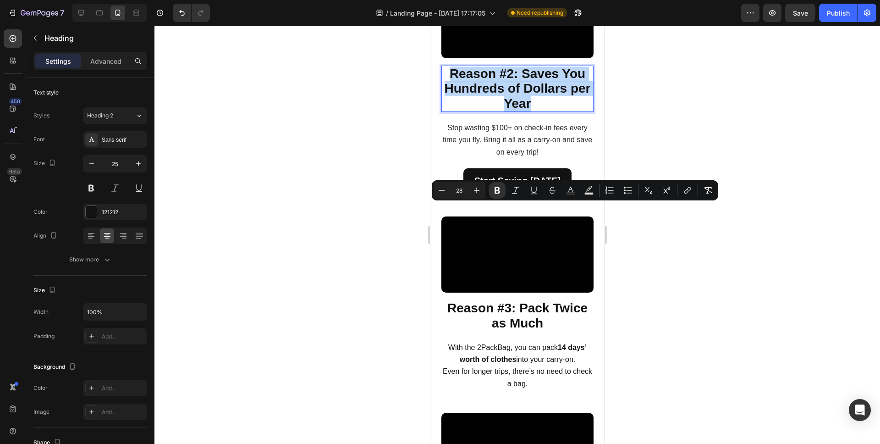
drag, startPoint x: 547, startPoint y: 242, endPoint x: 448, endPoint y: 211, distance: 103.2
click at [448, 111] on p "Reason #2: Saves You Hundreds of Dollars per Year" at bounding box center [517, 88] width 150 height 45
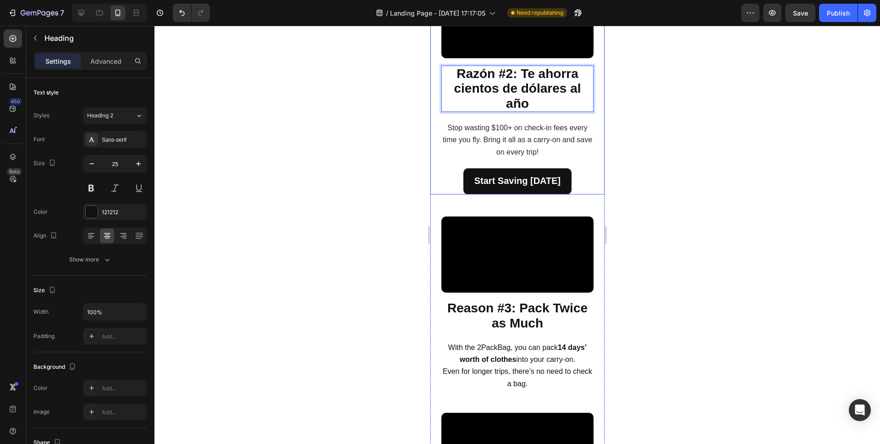
click at [648, 271] on div at bounding box center [517, 235] width 726 height 418
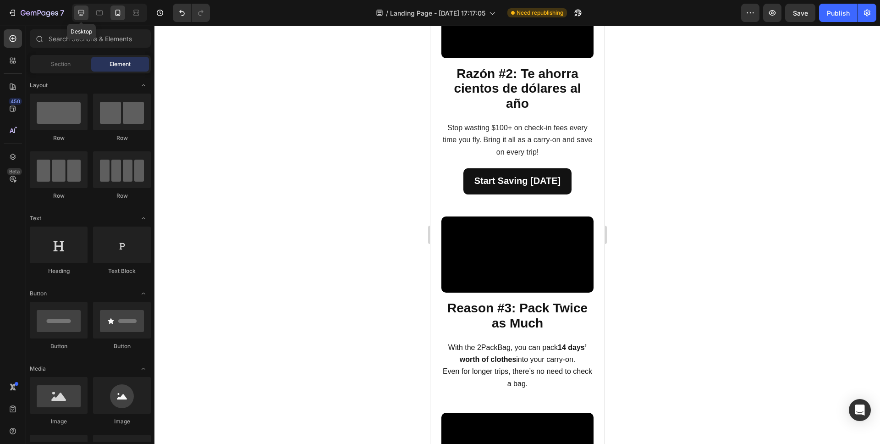
click at [82, 13] on icon at bounding box center [81, 13] width 6 height 6
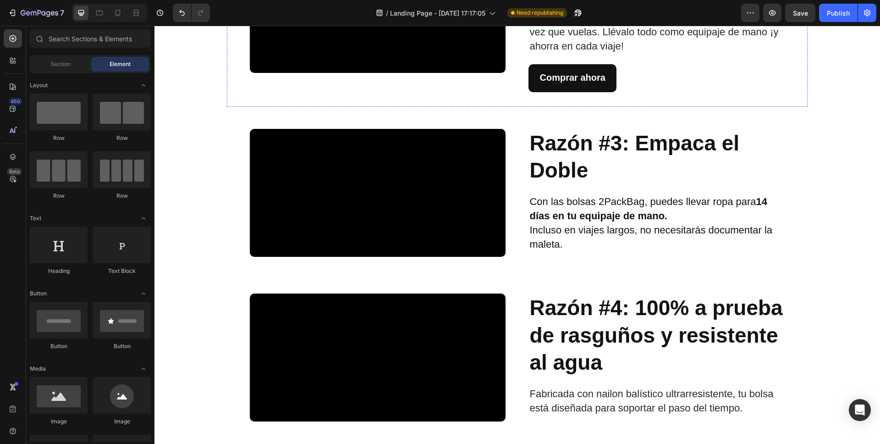
scroll to position [558, 0]
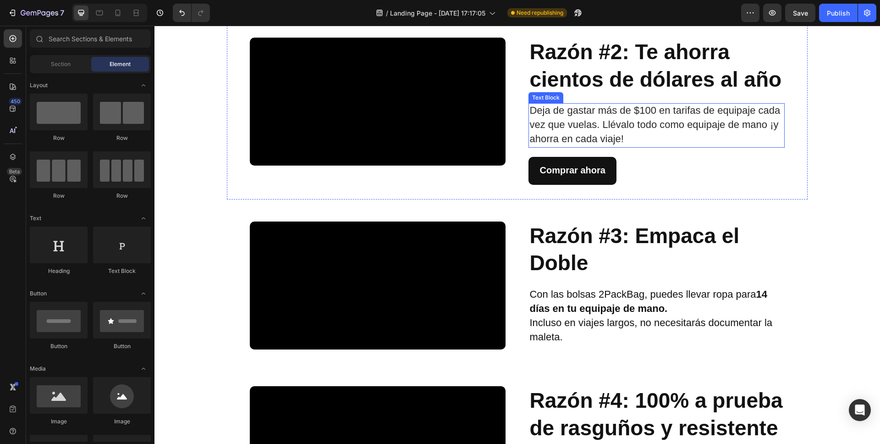
click at [619, 144] on span "Deja de gastar más de $100 en tarifas de equipaje cada vez que vuelas. Llévalo …" at bounding box center [654, 125] width 251 height 40
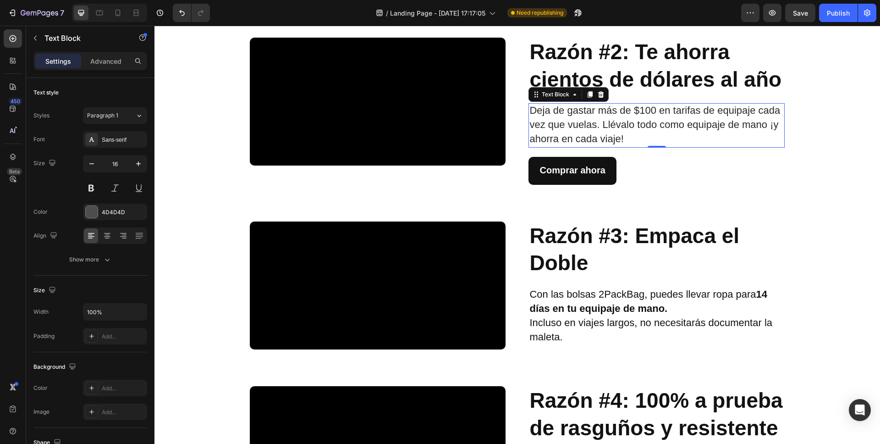
click at [628, 146] on p "Deja de gastar más de $100 en tarifas de equipaje cada vez que vuelas. Llévalo …" at bounding box center [656, 125] width 254 height 42
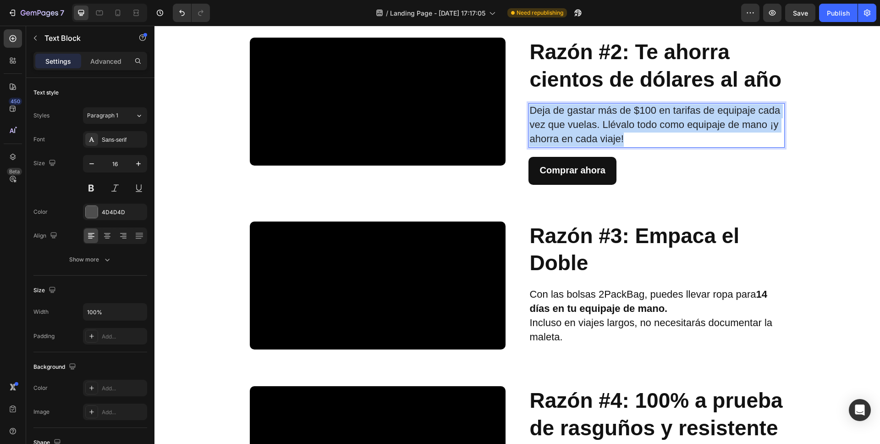
drag, startPoint x: 628, startPoint y: 289, endPoint x: 536, endPoint y: 264, distance: 95.5
click at [529, 146] on p "Deja de gastar más de $100 en tarifas de equipaje cada vez que vuelas. Llévalo …" at bounding box center [656, 125] width 254 height 42
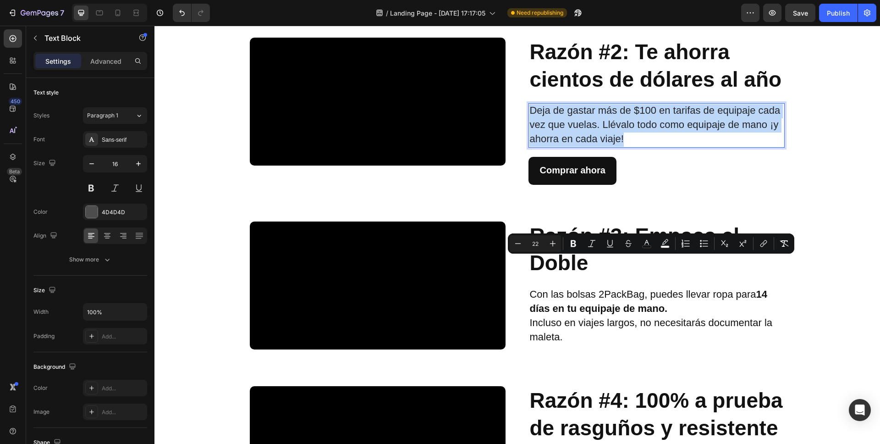
copy span "Deja de gastar más de $100 en tarifas de equipaje cada vez que vuelas. Llévalo …"
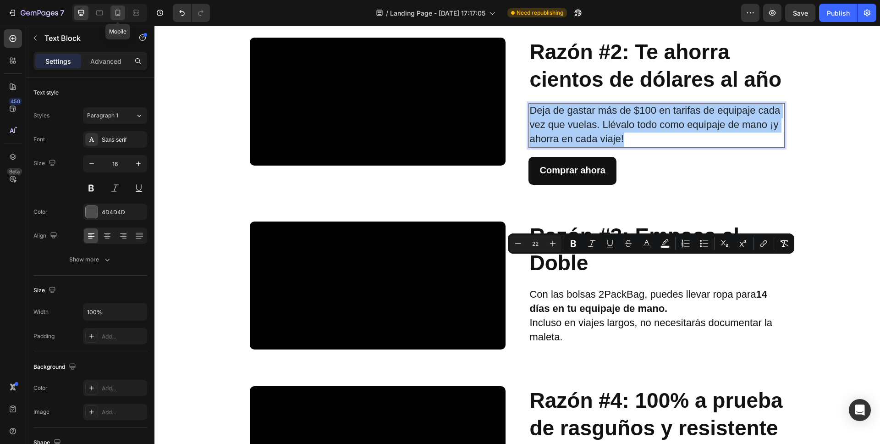
click at [113, 13] on icon at bounding box center [117, 12] width 9 height 9
type input "14"
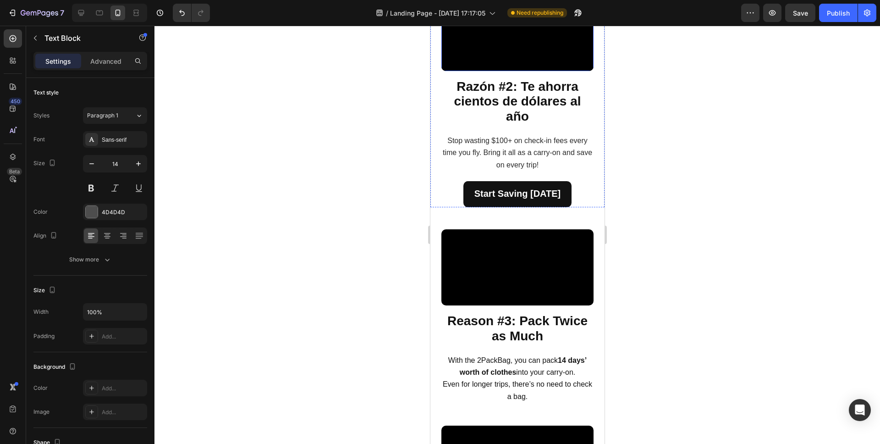
scroll to position [694, 0]
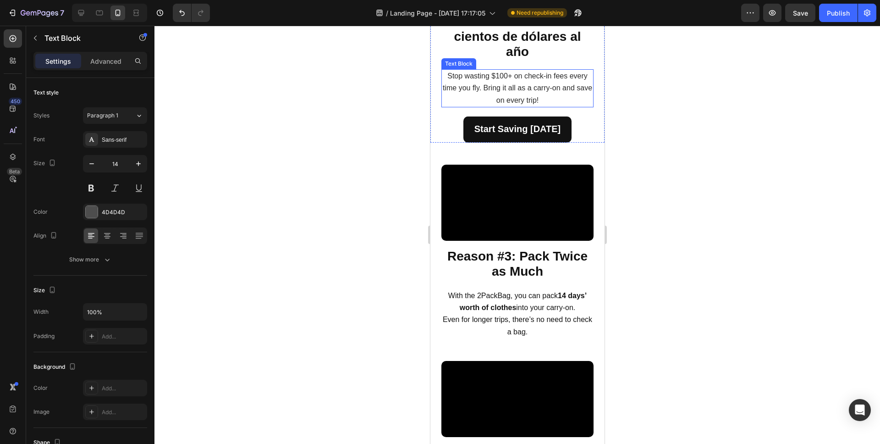
click at [521, 106] on p "Stop wasting $100+ on check-in fees every time you fly. Bring it all as a carry…" at bounding box center [517, 88] width 150 height 36
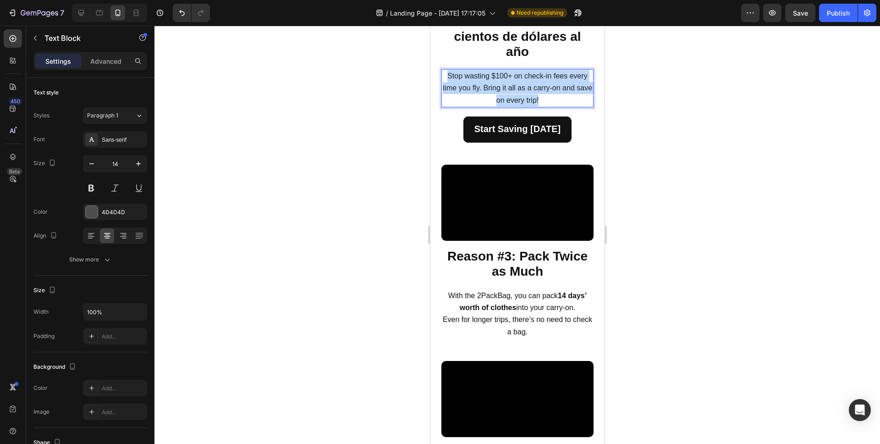
drag, startPoint x: 556, startPoint y: 242, endPoint x: 471, endPoint y: 222, distance: 86.6
click at [446, 106] on p "Stop wasting $100+ on check-in fees every time you fly. Bring it all as a carry…" at bounding box center [517, 88] width 150 height 36
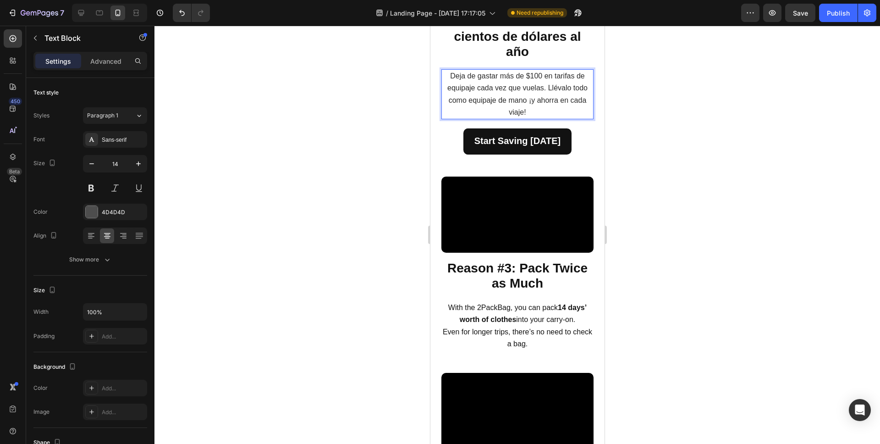
click at [663, 259] on div at bounding box center [517, 235] width 726 height 418
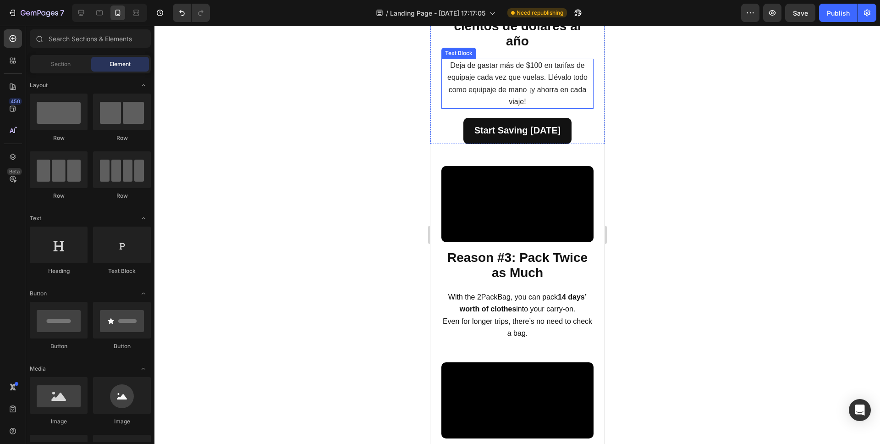
scroll to position [705, 0]
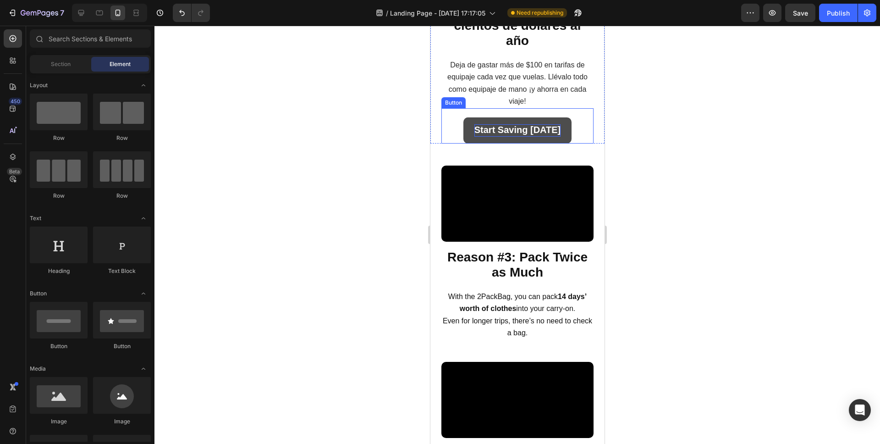
click at [513, 135] on strong "Start Saving [DATE]" at bounding box center [517, 130] width 87 height 10
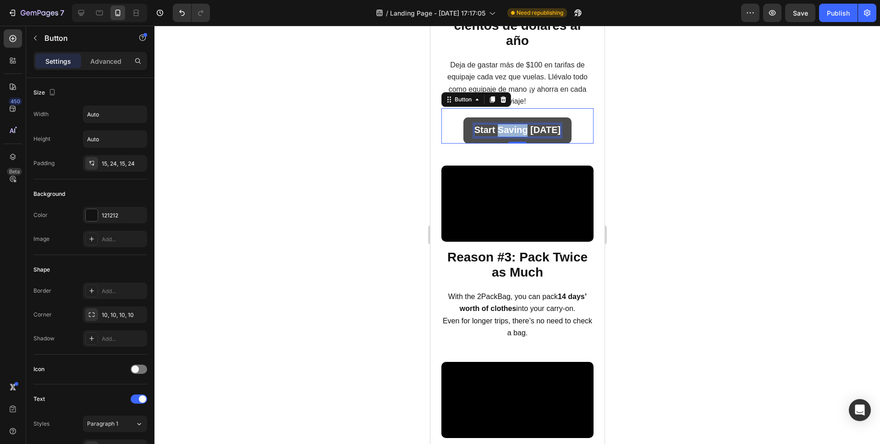
click at [513, 135] on strong "Start Saving [DATE]" at bounding box center [517, 130] width 87 height 10
click at [621, 237] on div at bounding box center [517, 235] width 726 height 418
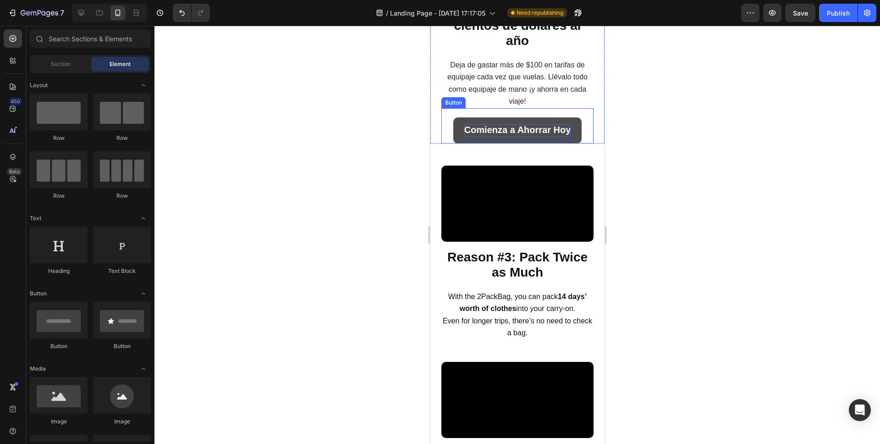
click at [475, 135] on strong "Comienza a Ahorrar Hoy" at bounding box center [517, 130] width 107 height 10
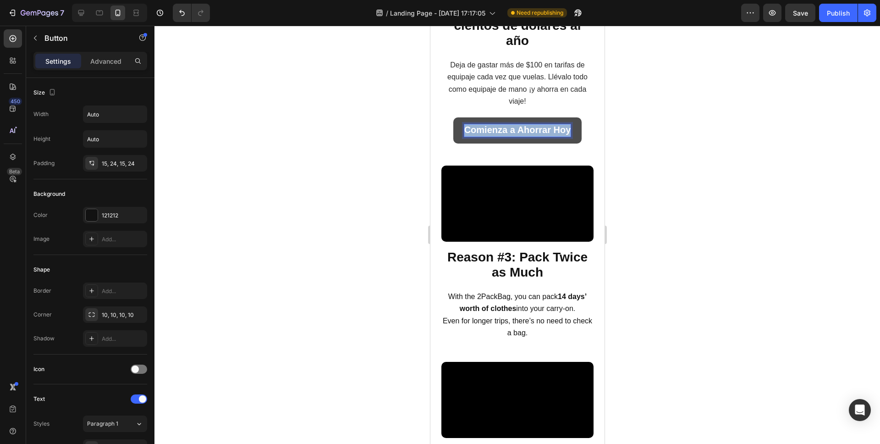
click at [475, 135] on strong "Comienza a Ahorrar Hoy" at bounding box center [517, 130] width 107 height 10
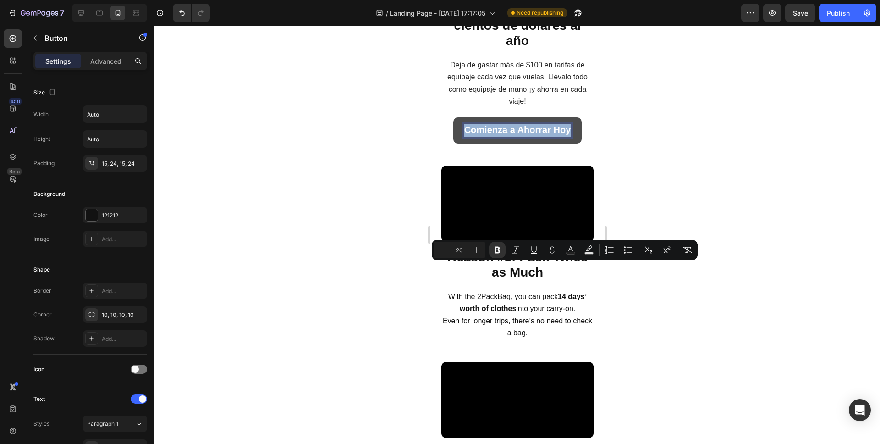
click at [487, 135] on strong "Comienza a Ahorrar Hoy" at bounding box center [517, 130] width 107 height 10
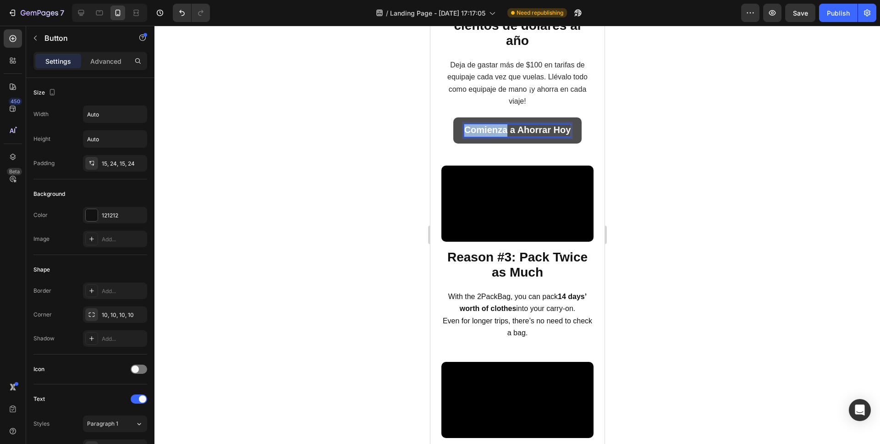
click at [487, 135] on strong "Comienza a Ahorrar Hoy" at bounding box center [517, 130] width 107 height 10
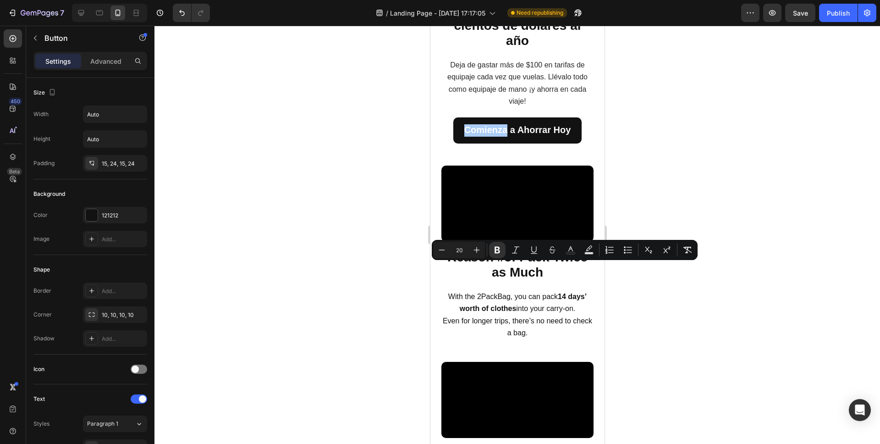
click at [698, 290] on div at bounding box center [517, 235] width 726 height 418
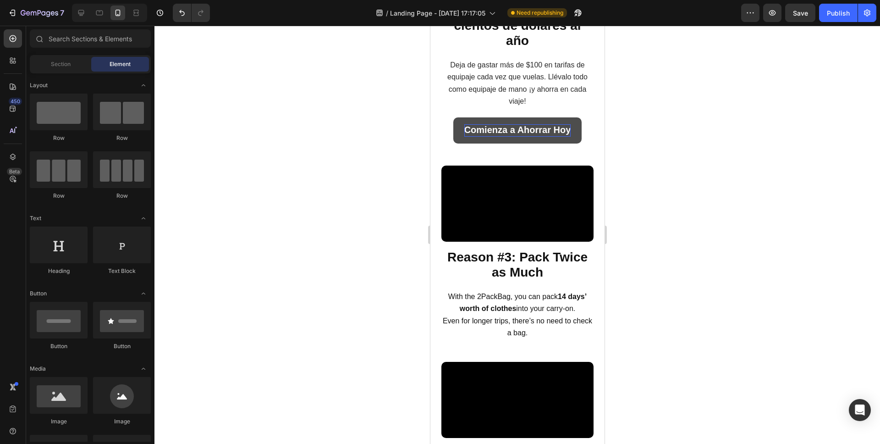
click at [479, 135] on strong "Comienza a Ahorrar Hoy" at bounding box center [517, 130] width 107 height 10
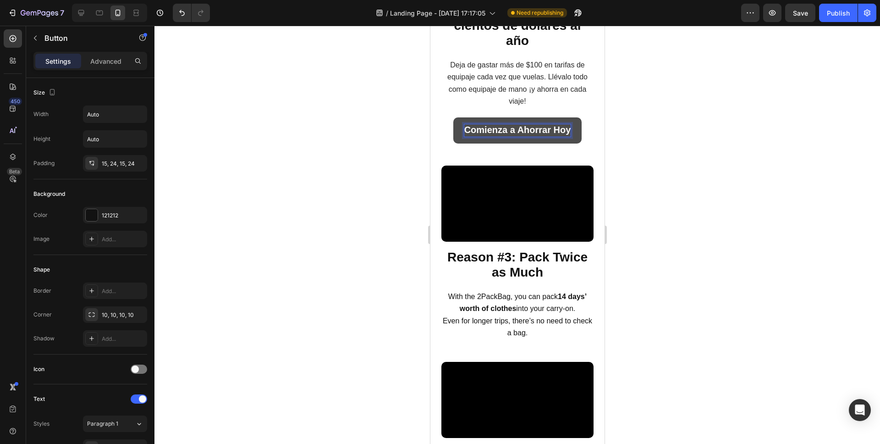
click at [479, 135] on strong "Comienza a Ahorrar Hoy" at bounding box center [517, 130] width 107 height 10
click at [653, 248] on div at bounding box center [517, 235] width 726 height 418
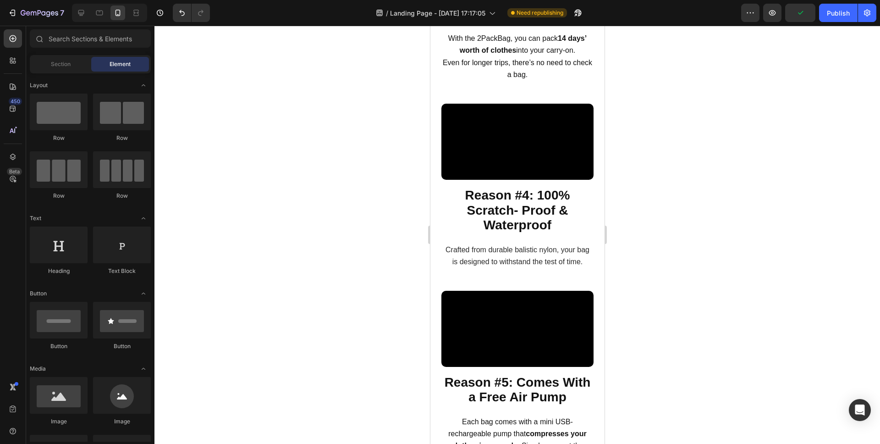
scroll to position [955, 0]
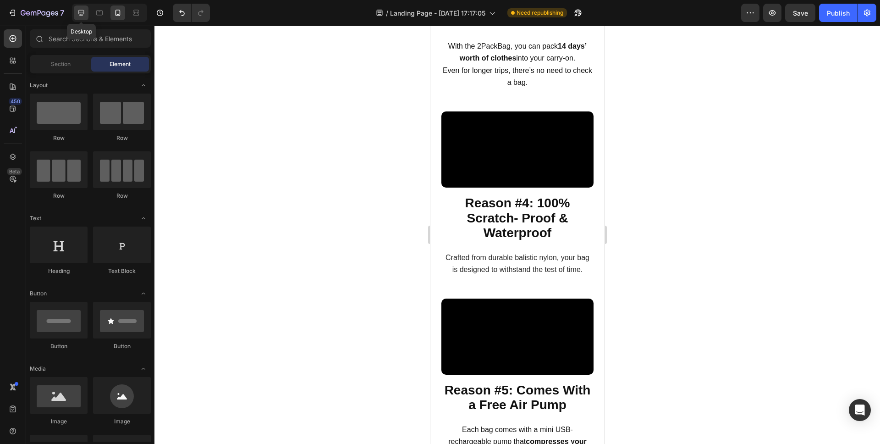
click at [77, 11] on icon at bounding box center [81, 12] width 9 height 9
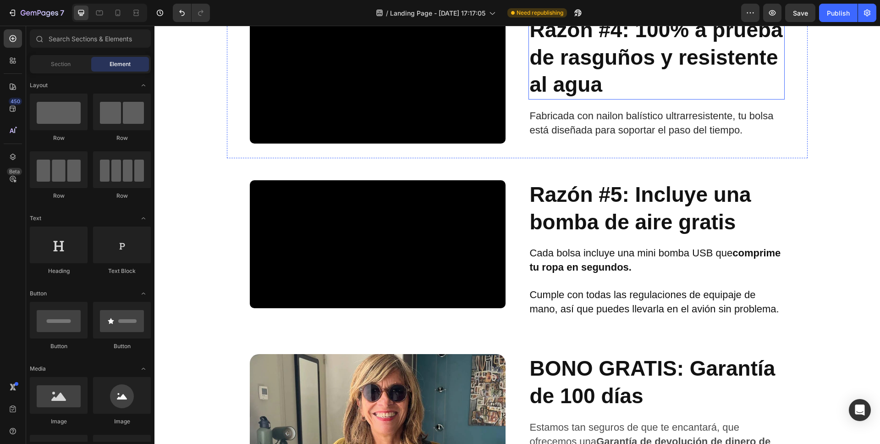
scroll to position [926, 0]
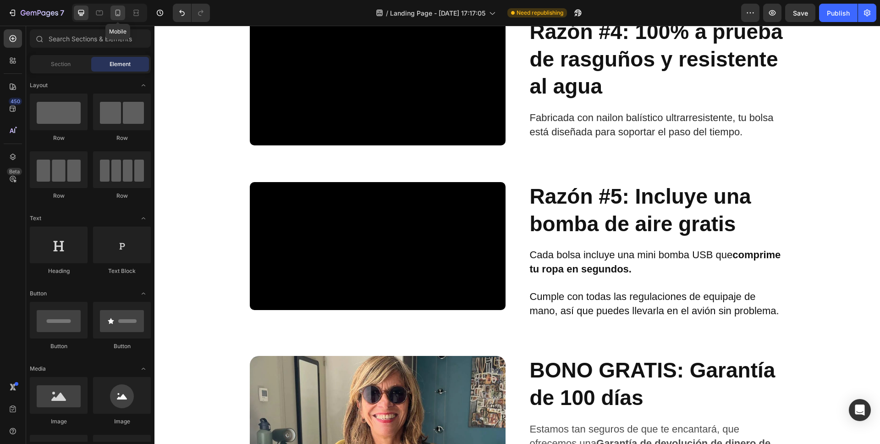
click at [120, 13] on icon at bounding box center [118, 13] width 5 height 6
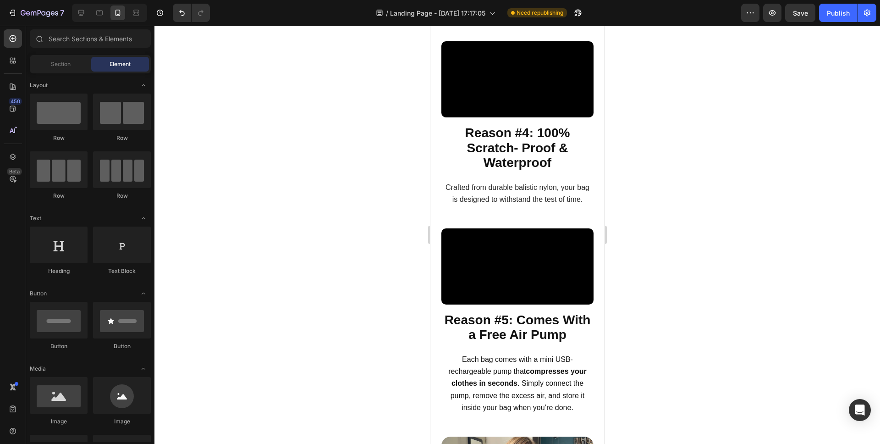
scroll to position [1086, 0]
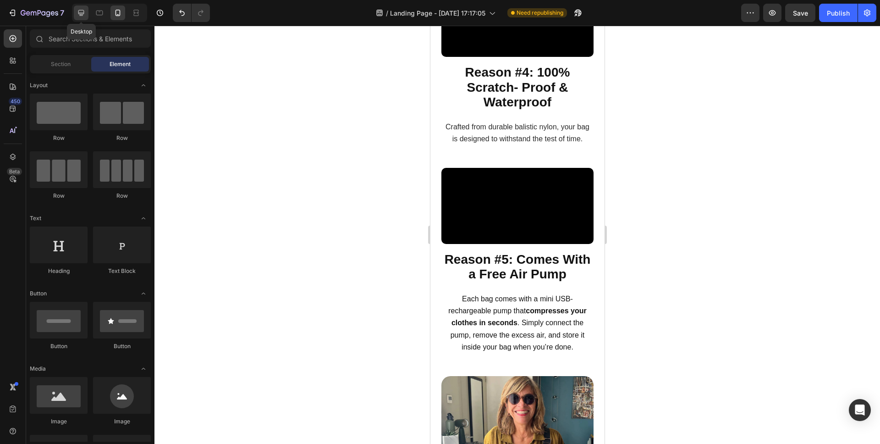
click at [78, 16] on icon at bounding box center [81, 12] width 9 height 9
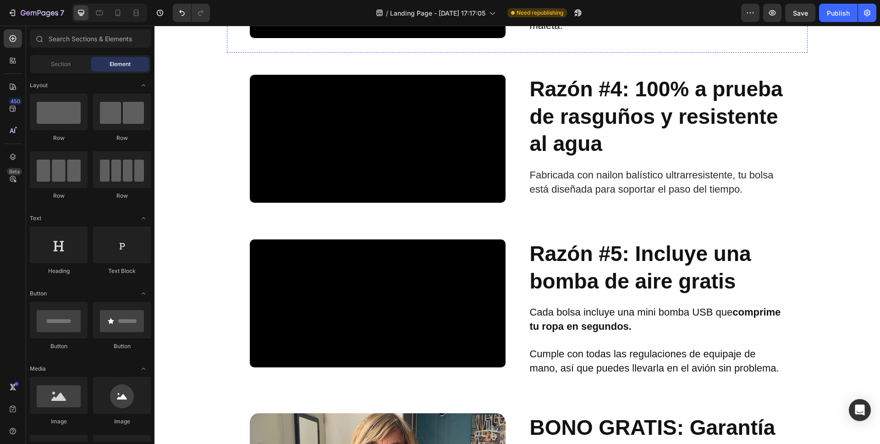
scroll to position [878, 0]
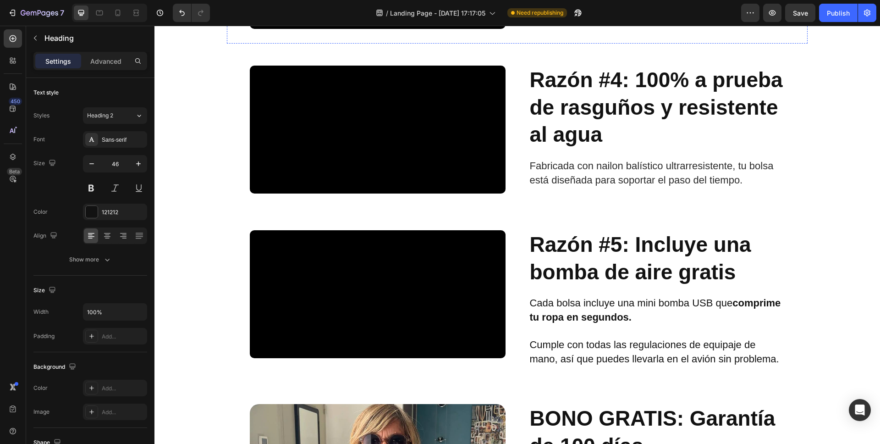
drag, startPoint x: 597, startPoint y: 168, endPoint x: 537, endPoint y: 147, distance: 63.6
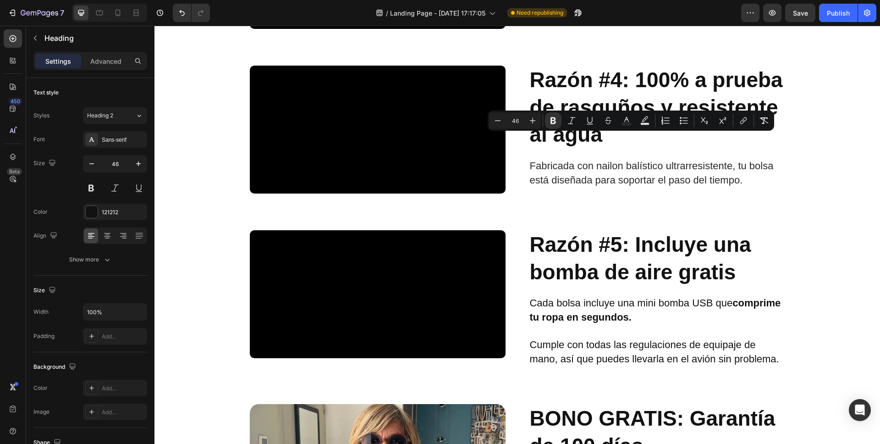
drag, startPoint x: 529, startPoint y: 145, endPoint x: 587, endPoint y: 174, distance: 65.2
copy strong "Razón #3: Empaca el Doble"
drag, startPoint x: 116, startPoint y: 15, endPoint x: 129, endPoint y: 72, distance: 58.2
click at [116, 15] on icon at bounding box center [117, 12] width 9 height 9
type input "41"
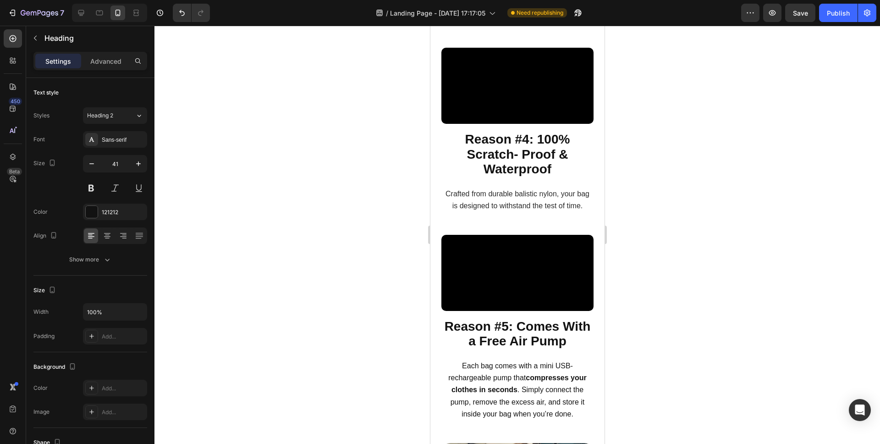
scroll to position [1091, 0]
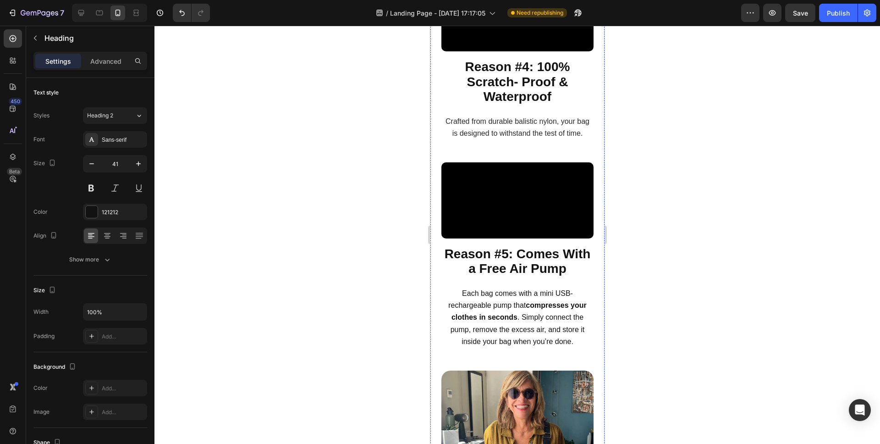
drag, startPoint x: 545, startPoint y: 97, endPoint x: 446, endPoint y: 83, distance: 99.5
click at [85, 14] on icon at bounding box center [81, 12] width 9 height 9
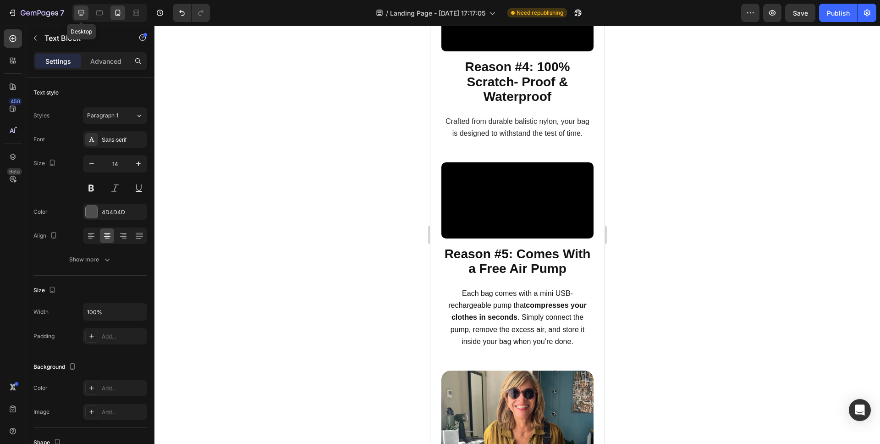
type input "16"
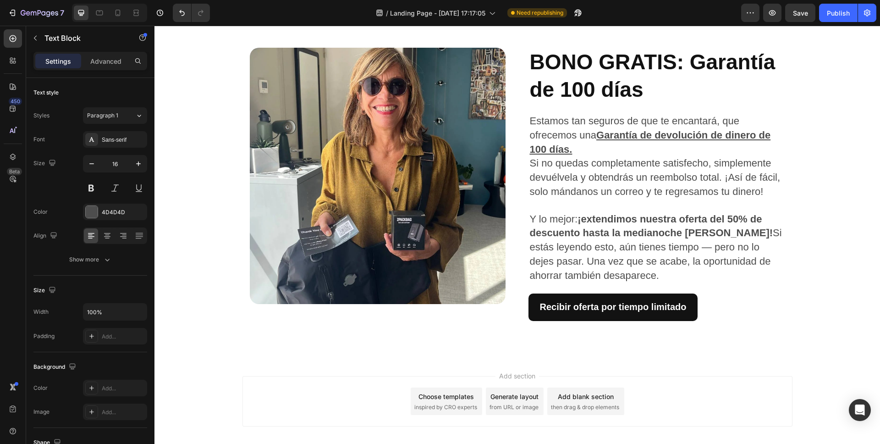
scroll to position [963, 0]
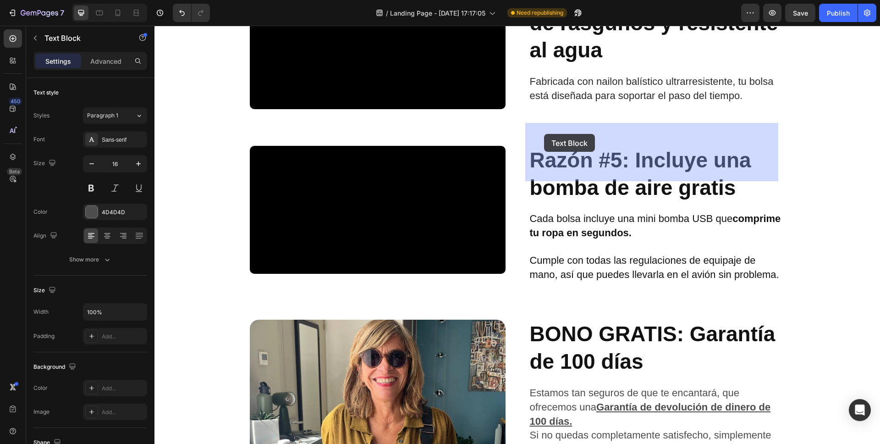
drag, startPoint x: 562, startPoint y: 166, endPoint x: 549, endPoint y: 137, distance: 31.6
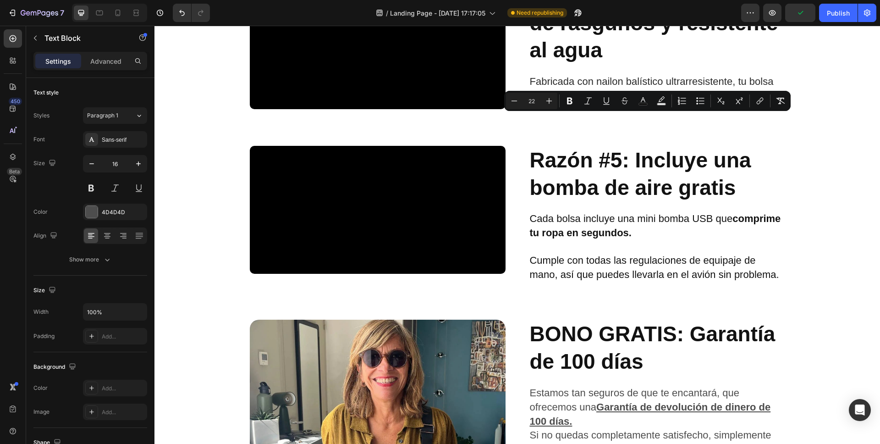
drag, startPoint x: 559, startPoint y: 162, endPoint x: 527, endPoint y: 122, distance: 50.8
copy p "Con las bolsas 2PackBag, puedes llevar ropa para 14 días en tu equipaje de mano…"
click at [116, 12] on icon at bounding box center [118, 13] width 5 height 6
type input "14"
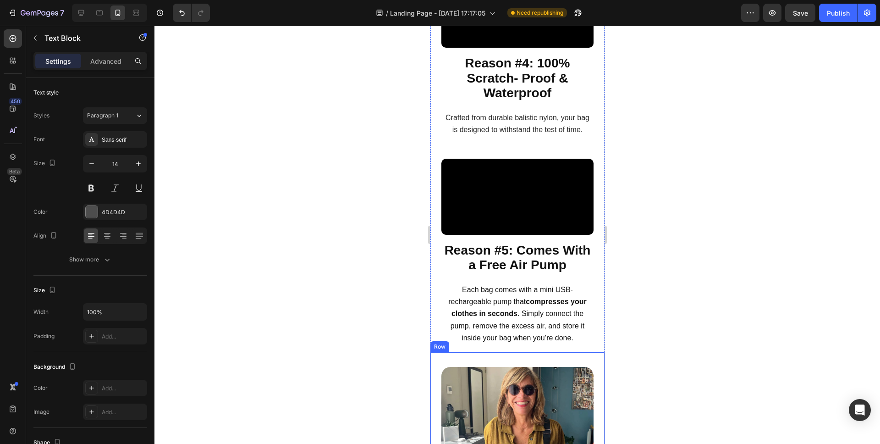
scroll to position [1023, 0]
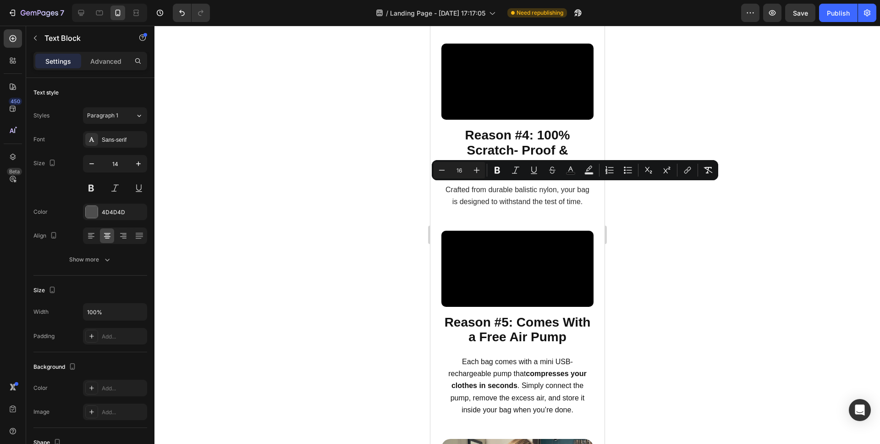
drag, startPoint x: 537, startPoint y: 219, endPoint x: 444, endPoint y: 190, distance: 97.9
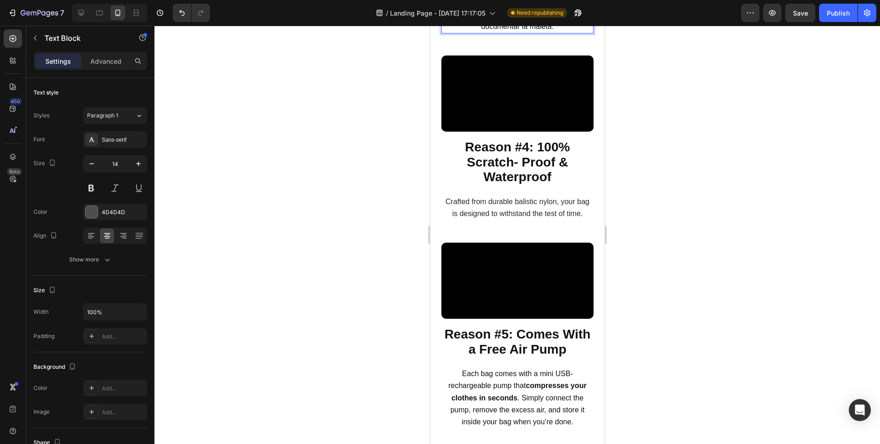
click at [561, 30] on span "Incluso en viajes largos, no necesitarás documentar la maleta." at bounding box center [517, 21] width 128 height 20
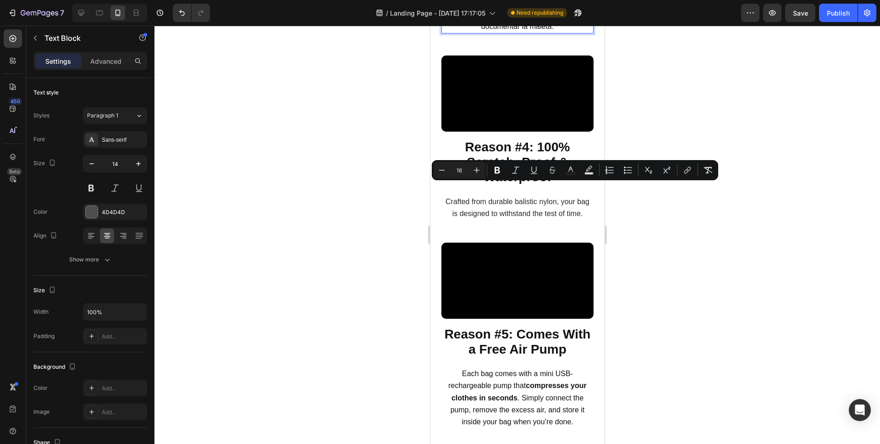
drag, startPoint x: 537, startPoint y: 188, endPoint x: 579, endPoint y: 201, distance: 44.1
click at [534, 172] on icon "Editor contextual toolbar" at bounding box center [533, 169] width 5 height 6
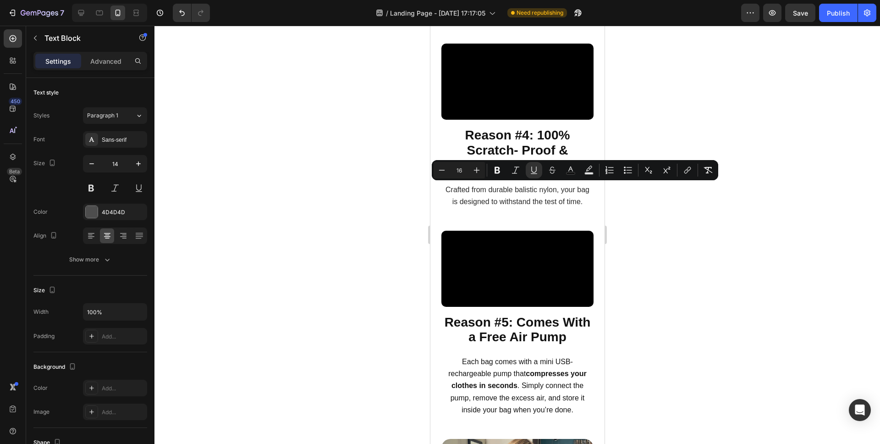
click at [639, 242] on div at bounding box center [517, 235] width 726 height 418
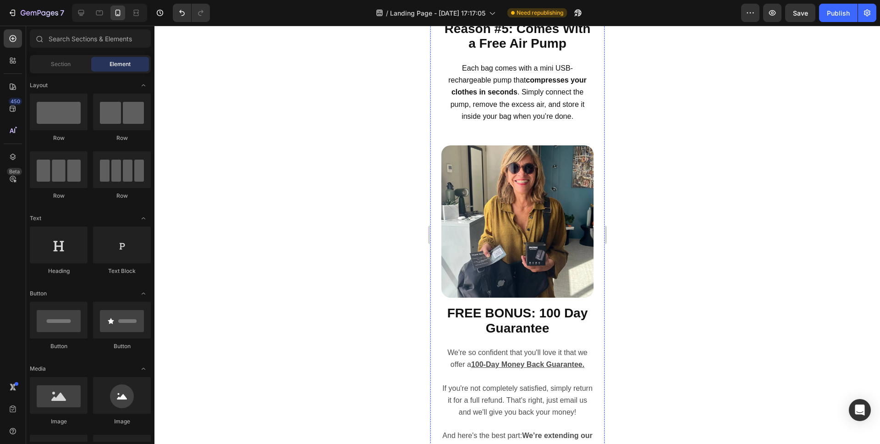
scroll to position [1349, 0]
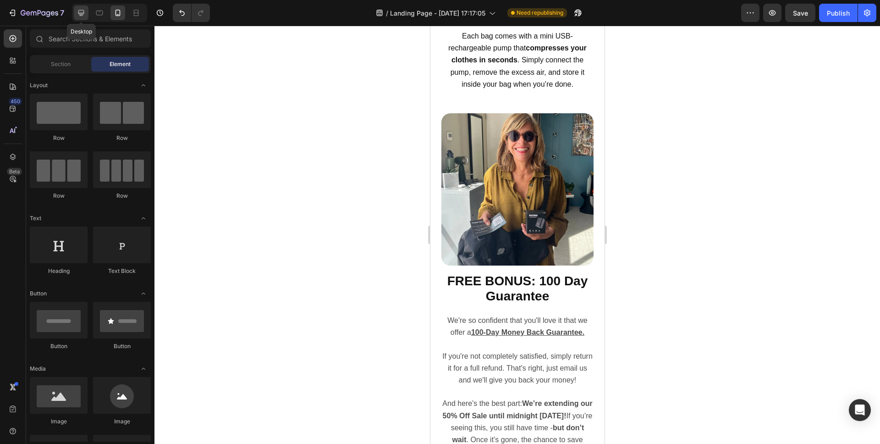
click at [76, 13] on div at bounding box center [81, 13] width 15 height 15
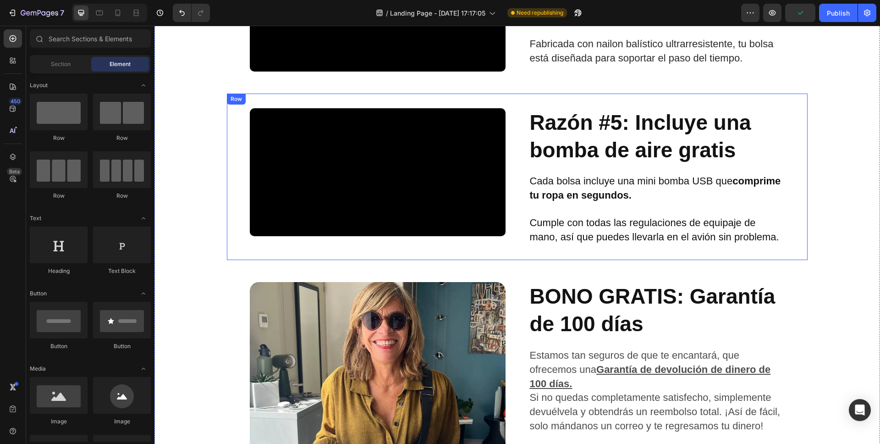
scroll to position [1191, 0]
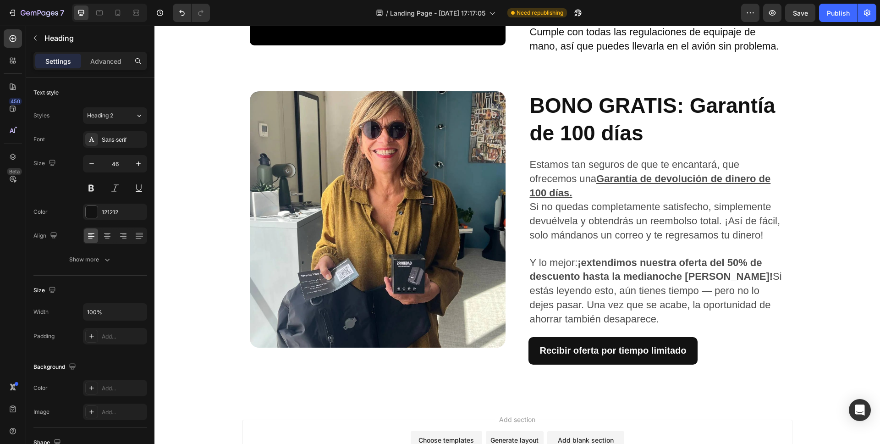
drag, startPoint x: 706, startPoint y: 180, endPoint x: 533, endPoint y: 127, distance: 181.1
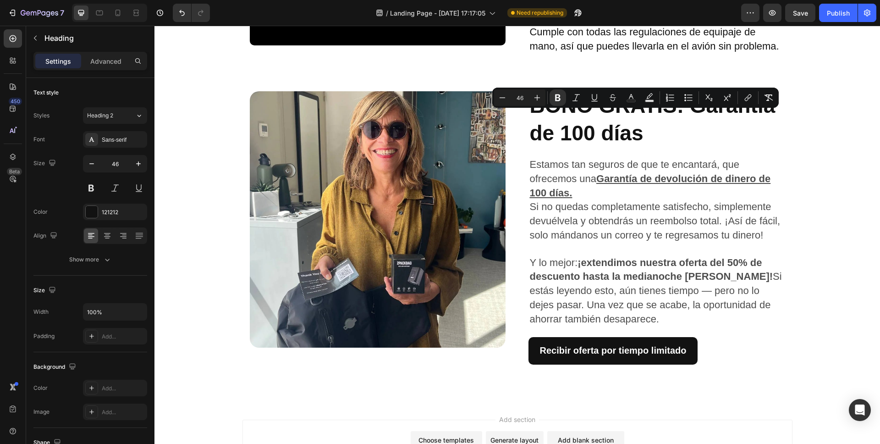
copy strong "Razón #4: 100% a prueba de rasguños y resistente al agua"
click at [120, 13] on icon at bounding box center [118, 13] width 5 height 6
type input "41"
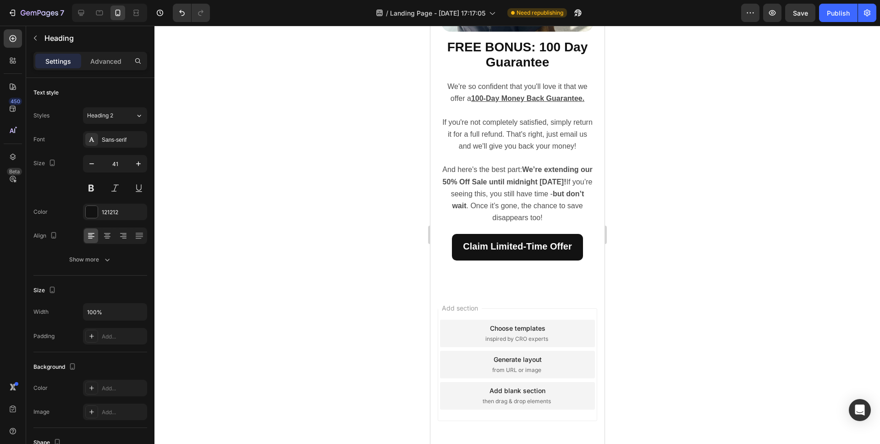
scroll to position [1306, 0]
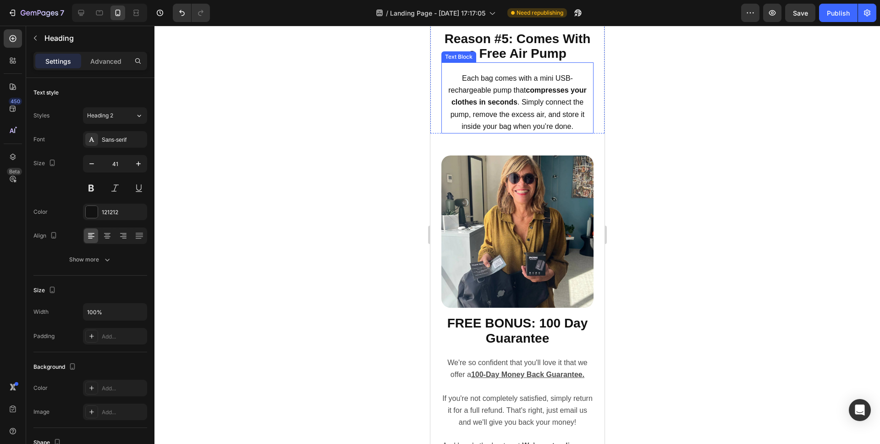
drag, startPoint x: 552, startPoint y: 160, endPoint x: 464, endPoint y: 130, distance: 92.9
click at [84, 11] on icon at bounding box center [81, 13] width 6 height 6
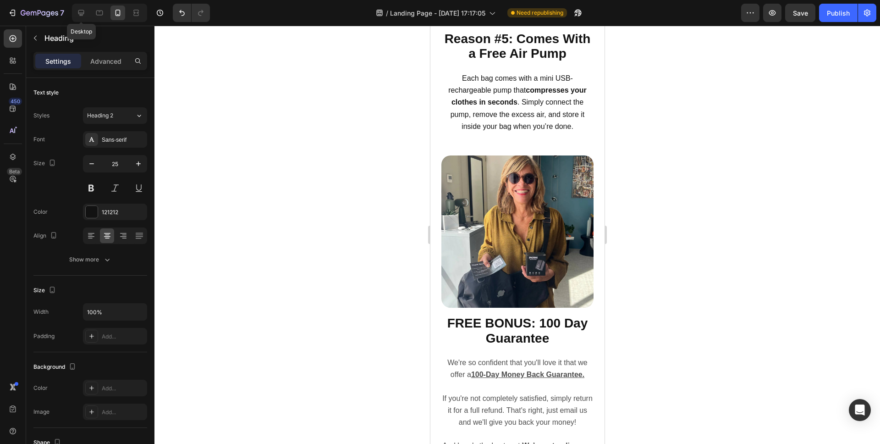
type input "46"
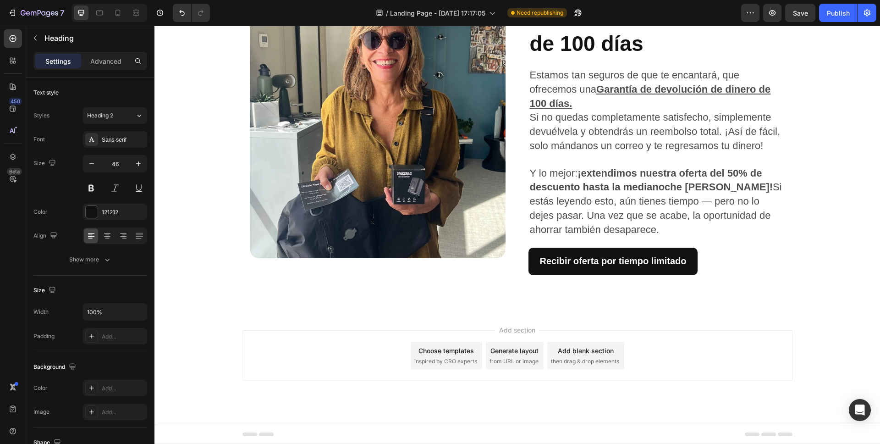
scroll to position [1184, 0]
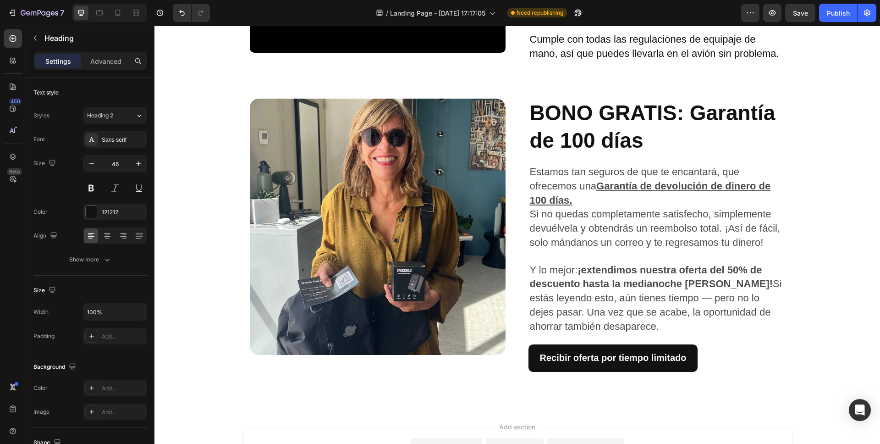
drag, startPoint x: 744, startPoint y: 232, endPoint x: 561, endPoint y: 219, distance: 183.8
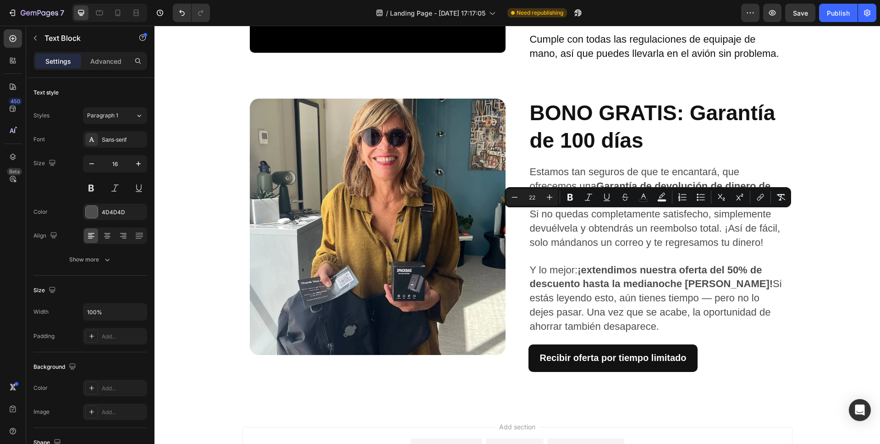
drag, startPoint x: 750, startPoint y: 230, endPoint x: 527, endPoint y: 219, distance: 223.5
copy span "Fabricada con nailon balístico ultrarresistente, tu bolsa está diseñada para so…"
click at [116, 14] on icon at bounding box center [117, 12] width 9 height 9
type input "14"
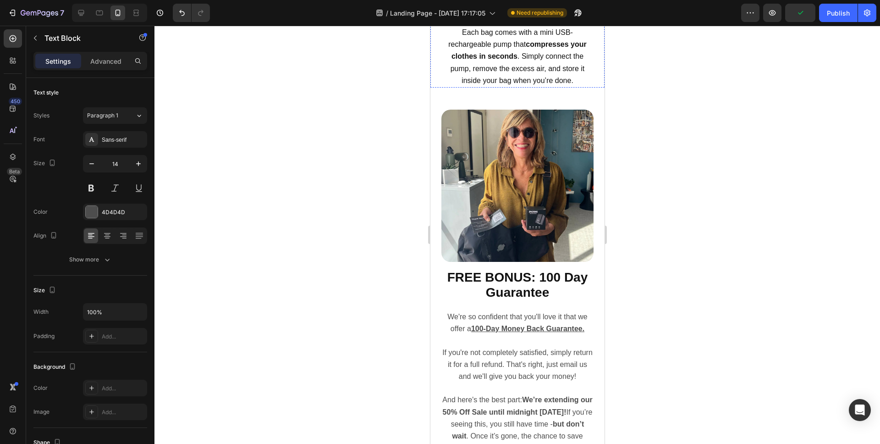
scroll to position [1347, 0]
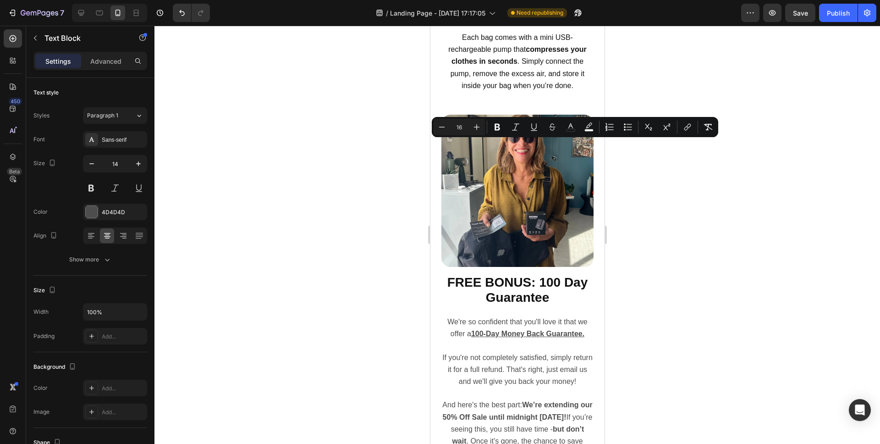
drag, startPoint x: 527, startPoint y: 168, endPoint x: 448, endPoint y: 146, distance: 82.3
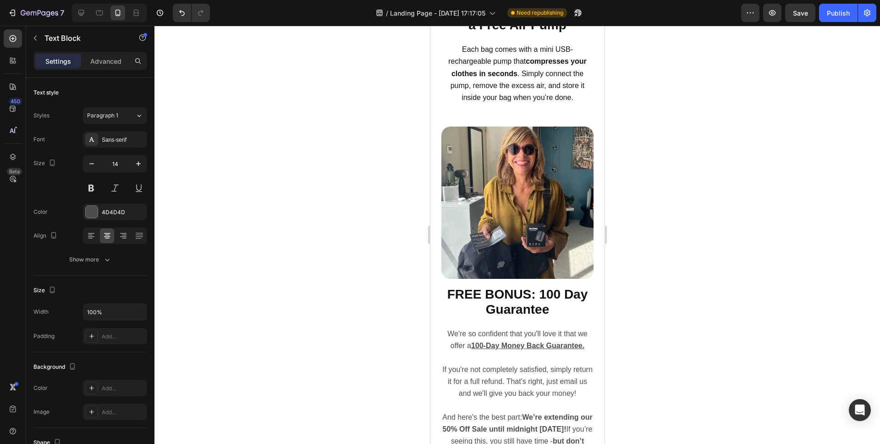
click at [696, 171] on div at bounding box center [517, 235] width 726 height 418
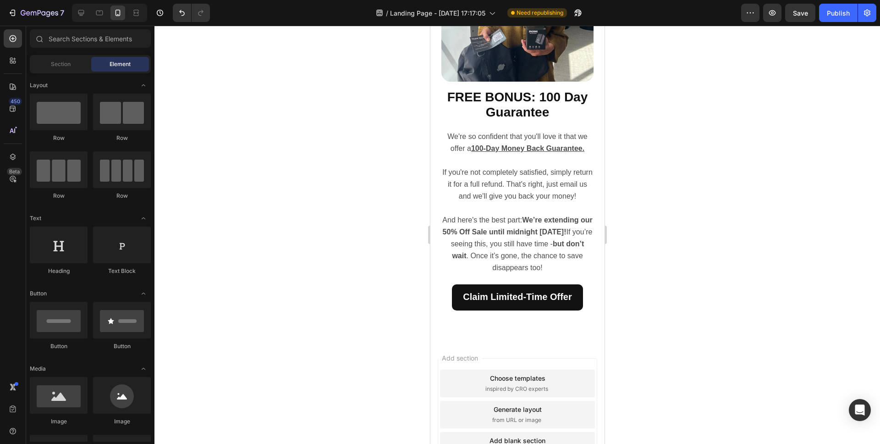
scroll to position [1546, 0]
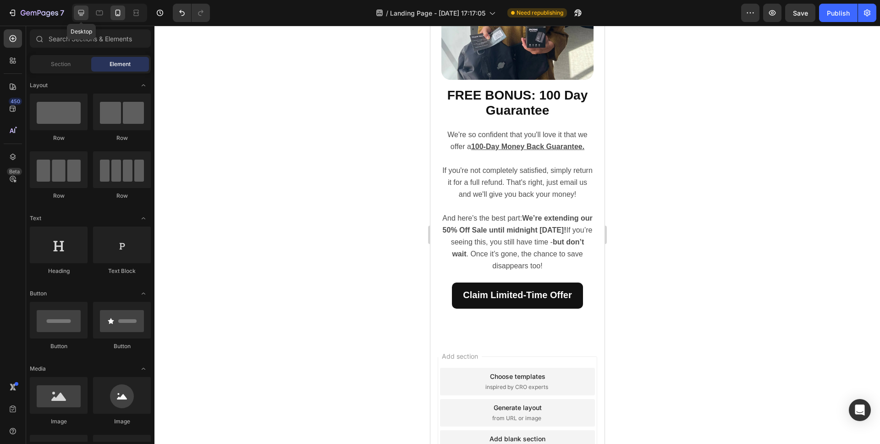
click at [79, 14] on icon at bounding box center [81, 13] width 6 height 6
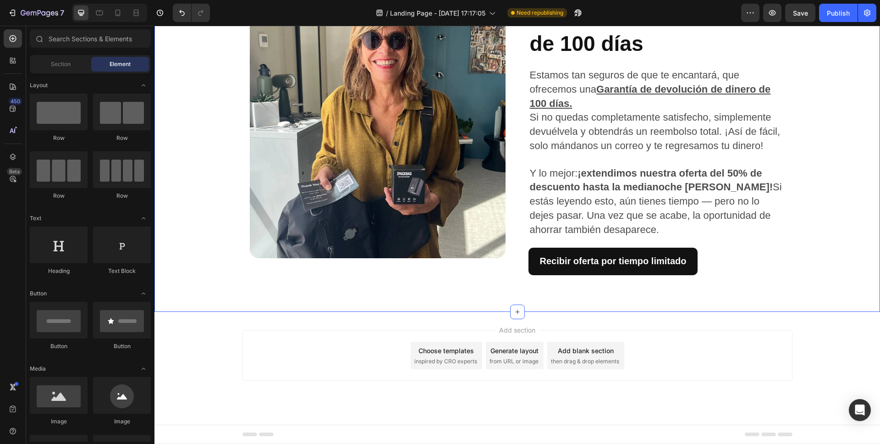
scroll to position [1419, 0]
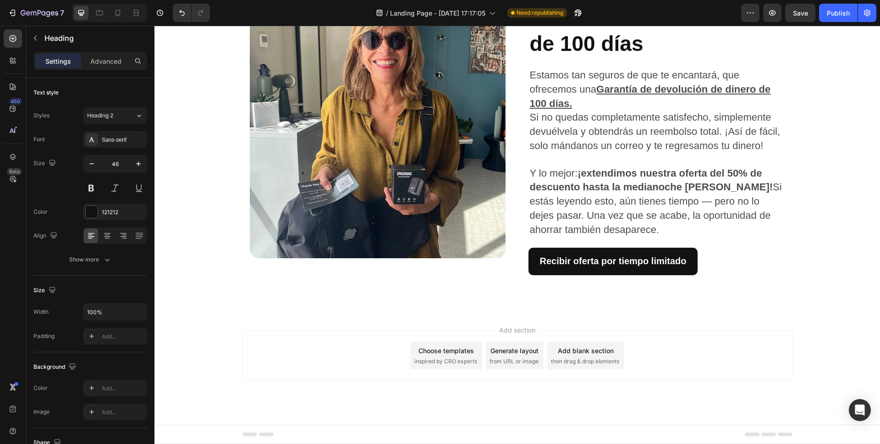
drag, startPoint x: 736, startPoint y: 213, endPoint x: 532, endPoint y: 186, distance: 205.8
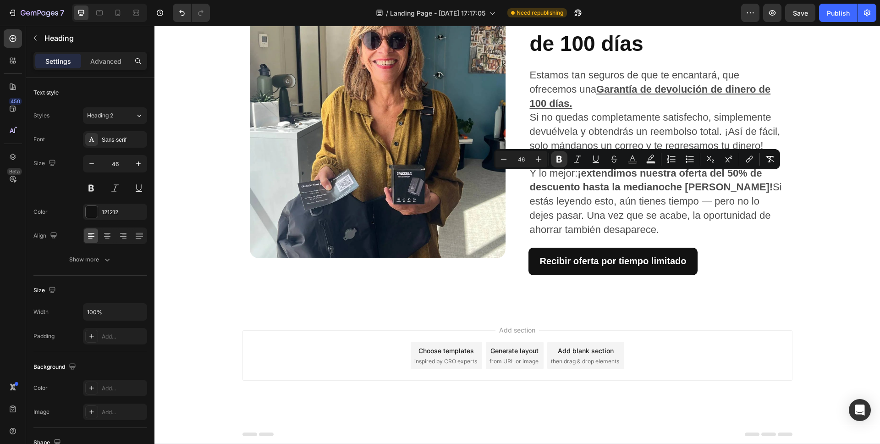
copy strong "Razón #5: Incluye una bomba de aire gratis"
click at [121, 9] on icon at bounding box center [117, 12] width 9 height 9
type input "41"
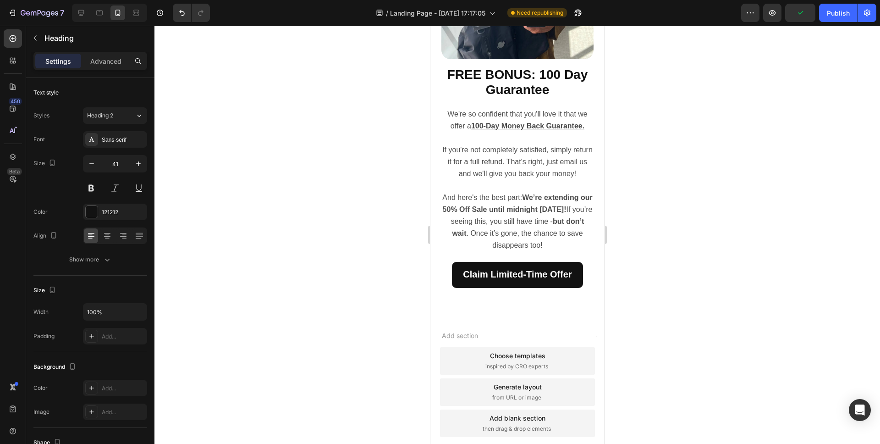
scroll to position [1553, 0]
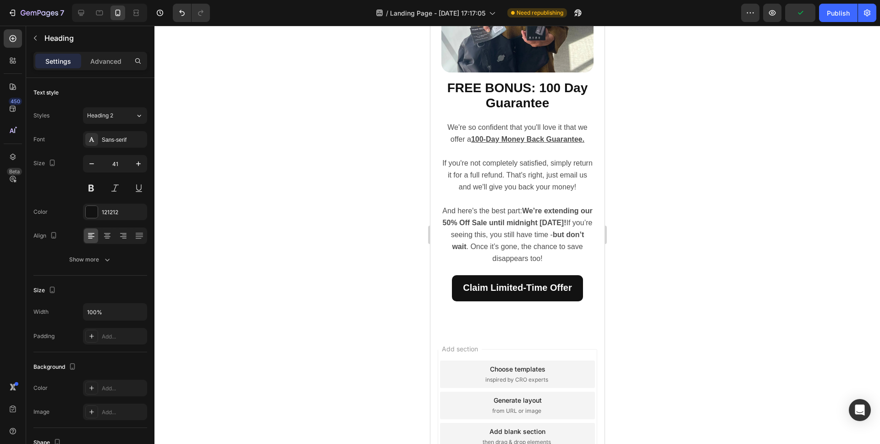
drag, startPoint x: 575, startPoint y: 169, endPoint x: 457, endPoint y: 152, distance: 119.1
click at [710, 201] on div at bounding box center [517, 235] width 726 height 418
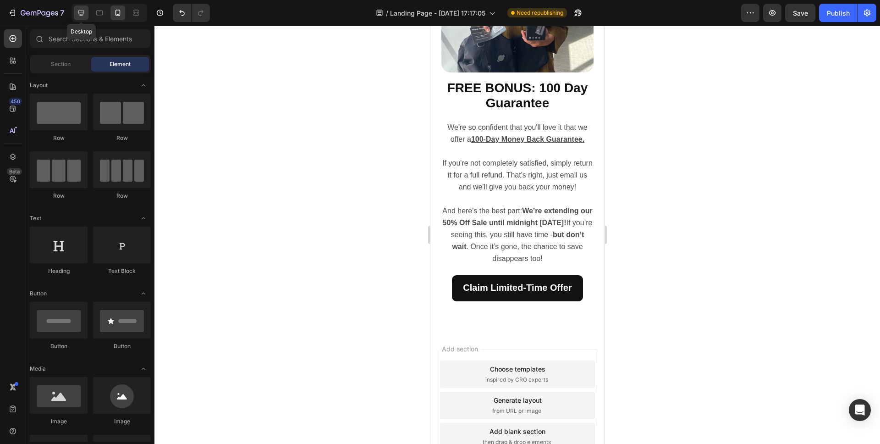
click at [86, 15] on div at bounding box center [81, 13] width 15 height 15
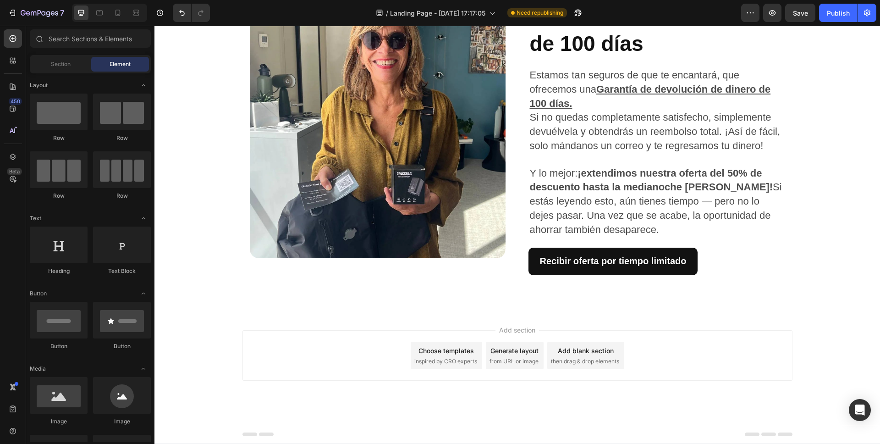
scroll to position [1485, 0]
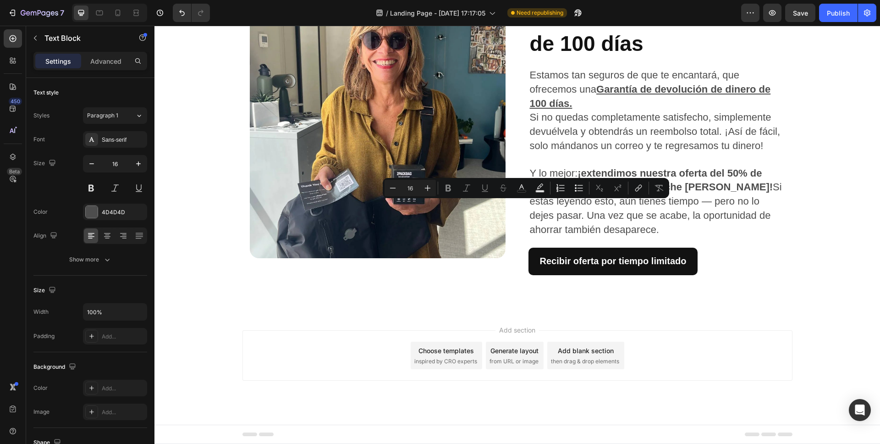
type input "22"
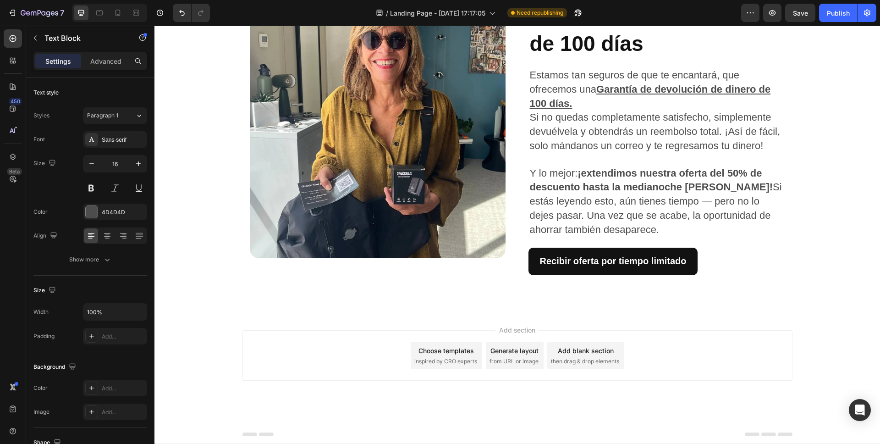
drag, startPoint x: 775, startPoint y: 237, endPoint x: 528, endPoint y: 178, distance: 253.9
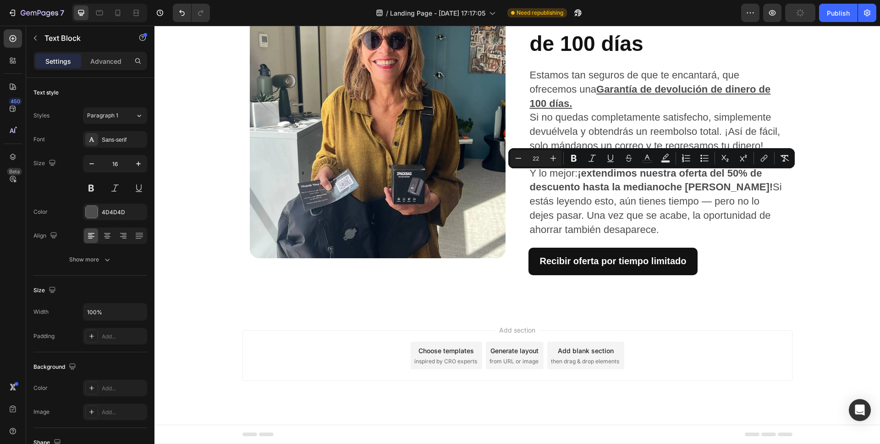
copy div "Cada bolsa incluye una mini bomba USB que comprime tu ropa en segundos. Cumple …"
click at [118, 15] on icon at bounding box center [117, 12] width 9 height 9
type input "14"
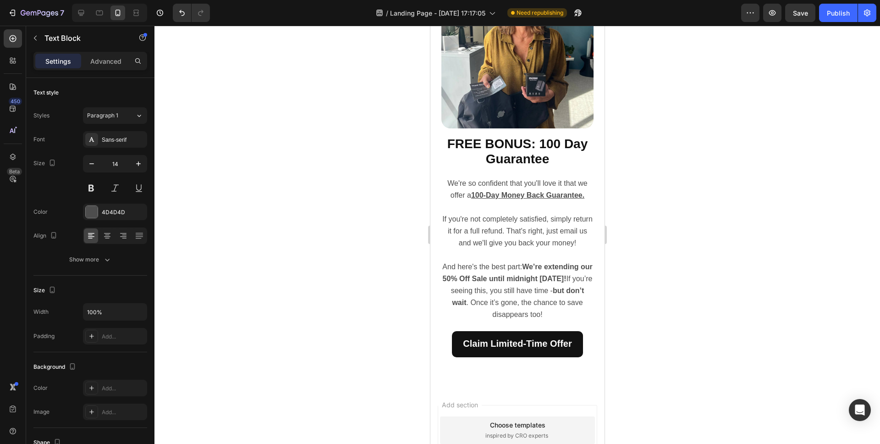
scroll to position [1499, 0]
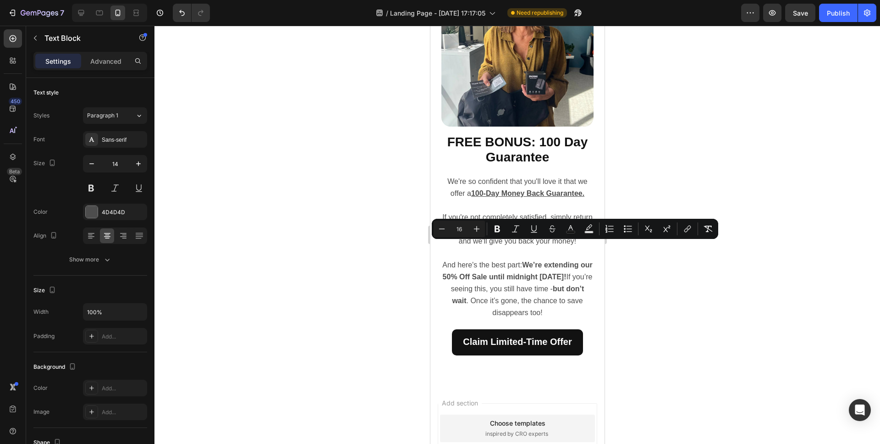
drag, startPoint x: 574, startPoint y: 292, endPoint x: 461, endPoint y: 248, distance: 121.0
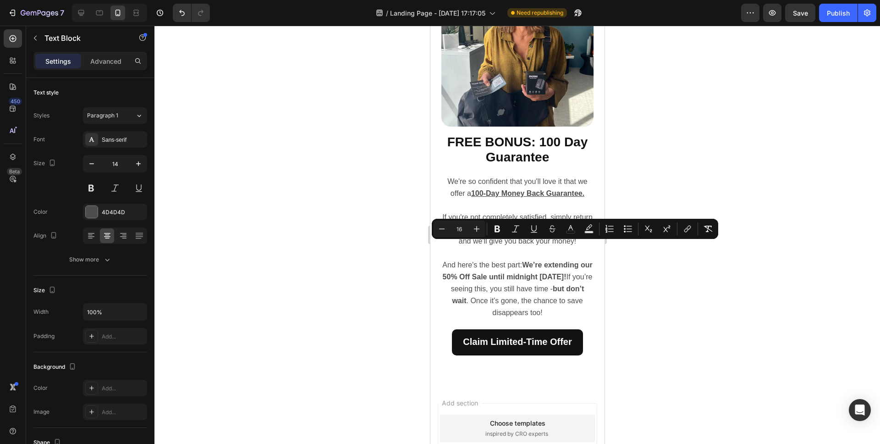
drag, startPoint x: 577, startPoint y: 294, endPoint x: 462, endPoint y: 250, distance: 122.9
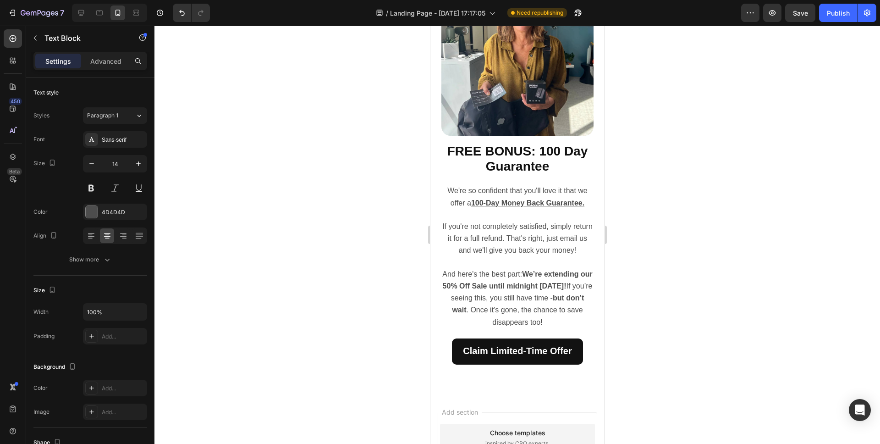
drag, startPoint x: 539, startPoint y: 303, endPoint x: 452, endPoint y: 247, distance: 103.6
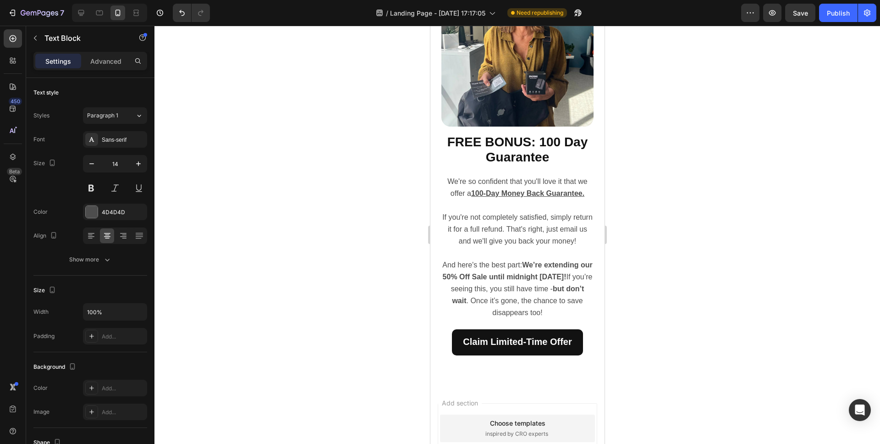
drag, startPoint x: 572, startPoint y: 294, endPoint x: 450, endPoint y: 250, distance: 129.6
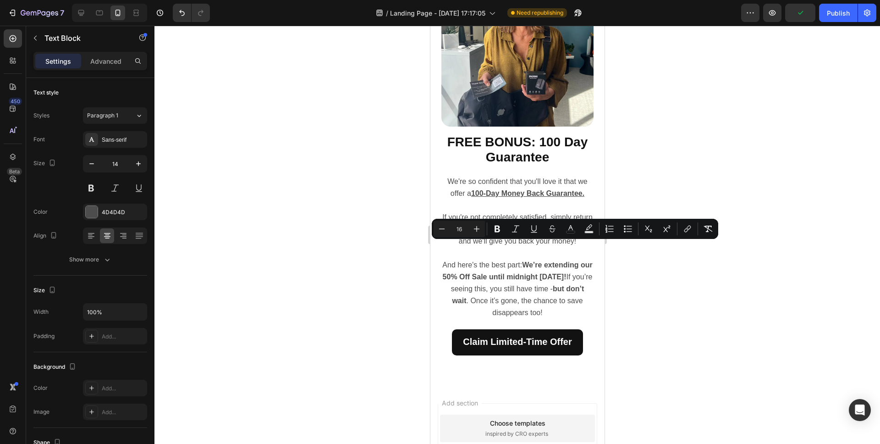
type input "22"
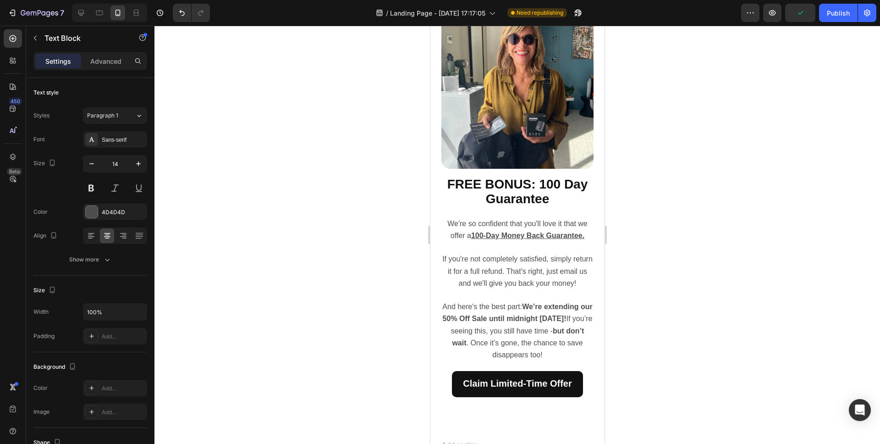
drag, startPoint x: 574, startPoint y: 335, endPoint x: 452, endPoint y: 248, distance: 149.7
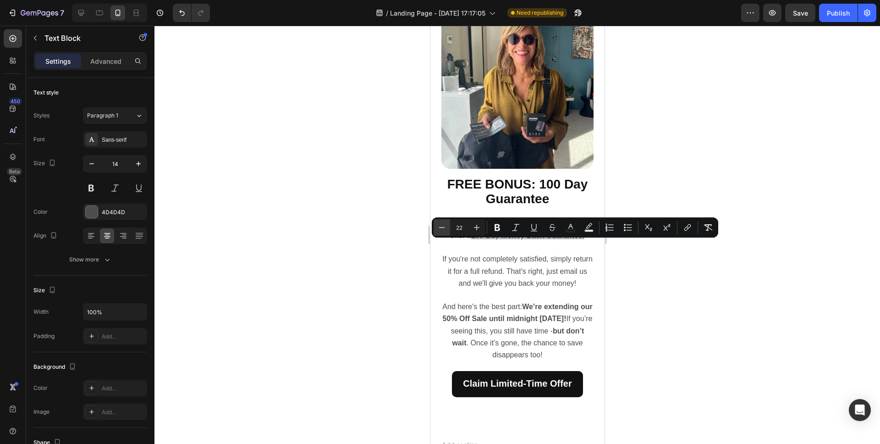
click at [443, 226] on icon "Editor contextual toolbar" at bounding box center [441, 227] width 9 height 9
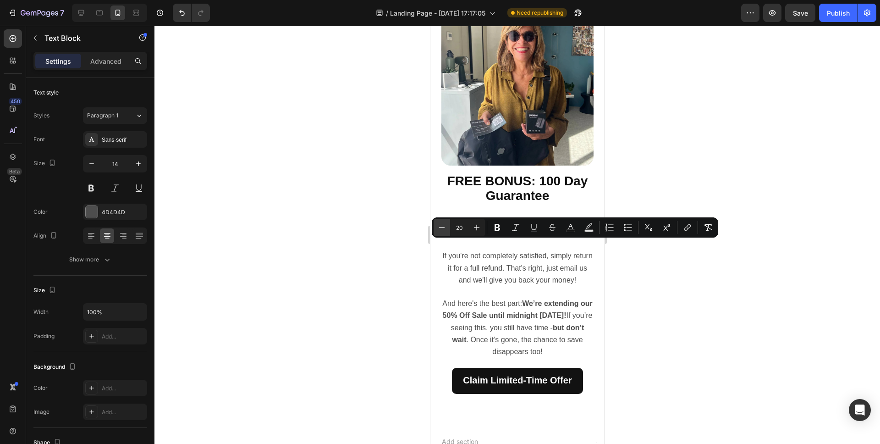
click at [443, 226] on icon "Editor contextual toolbar" at bounding box center [441, 227] width 9 height 9
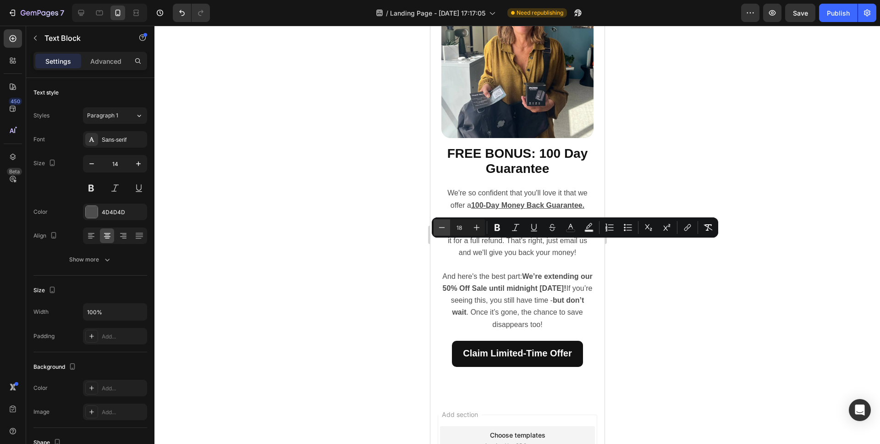
click at [443, 226] on icon "Editor contextual toolbar" at bounding box center [441, 227] width 9 height 9
type input "16"
click at [723, 316] on div at bounding box center [517, 235] width 726 height 418
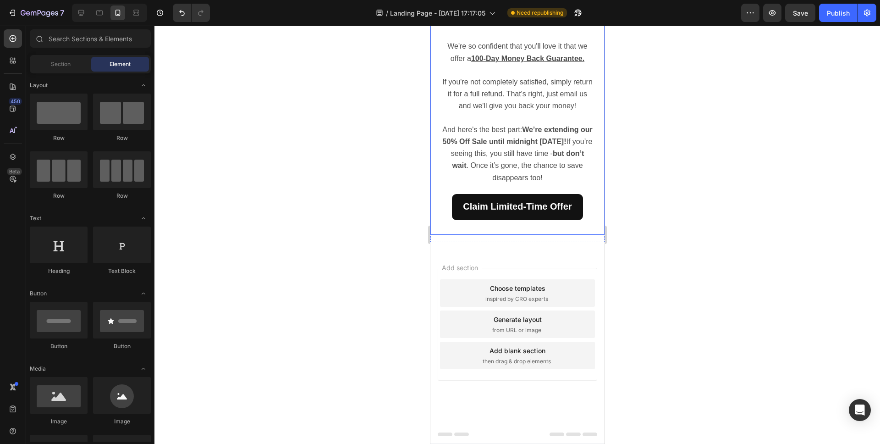
scroll to position [1872, 0]
click at [83, 13] on icon at bounding box center [81, 13] width 6 height 6
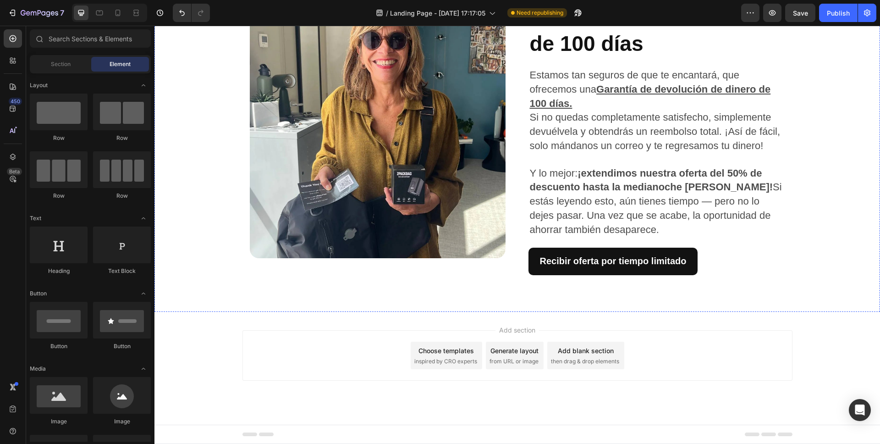
scroll to position [1813, 0]
click at [638, 55] on strong "BONO GRATIS: Garantía de 100 días" at bounding box center [652, 29] width 246 height 51
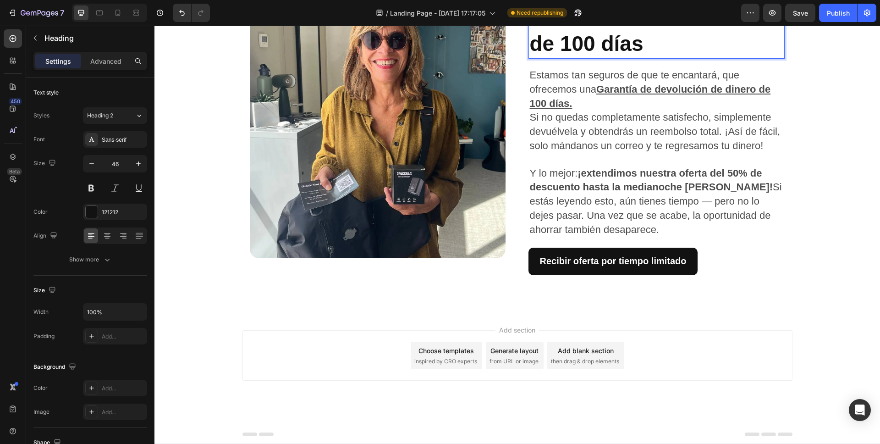
click at [648, 58] on p "BONO GRATIS: Garantía de 100 días" at bounding box center [656, 30] width 254 height 55
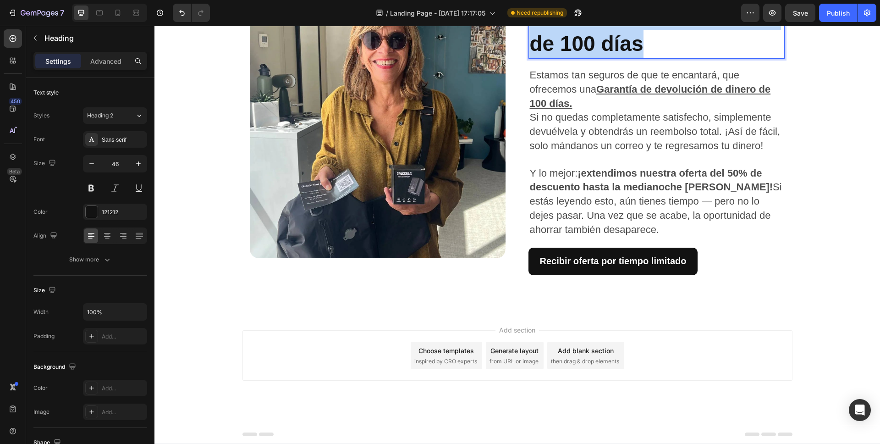
drag, startPoint x: 657, startPoint y: 108, endPoint x: 531, endPoint y: 86, distance: 127.9
click at [531, 58] on p "BONO GRATIS: Garantía de 100 días" at bounding box center [656, 30] width 254 height 55
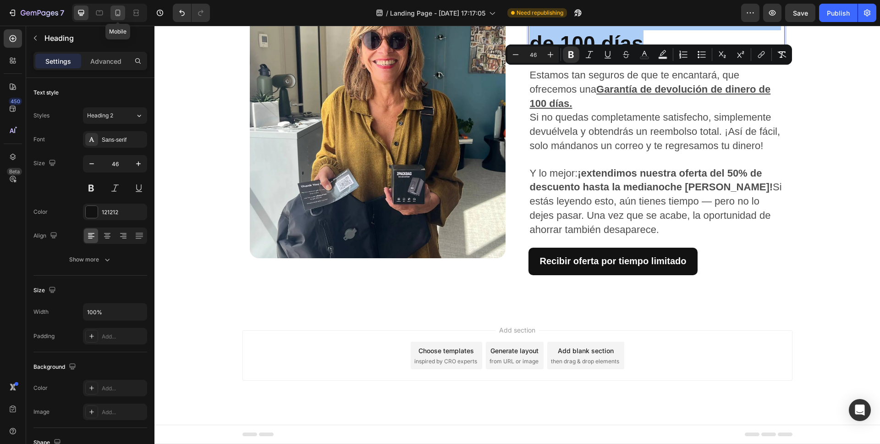
click at [117, 11] on icon at bounding box center [117, 12] width 9 height 9
type input "41"
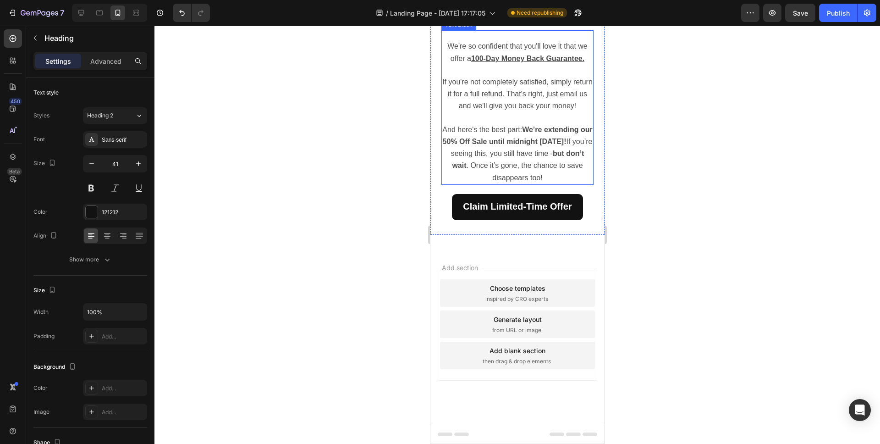
scroll to position [1833, 0]
click at [531, 29] on strong "FREE BONUS: 100 Day Guarantee" at bounding box center [517, 14] width 141 height 29
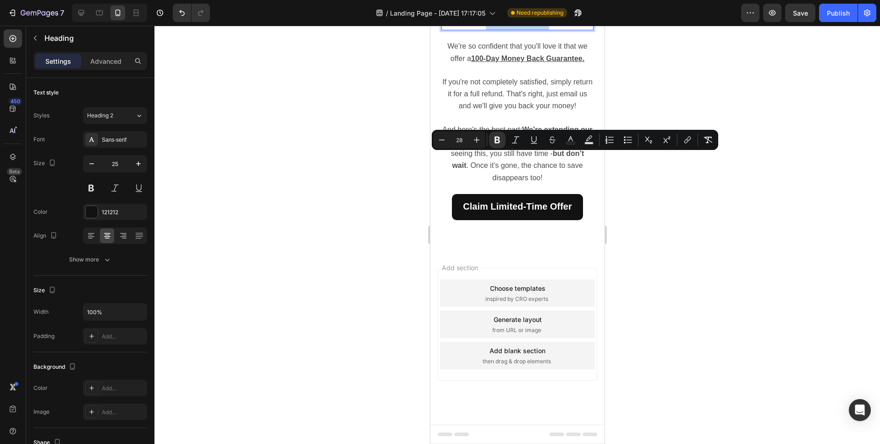
drag, startPoint x: 537, startPoint y: 175, endPoint x: 446, endPoint y: 164, distance: 92.4
click at [446, 29] on p "FREE BONUS: 100 Day Guarantee" at bounding box center [517, 15] width 150 height 30
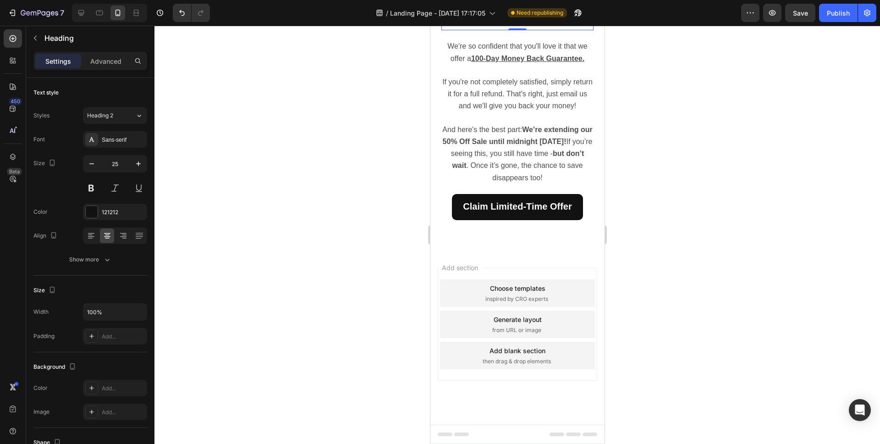
click at [648, 203] on div at bounding box center [517, 235] width 726 height 418
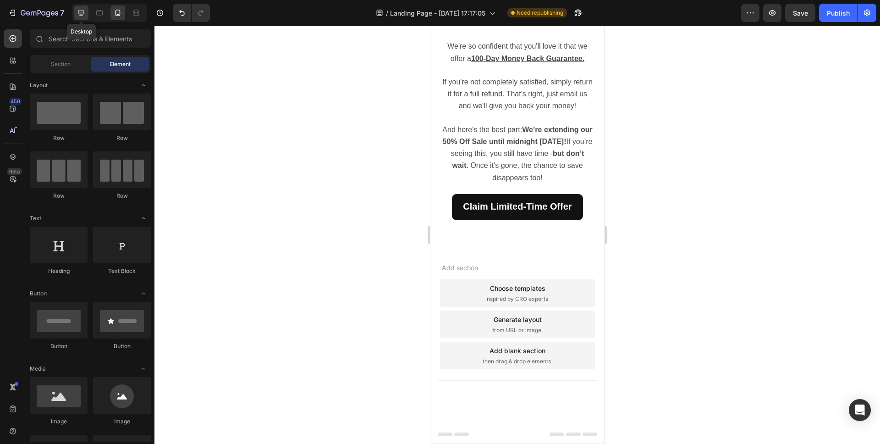
click at [87, 13] on div at bounding box center [81, 13] width 15 height 15
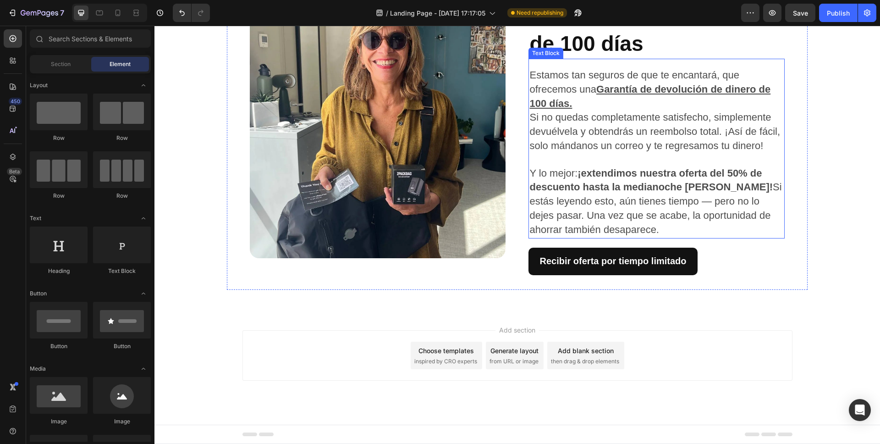
scroll to position [1828, 0]
click at [590, 193] on strong "¡extendimos nuestra oferta del 50% de descuento hasta la medianoche [PERSON_NAM…" at bounding box center [650, 180] width 243 height 26
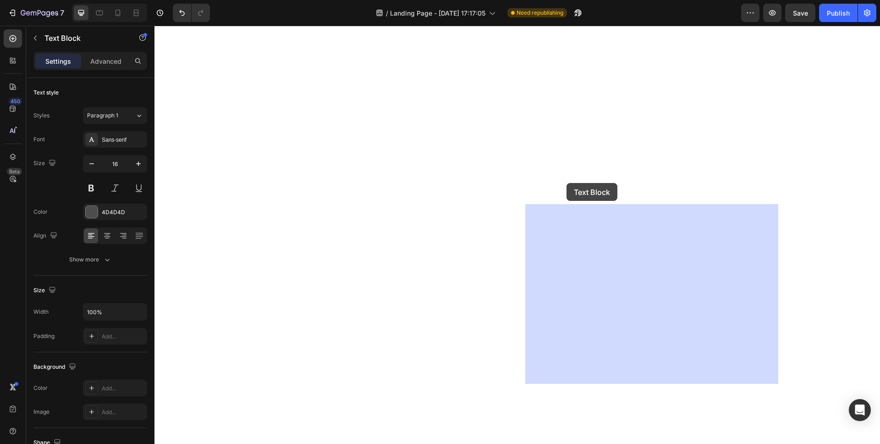
drag, startPoint x: 627, startPoint y: 281, endPoint x: 569, endPoint y: 187, distance: 109.7
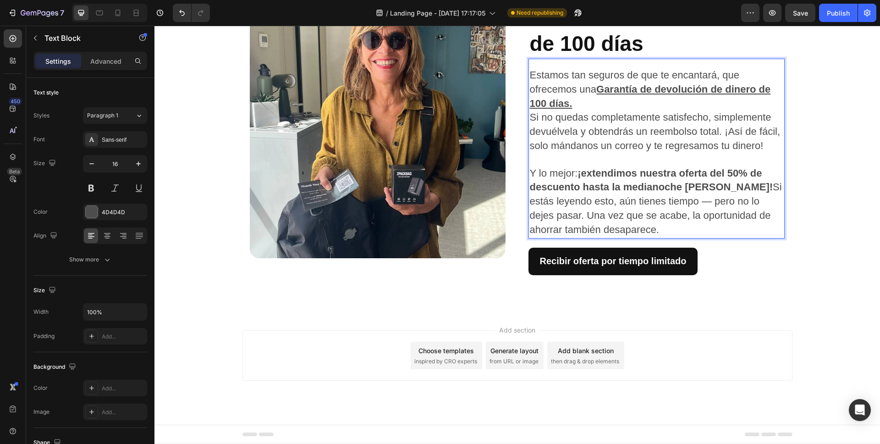
click at [624, 237] on p "Y lo mejor: ¡extendimos nuestra oferta del 50% de descuento hasta la medianoche…" at bounding box center [656, 202] width 254 height 71
drag, startPoint x: 626, startPoint y: 280, endPoint x: 528, endPoint y: 127, distance: 181.4
click at [529, 127] on div "Estamos tan seguros de que te encantará, que ofrecemos una Garantía de devoluci…" at bounding box center [657, 153] width 256 height 171
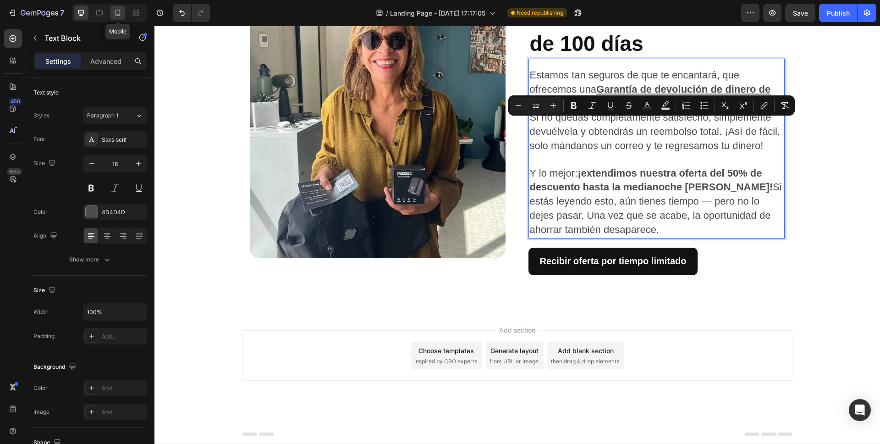
click at [117, 15] on icon at bounding box center [118, 14] width 2 height 1
type input "14"
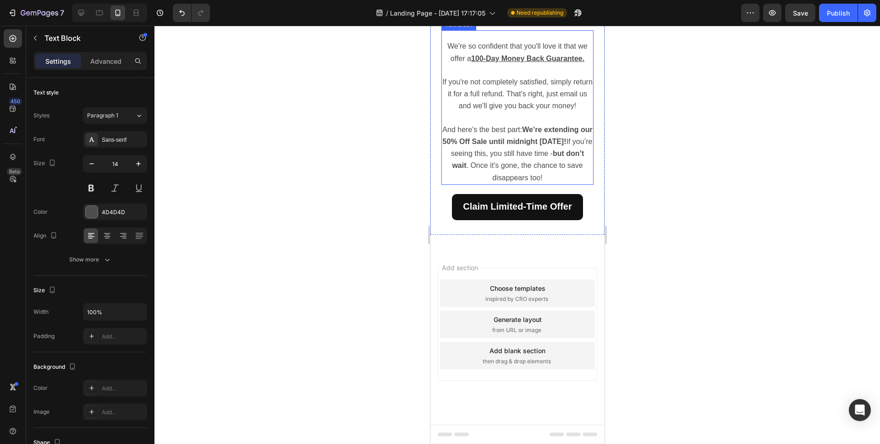
scroll to position [1853, 0]
click at [522, 145] on strong "We’re extending our 50% Off Sale until midnight [DATE]!" at bounding box center [517, 136] width 150 height 20
click at [553, 184] on p "And here's the best part: We’re extending our 50% Off Sale until midnight [DATE…" at bounding box center [517, 154] width 150 height 60
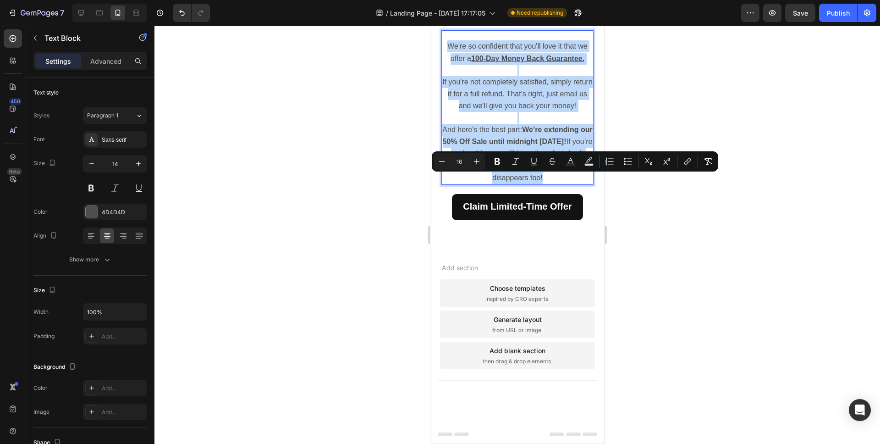
drag, startPoint x: 551, startPoint y: 317, endPoint x: 446, endPoint y: 183, distance: 169.8
click at [446, 183] on div "We're so confident that you'll love it that we offer a 100-Day Money Back Guara…" at bounding box center [517, 111] width 152 height 145
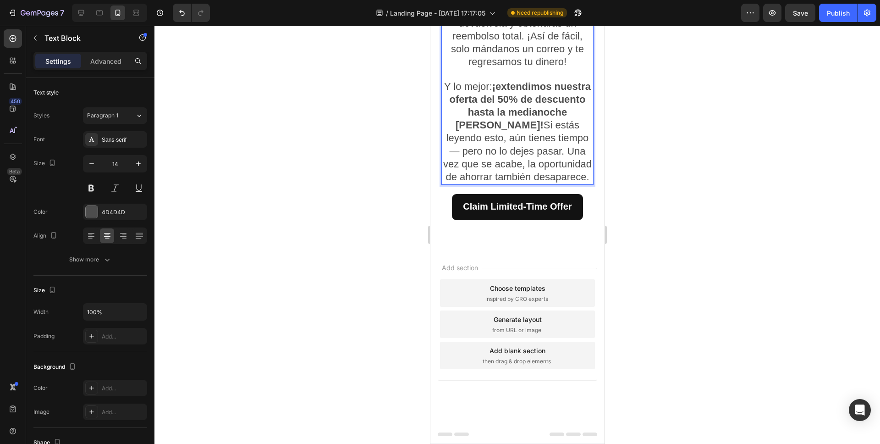
scroll to position [1955, 0]
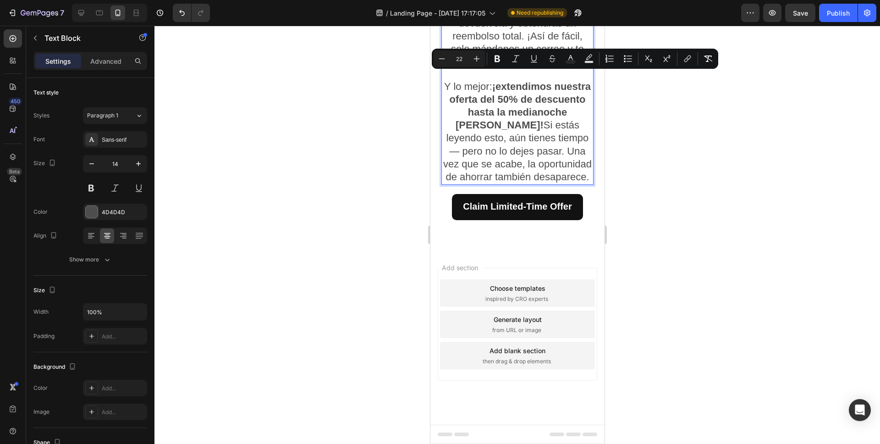
drag, startPoint x: 549, startPoint y: 321, endPoint x: 445, endPoint y: 79, distance: 263.0
click at [445, 79] on div "Estamos tan seguros de que te encantará, que ofrecemos una Garantía de devoluci…" at bounding box center [517, 62] width 152 height 246
click at [438, 59] on icon "Editor contextual toolbar" at bounding box center [441, 58] width 9 height 9
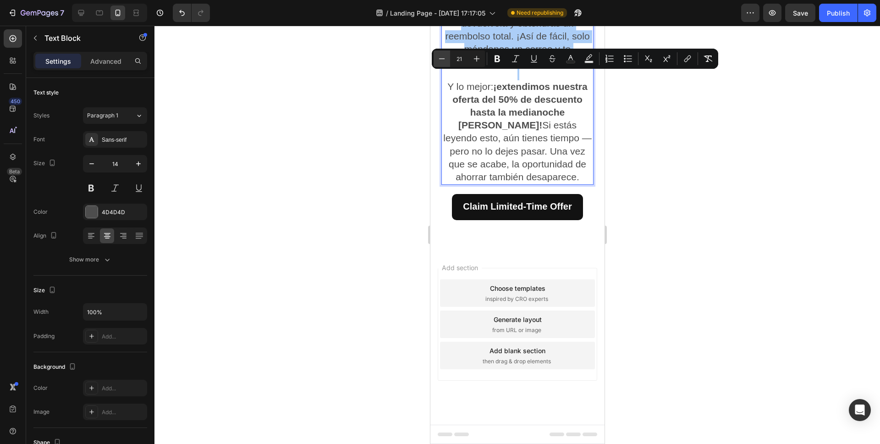
click at [438, 59] on icon "Editor contextual toolbar" at bounding box center [441, 58] width 9 height 9
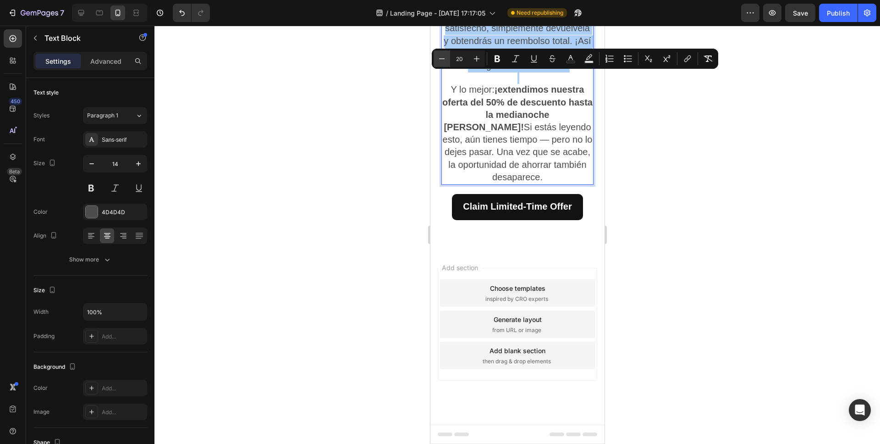
click at [438, 59] on icon "Editor contextual toolbar" at bounding box center [441, 58] width 9 height 9
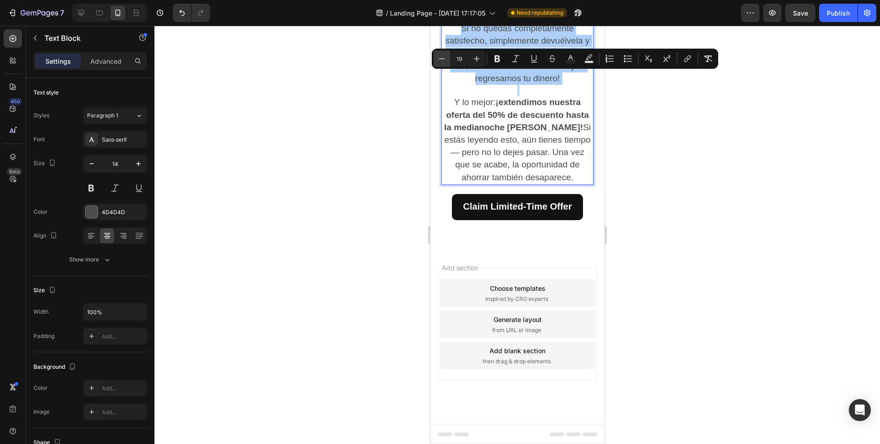
click at [438, 59] on icon "Editor contextual toolbar" at bounding box center [441, 58] width 9 height 9
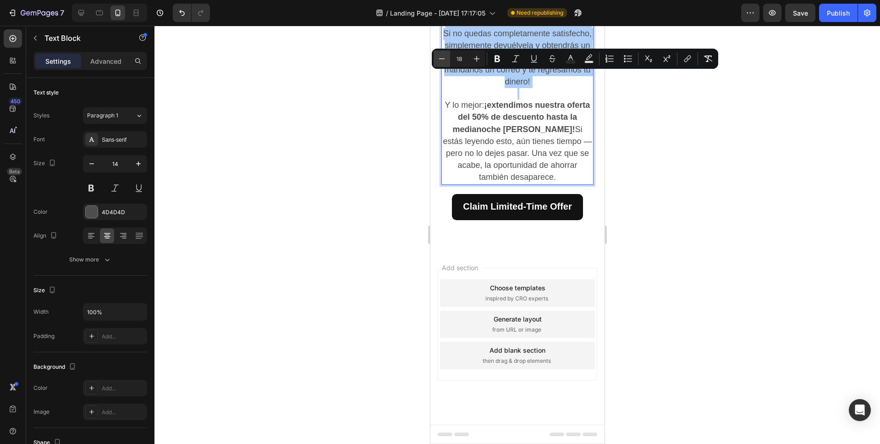
click at [438, 59] on icon "Editor contextual toolbar" at bounding box center [441, 58] width 9 height 9
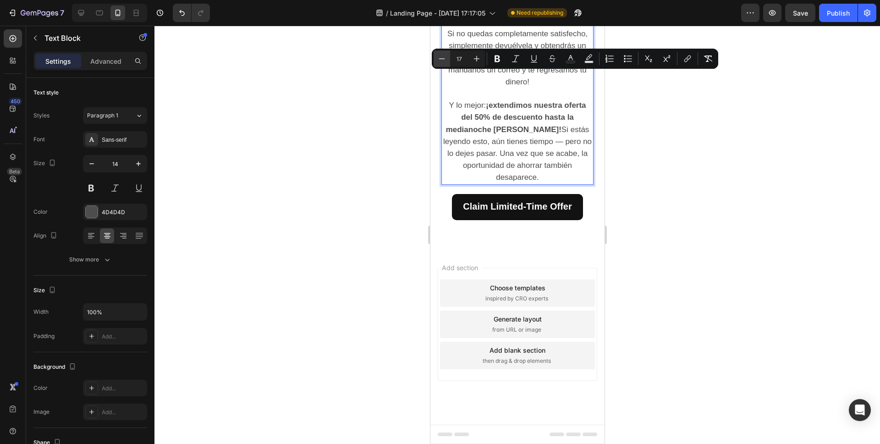
click at [438, 59] on icon "Editor contextual toolbar" at bounding box center [441, 58] width 9 height 9
type input "16"
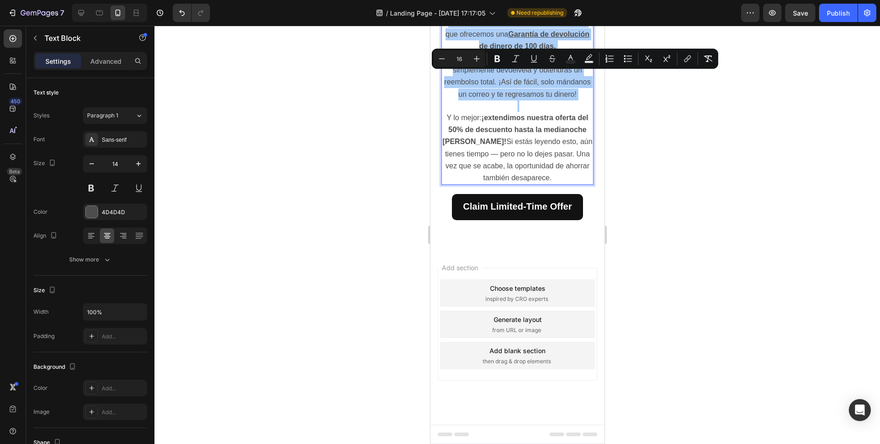
click at [653, 204] on div at bounding box center [517, 235] width 726 height 418
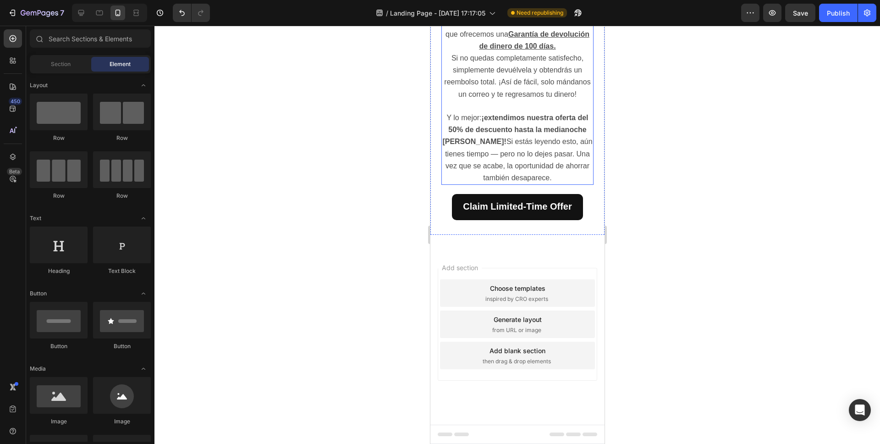
scroll to position [1933, 0]
click at [83, 13] on icon at bounding box center [81, 12] width 9 height 9
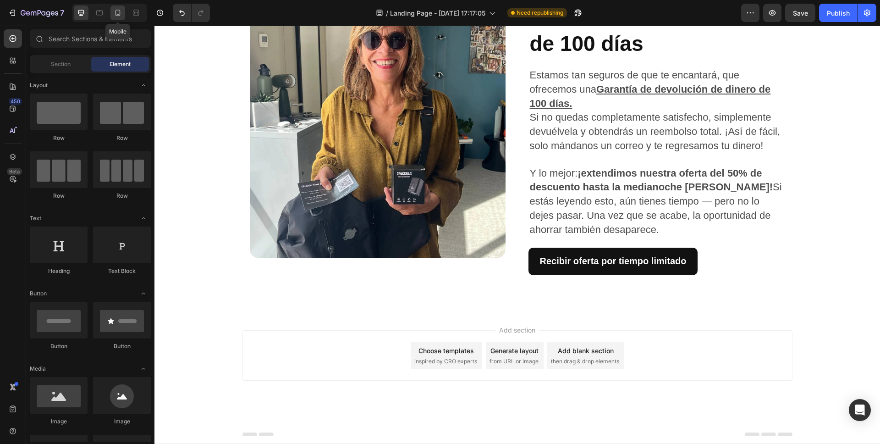
scroll to position [1878, 0]
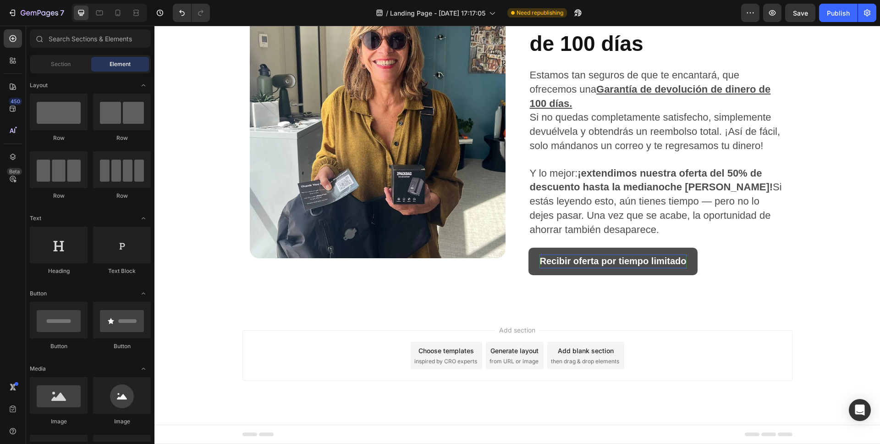
click at [572, 264] on strong "Recibir oferta por tiempo limitado" at bounding box center [613, 261] width 147 height 10
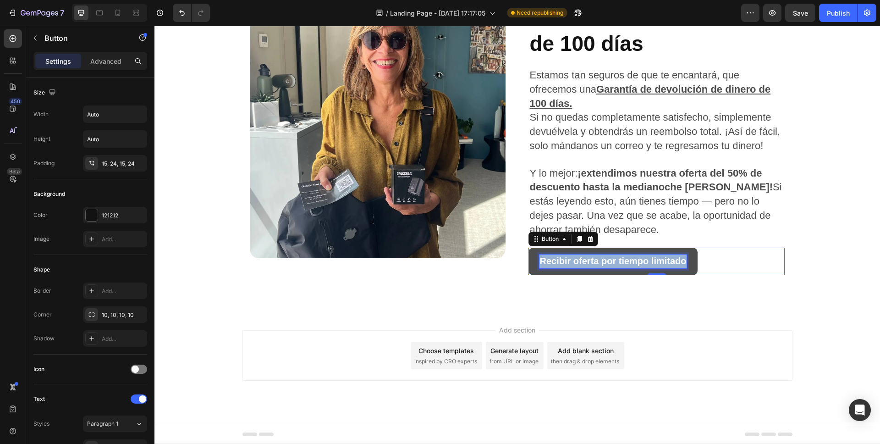
click at [572, 264] on strong "Recibir oferta por tiempo limitado" at bounding box center [613, 261] width 147 height 10
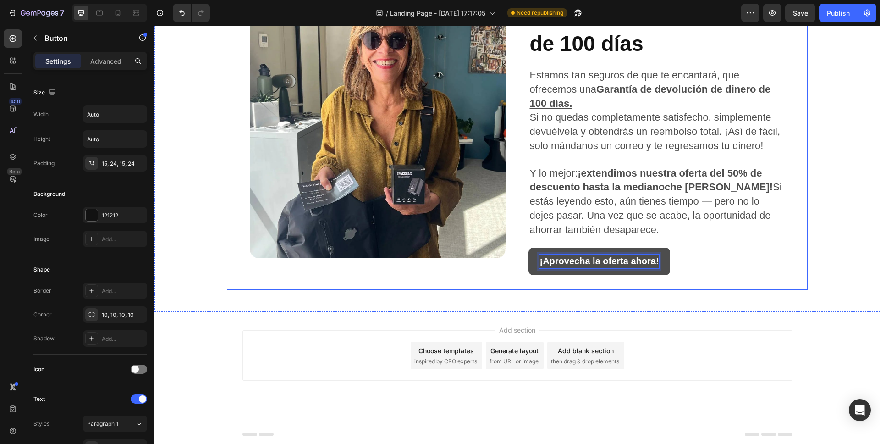
click at [704, 285] on div "Image ⁠⁠⁠⁠⁠⁠⁠ BONO GRATIS: Garantía de 100 días Heading Estamos tan seguros de …" at bounding box center [517, 138] width 580 height 303
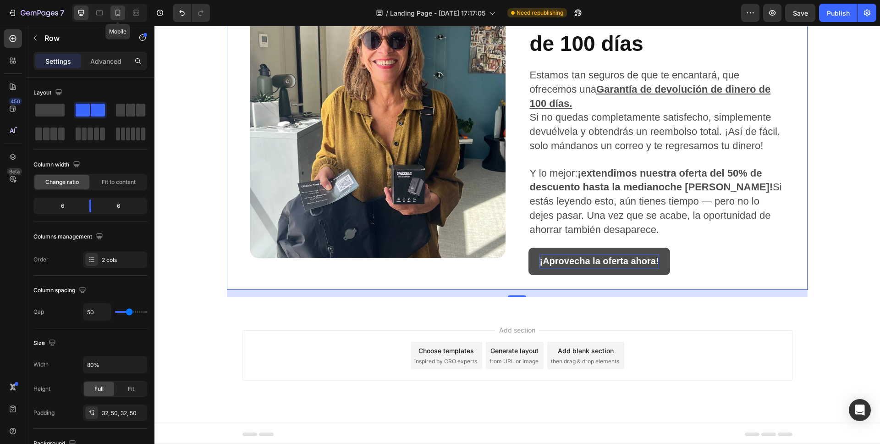
click at [118, 15] on icon at bounding box center [117, 12] width 9 height 9
type input "16"
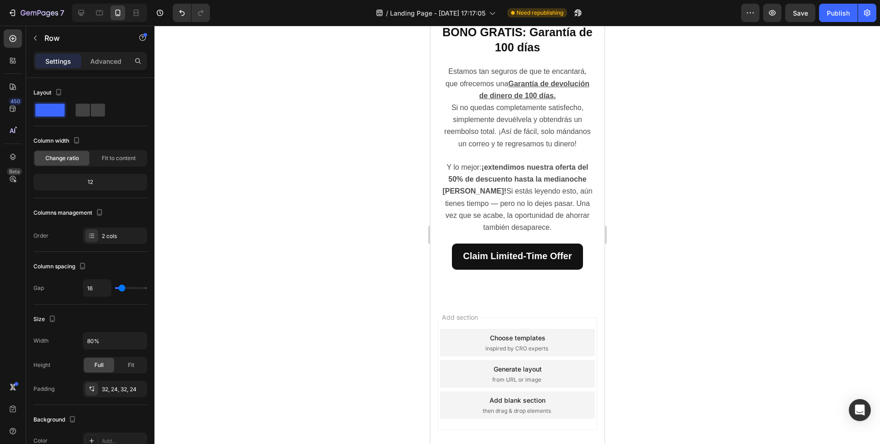
scroll to position [2020, 0]
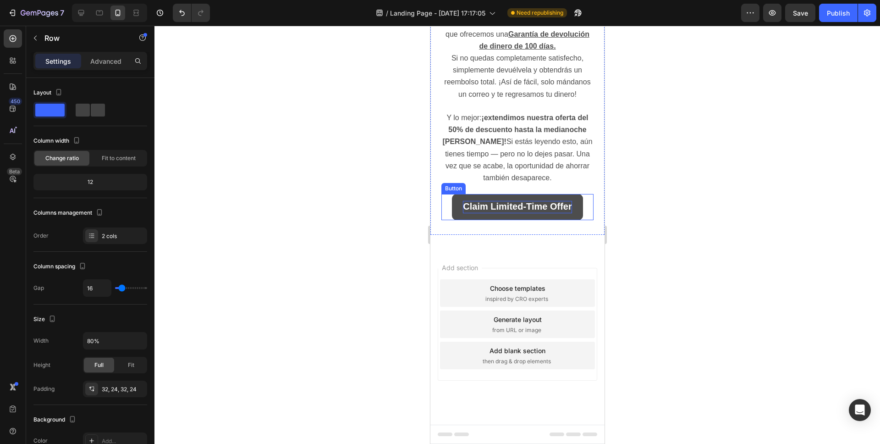
click at [499, 211] on strong "Claim Limited-Time Offer" at bounding box center [517, 206] width 109 height 10
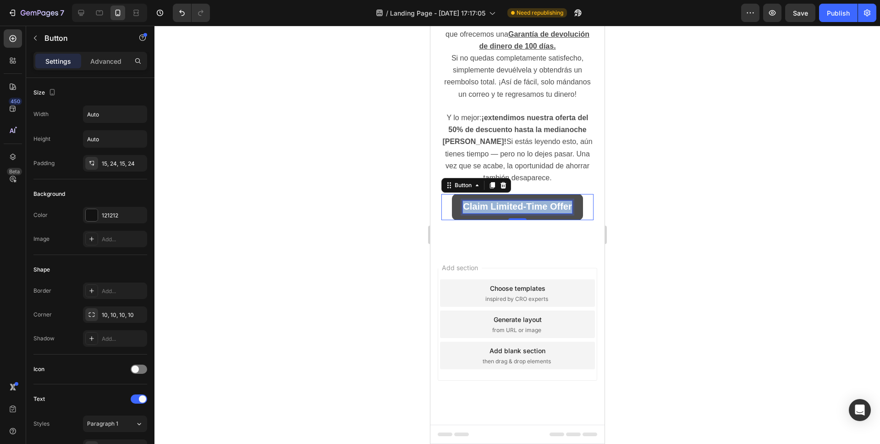
click at [499, 211] on strong "Claim Limited-Time Offer" at bounding box center [517, 206] width 109 height 10
click at [703, 248] on div at bounding box center [517, 235] width 726 height 418
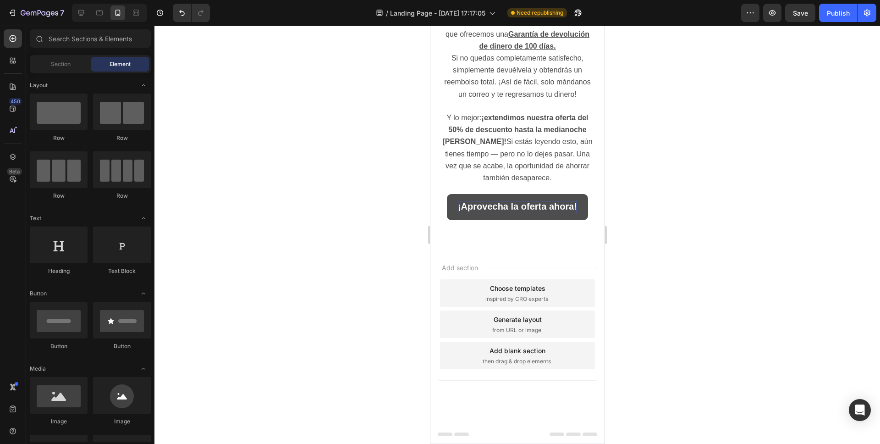
scroll to position [2028, 0]
click at [799, 19] on button "Save" at bounding box center [800, 13] width 30 height 18
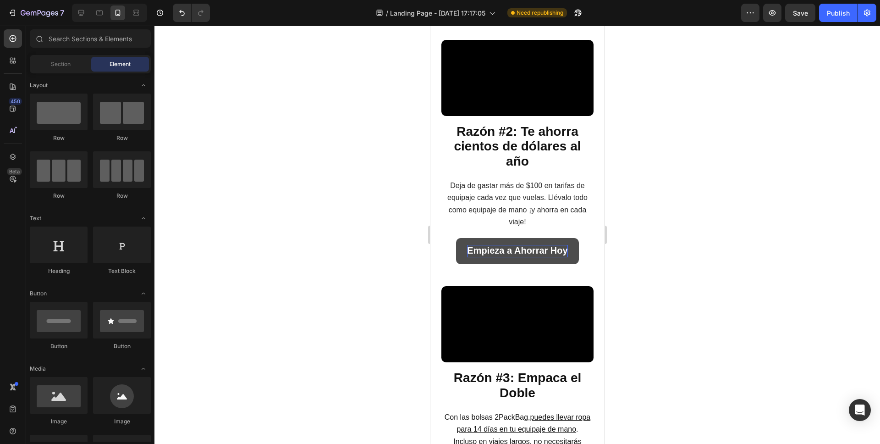
scroll to position [663, 0]
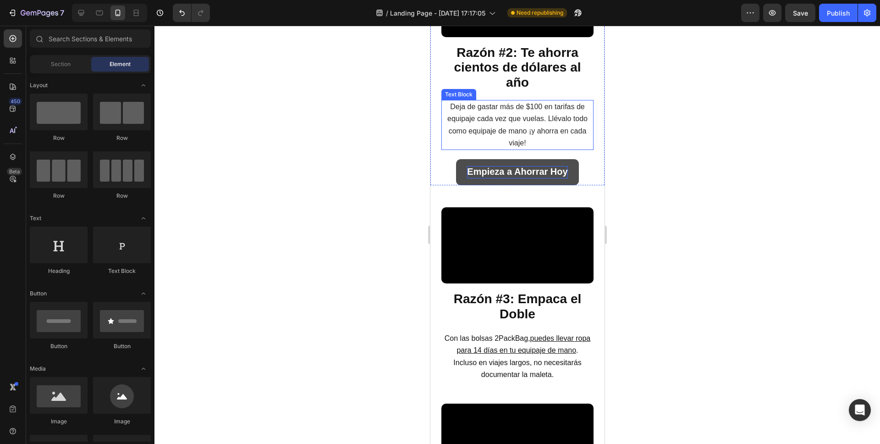
click at [528, 149] on p "Deja de gastar más de $100 en tarifas de equipaje cada vez que vuelas. Llévalo …" at bounding box center [517, 125] width 150 height 48
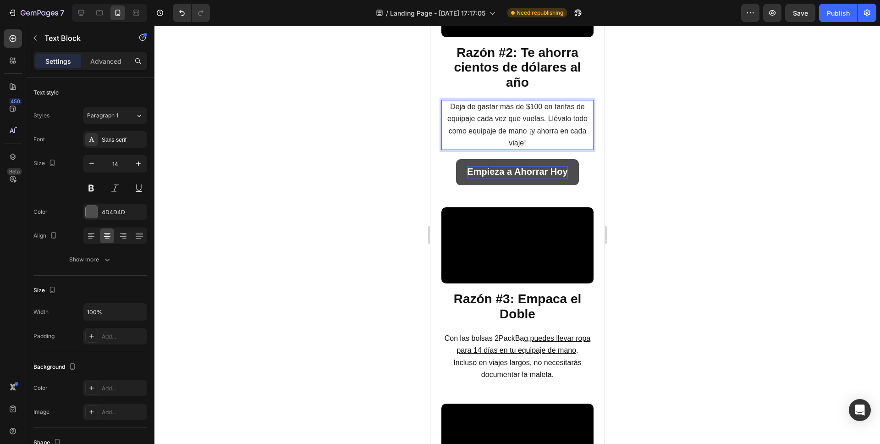
click at [543, 149] on p "Deja de gastar más de $100 en tarifas de equipaje cada vez que vuelas. Llévalo …" at bounding box center [517, 125] width 150 height 48
click at [525, 147] on span "Deja de gastar más de $100 en tarifas de equipaje cada vez que vuelas. Llévalo …" at bounding box center [517, 125] width 140 height 44
click at [530, 149] on p "Deja de gastar más de $100 en tarifas de equipaje cada vez que vuelas. Llévalo …" at bounding box center [517, 125] width 150 height 48
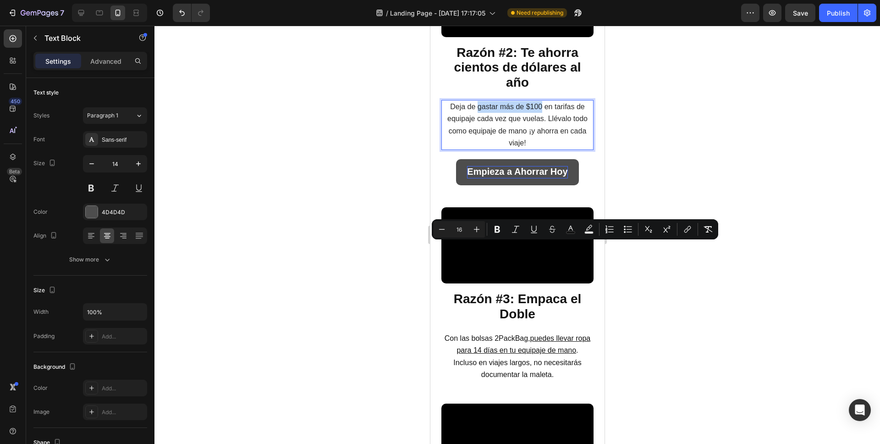
drag, startPoint x: 474, startPoint y: 247, endPoint x: 538, endPoint y: 249, distance: 63.8
click at [538, 147] on span "Deja de gastar más de $100 en tarifas de equipaje cada vez que vuelas. Llévalo …" at bounding box center [517, 125] width 140 height 44
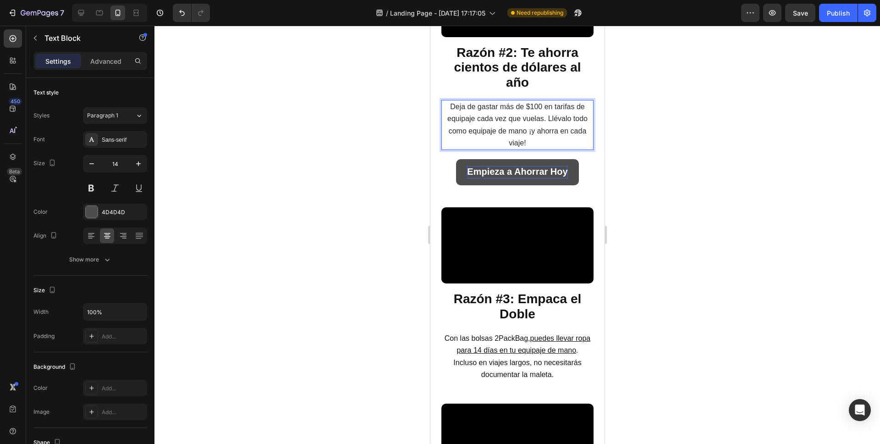
click at [466, 147] on span "Deja de gastar más de $100 en tarifas de equipaje cada vez que vuelas. Llévalo …" at bounding box center [517, 125] width 140 height 44
drag, startPoint x: 448, startPoint y: 247, endPoint x: 537, endPoint y: 248, distance: 89.4
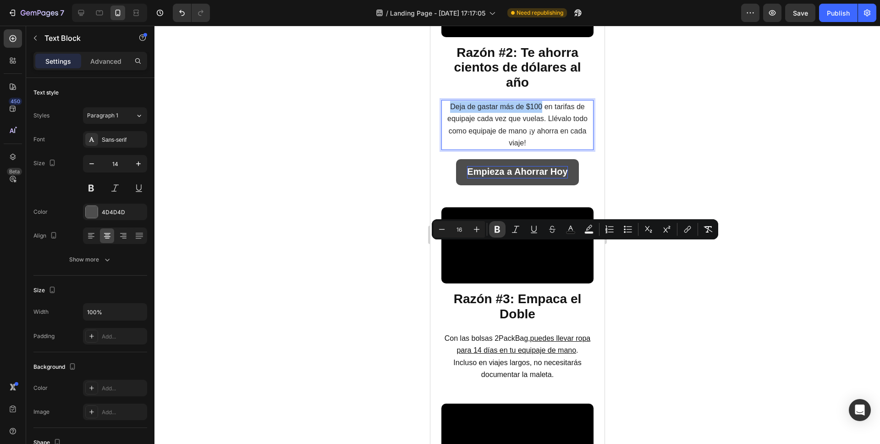
click at [496, 231] on icon "Editor contextual toolbar" at bounding box center [498, 229] width 6 height 7
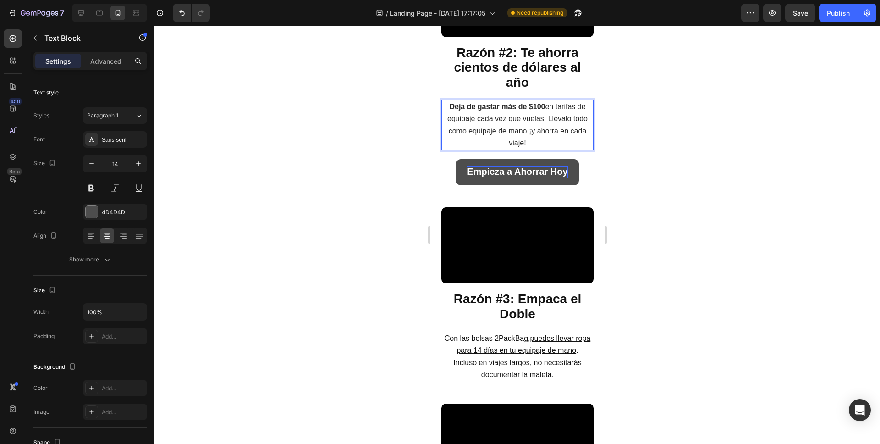
click at [534, 149] on p "Deja de gastar más de $100 en tarifas de equipaje cada vez que vuelas. Llévalo …" at bounding box center [517, 125] width 150 height 48
drag, startPoint x: 534, startPoint y: 281, endPoint x: 525, endPoint y: 272, distance: 12.3
click at [525, 149] on p "Deja de gastar más de $100 en tarifas de equipaje cada vez que vuelas. Llévalo …" at bounding box center [517, 125] width 150 height 48
click at [531, 149] on p "Deja de gastar más de $100 en tarifas de equipaje cada vez que vuelas. Llévalo …" at bounding box center [517, 125] width 150 height 48
drag, startPoint x: 534, startPoint y: 282, endPoint x: 525, endPoint y: 269, distance: 15.8
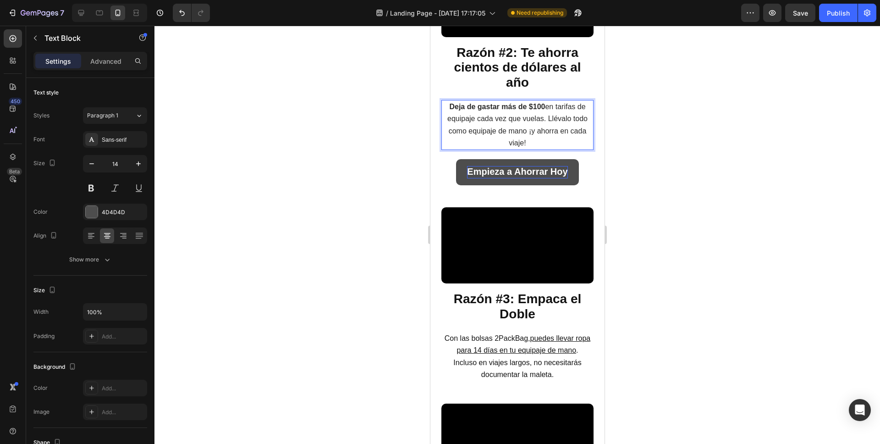
click at [525, 149] on p "Deja de gastar más de $100 en tarifas de equipaje cada vez que vuelas. Llévalo …" at bounding box center [517, 125] width 150 height 48
click at [498, 147] on span "Deja de gastar más de $100 en tarifas de equipaje cada vez que vuelas. Llévalo …" at bounding box center [517, 125] width 140 height 44
click at [587, 186] on div "Video ⁠⁠⁠⁠⁠⁠⁠ Razón #2: Te ahorra cientos de dólares al año Heading Deja de gas…" at bounding box center [517, 65] width 174 height 239
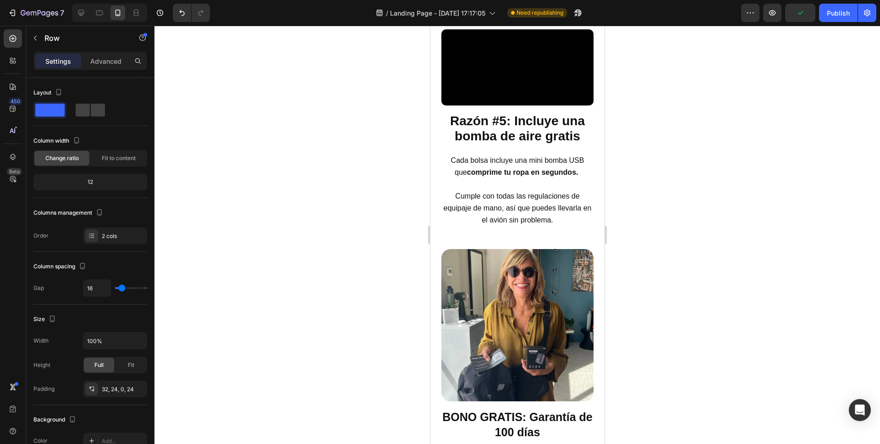
scroll to position [1255, 0]
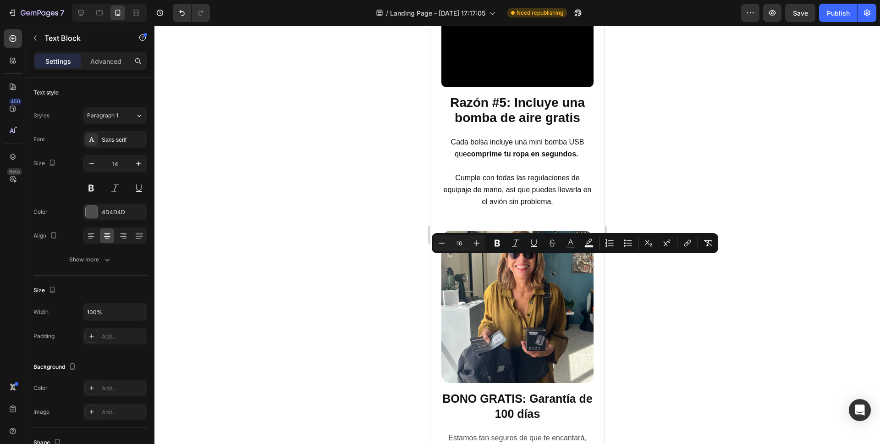
drag, startPoint x: 497, startPoint y: 261, endPoint x: 558, endPoint y: 263, distance: 60.5
drag, startPoint x: 535, startPoint y: 259, endPoint x: 525, endPoint y: 260, distance: 10.1
drag, startPoint x: 534, startPoint y: 262, endPoint x: 523, endPoint y: 262, distance: 11.5
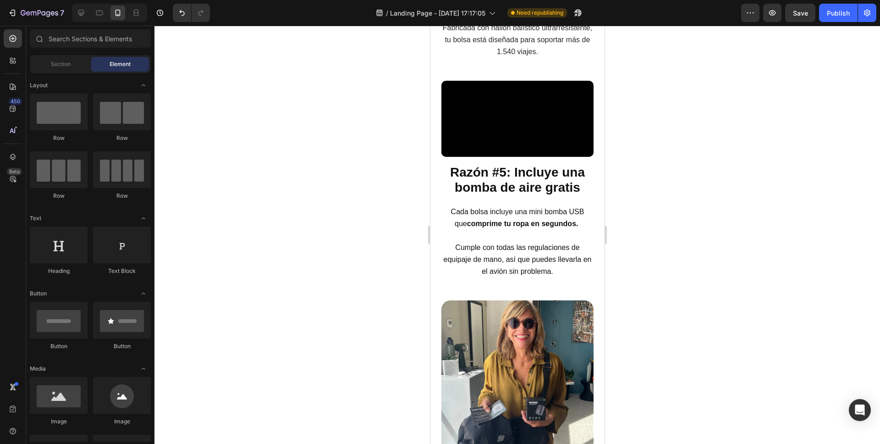
scroll to position [1252, 0]
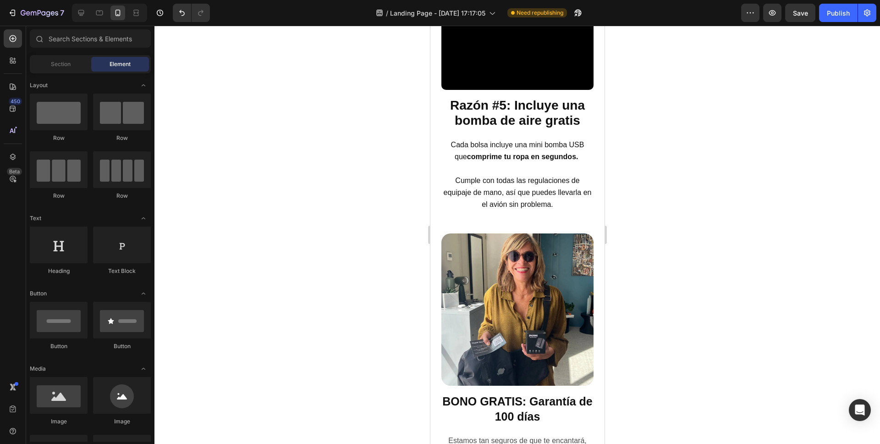
drag, startPoint x: 601, startPoint y: 215, endPoint x: 1037, endPoint y: 308, distance: 445.4
click at [651, 268] on div at bounding box center [517, 235] width 726 height 418
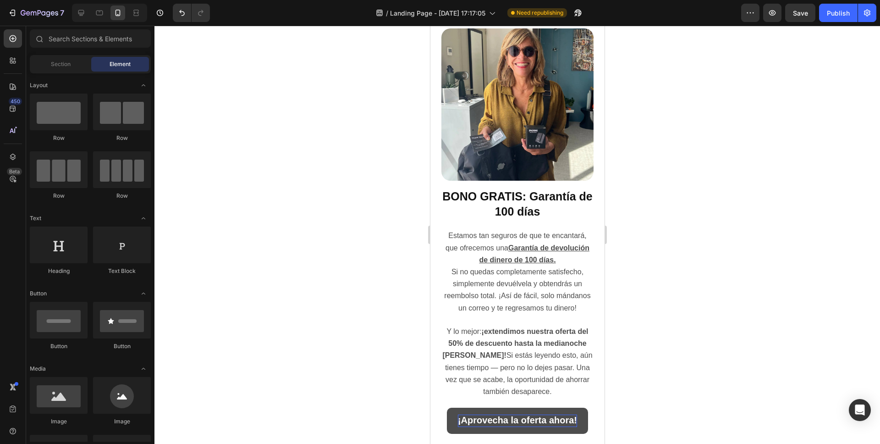
scroll to position [1458, 0]
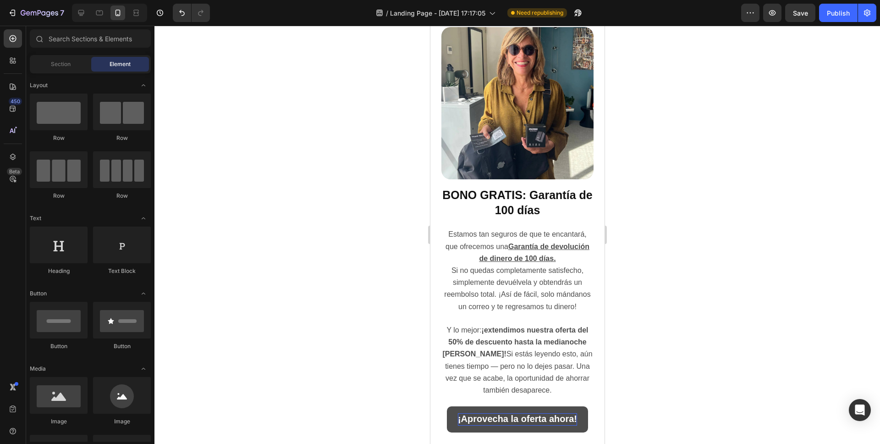
click at [628, 289] on div at bounding box center [517, 235] width 726 height 418
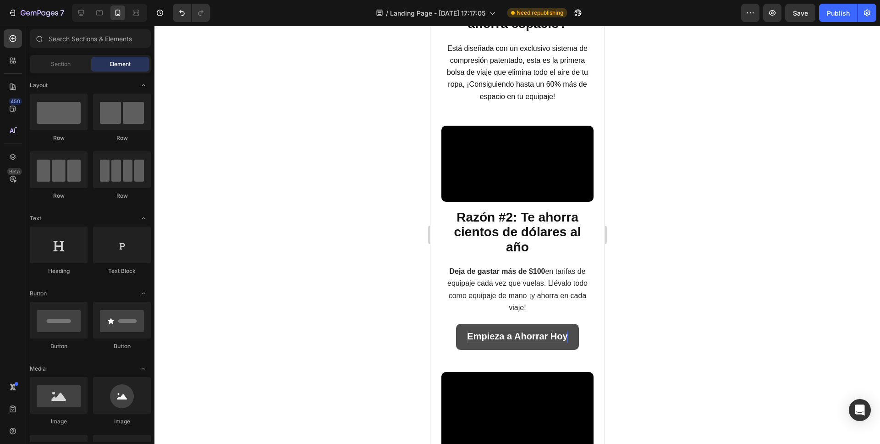
scroll to position [0, 0]
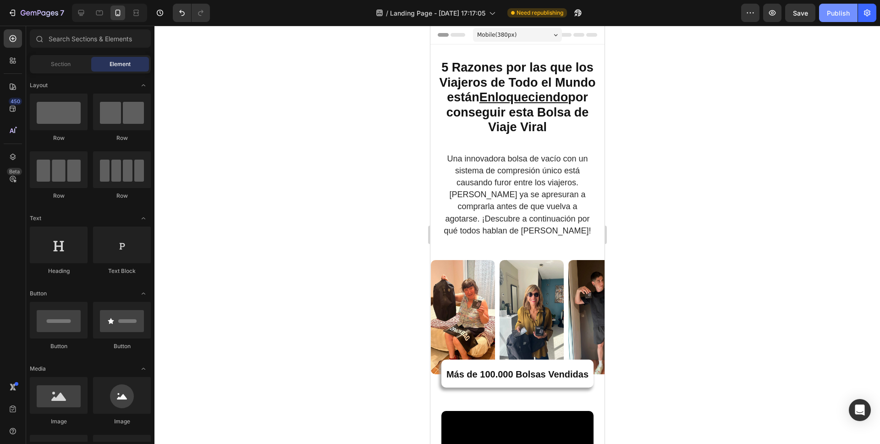
click at [847, 13] on div "Publish" at bounding box center [838, 13] width 23 height 10
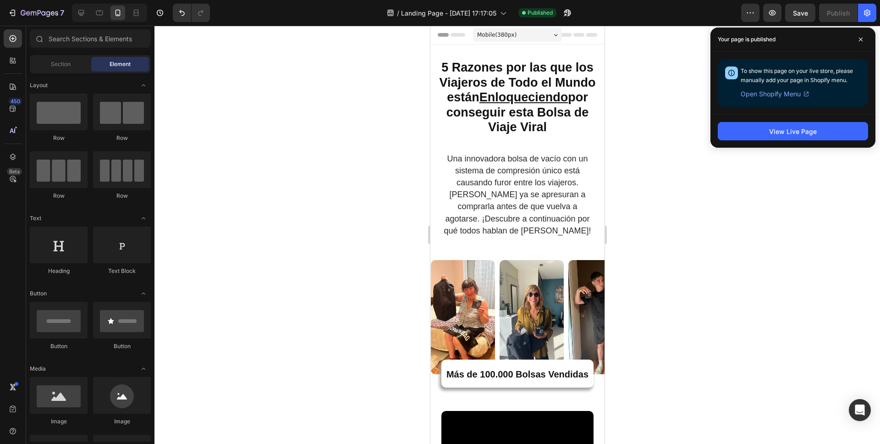
click at [513, 112] on strong "5 Razones por las que los Viajeros de Todo el Mundo están Enloqueciendo por con…" at bounding box center [517, 97] width 156 height 73
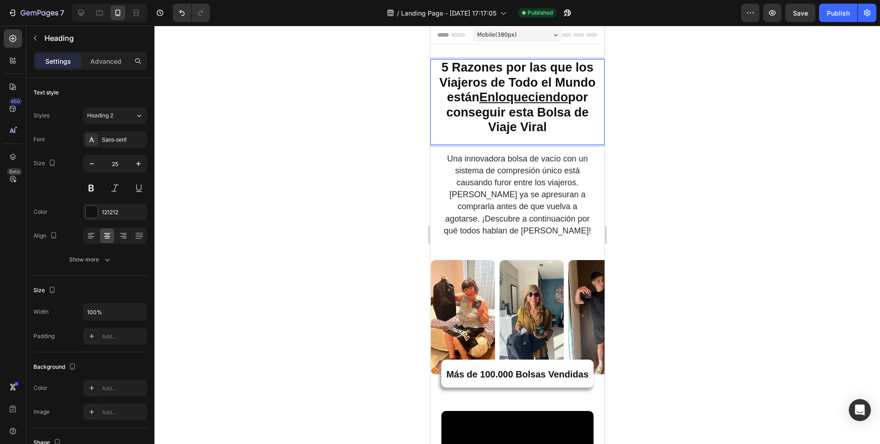
click at [507, 114] on strong "5 Razones por las que los Viajeros de Todo el Mundo están Enloqueciendo por con…" at bounding box center [517, 97] width 156 height 73
click at [488, 125] on strong "5 Razones por las que los Viajeros de Todo el Mundo están Enloqueciendo por con…" at bounding box center [517, 97] width 156 height 73
click at [588, 117] on p "5 Razones por las que los Viajeros de Todo el Mundo están Enloqueciendo por con…" at bounding box center [517, 97] width 172 height 75
click at [652, 197] on div at bounding box center [517, 235] width 726 height 418
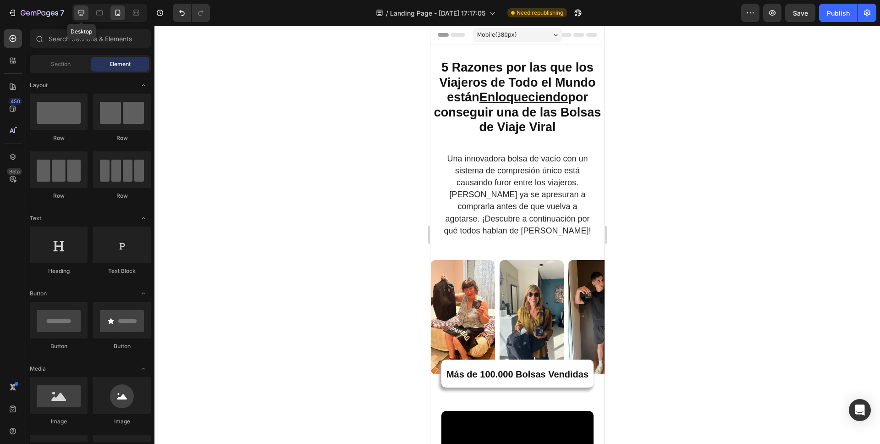
click at [83, 10] on icon at bounding box center [81, 13] width 6 height 6
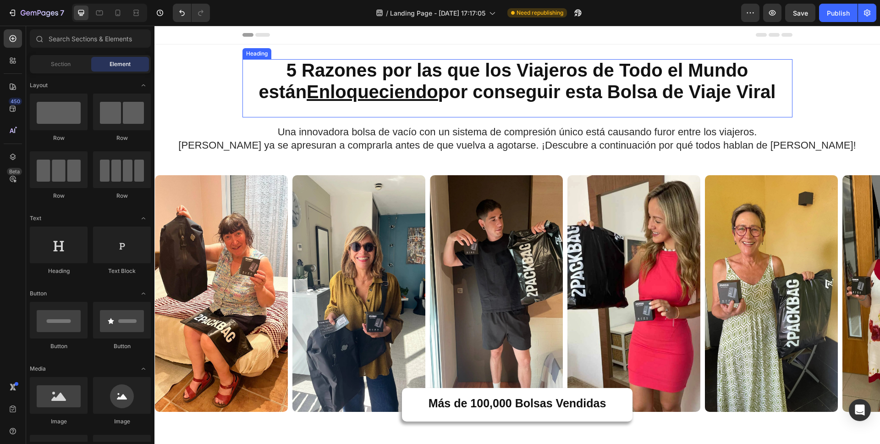
click at [558, 100] on strong "5 Razones por las que los Viajeros de Todo el Mundo están Enloqueciendo por con…" at bounding box center [517, 81] width 517 height 42
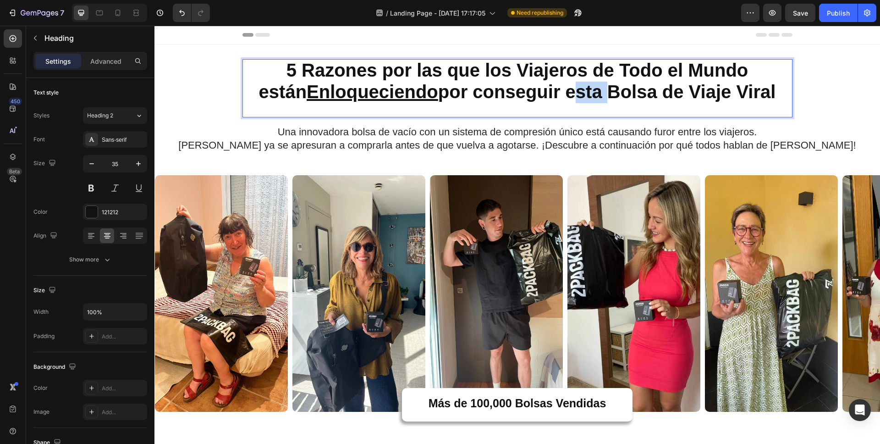
click at [558, 97] on strong "5 Razones por las que los Viajeros de Todo el Mundo están Enloqueciendo por con…" at bounding box center [517, 81] width 517 height 42
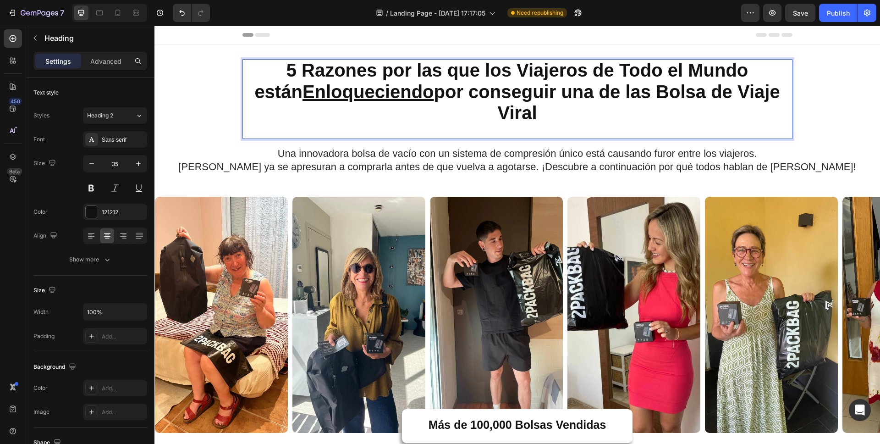
click at [659, 95] on strong "5 Razones por las que los Viajeros de Todo el Mundo están Enloqueciendo por con…" at bounding box center [516, 91] width 525 height 63
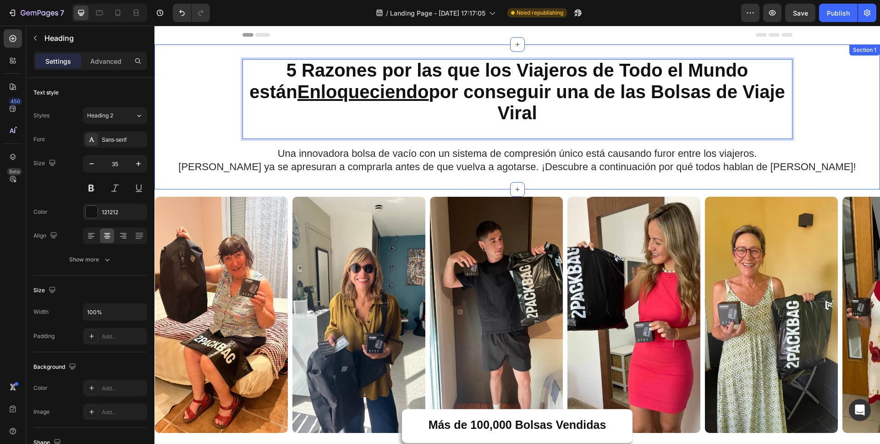
click at [821, 115] on div "5 Razones por las que los Viajeros de Todo el Mundo están Enloqueciendo por con…" at bounding box center [517, 117] width 726 height 116
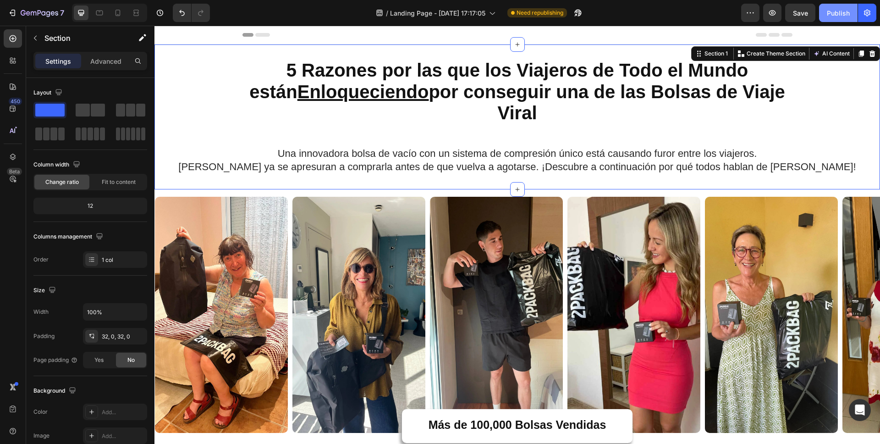
click at [827, 15] on div "Publish" at bounding box center [838, 13] width 23 height 10
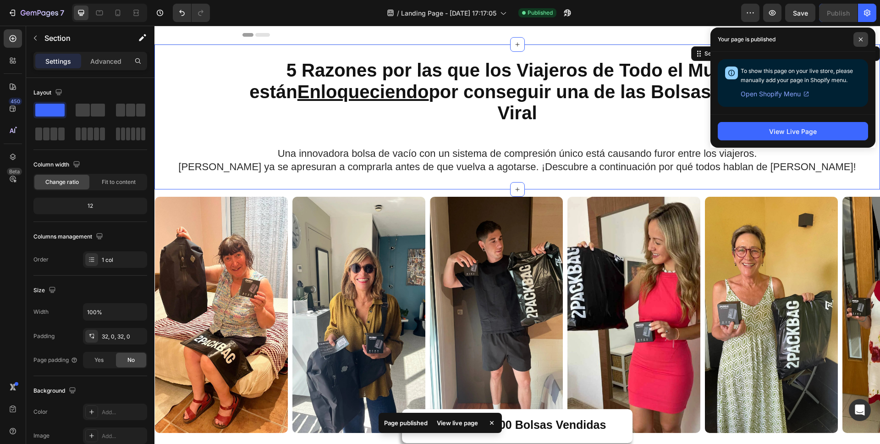
click at [865, 38] on span at bounding box center [861, 39] width 15 height 15
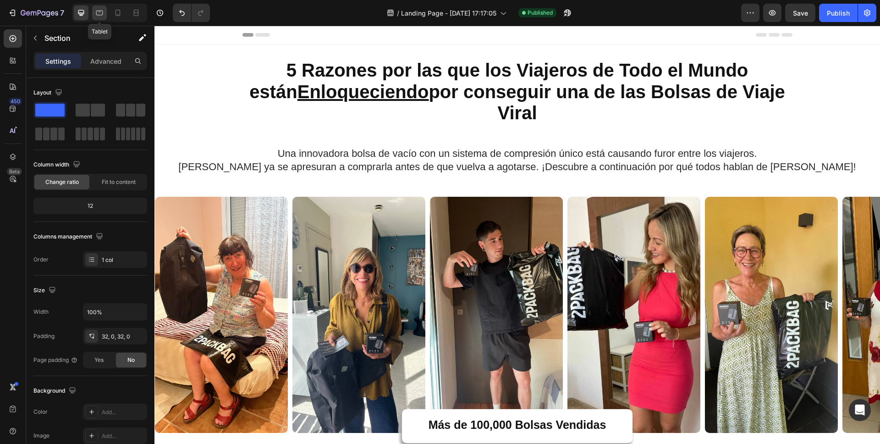
click at [99, 14] on icon at bounding box center [99, 12] width 9 height 9
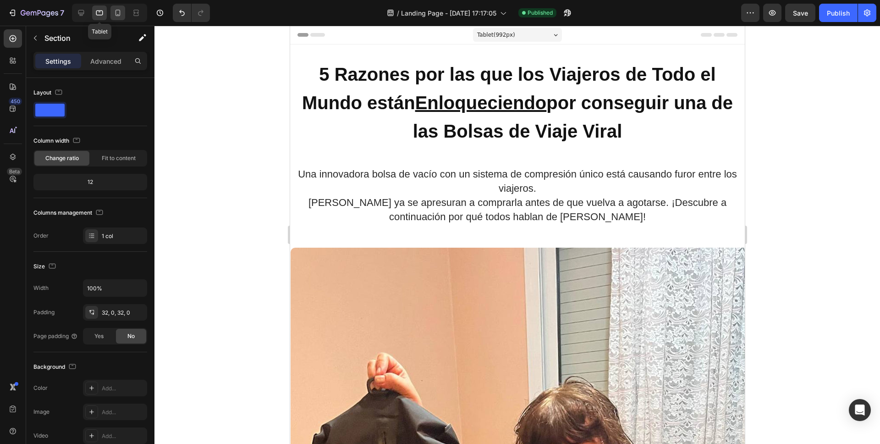
click at [117, 8] on icon at bounding box center [117, 12] width 9 height 9
